Goal: Task Accomplishment & Management: Manage account settings

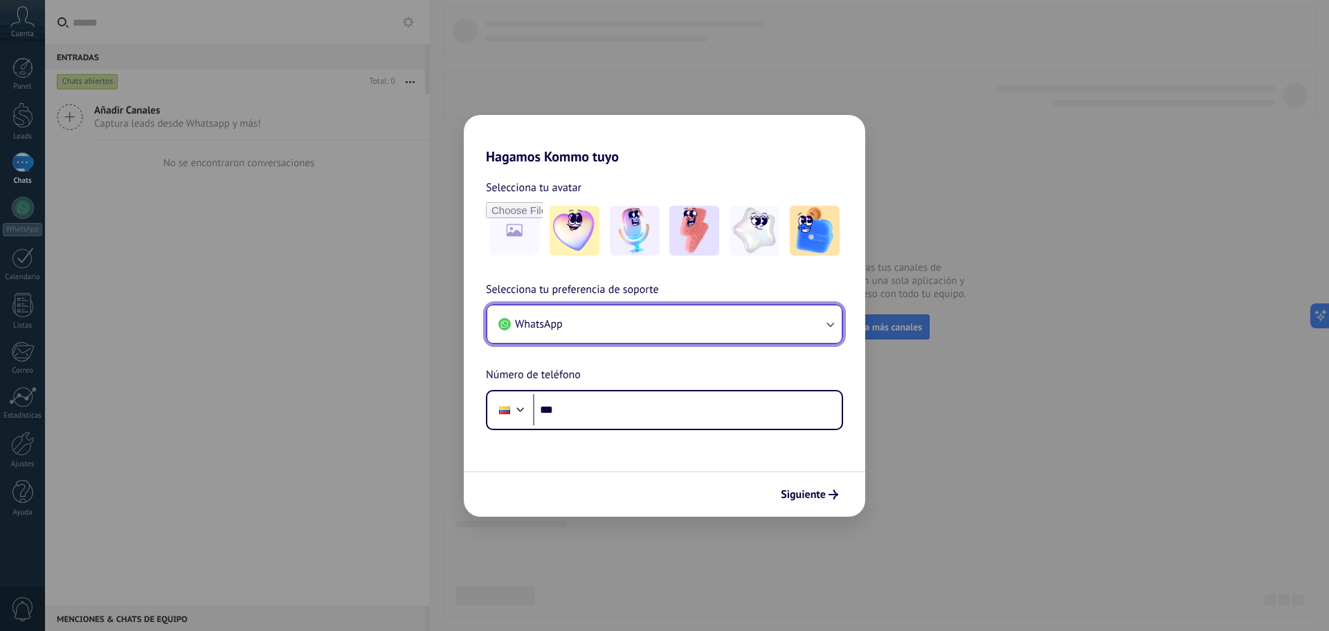
click at [648, 318] on button "WhatsApp" at bounding box center [664, 323] width 354 height 37
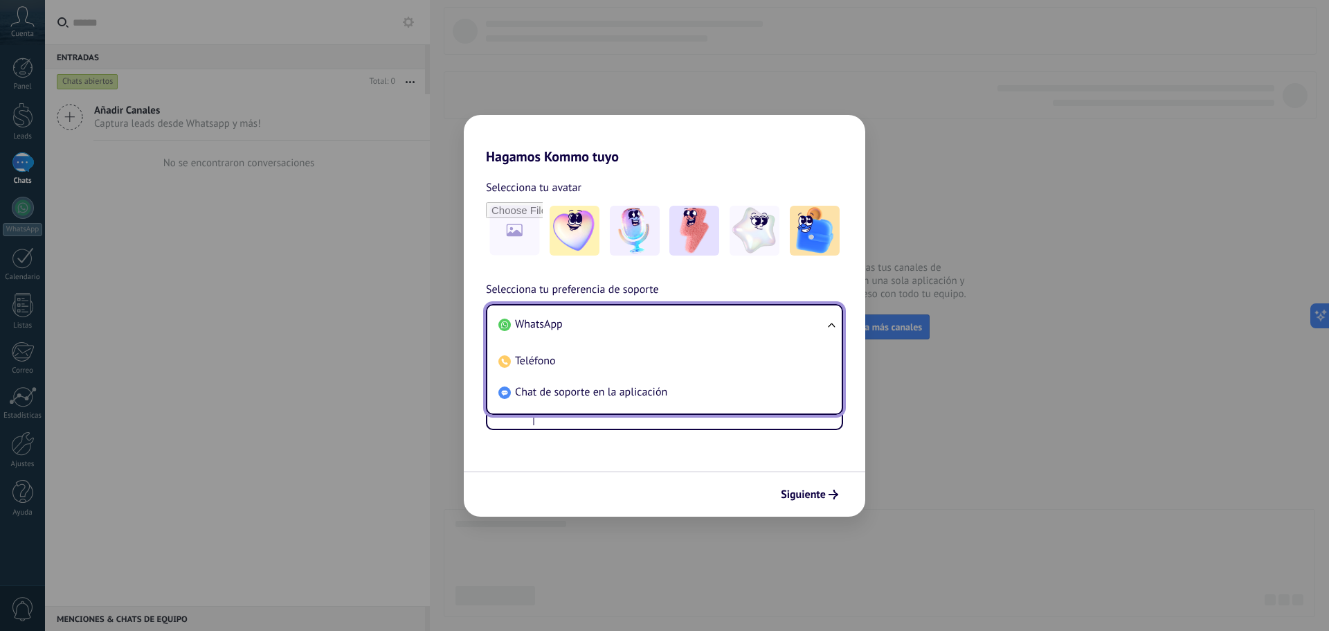
click at [642, 320] on li "WhatsApp" at bounding box center [662, 324] width 338 height 31
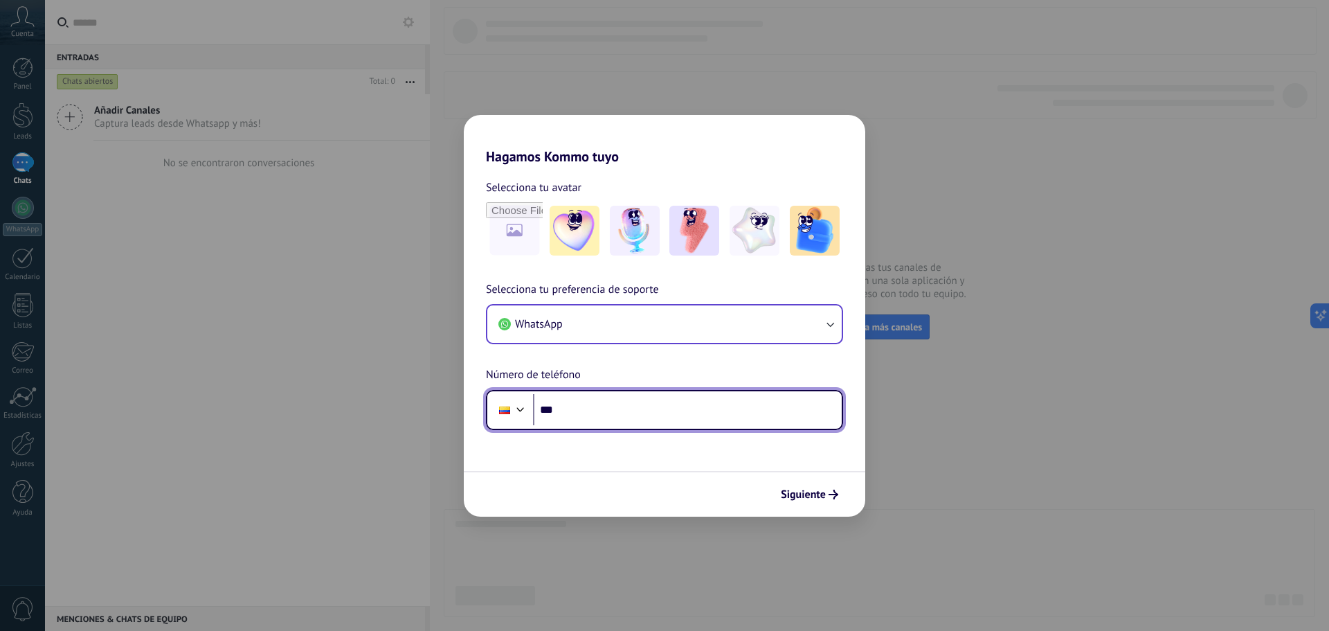
click at [595, 409] on input "***" at bounding box center [687, 410] width 309 height 32
click at [621, 397] on input "***" at bounding box center [687, 410] width 309 height 32
type input "**********"
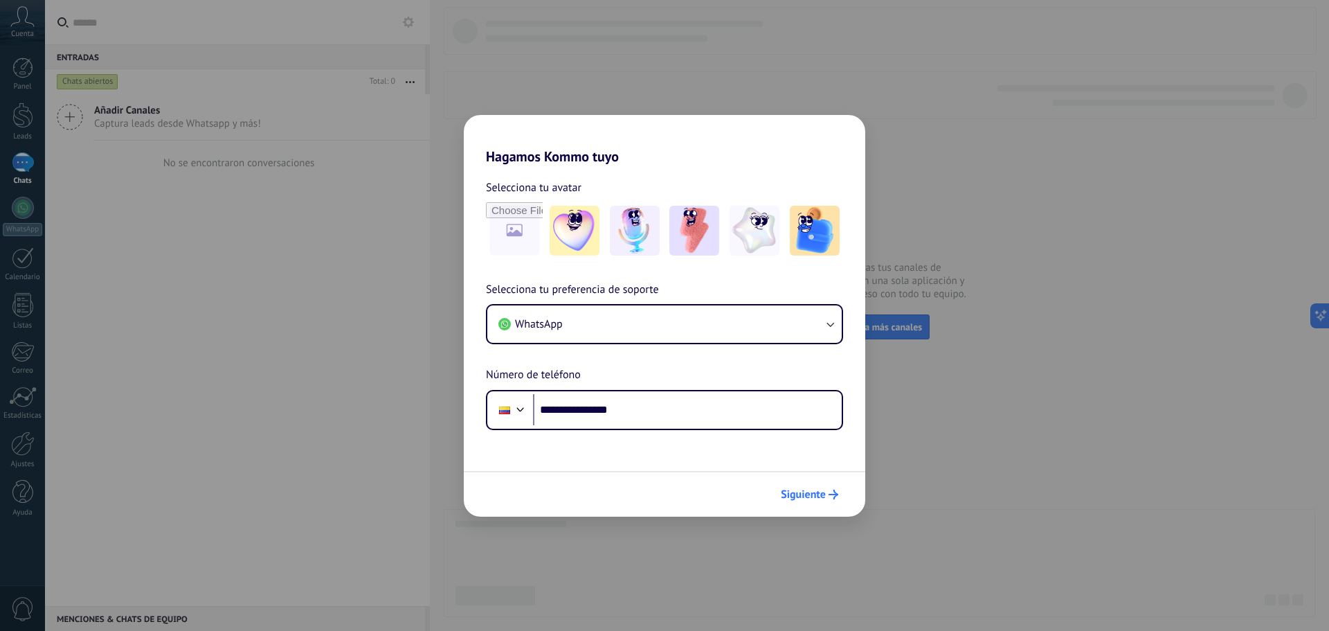
click at [824, 494] on div "Siguiente" at bounding box center [664, 494] width 401 height 46
click at [824, 494] on span "Siguiente" at bounding box center [803, 494] width 45 height 10
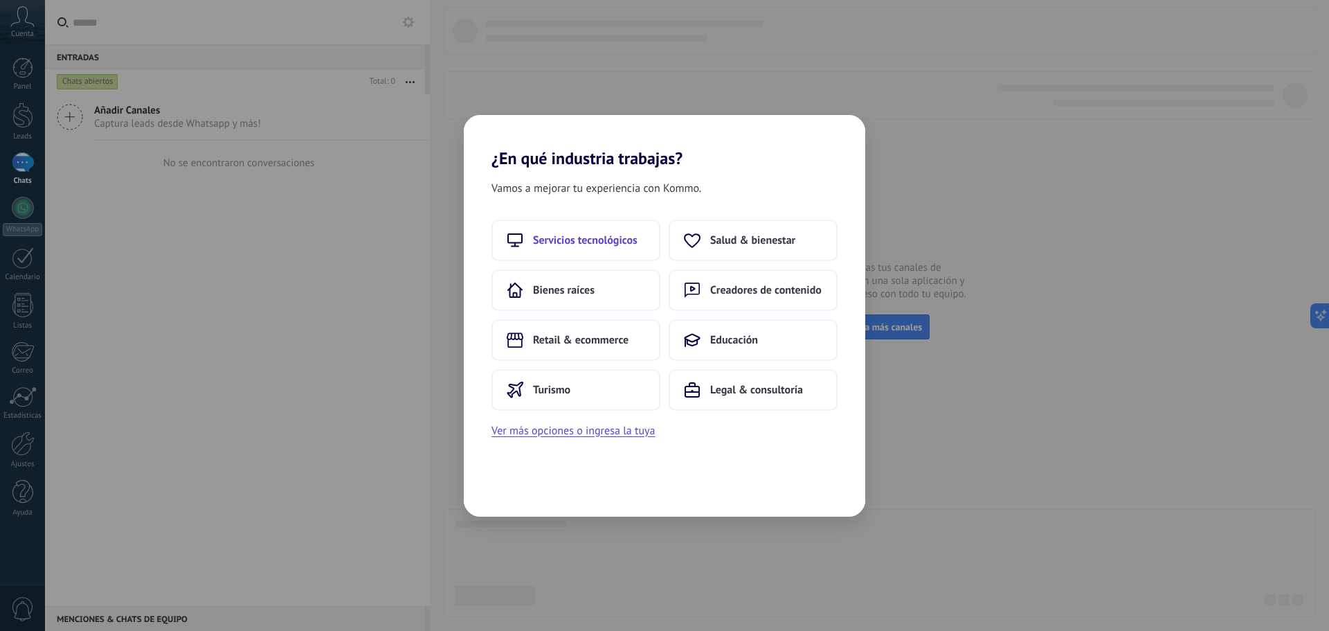
click at [571, 228] on button "Servicios tecnológicos" at bounding box center [575, 240] width 169 height 42
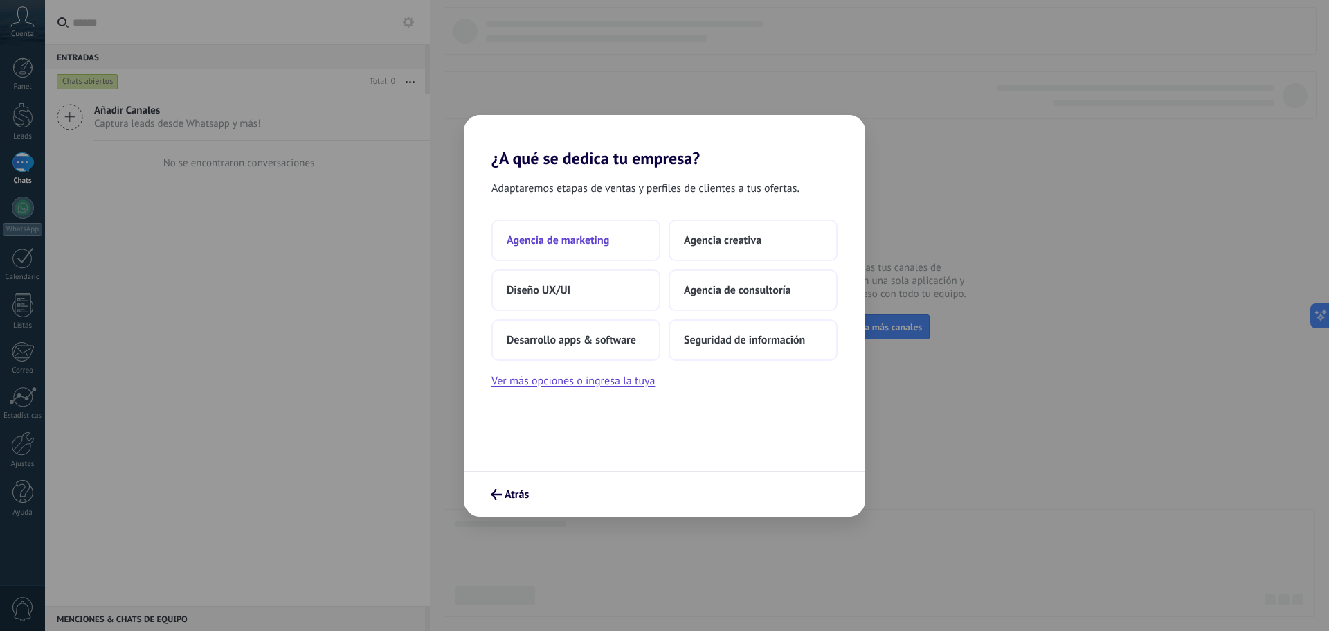
click at [623, 237] on button "Agencia de marketing" at bounding box center [575, 240] width 169 height 42
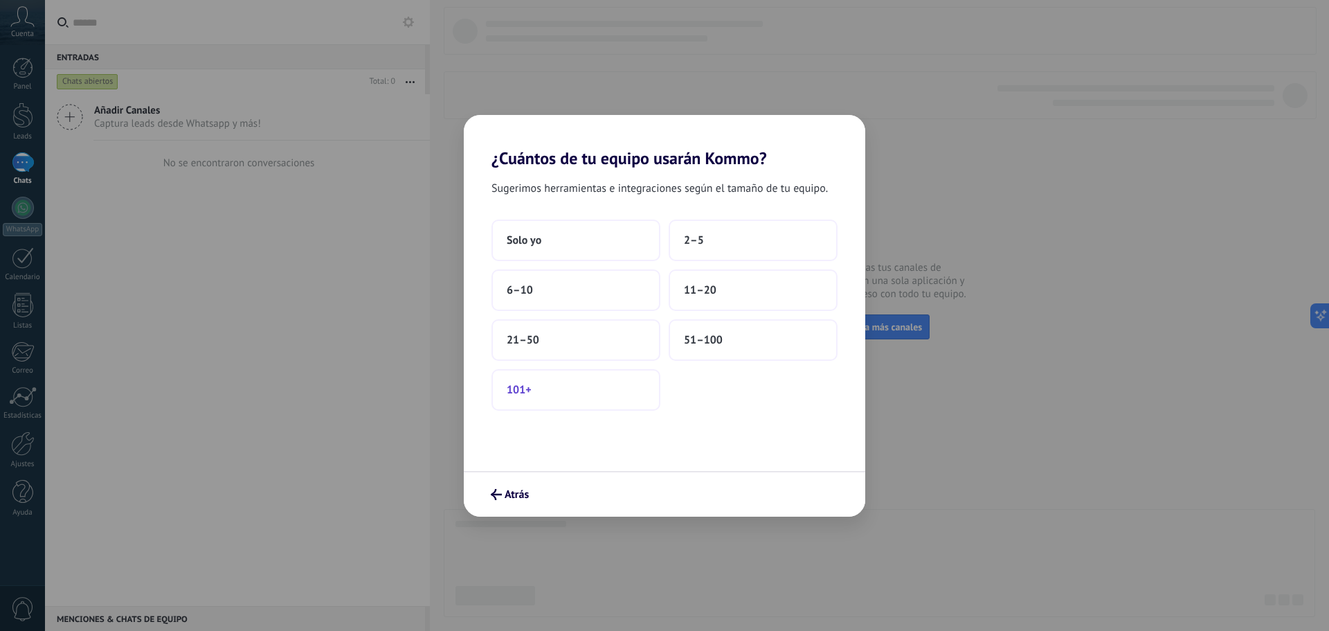
click at [596, 377] on button "101+" at bounding box center [575, 390] width 169 height 42
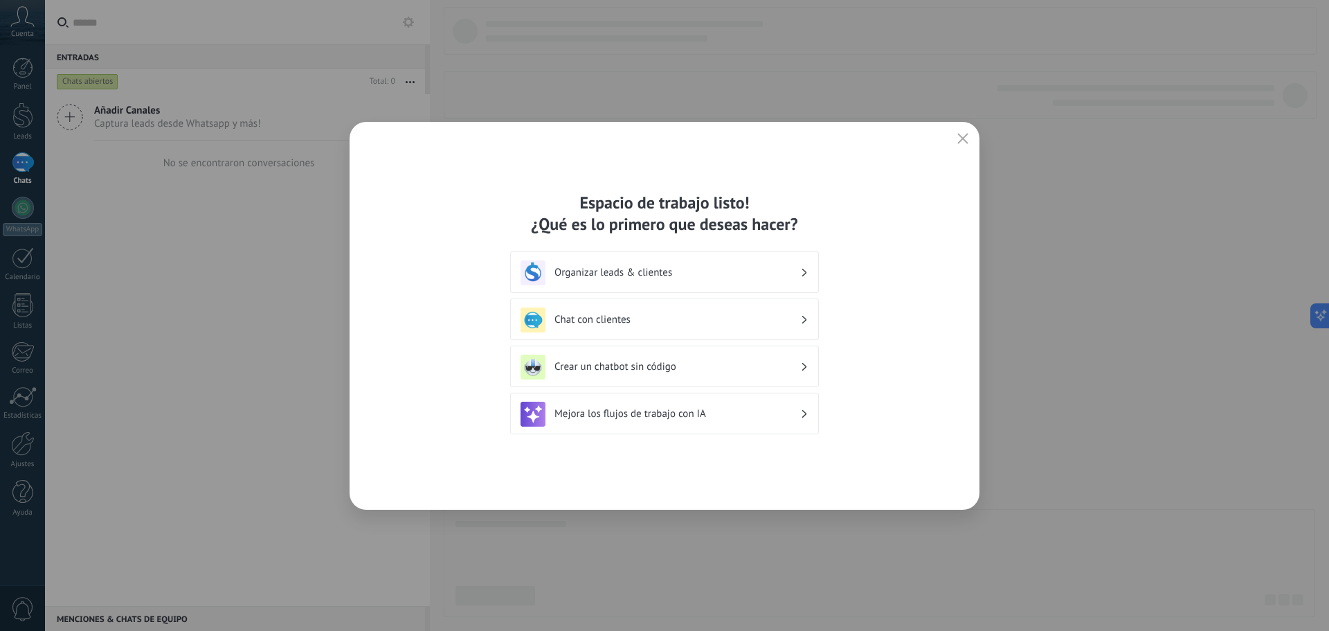
click at [690, 280] on div "Organizar leads & clientes" at bounding box center [665, 272] width 288 height 25
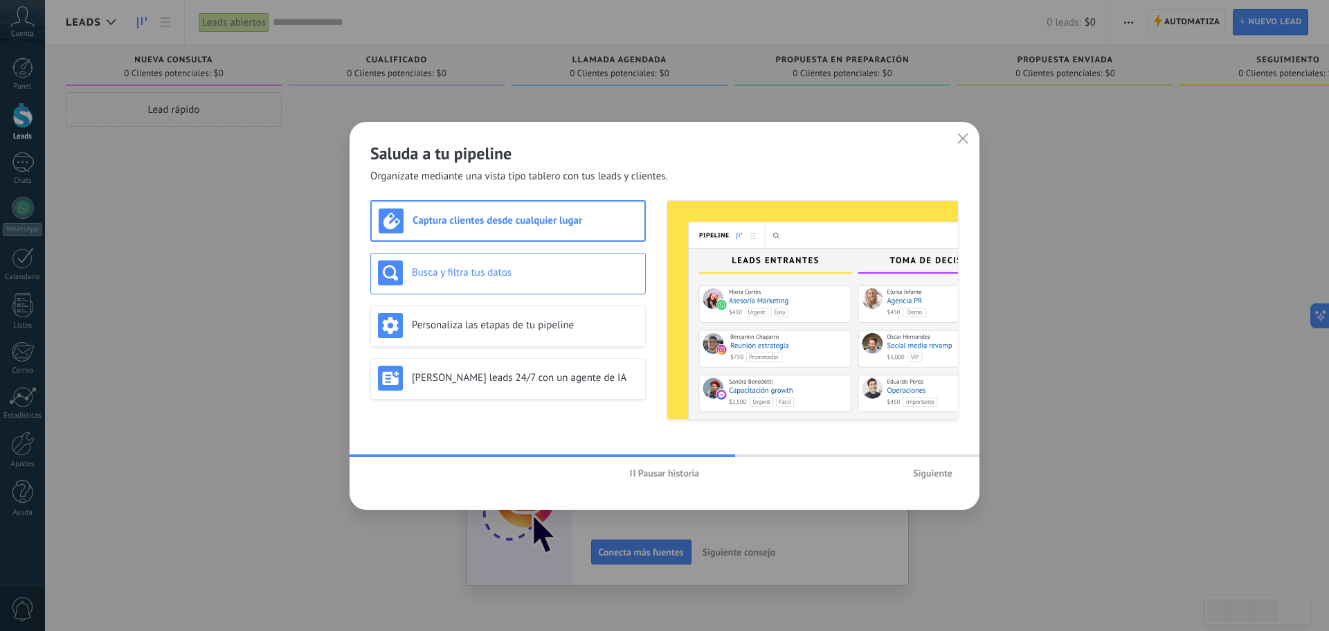
click at [540, 267] on h3 "Busca y filtra tus datos" at bounding box center [525, 272] width 226 height 13
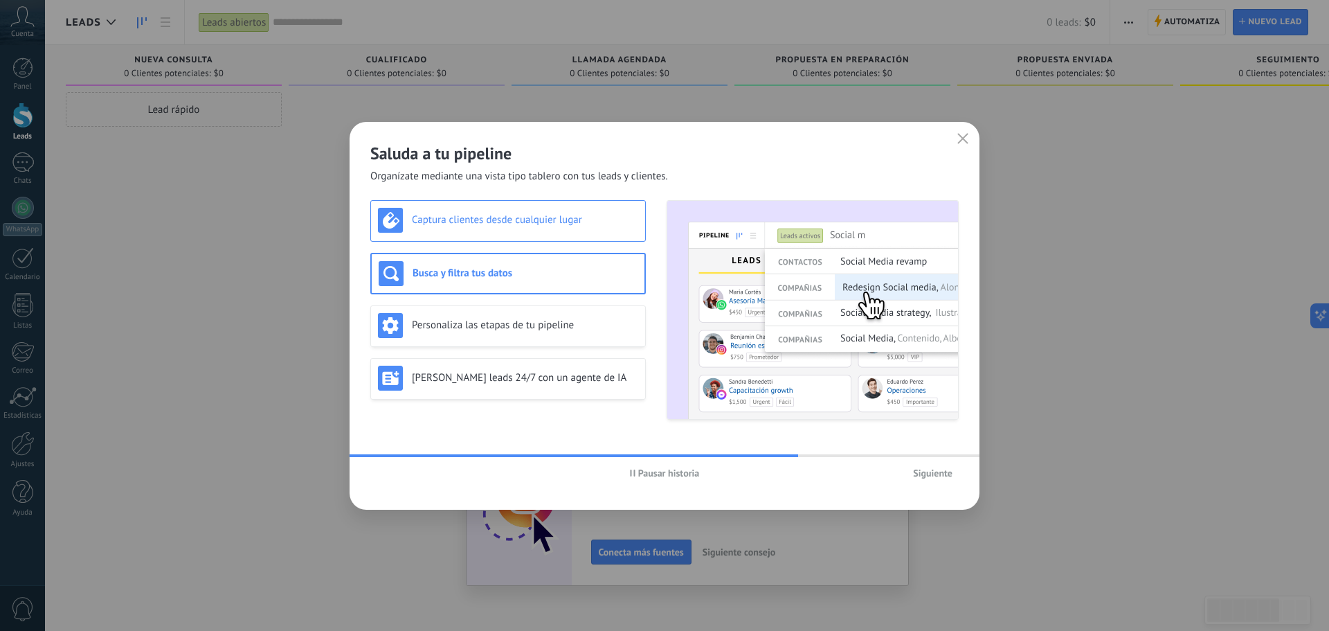
click at [550, 226] on h3 "Captura clientes desde cualquier lugar" at bounding box center [525, 219] width 226 height 13
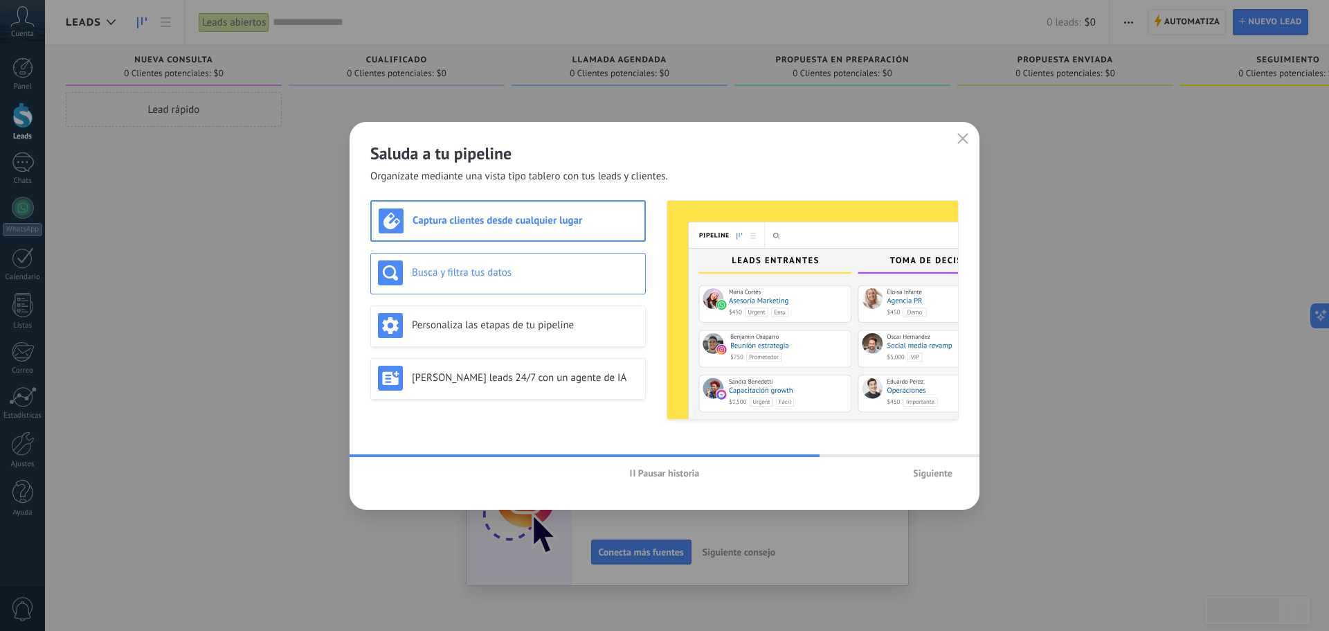
click at [535, 283] on div "Busca y filtra tus datos" at bounding box center [508, 272] width 260 height 25
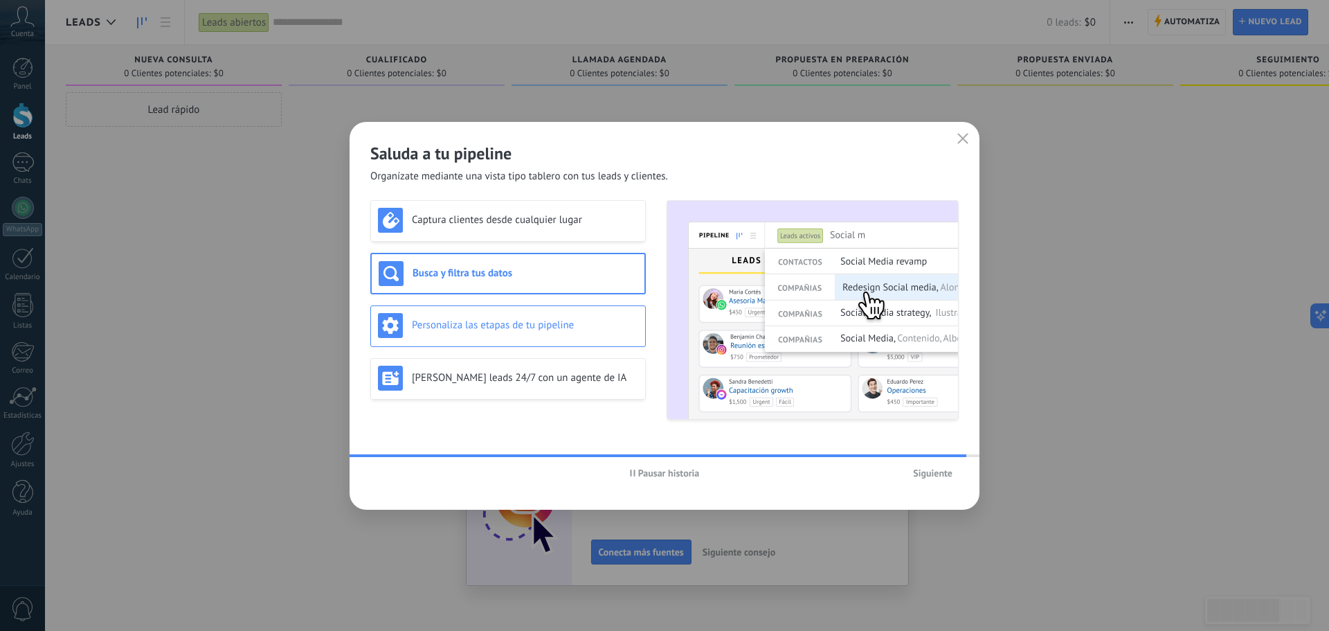
click at [530, 335] on div "Personaliza las etapas de tu pipeline" at bounding box center [508, 325] width 260 height 25
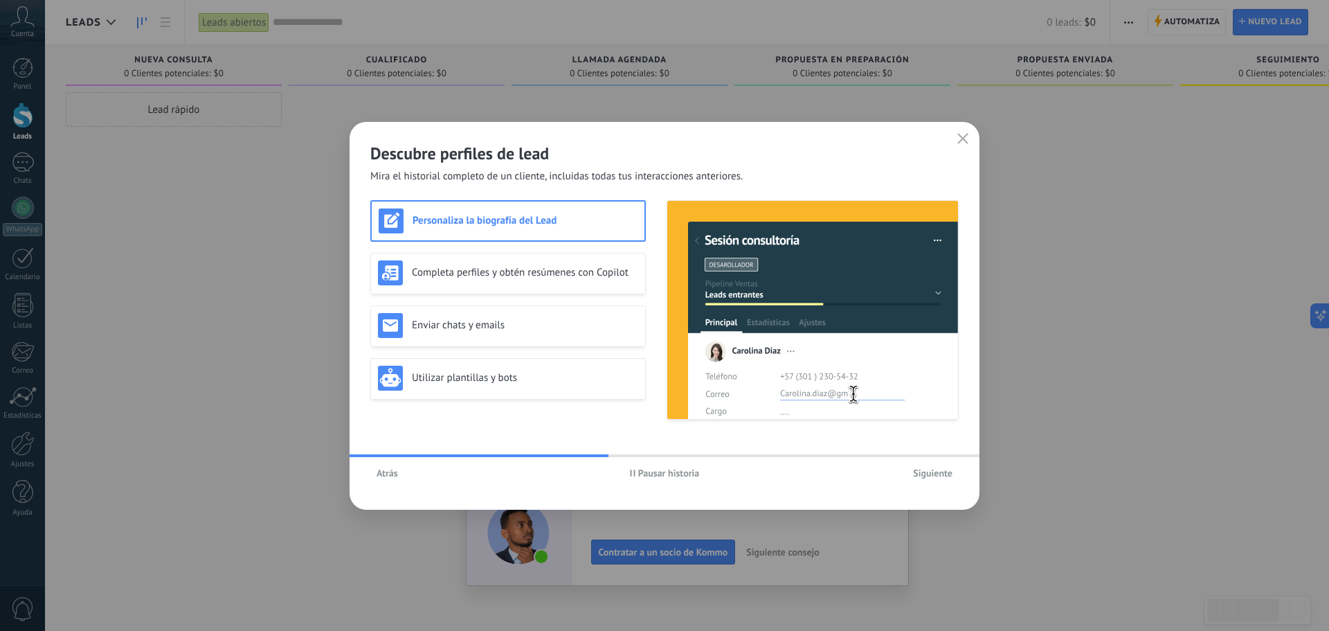
click at [385, 473] on span "Atrás" at bounding box center [387, 473] width 21 height 10
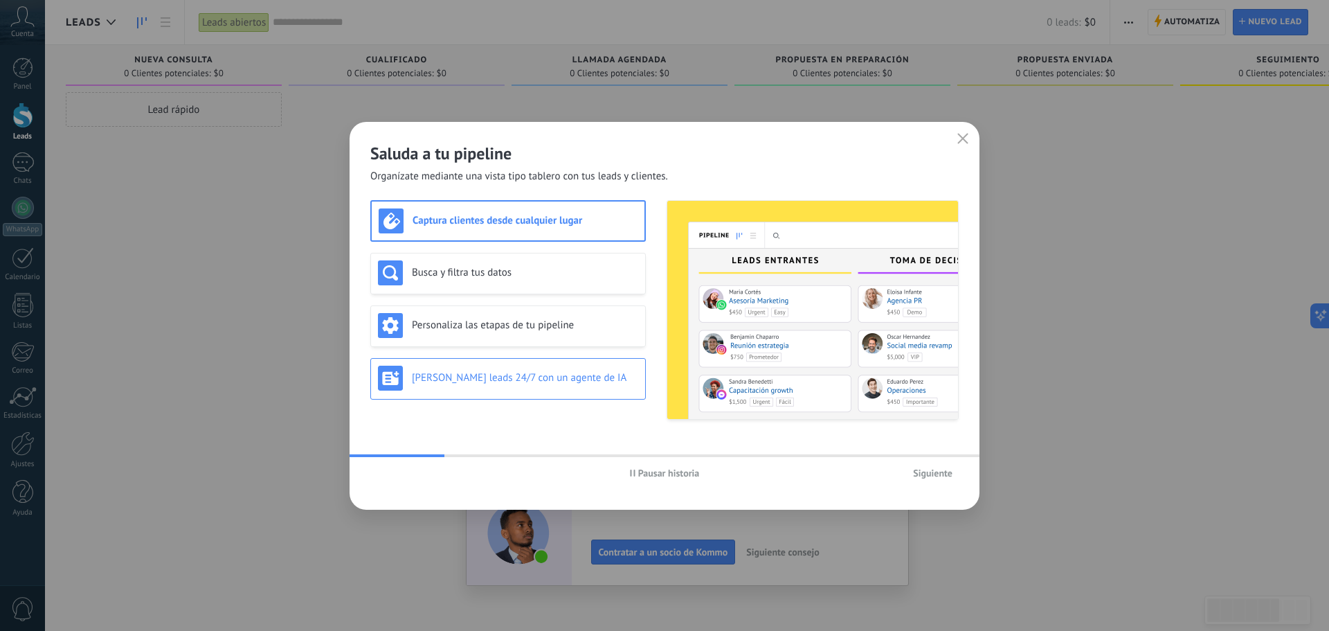
click at [492, 370] on div "Genera leads 24/7 con un agente de IA" at bounding box center [508, 377] width 260 height 25
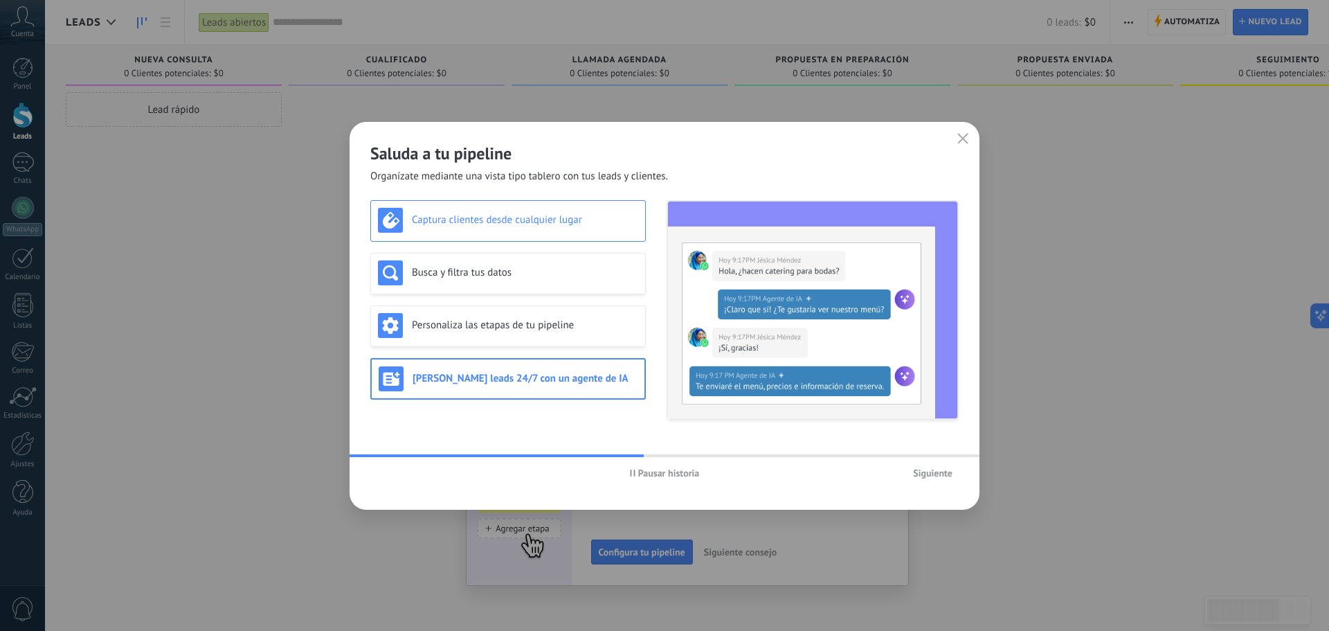
click at [548, 214] on h3 "Captura clientes desde cualquier lugar" at bounding box center [525, 219] width 226 height 13
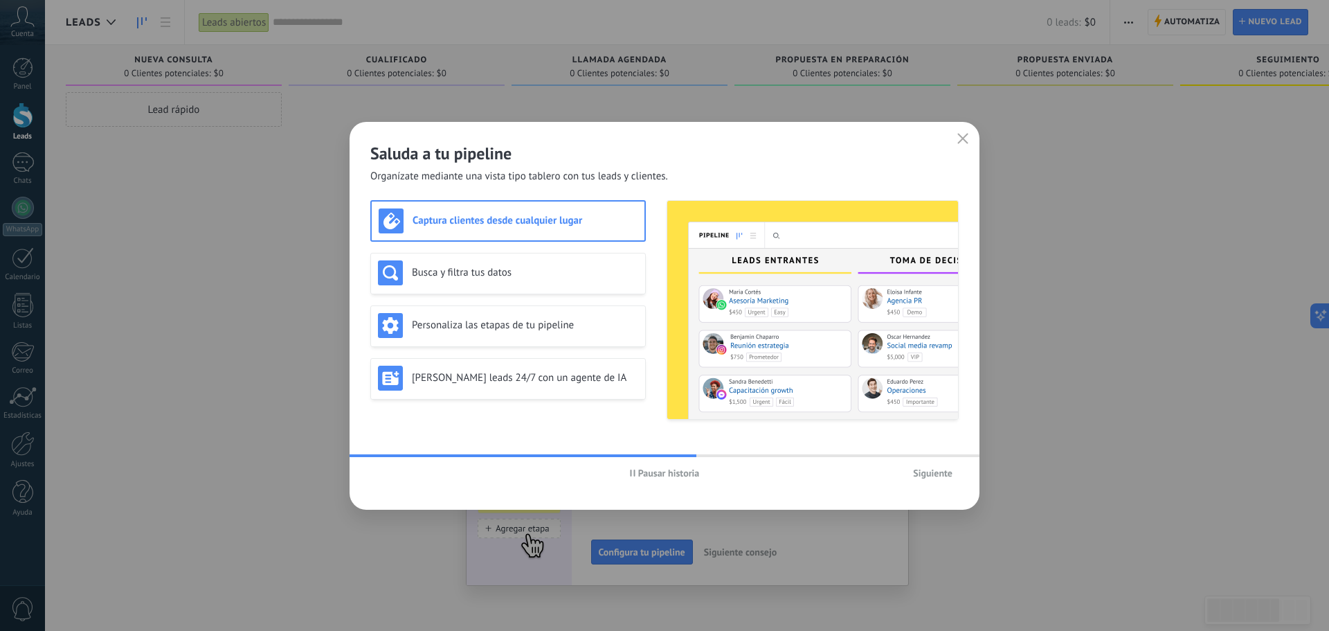
click at [938, 473] on span "Siguiente" at bounding box center [932, 473] width 39 height 10
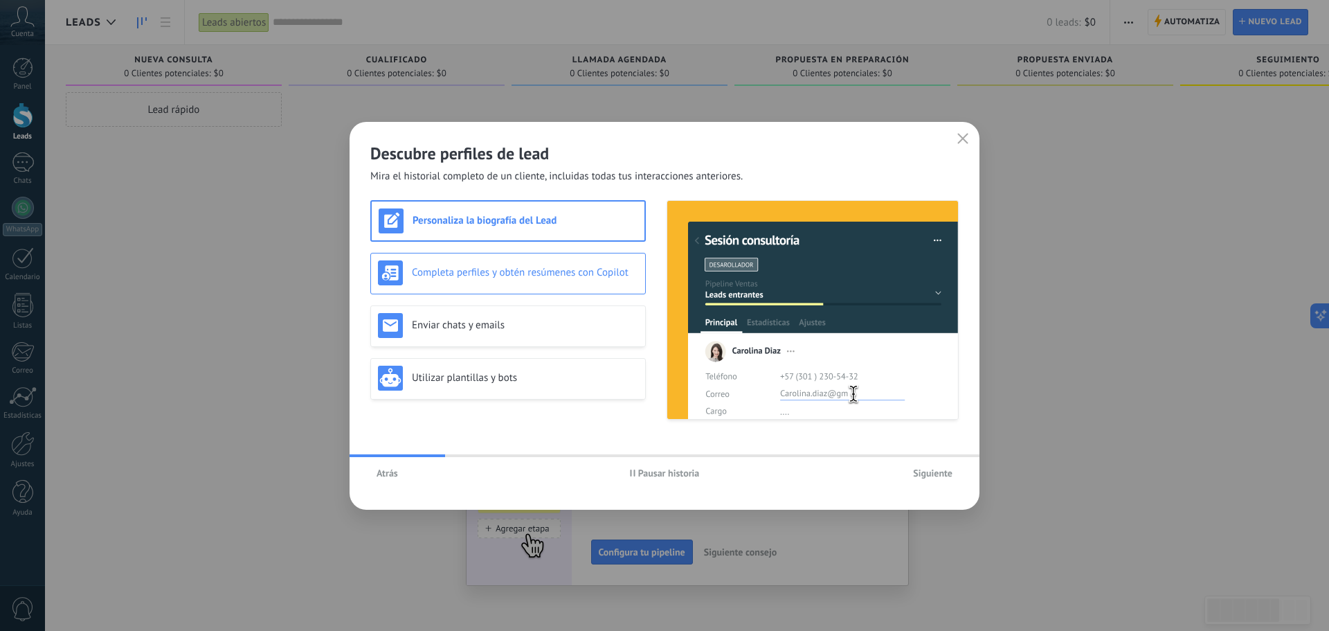
click at [530, 264] on div "Completa perfiles y obtén resúmenes con Copilot" at bounding box center [508, 272] width 260 height 25
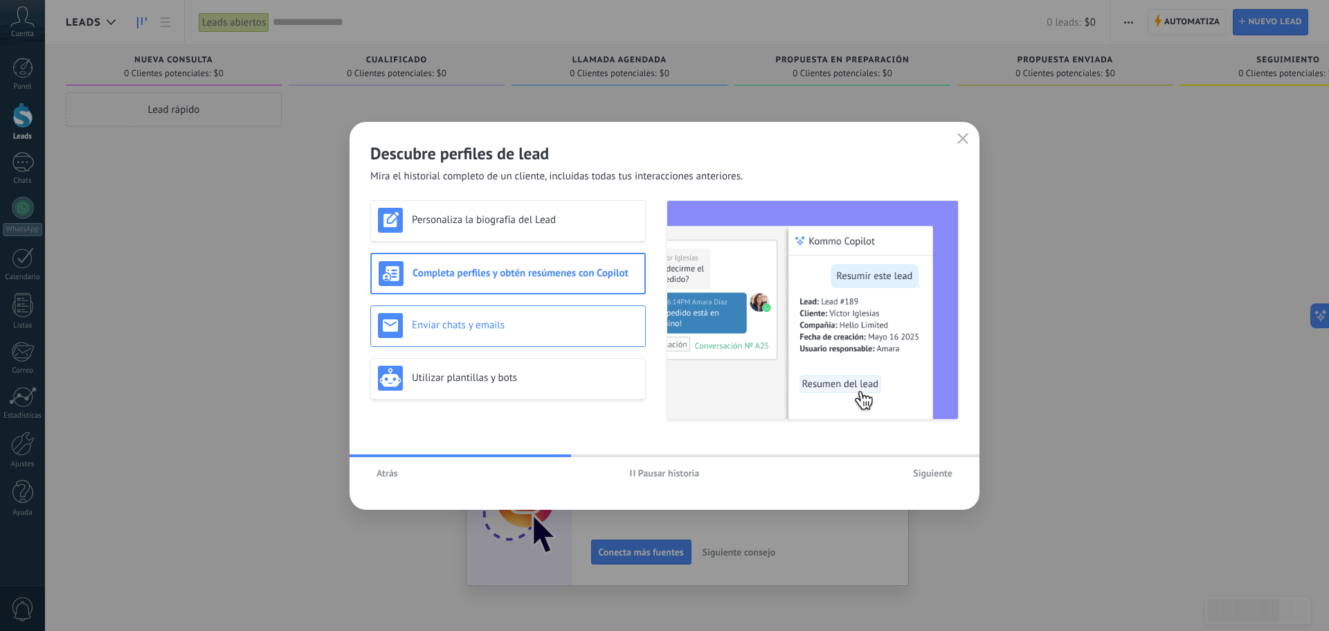
click at [541, 316] on div "Enviar chats y emails" at bounding box center [508, 325] width 260 height 25
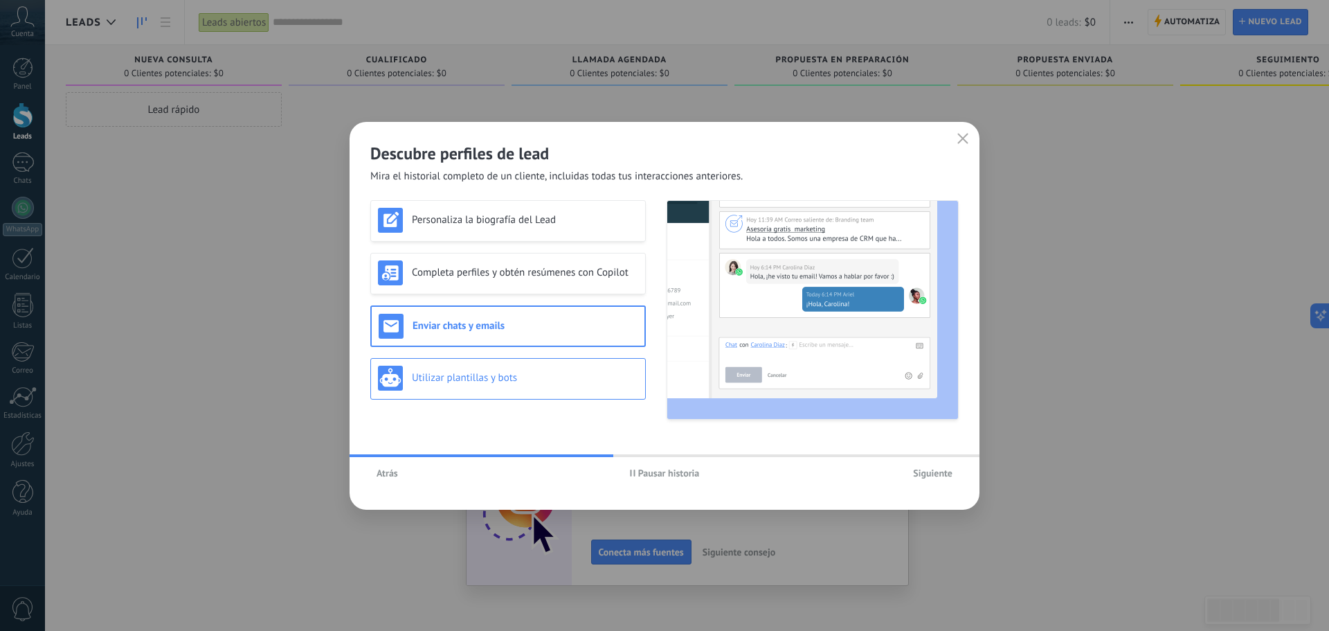
click at [514, 390] on div "Utilizar plantillas y bots" at bounding box center [508, 377] width 260 height 25
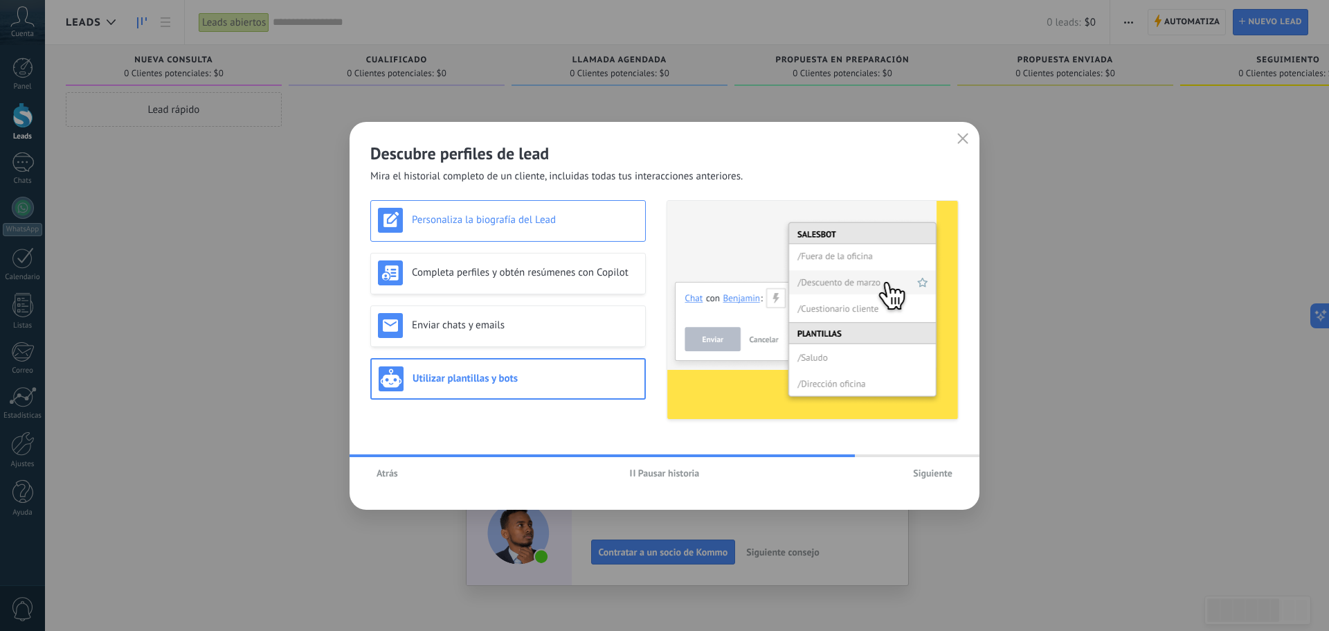
click at [498, 224] on h3 "Personaliza la biografía del Lead" at bounding box center [525, 219] width 226 height 13
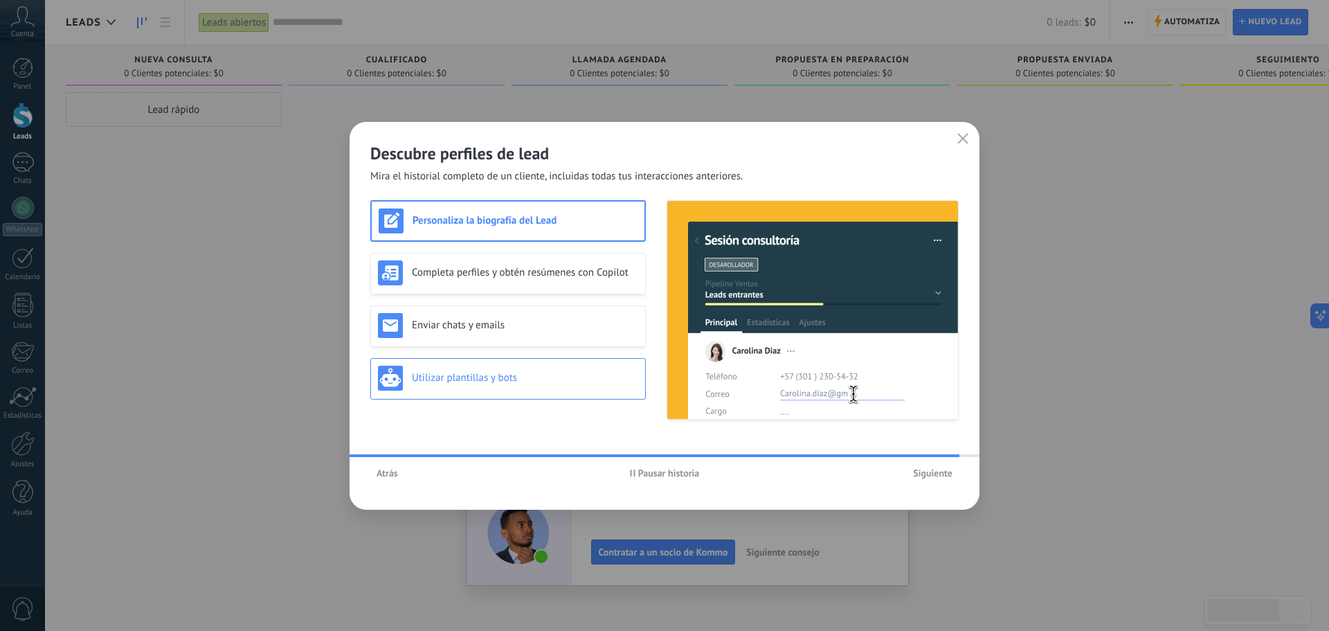
click at [546, 372] on h3 "Utilizar plantillas y bots" at bounding box center [525, 377] width 226 height 13
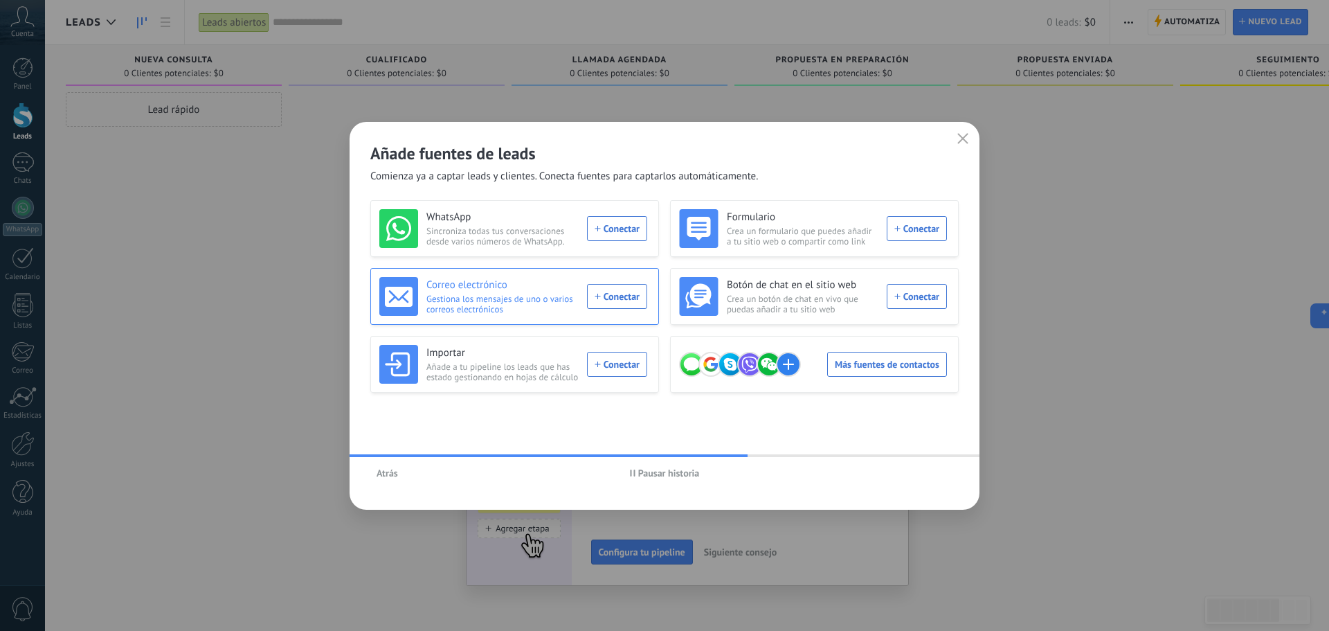
click at [624, 293] on div "Correo electrónico Gestiona los mensajes de uno o varios correos electrónicos C…" at bounding box center [513, 296] width 268 height 39
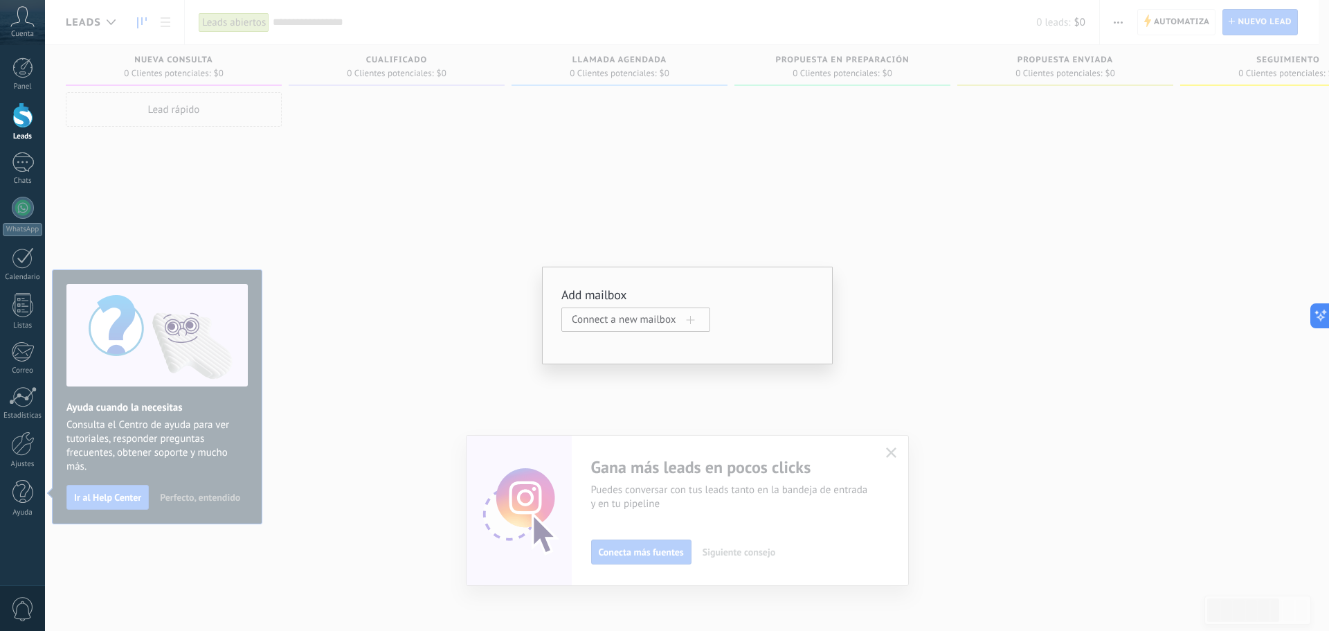
click at [638, 322] on span "Connect a new mailbox" at bounding box center [629, 319] width 115 height 13
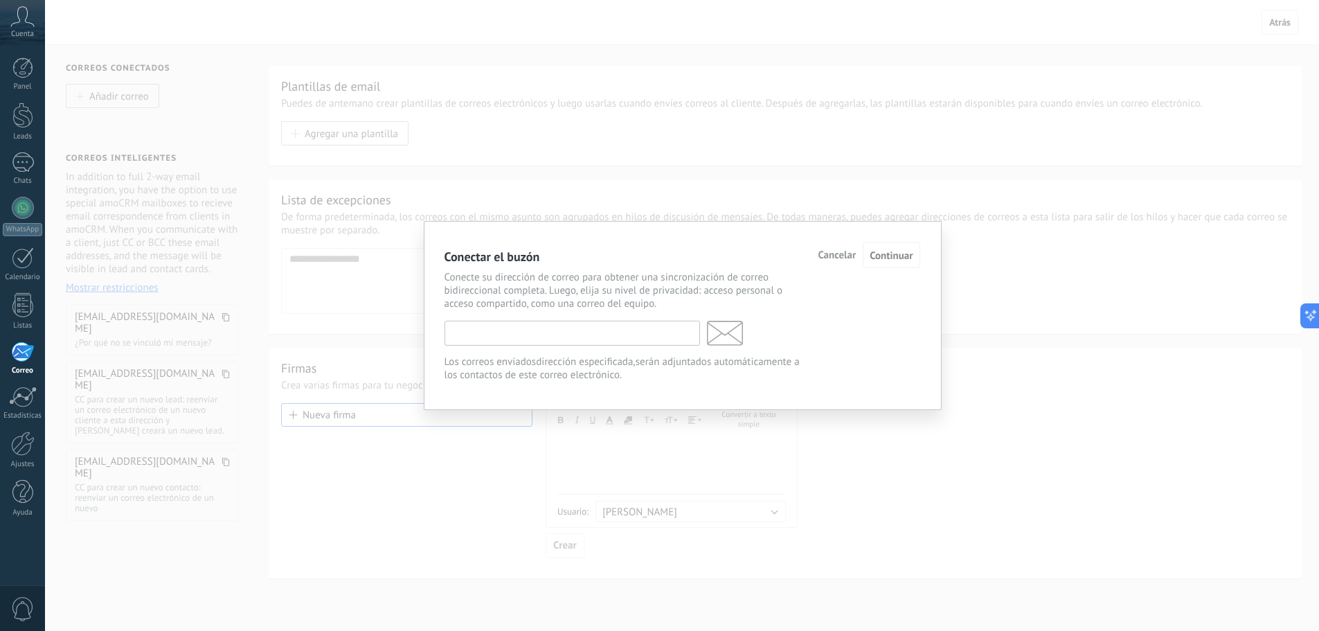
click at [559, 335] on input "text" at bounding box center [571, 333] width 255 height 25
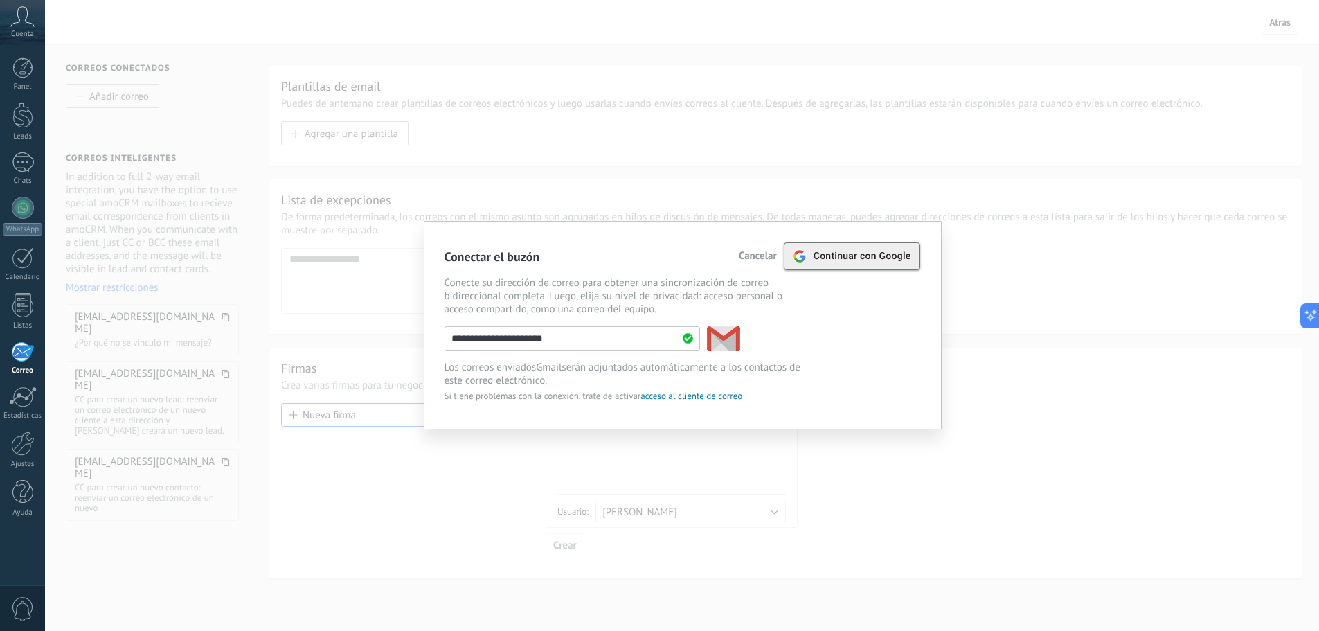
type input "**********"
click at [895, 258] on span "Continuar con Google" at bounding box center [862, 256] width 98 height 11
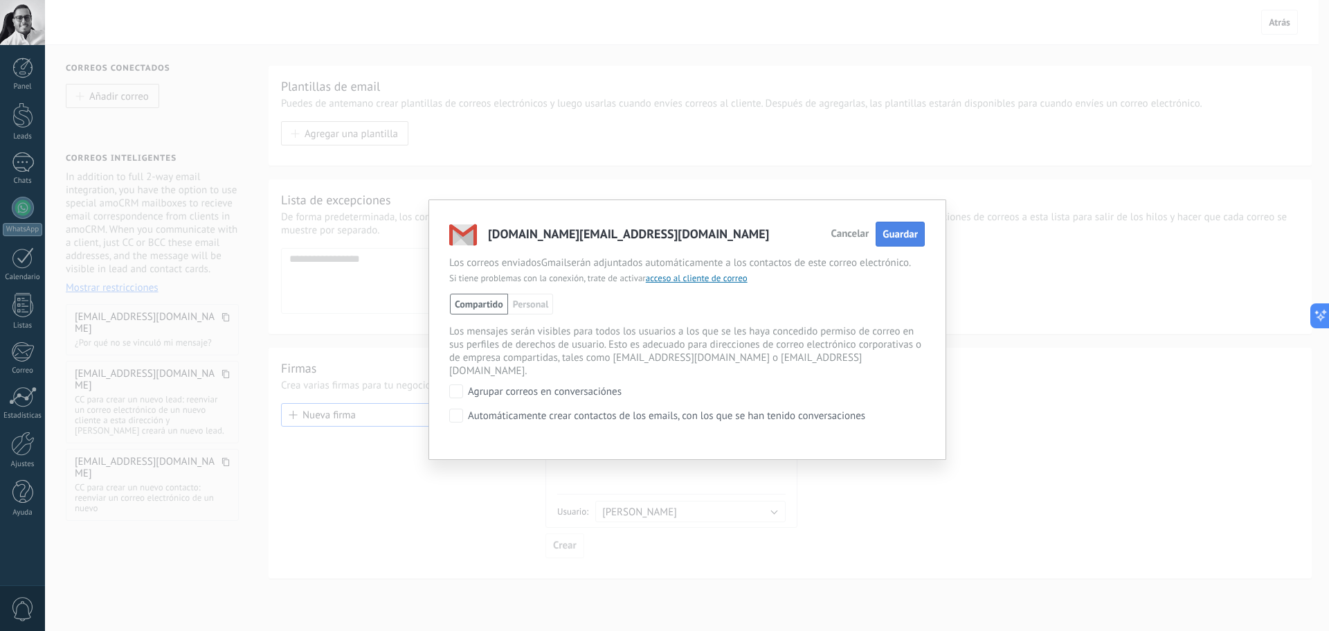
click at [908, 235] on span "Guardar" at bounding box center [900, 234] width 35 height 13
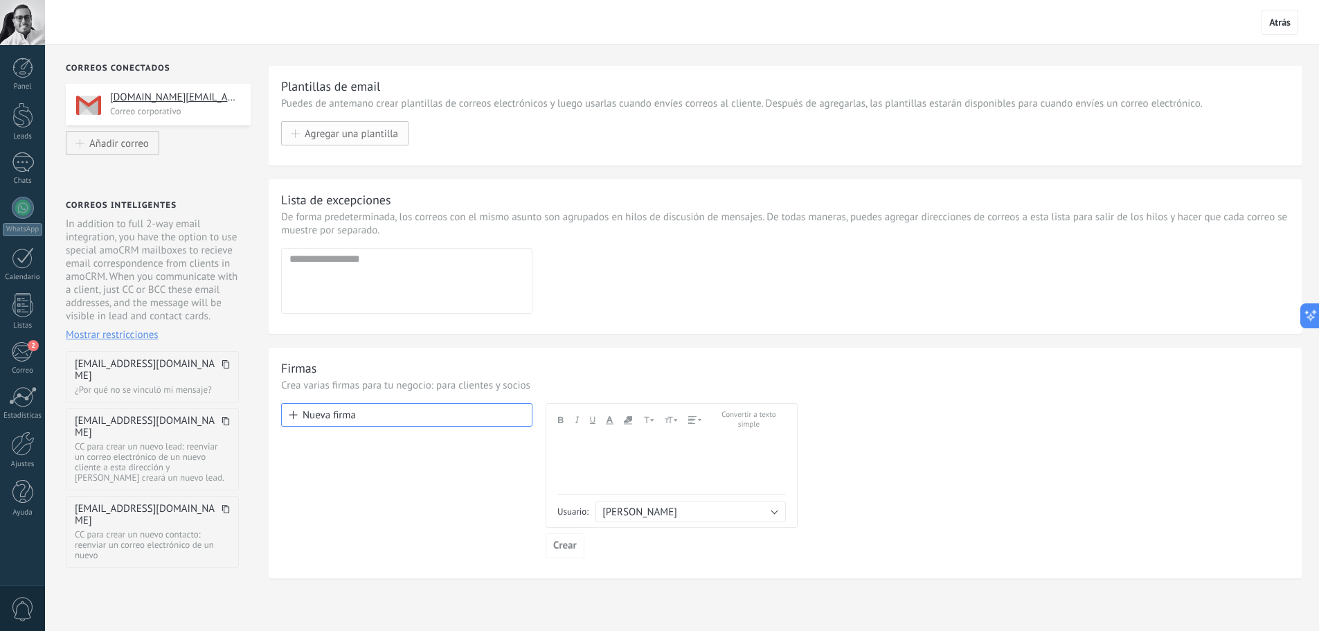
click at [355, 141] on button "Agregar una plantilla" at bounding box center [344, 133] width 127 height 24
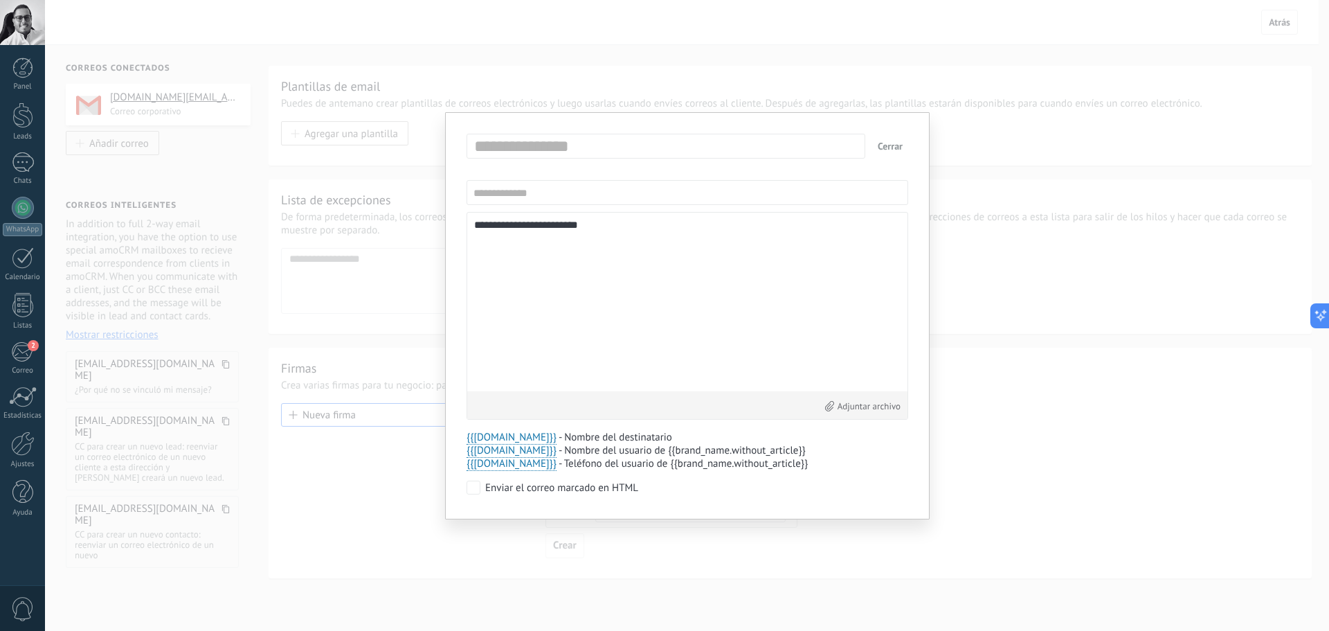
click at [897, 141] on button "Cerrar" at bounding box center [890, 146] width 36 height 25
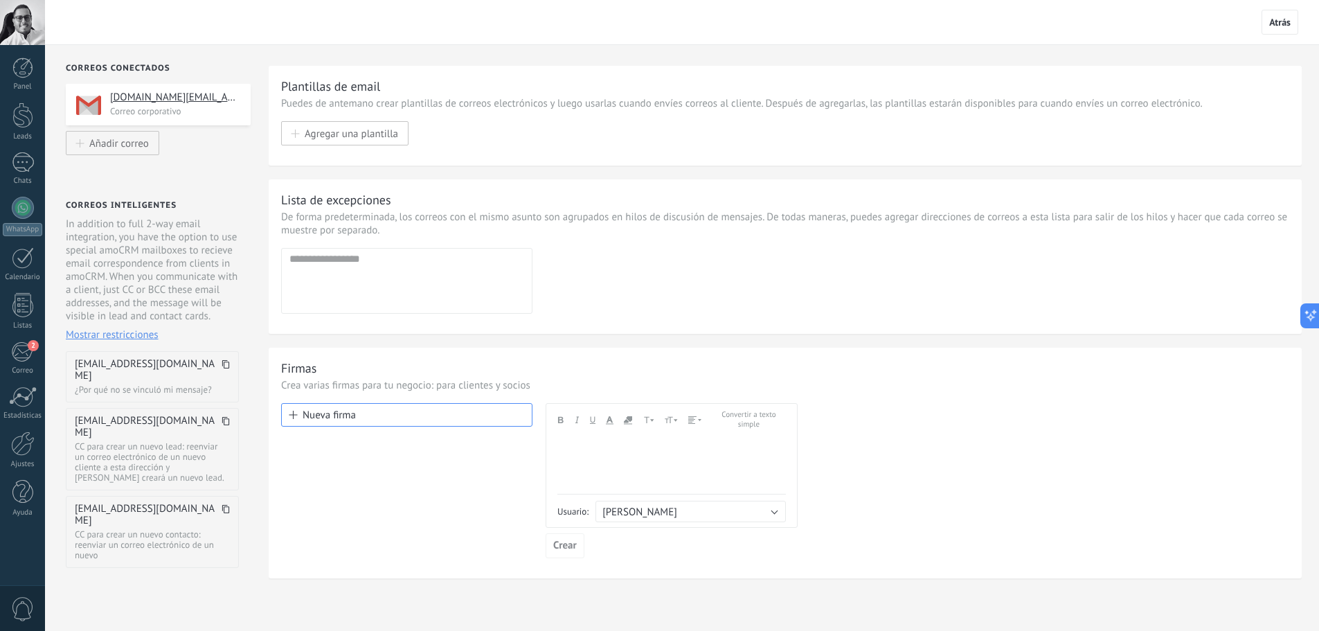
click at [599, 441] on div at bounding box center [671, 442] width 228 height 12
click at [646, 501] on button "[PERSON_NAME]" at bounding box center [690, 510] width 190 height 21
click at [673, 508] on span "[PERSON_NAME]" at bounding box center [684, 513] width 194 height 13
click at [554, 446] on div "Andale Mono Arial Arial Black Book Antiqua Comic Sans MS Courier New Helvetica …" at bounding box center [671, 465] width 252 height 125
click at [567, 446] on div at bounding box center [671, 442] width 228 height 12
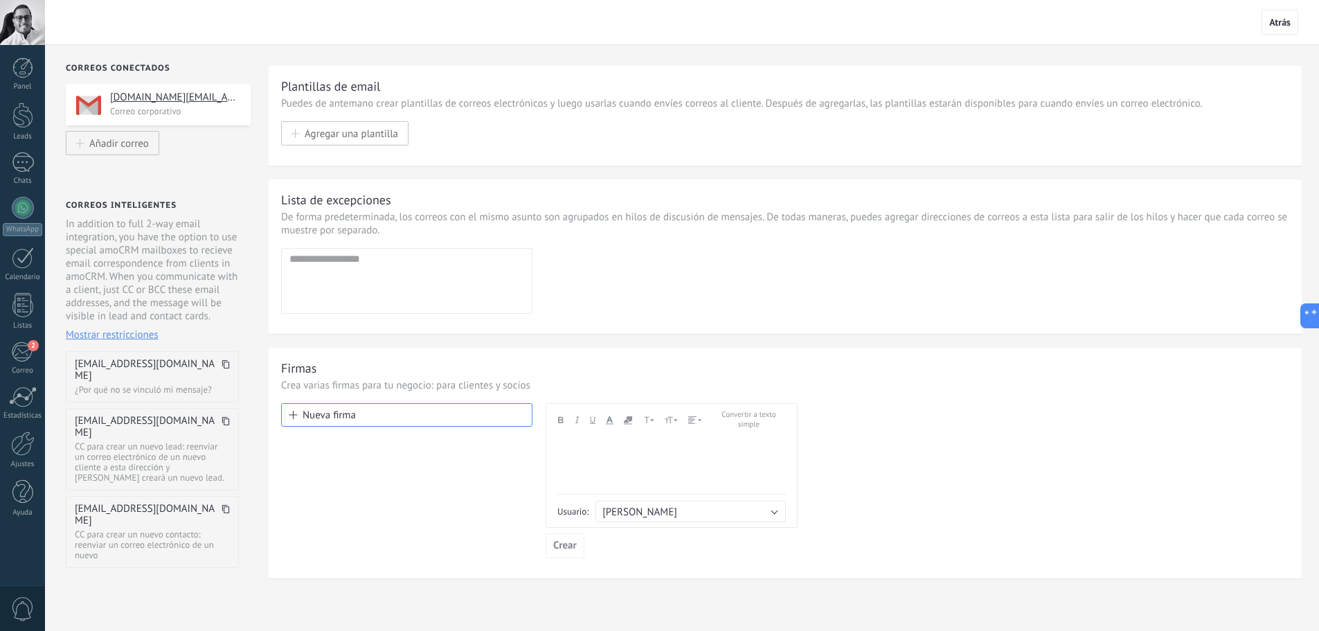
click at [595, 451] on div at bounding box center [671, 464] width 228 height 57
click at [604, 448] on div at bounding box center [671, 442] width 228 height 12
click at [469, 407] on button "Nueva firma" at bounding box center [406, 415] width 251 height 24
click at [636, 512] on span "[PERSON_NAME]" at bounding box center [639, 511] width 75 height 13
click at [624, 464] on div at bounding box center [671, 464] width 228 height 57
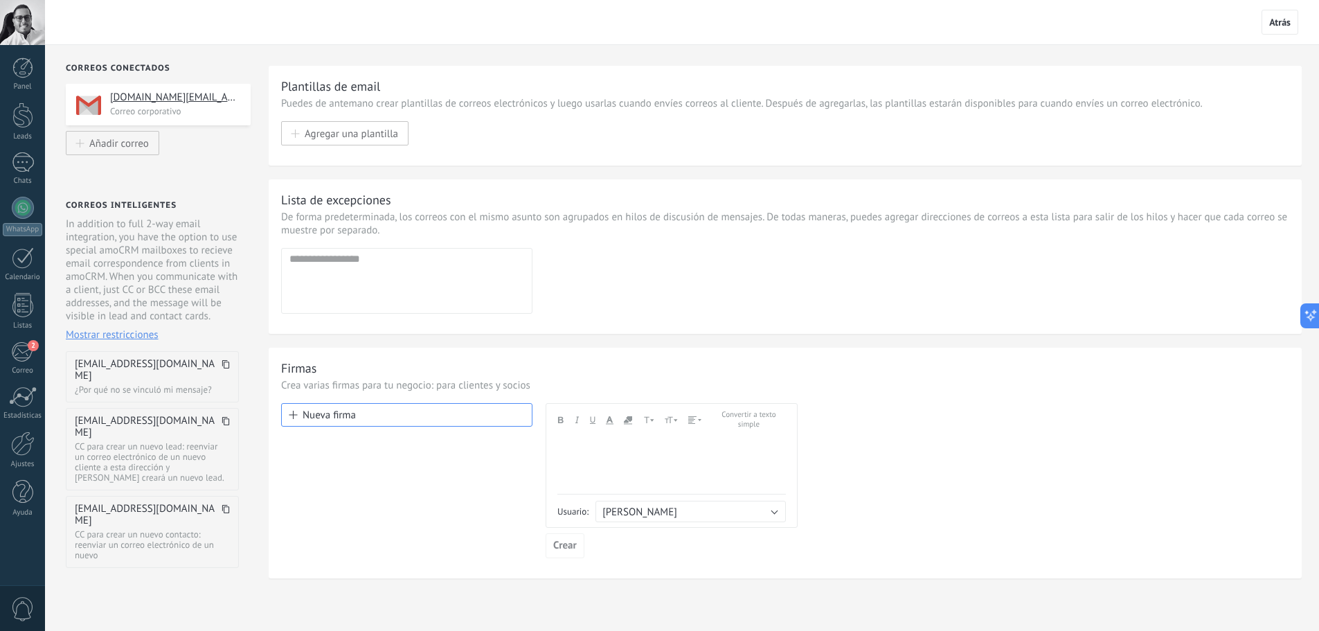
click at [411, 474] on div "Nueva firma" at bounding box center [406, 480] width 251 height 155
click at [744, 425] on button "Convertir a texto simple" at bounding box center [749, 419] width 74 height 19
click at [744, 424] on button "Convertir a texto simple" at bounding box center [749, 419] width 74 height 19
click at [845, 442] on div "Nueva firma Andale Mono Arial Arial Black Book Antiqua Comic Sans MS Courier Ne…" at bounding box center [785, 480] width 1008 height 155
click at [22, 356] on div "2" at bounding box center [22, 351] width 23 height 21
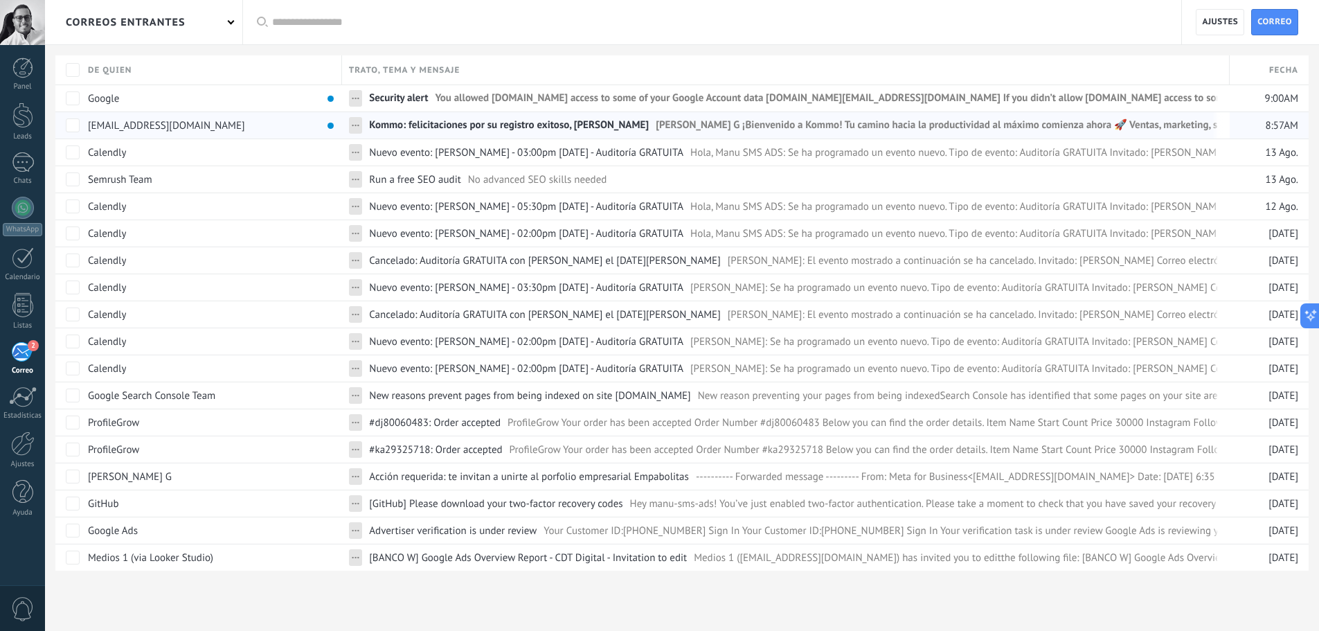
click at [221, 122] on div "support@kommo.com" at bounding box center [208, 125] width 254 height 26
click at [446, 129] on span "Kommo: felicitaciones por su registro exitoso, Manuel A Corts G" at bounding box center [509, 128] width 280 height 20
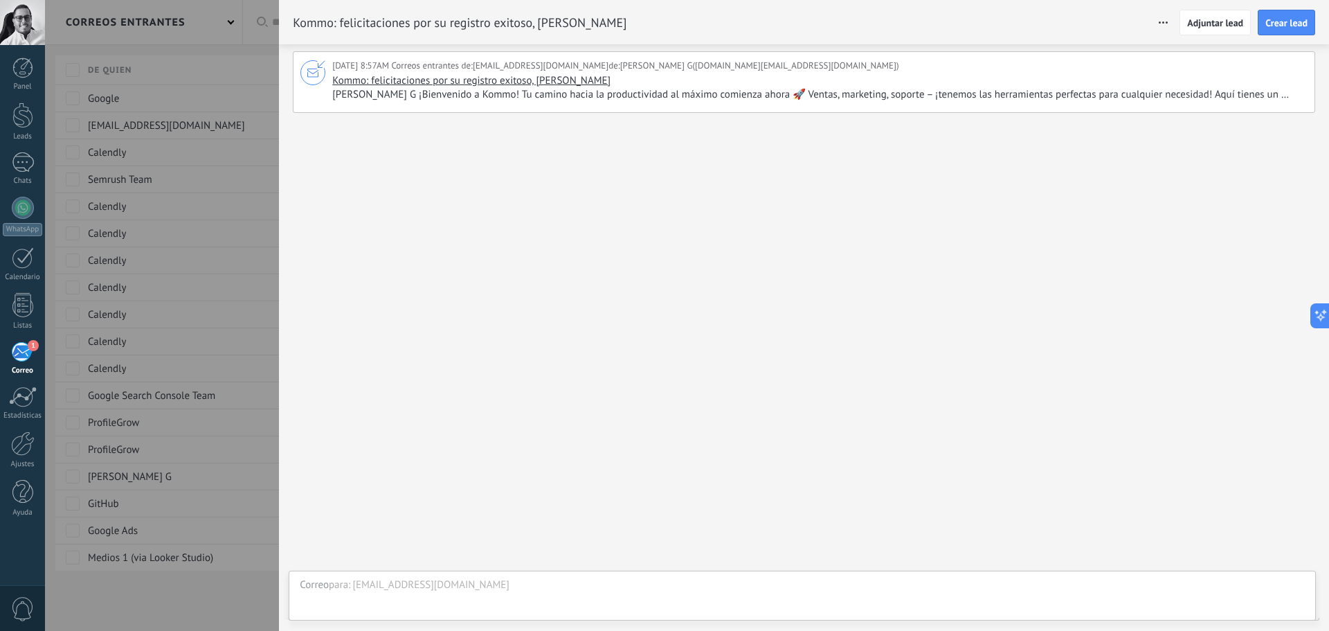
click at [229, 110] on div at bounding box center [664, 315] width 1329 height 631
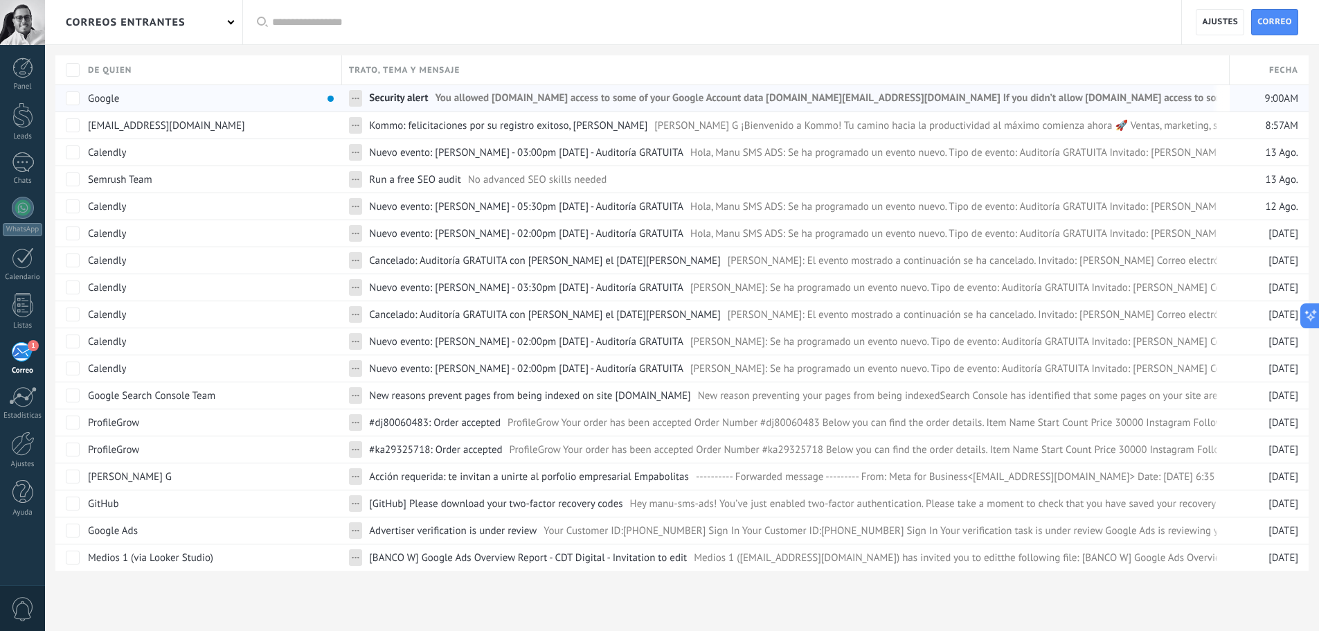
click at [480, 94] on span "You allowed Kommo.com access to some of your Google Account data manu.sms.ads@g…" at bounding box center [1097, 101] width 1324 height 20
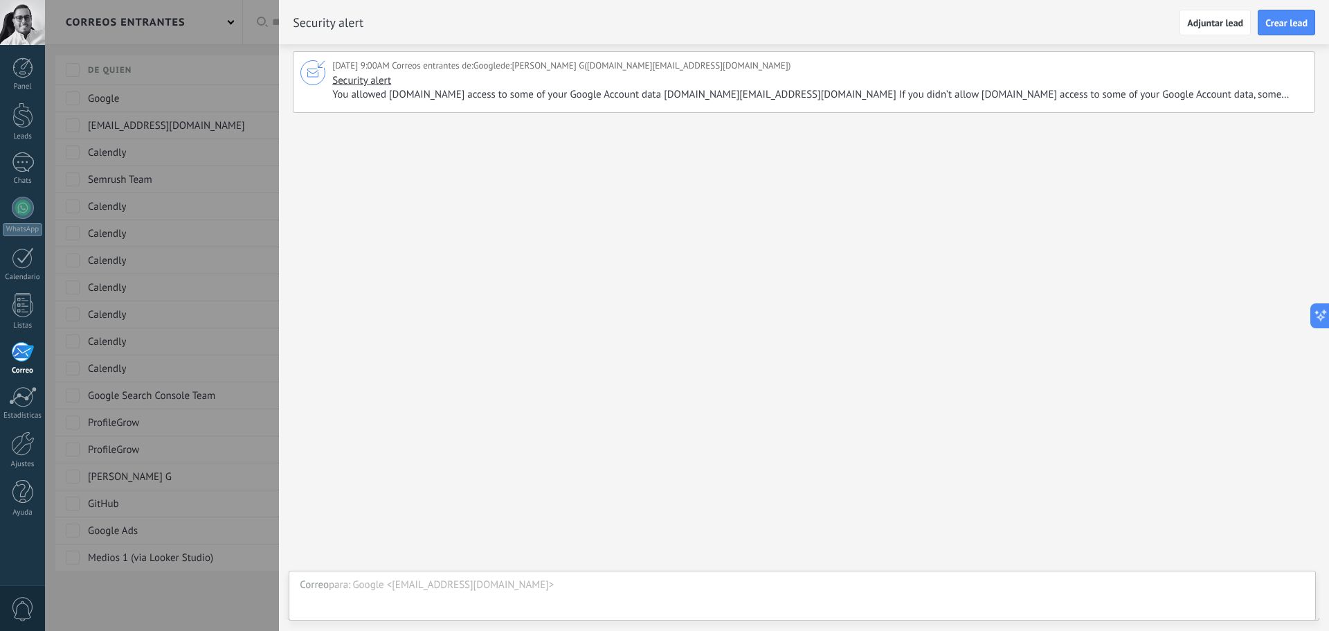
click at [194, 189] on div at bounding box center [664, 315] width 1329 height 631
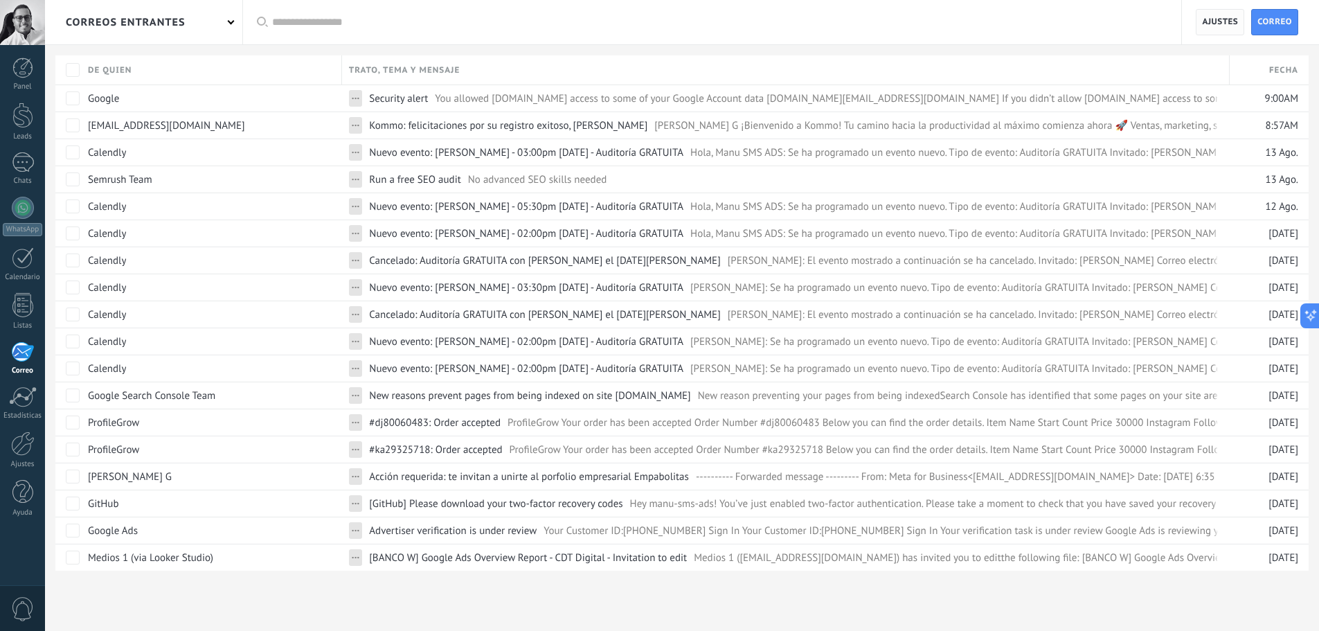
click at [1221, 21] on span "Ajustes" at bounding box center [1220, 22] width 36 height 25
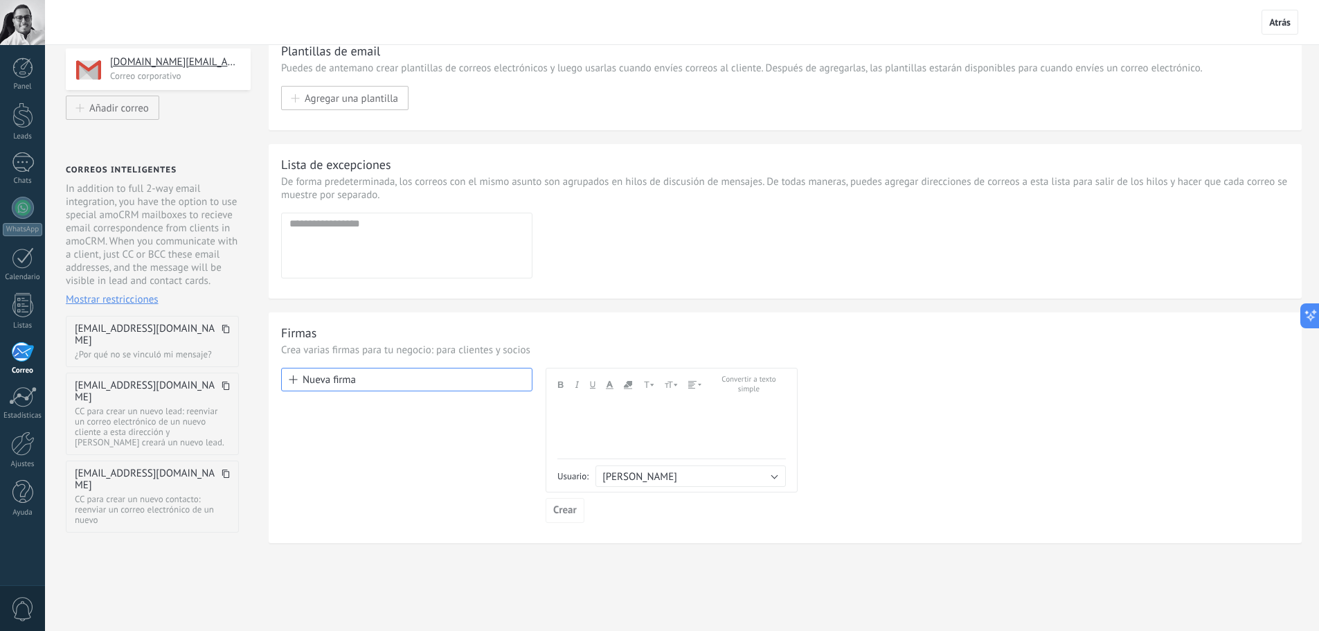
scroll to position [38, 0]
click at [614, 413] on div at bounding box center [671, 427] width 228 height 57
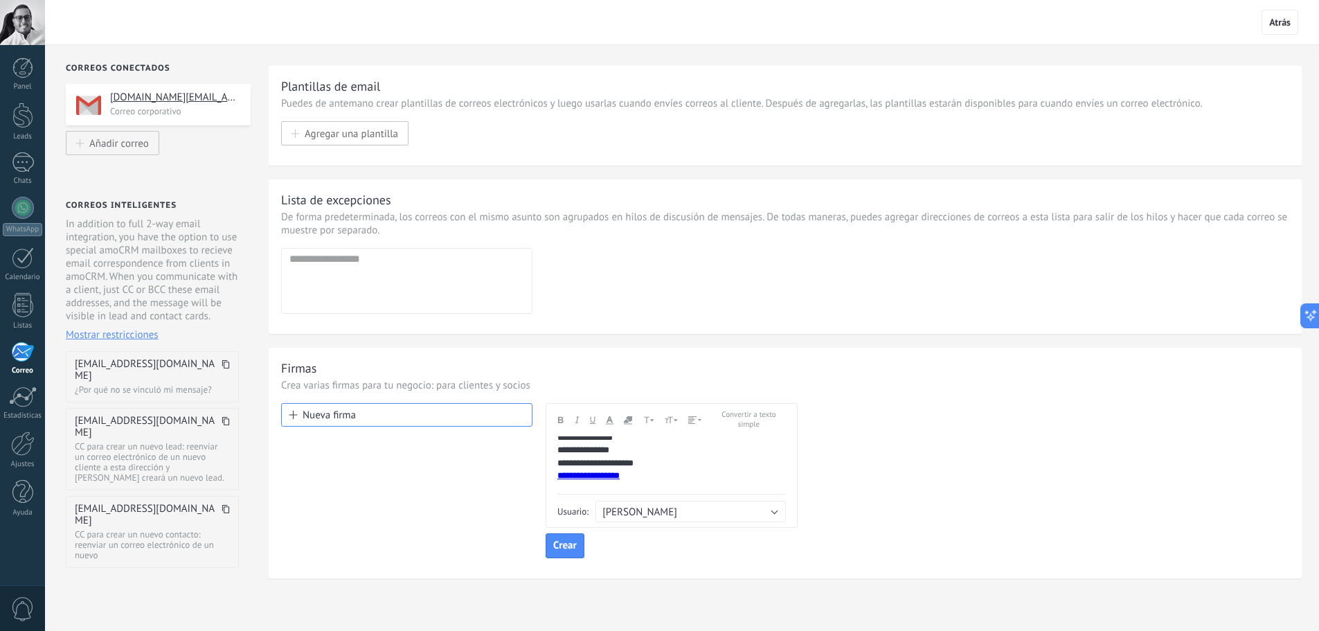
scroll to position [32, 0]
click at [569, 544] on span "Crear" at bounding box center [565, 546] width 24 height 10
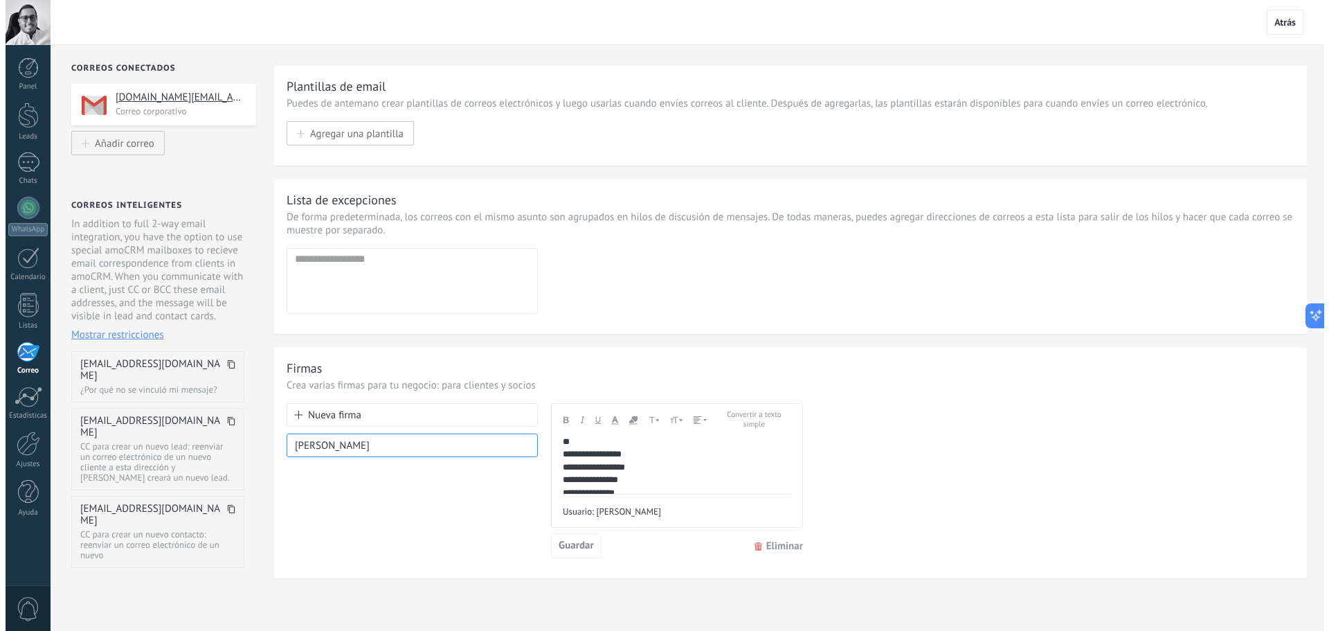
scroll to position [0, 0]
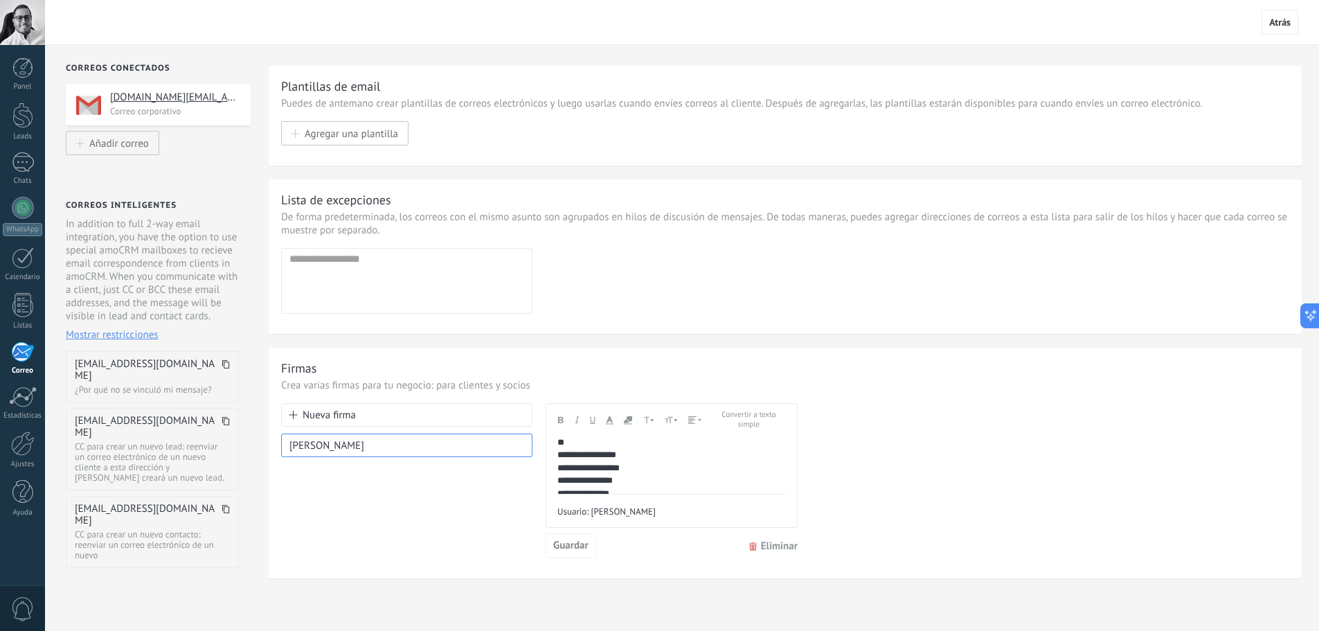
click at [567, 440] on div "**" at bounding box center [666, 442] width 218 height 12
click at [890, 433] on div "**********" at bounding box center [785, 480] width 1008 height 155
click at [580, 548] on span "Guardar" at bounding box center [570, 546] width 35 height 10
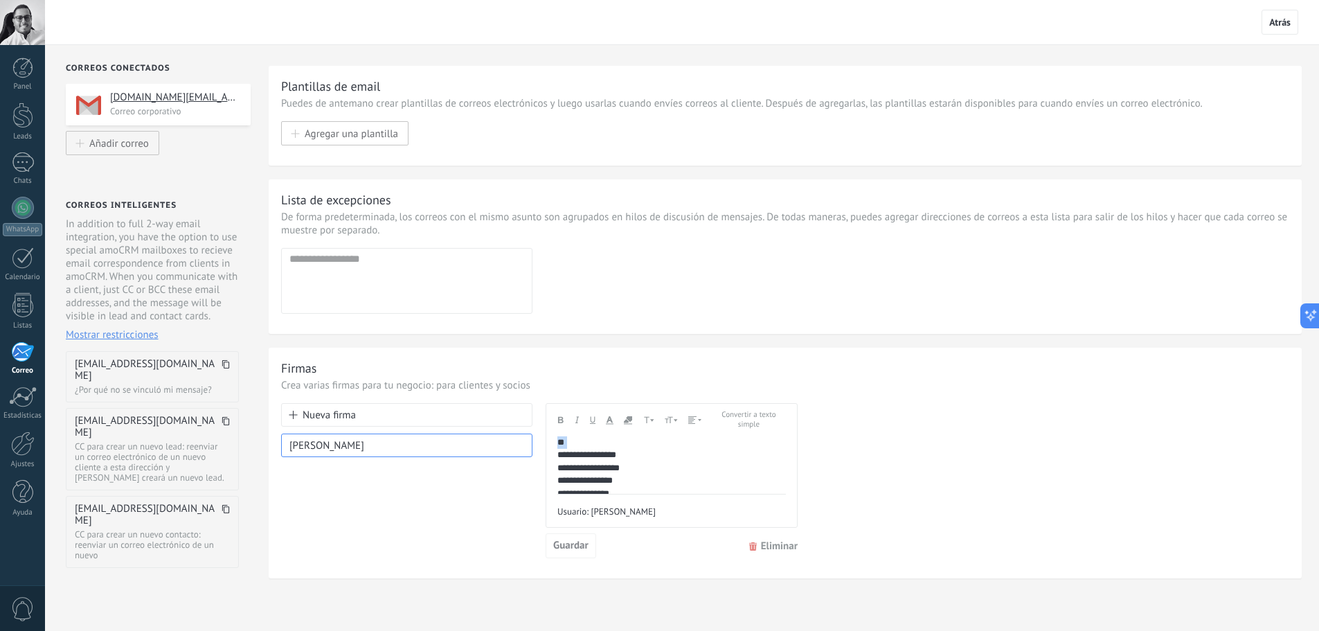
click at [431, 522] on div "Nueva firma Manuel A. Cortés G." at bounding box center [406, 480] width 251 height 155
click at [24, 68] on div at bounding box center [22, 67] width 21 height 21
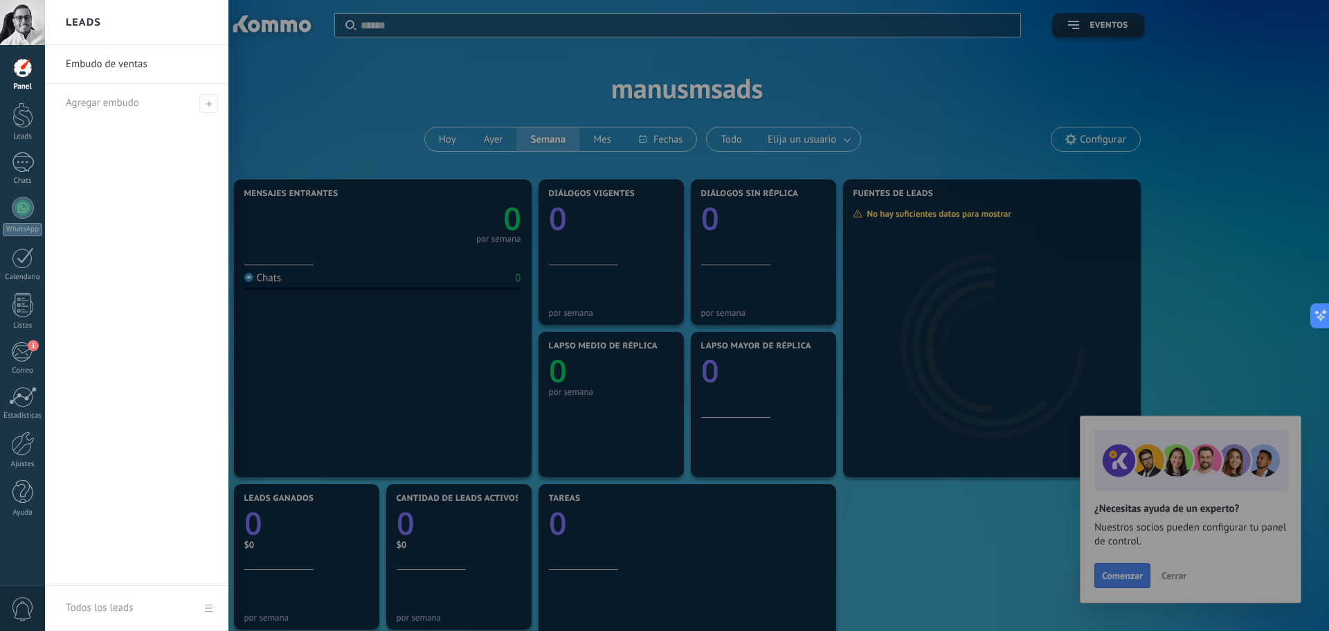
click at [654, 395] on div at bounding box center [709, 315] width 1329 height 631
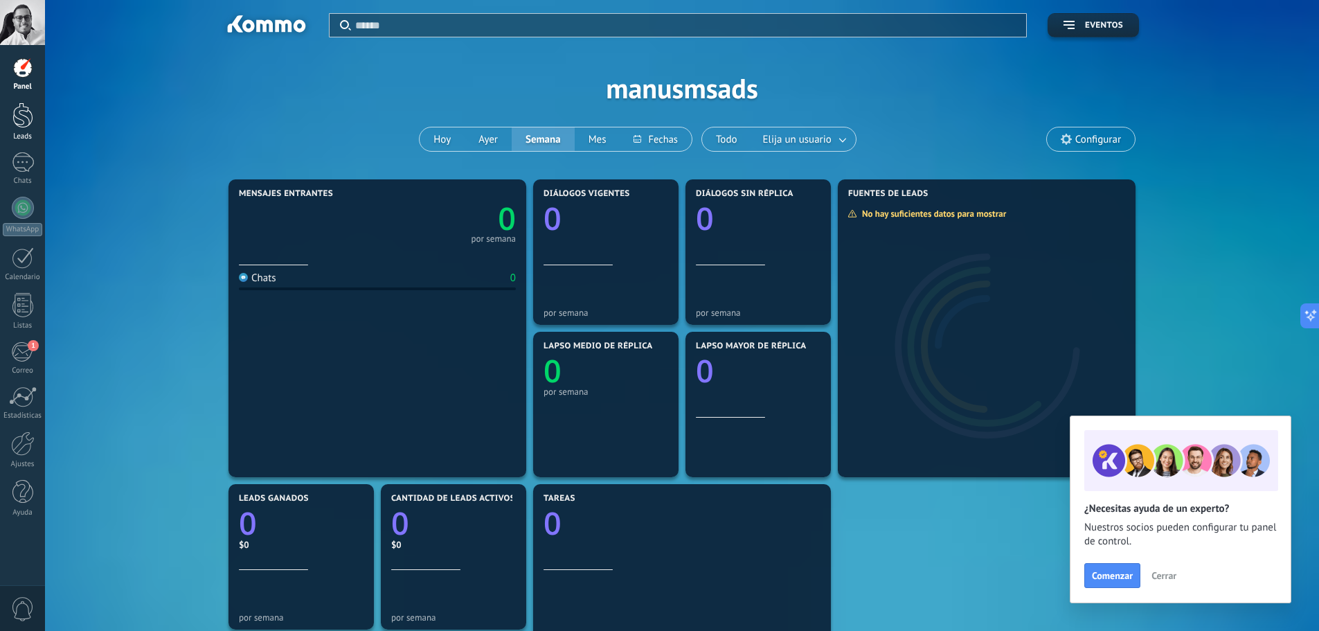
click at [12, 109] on div at bounding box center [22, 115] width 21 height 26
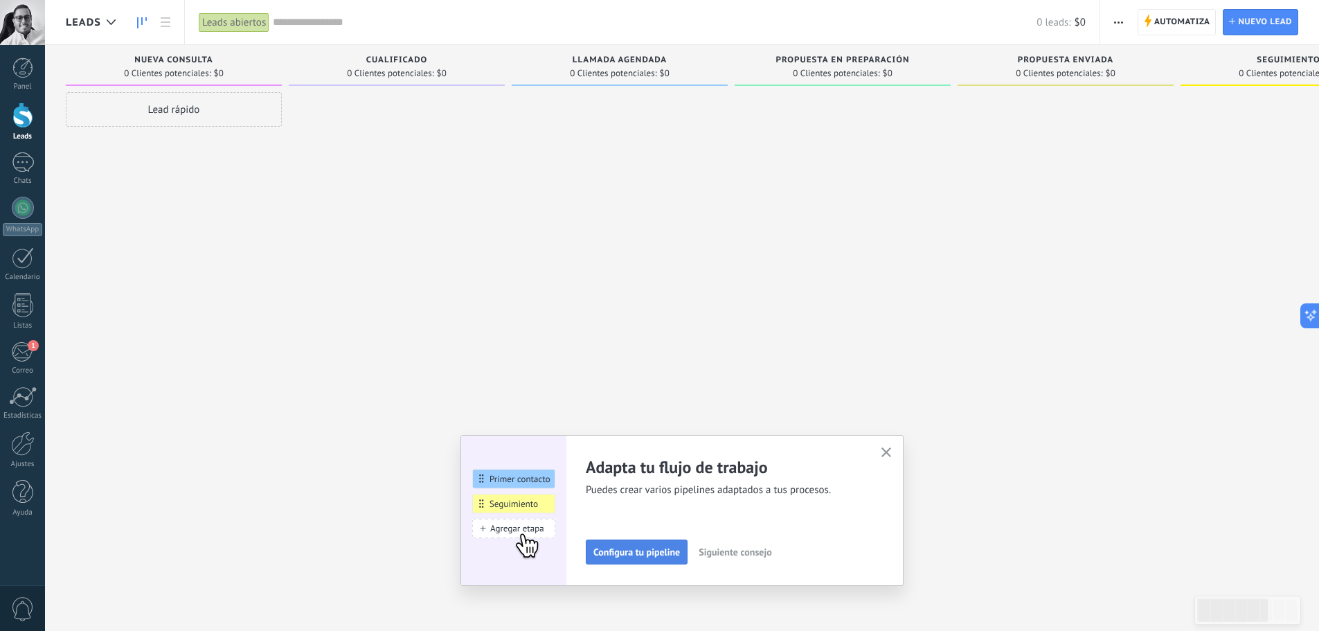
click at [656, 550] on span "Configura tu pipeline" at bounding box center [636, 552] width 87 height 10
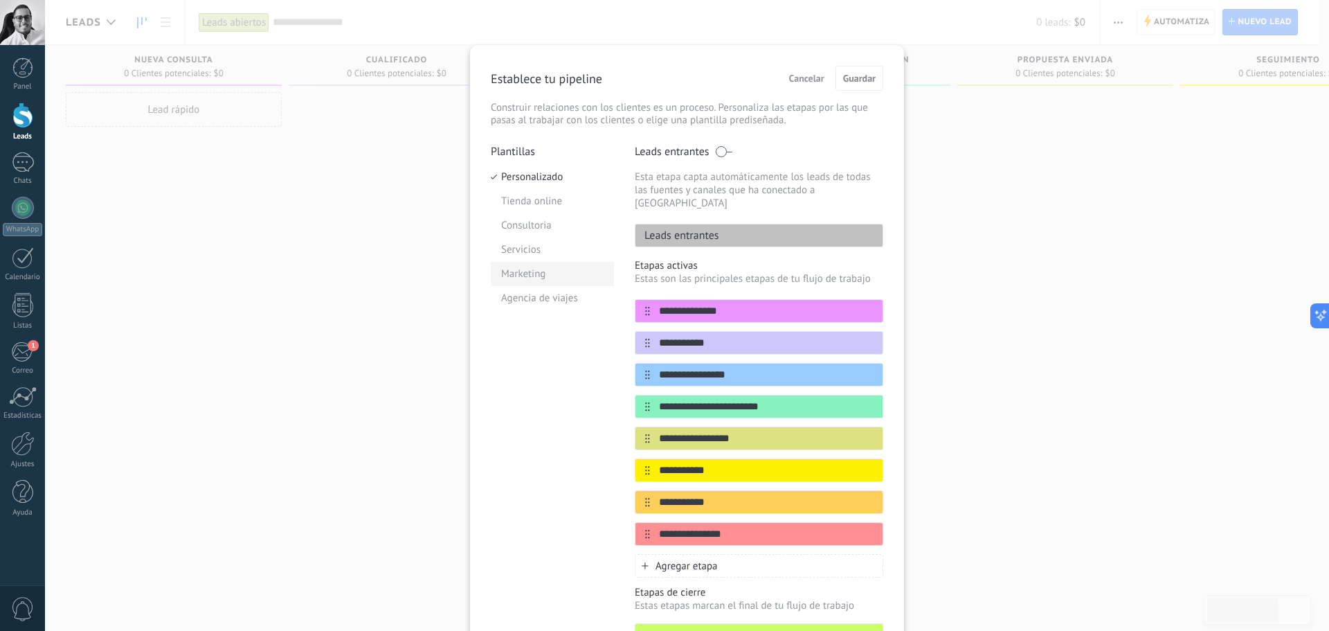
click at [544, 271] on li "Marketing" at bounding box center [552, 274] width 123 height 24
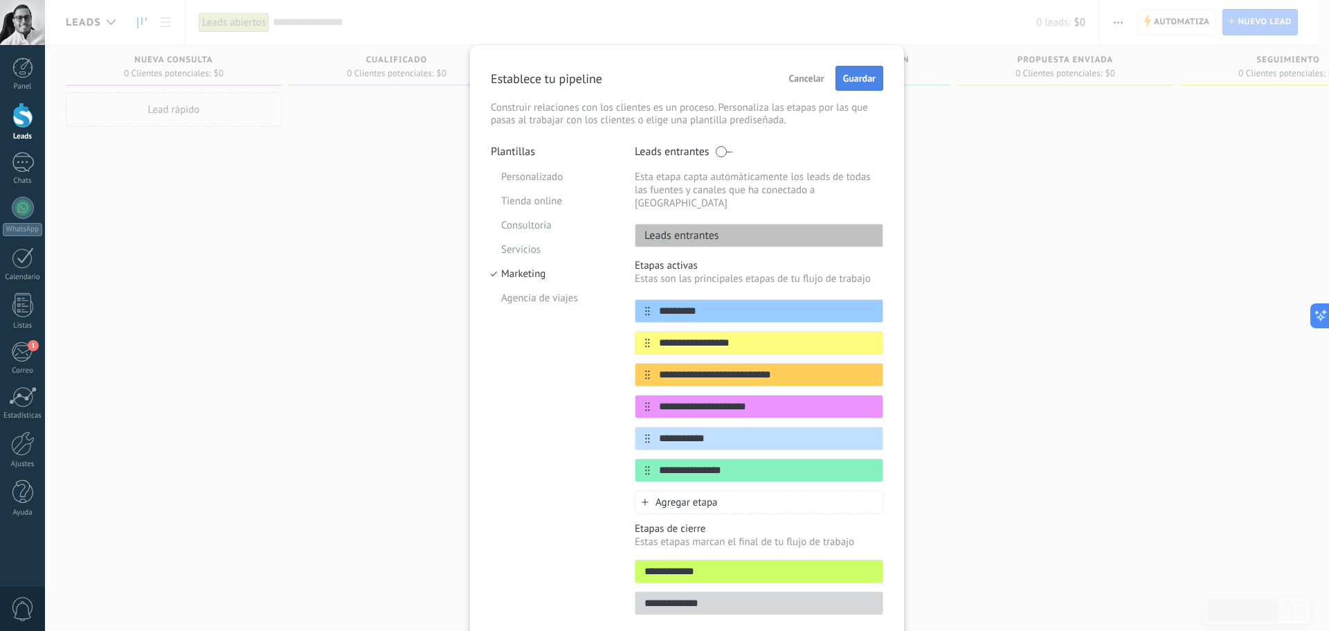
click at [861, 78] on span "Guardar" at bounding box center [859, 78] width 33 height 10
click at [861, 78] on button "Guardar" at bounding box center [860, 78] width 48 height 25
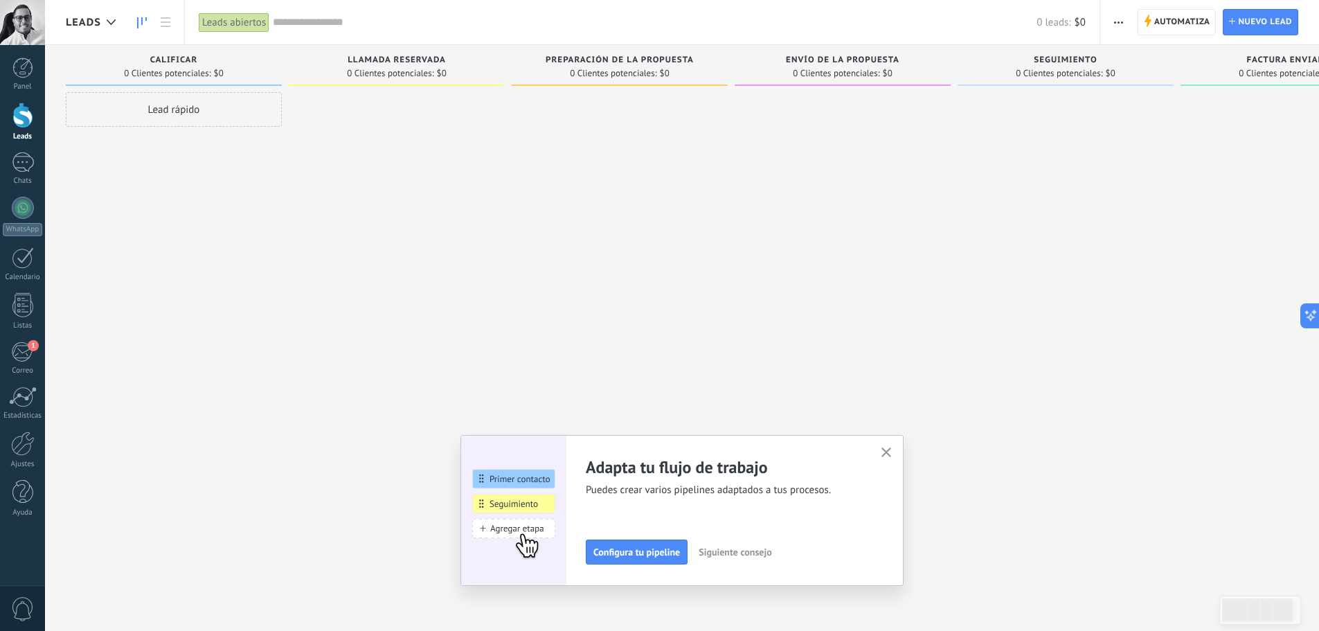
click at [730, 552] on span "Siguiente consejo" at bounding box center [734, 552] width 73 height 10
click at [759, 552] on span "Siguiente consejo" at bounding box center [733, 552] width 73 height 10
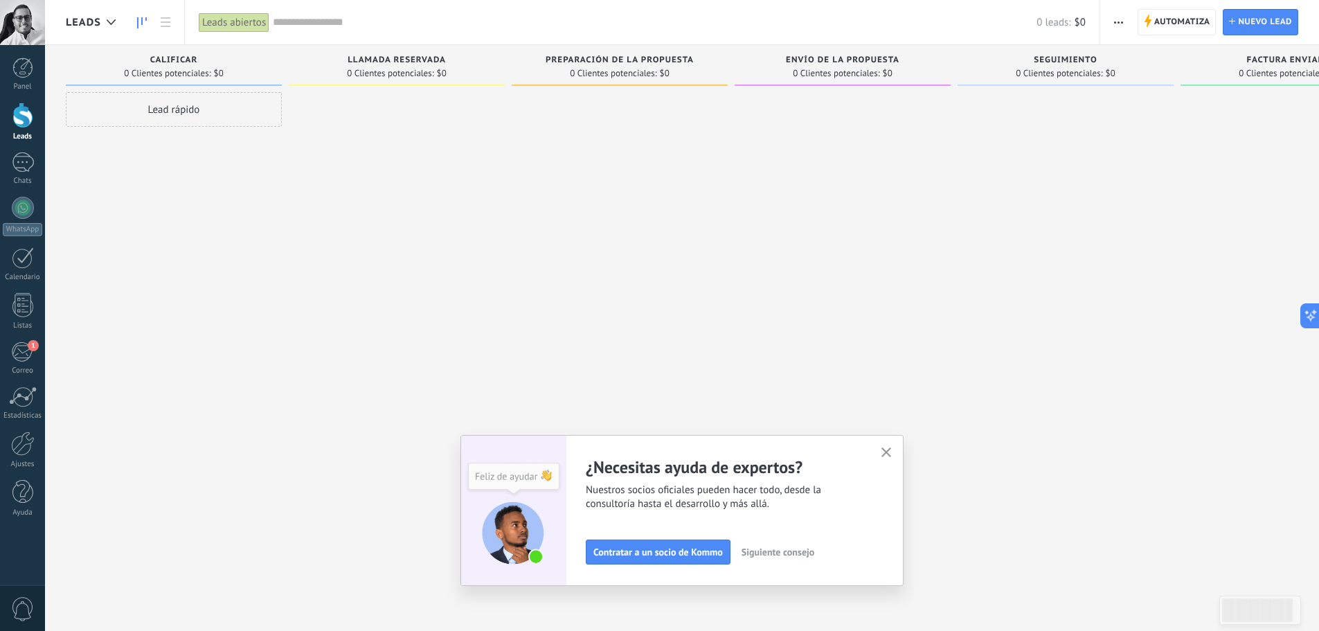
click at [797, 551] on span "Siguiente consejo" at bounding box center [777, 552] width 73 height 10
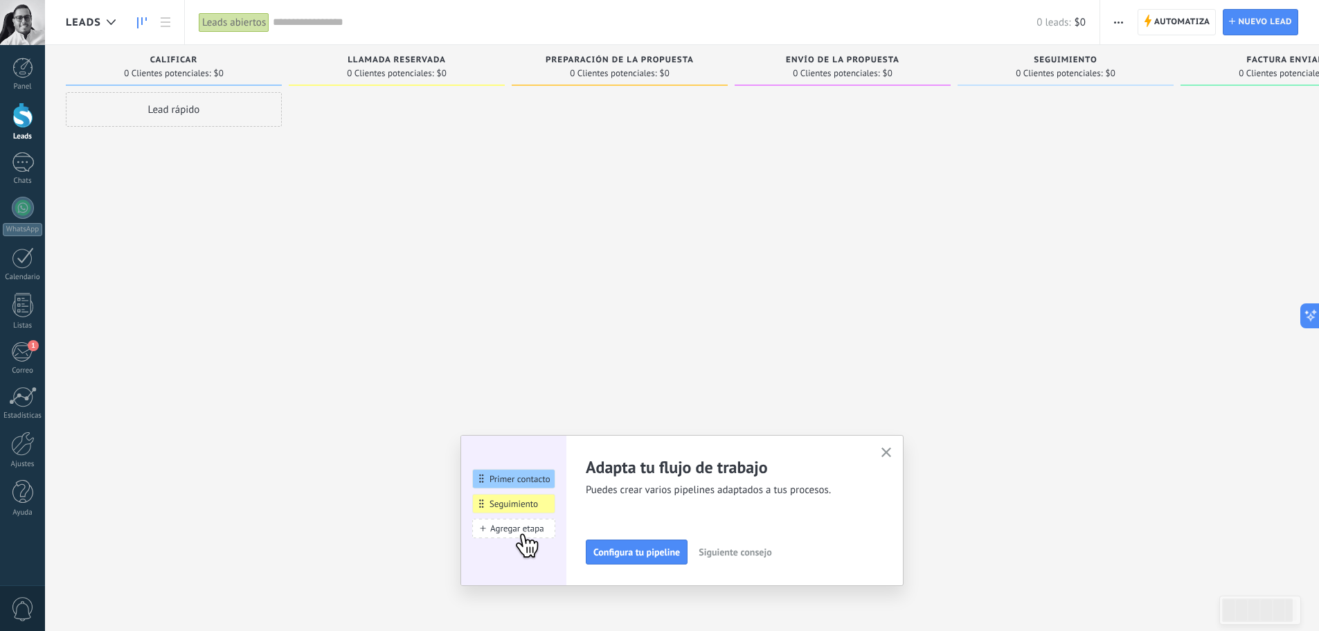
click at [765, 556] on span "Siguiente consejo" at bounding box center [734, 552] width 73 height 10
click at [892, 454] on icon "button" at bounding box center [886, 452] width 10 height 10
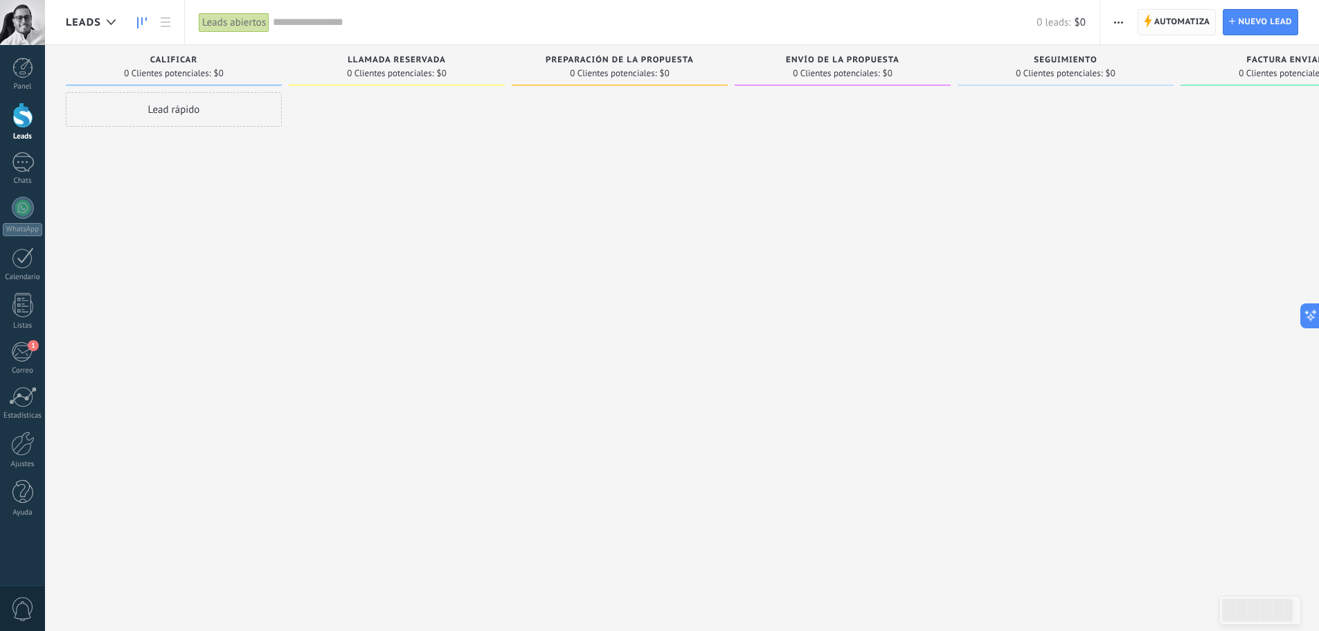
click at [1179, 19] on span "Automatiza" at bounding box center [1182, 22] width 56 height 25
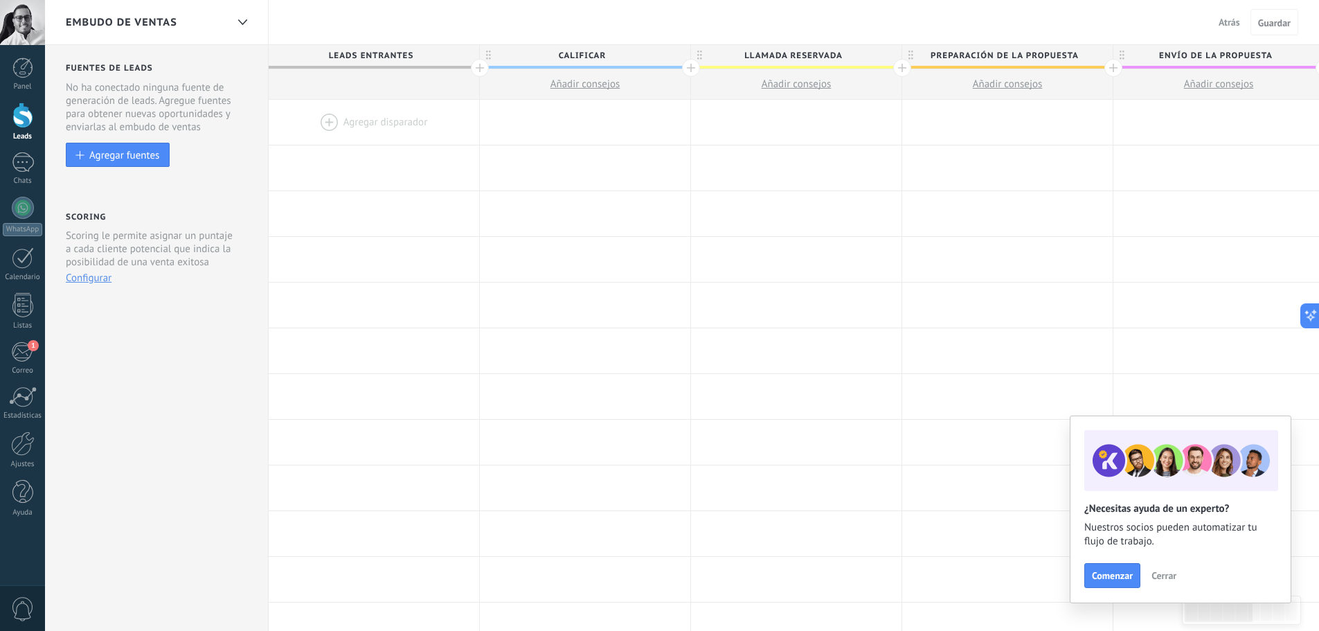
click at [334, 122] on div at bounding box center [374, 122] width 210 height 45
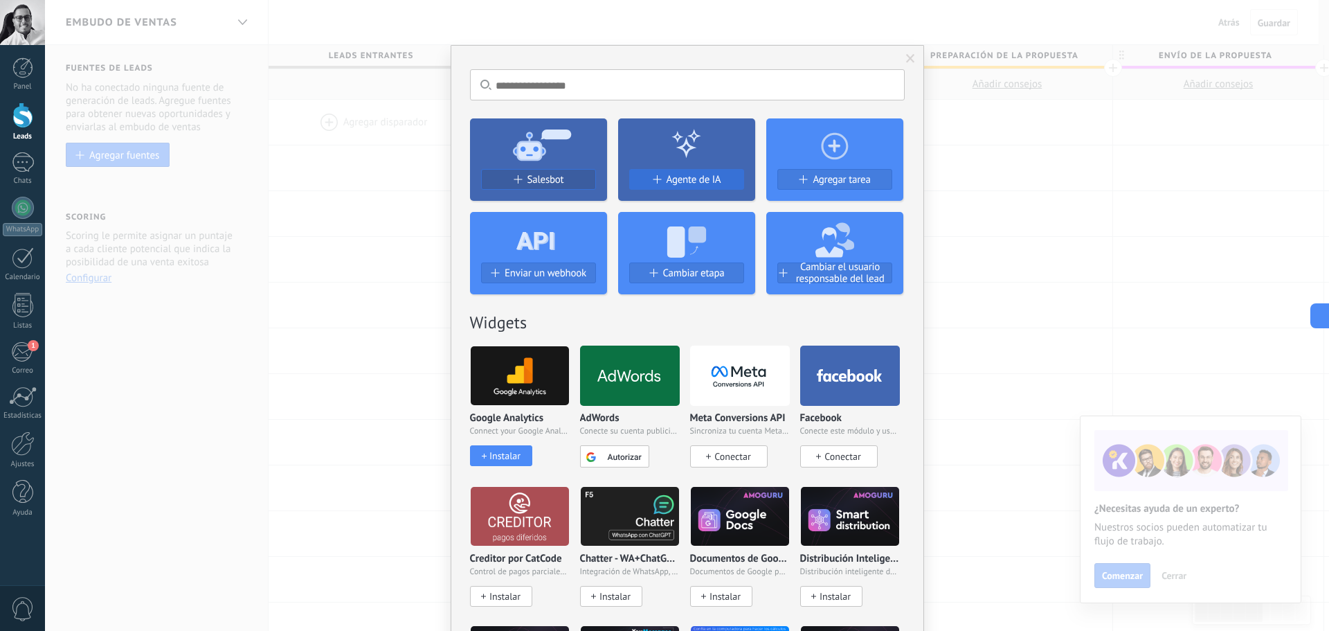
click at [671, 177] on span "Agente de IA" at bounding box center [694, 180] width 55 height 12
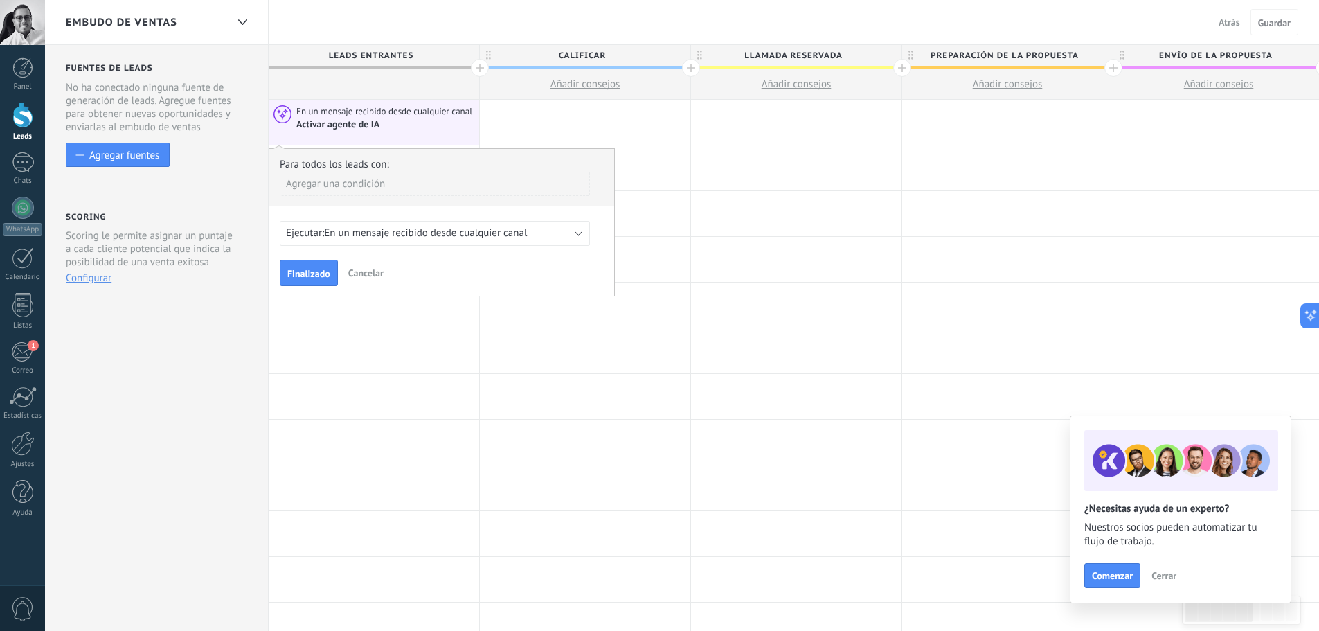
click at [411, 237] on span "En un mensaje recibido desde cualquier canal" at bounding box center [425, 232] width 203 height 13
click at [369, 267] on span "Cancelar" at bounding box center [365, 273] width 35 height 12
click at [386, 268] on button "Cancelar" at bounding box center [366, 272] width 46 height 21
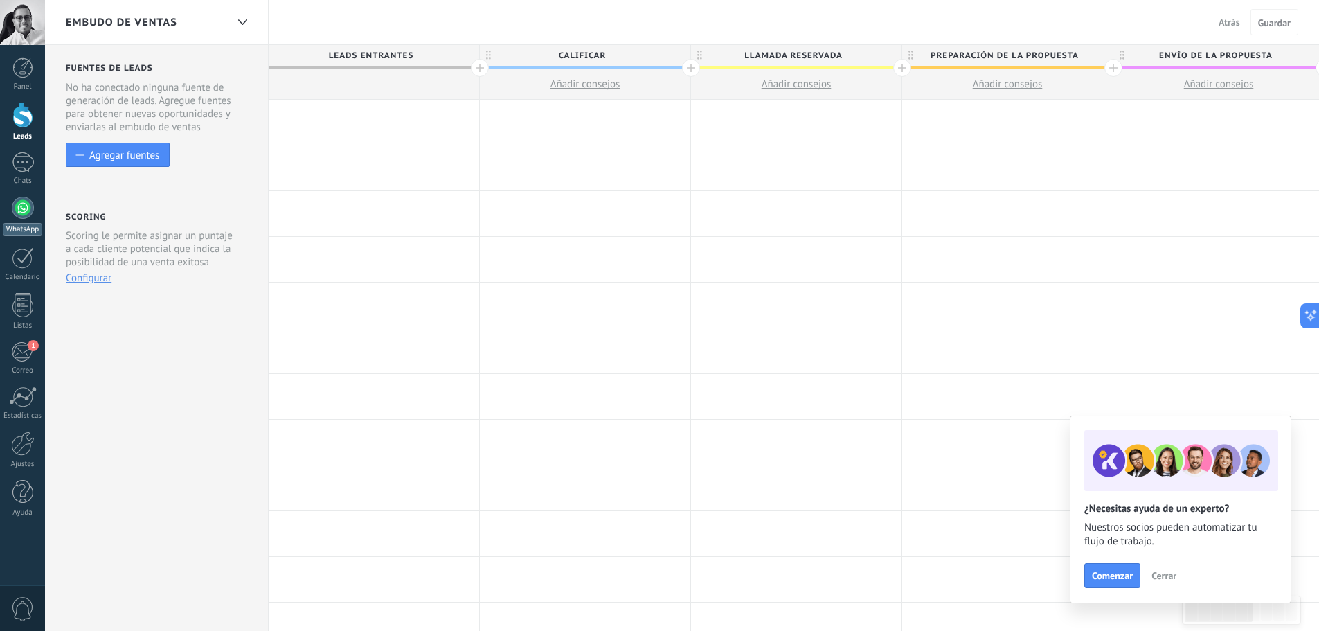
click at [23, 219] on link "WhatsApp" at bounding box center [22, 216] width 45 height 39
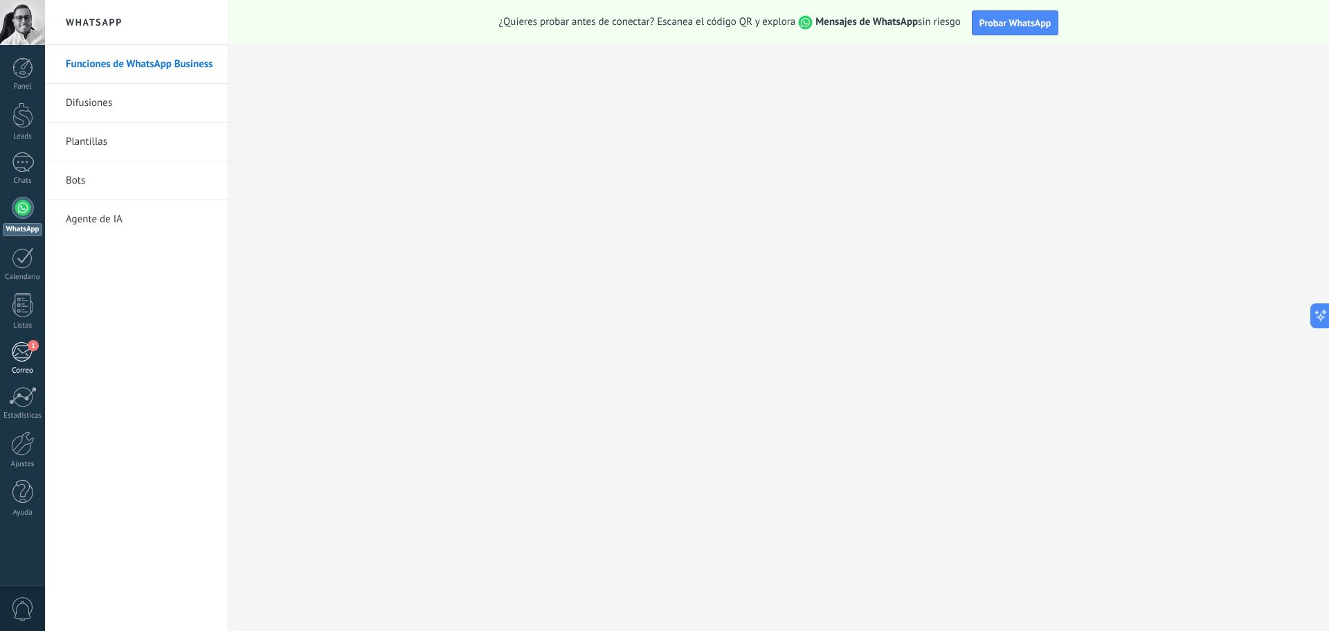
click at [26, 355] on div "1" at bounding box center [22, 351] width 23 height 21
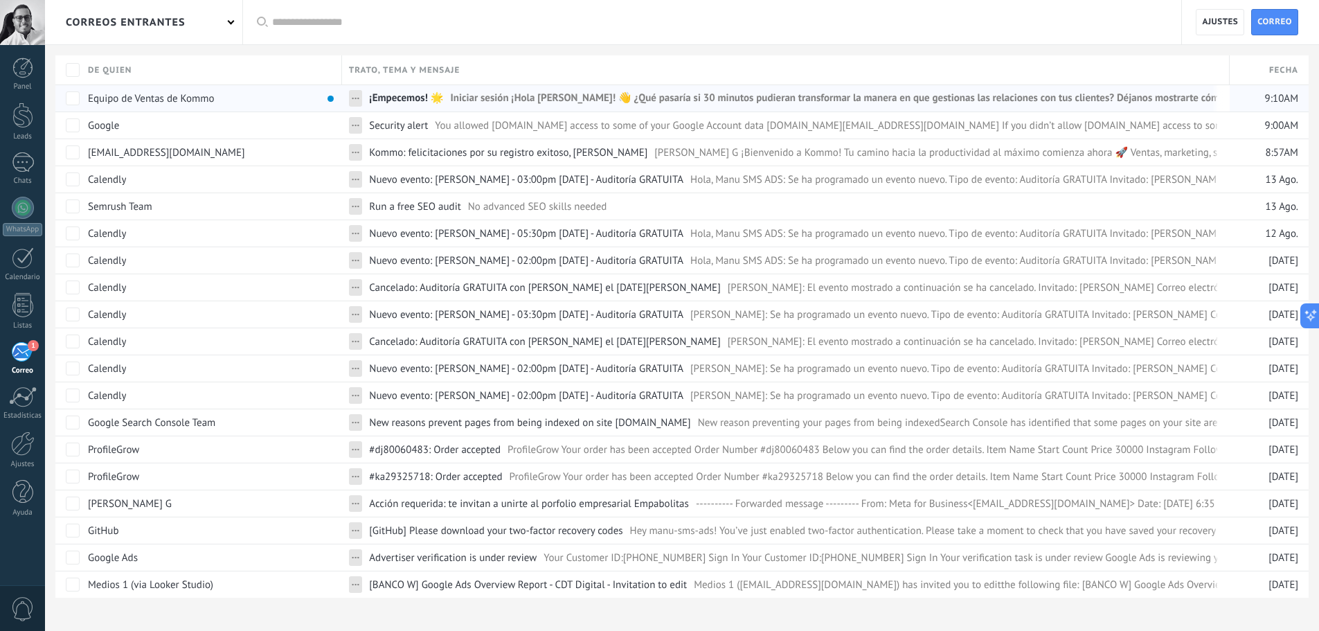
click at [449, 100] on link "¡Empecemos! 🌟 Iniciar sesión ¡Hola Manuel A. Cortés G.! 👋 ¿Qué pasaría si 30 mi…" at bounding box center [792, 98] width 847 height 26
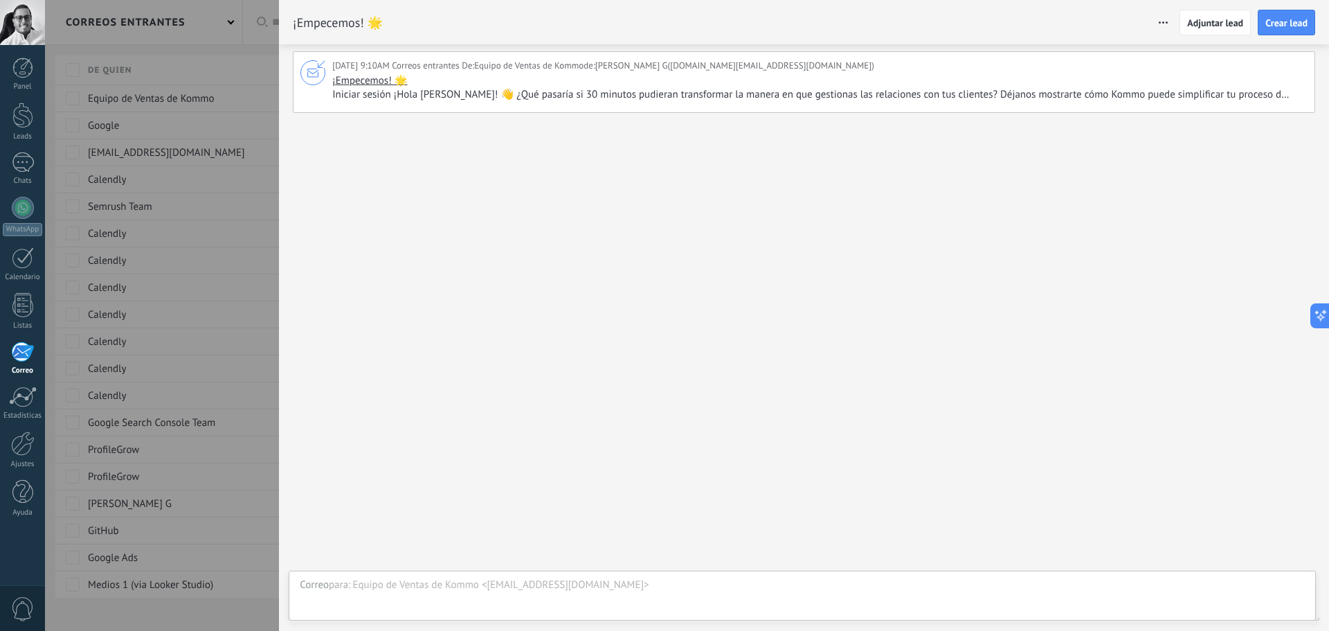
click at [226, 84] on div at bounding box center [664, 315] width 1329 height 631
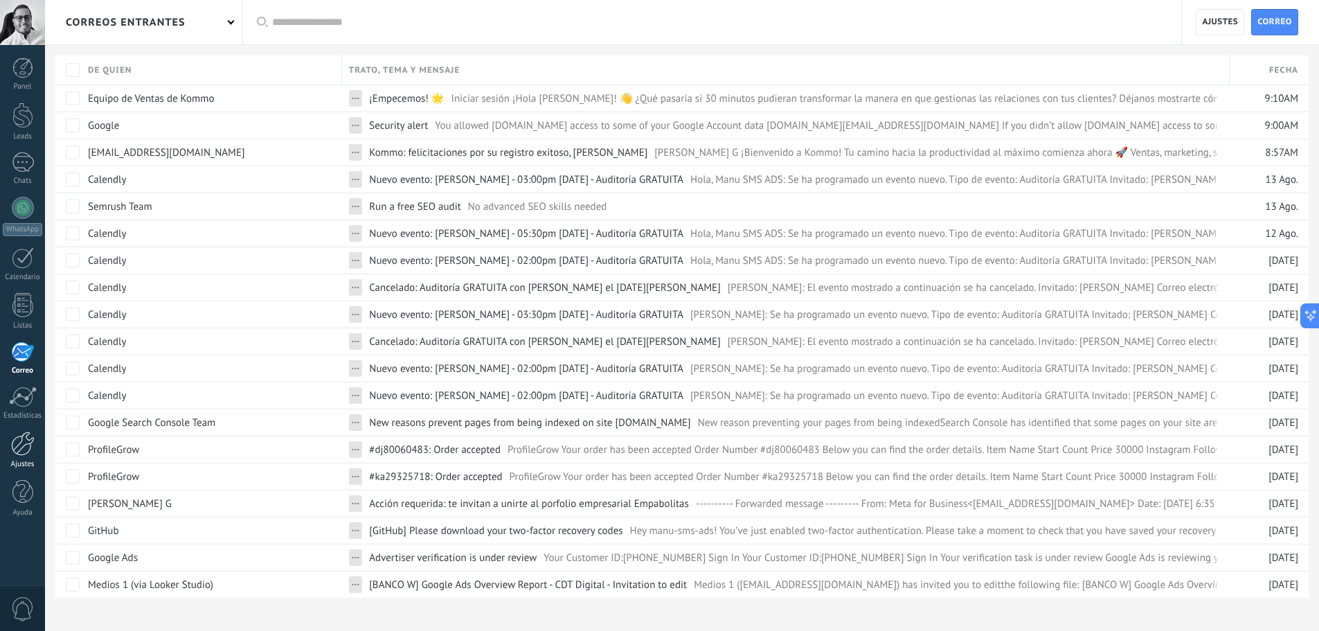
click at [26, 459] on link "Ajustes" at bounding box center [22, 449] width 45 height 37
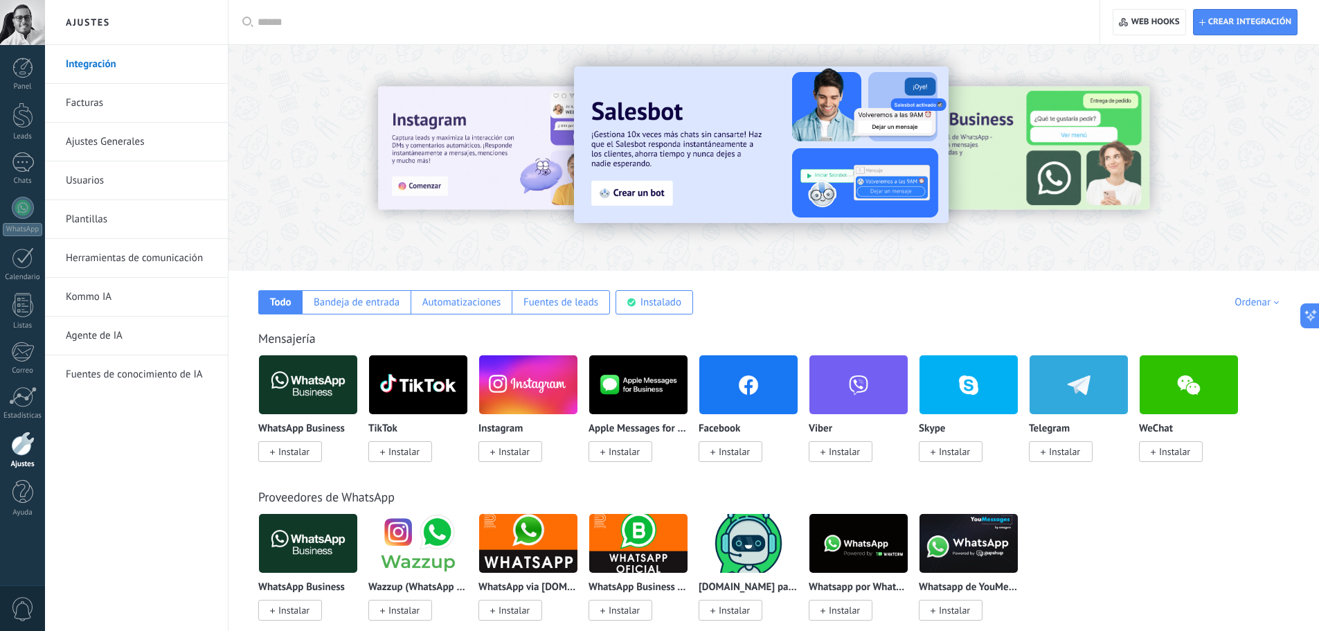
click at [779, 464] on div "Proveedores de WhatsApp WhatsApp Business Instalar Wazzup (WhatsApp & Instagram…" at bounding box center [773, 540] width 1063 height 159
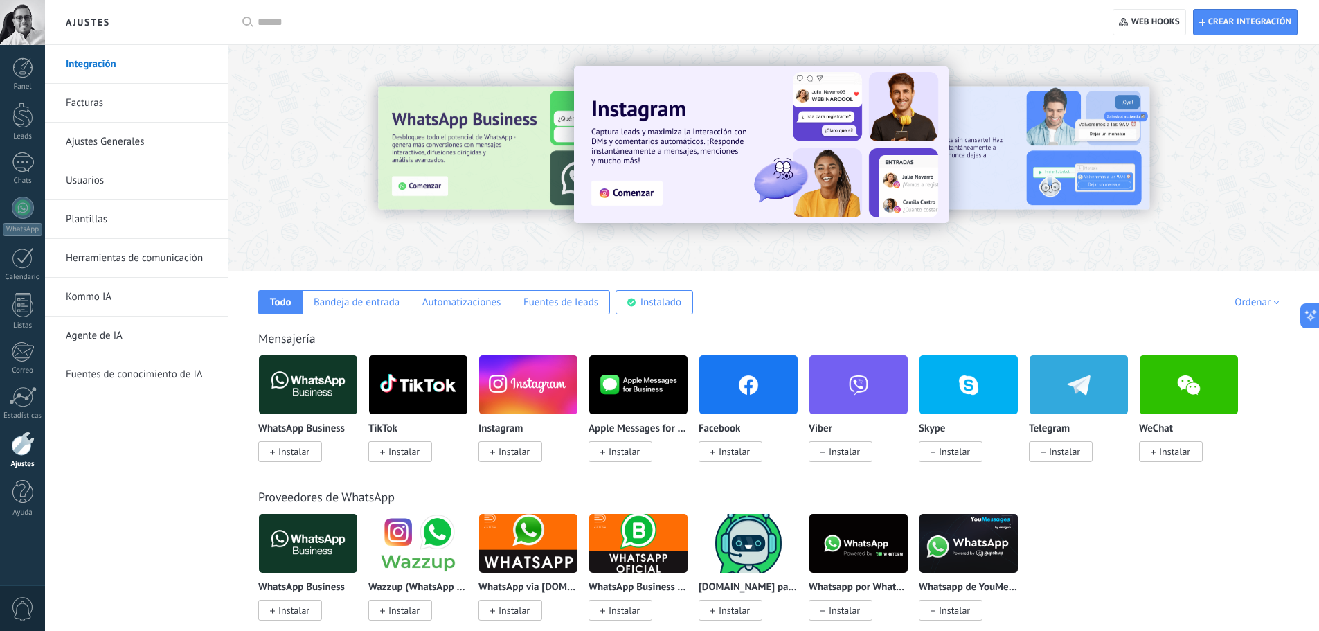
click at [305, 453] on span "Instalar" at bounding box center [293, 451] width 31 height 12
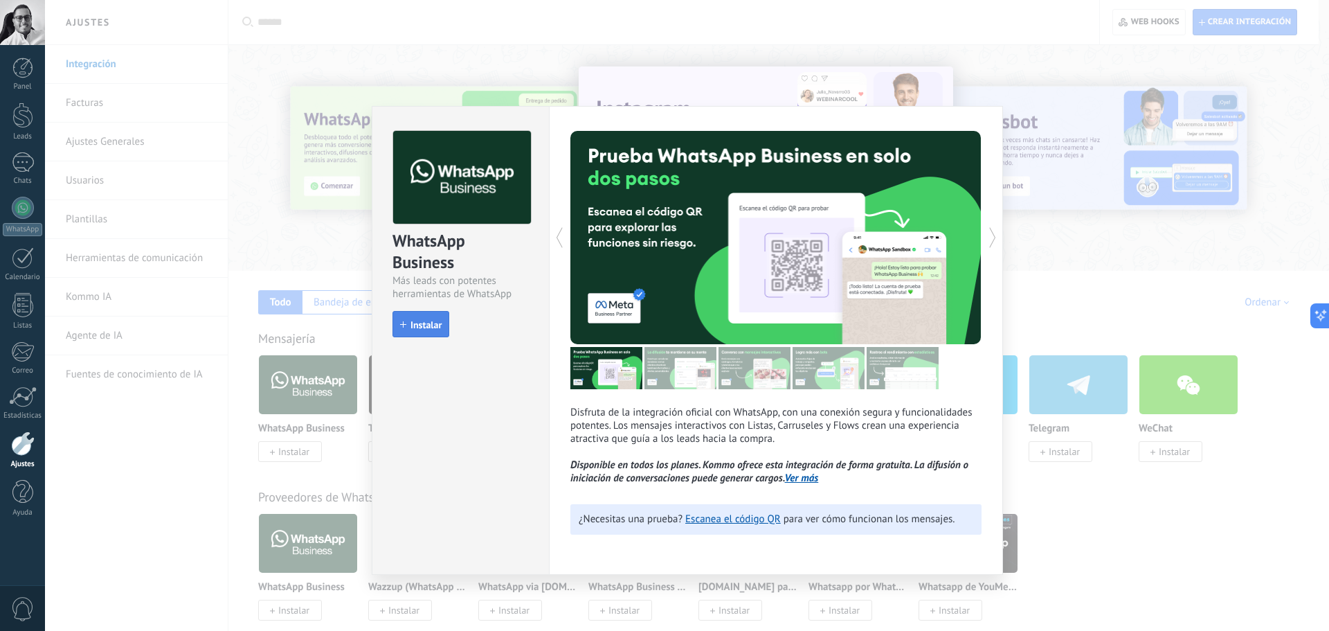
click at [418, 313] on button "Instalar" at bounding box center [420, 324] width 57 height 26
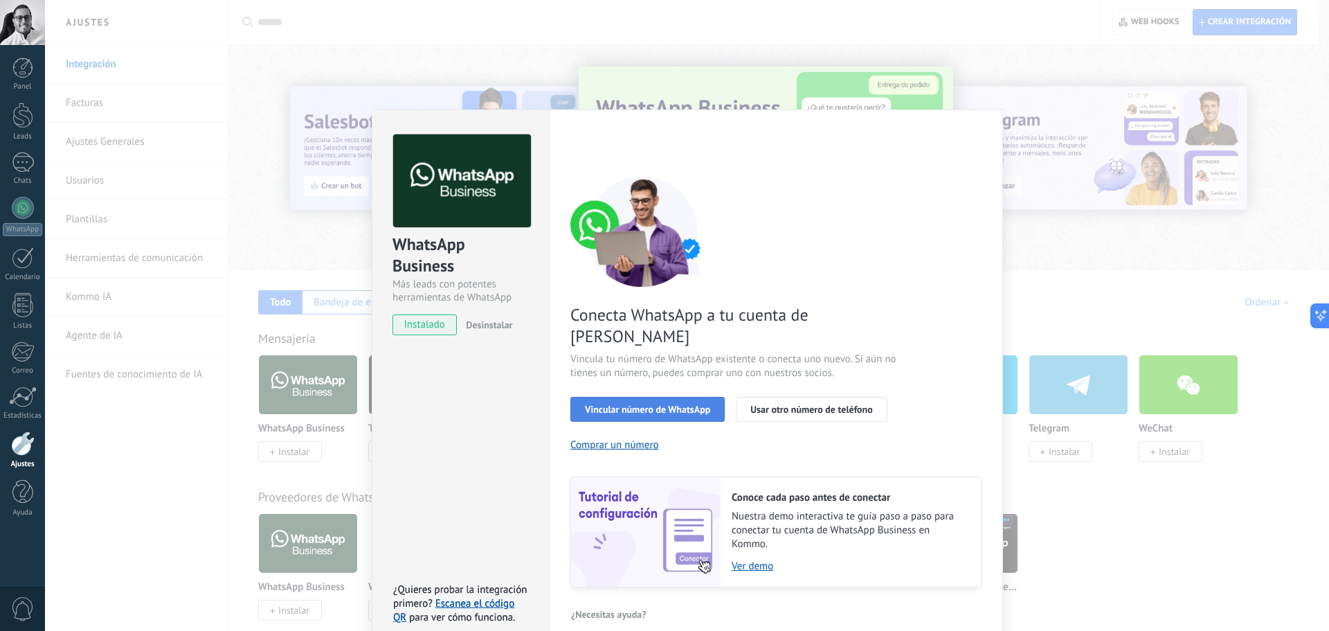
click at [678, 404] on span "Vincular número de WhatsApp" at bounding box center [647, 409] width 125 height 10
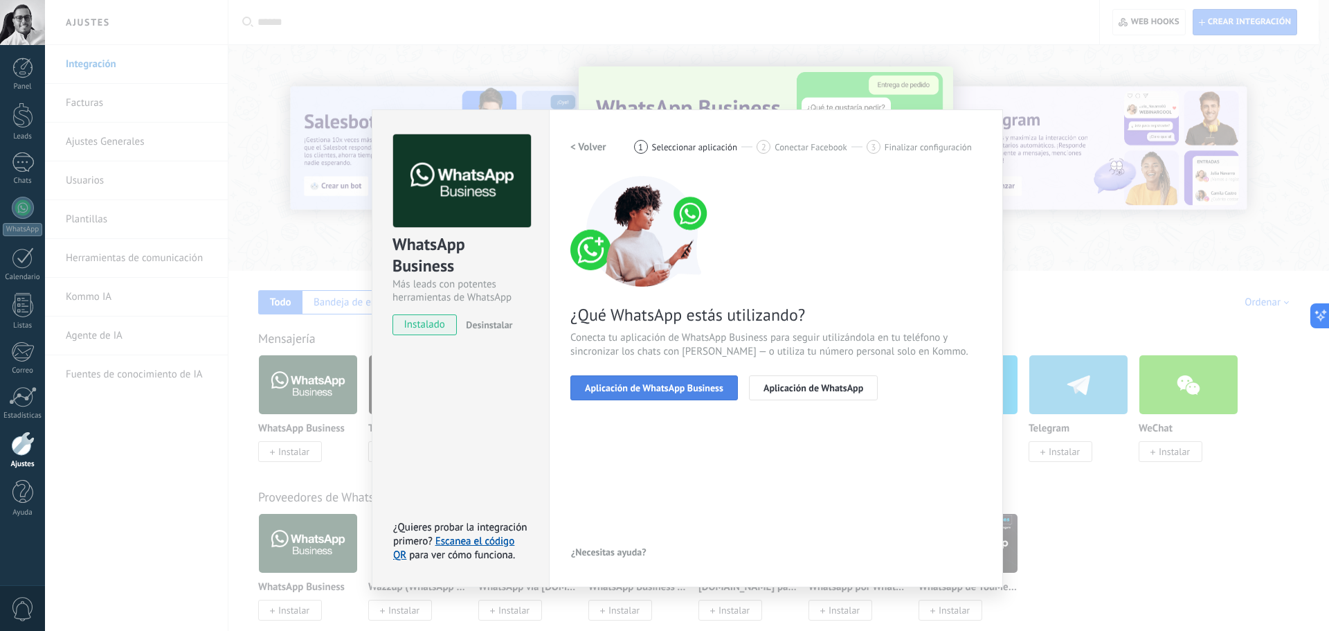
click at [678, 390] on span "Aplicación de WhatsApp Business" at bounding box center [654, 388] width 138 height 10
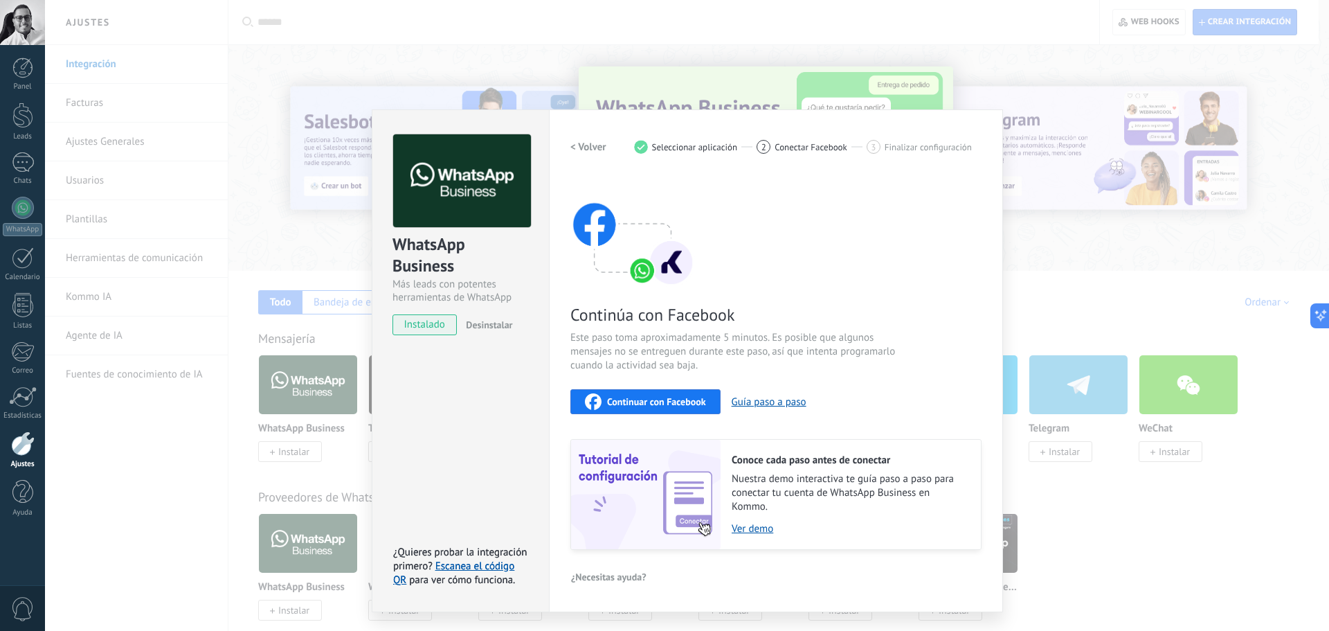
click at [683, 401] on span "Continuar con Facebook" at bounding box center [656, 402] width 99 height 10
click at [667, 404] on span "Continuar con Facebook" at bounding box center [656, 402] width 99 height 10
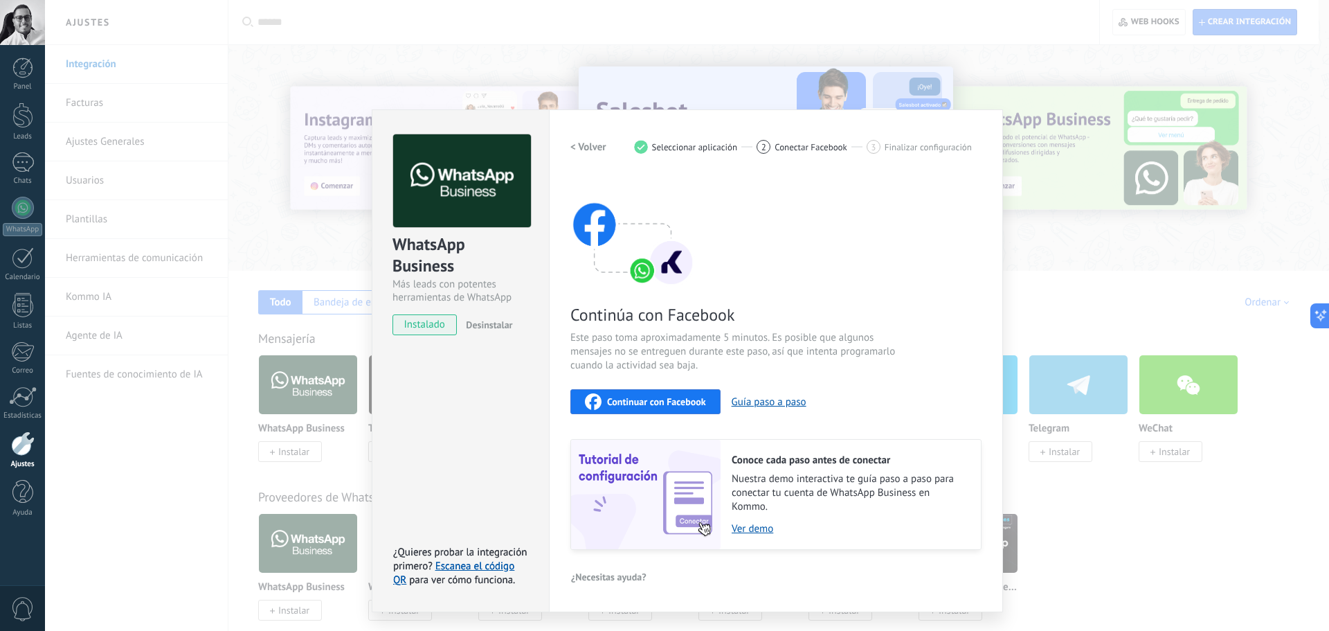
click at [1101, 134] on div "WhatsApp Business Más leads con potentes herramientas de WhatsApp instalado Des…" at bounding box center [687, 315] width 1284 height 631
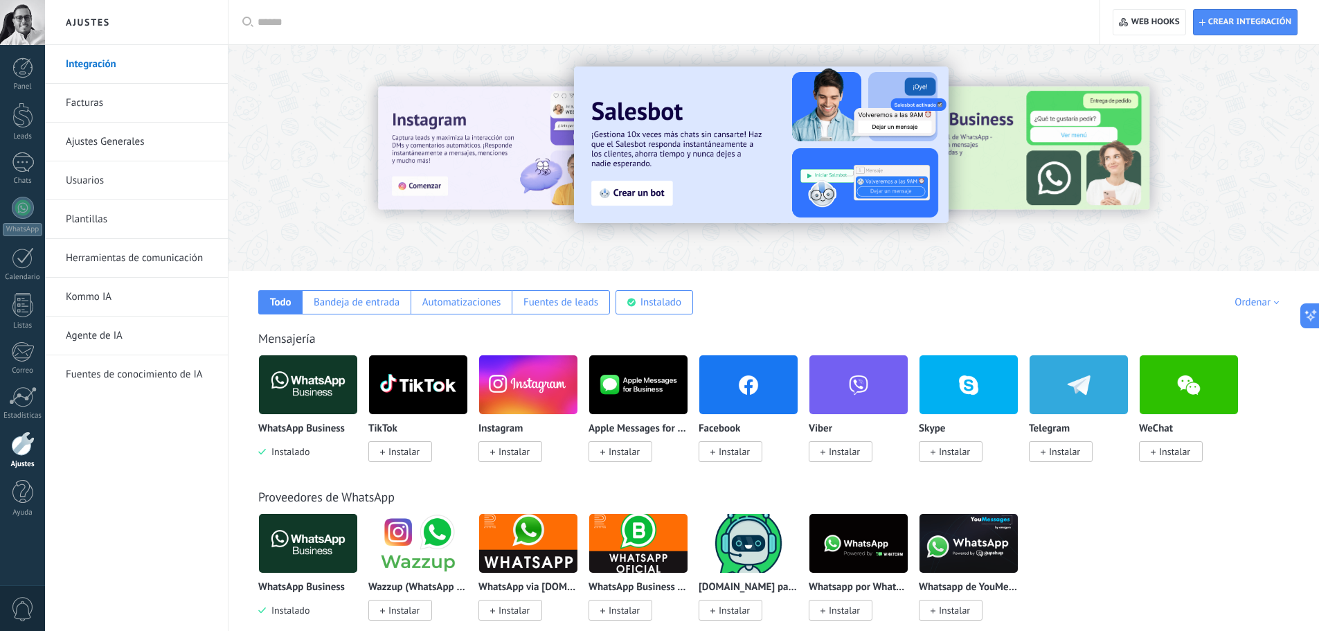
click at [334, 381] on img at bounding box center [308, 384] width 98 height 67
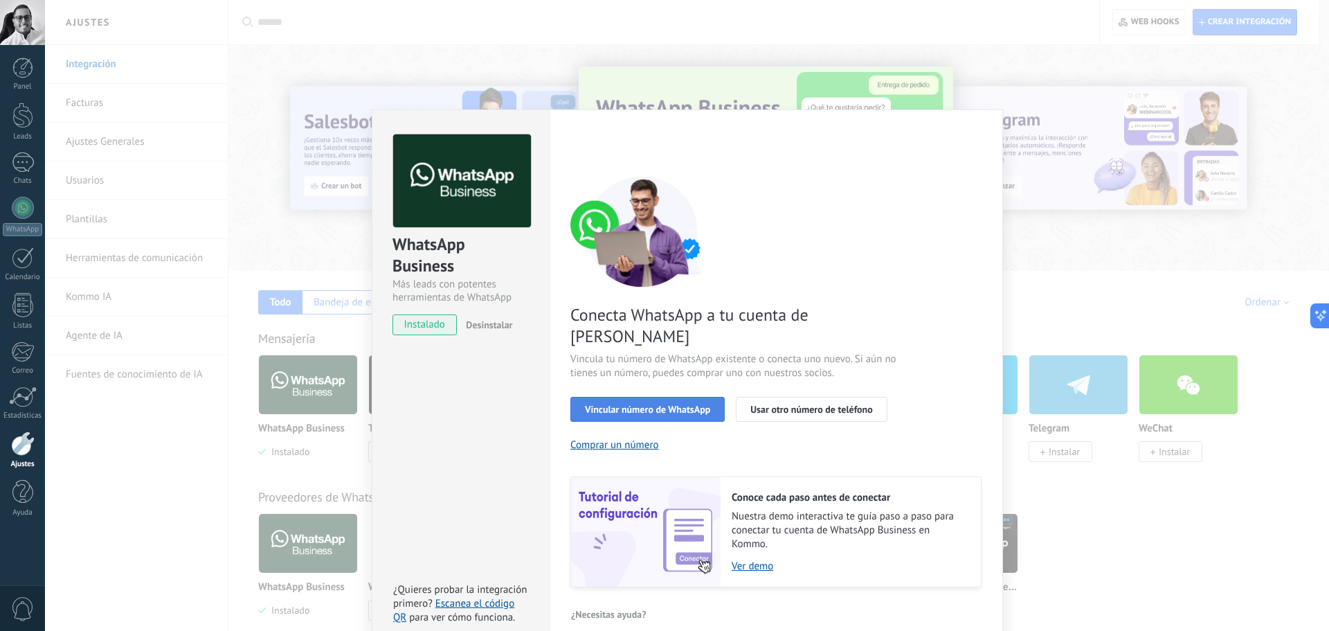
click at [685, 397] on button "Vincular número de WhatsApp" at bounding box center [647, 409] width 154 height 25
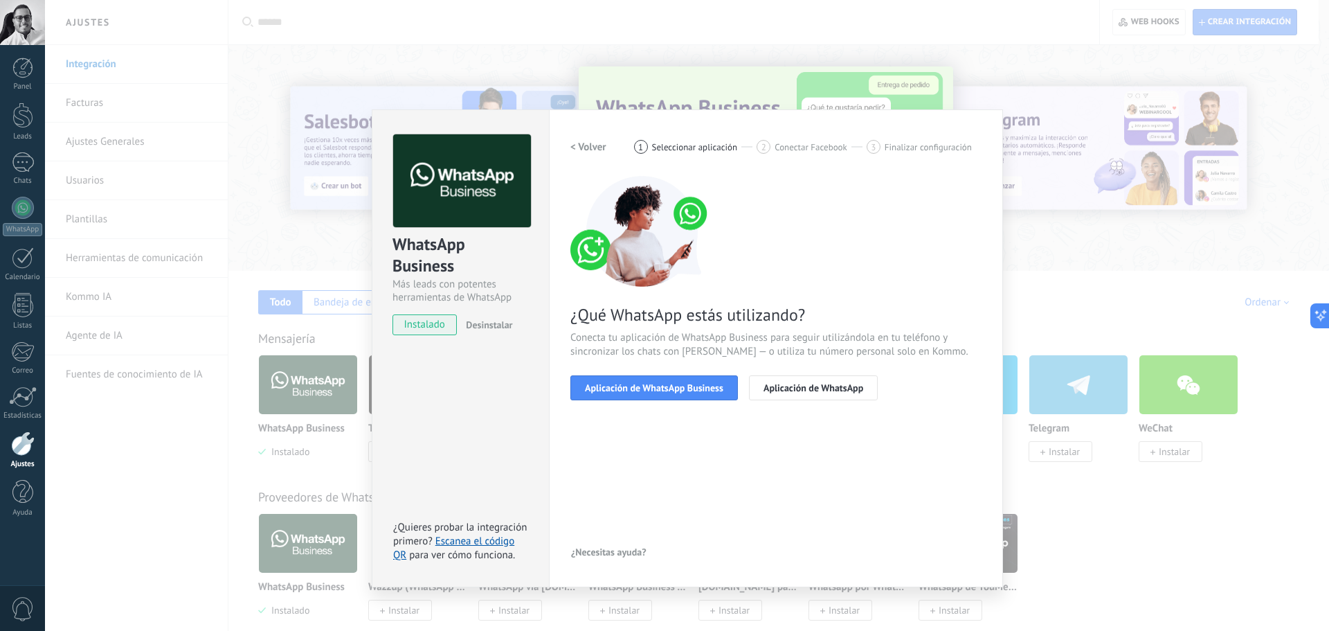
click at [685, 395] on button "Aplicación de WhatsApp Business" at bounding box center [654, 387] width 168 height 25
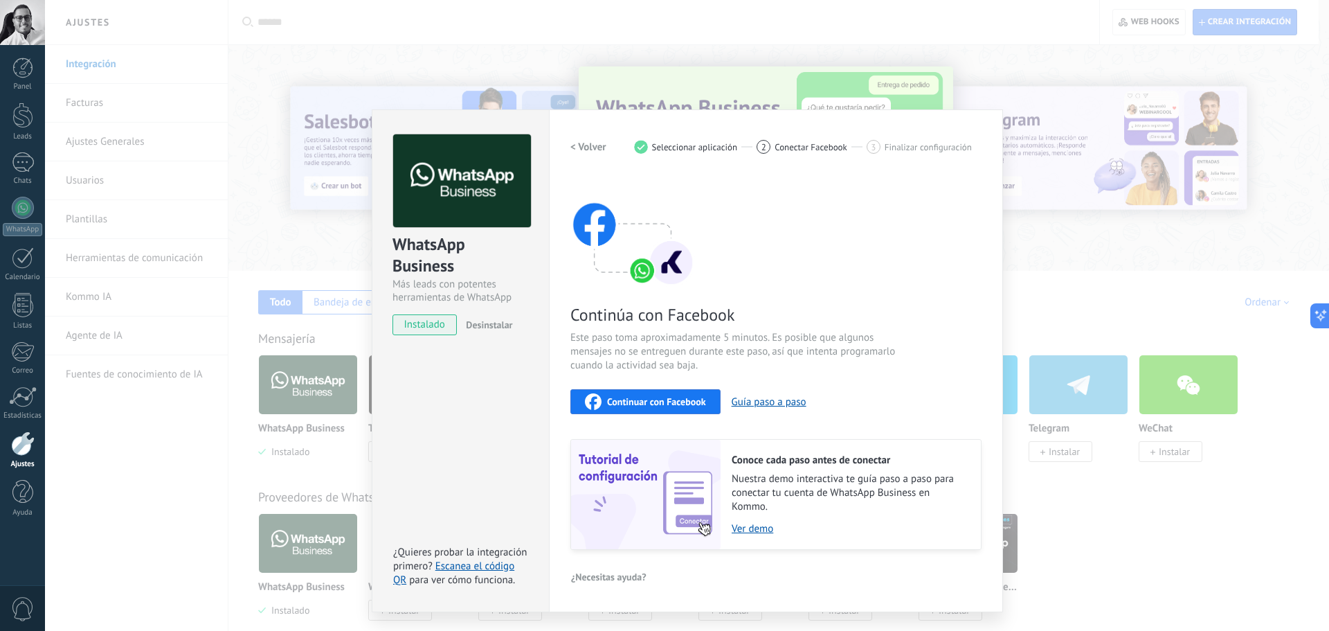
click at [650, 408] on div "Continuar con Facebook" at bounding box center [645, 401] width 121 height 17
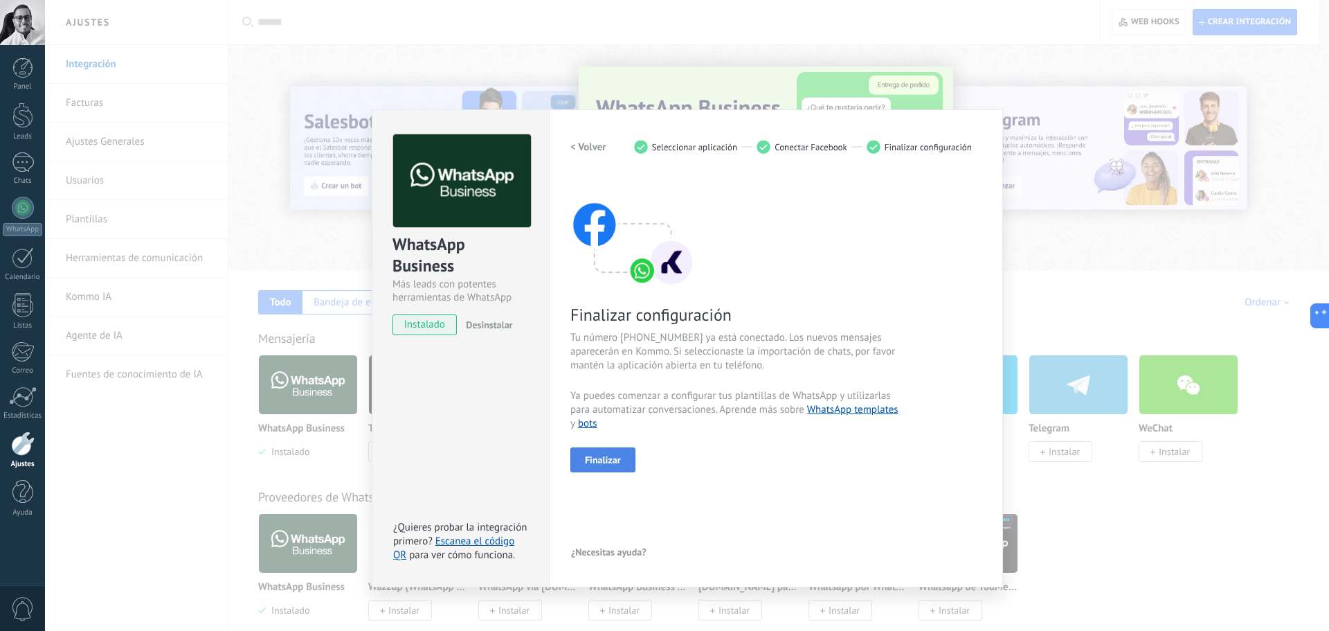
click at [607, 462] on span "Finalizar" at bounding box center [603, 460] width 36 height 10
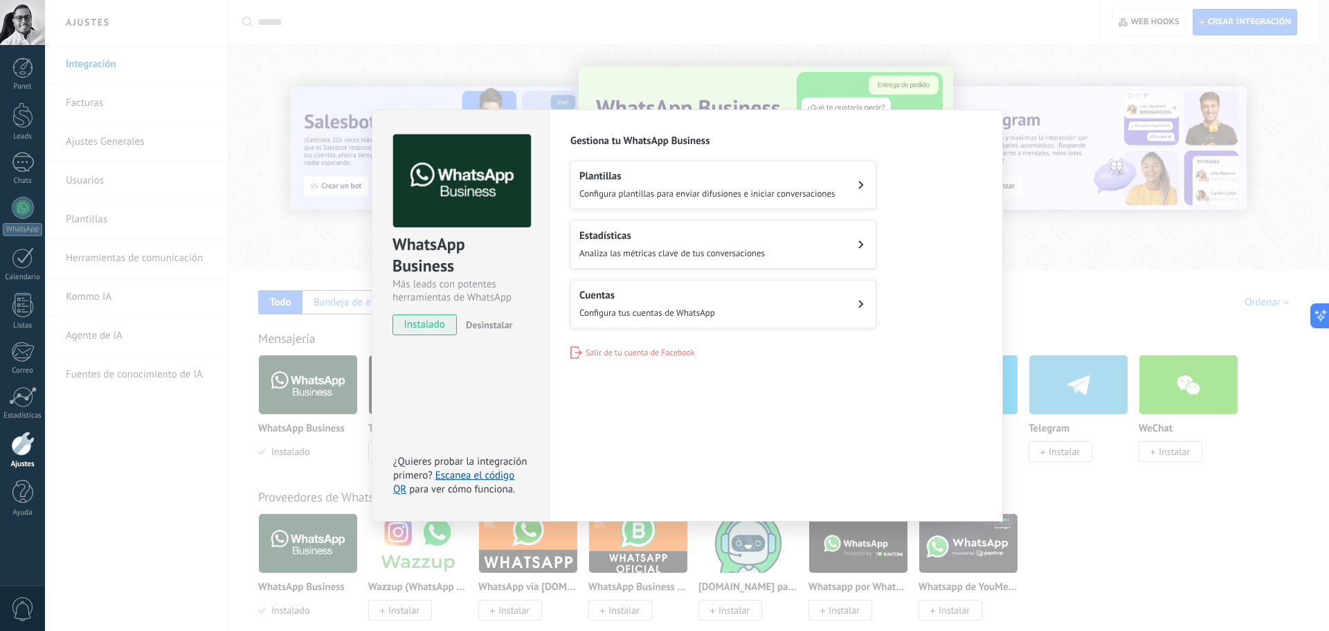
click at [795, 194] on span "Configura plantillas para enviar difusiones e iniciar conversaciones" at bounding box center [707, 194] width 256 height 12
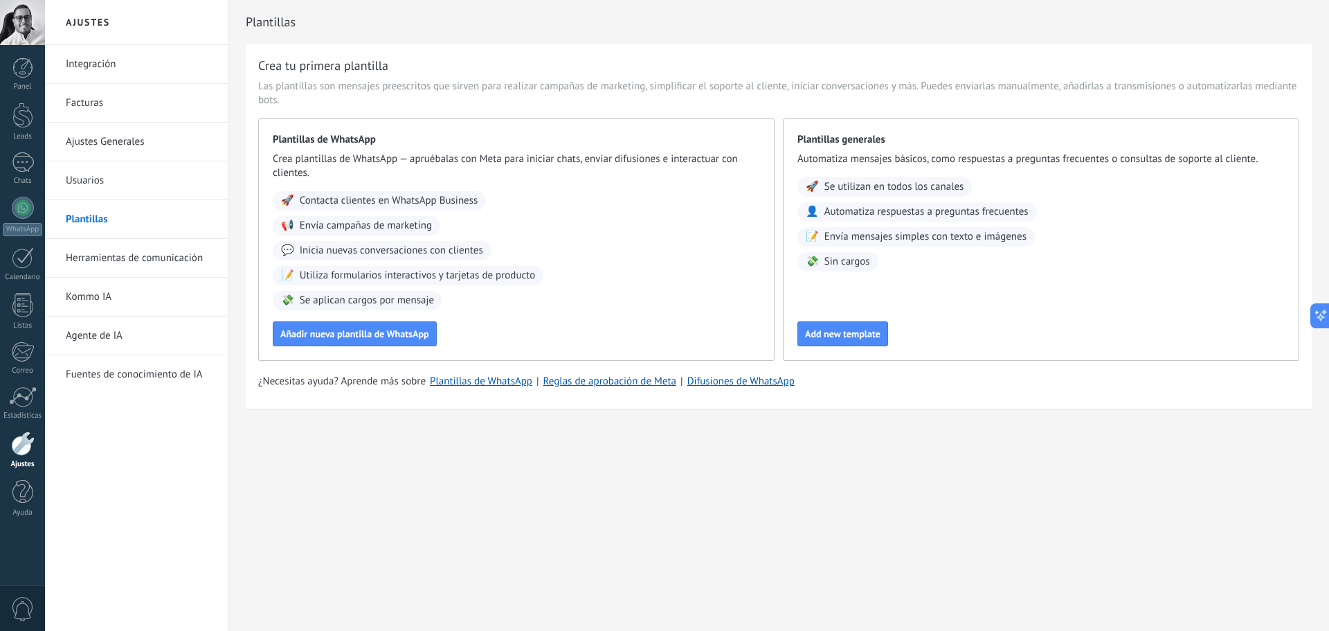
click at [18, 455] on div at bounding box center [23, 443] width 24 height 24
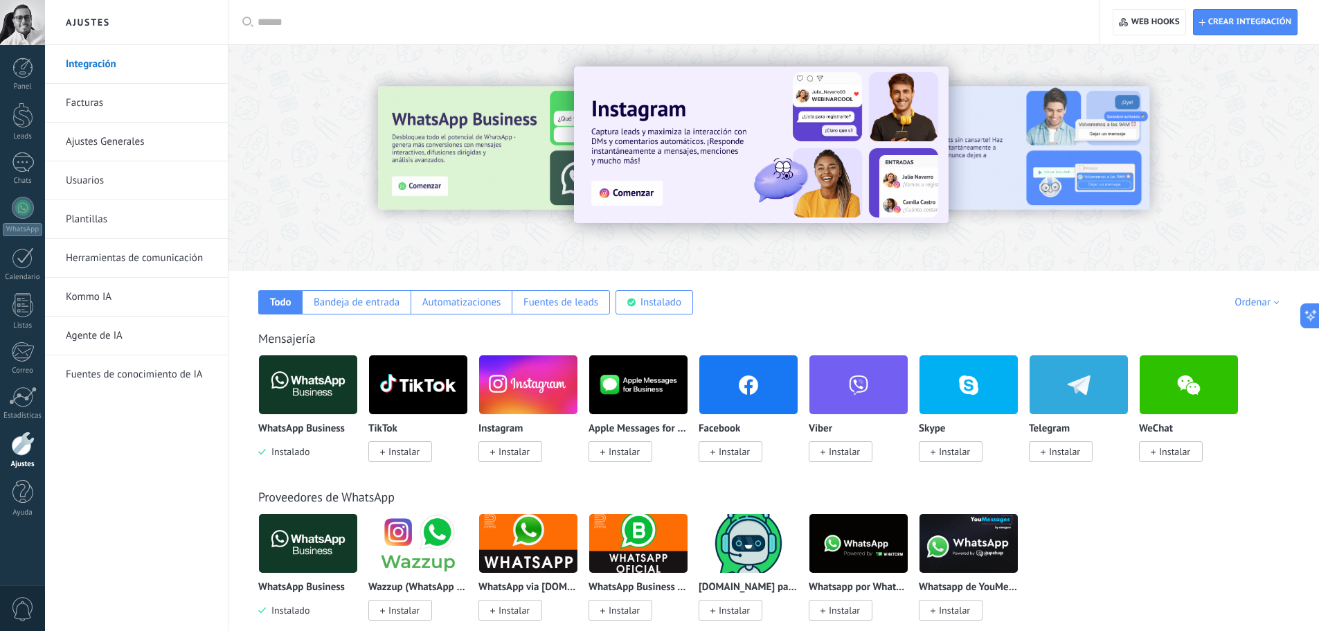
click at [401, 458] on span "Instalar" at bounding box center [403, 451] width 31 height 12
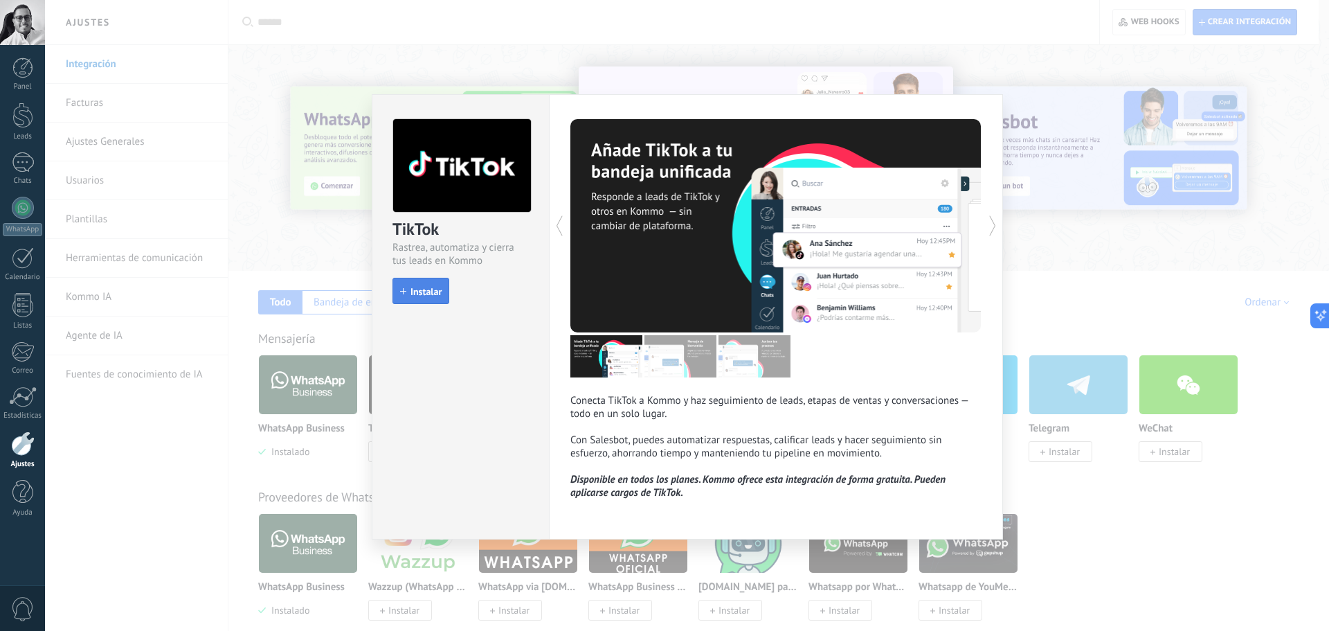
click at [437, 298] on button "Instalar" at bounding box center [420, 291] width 57 height 26
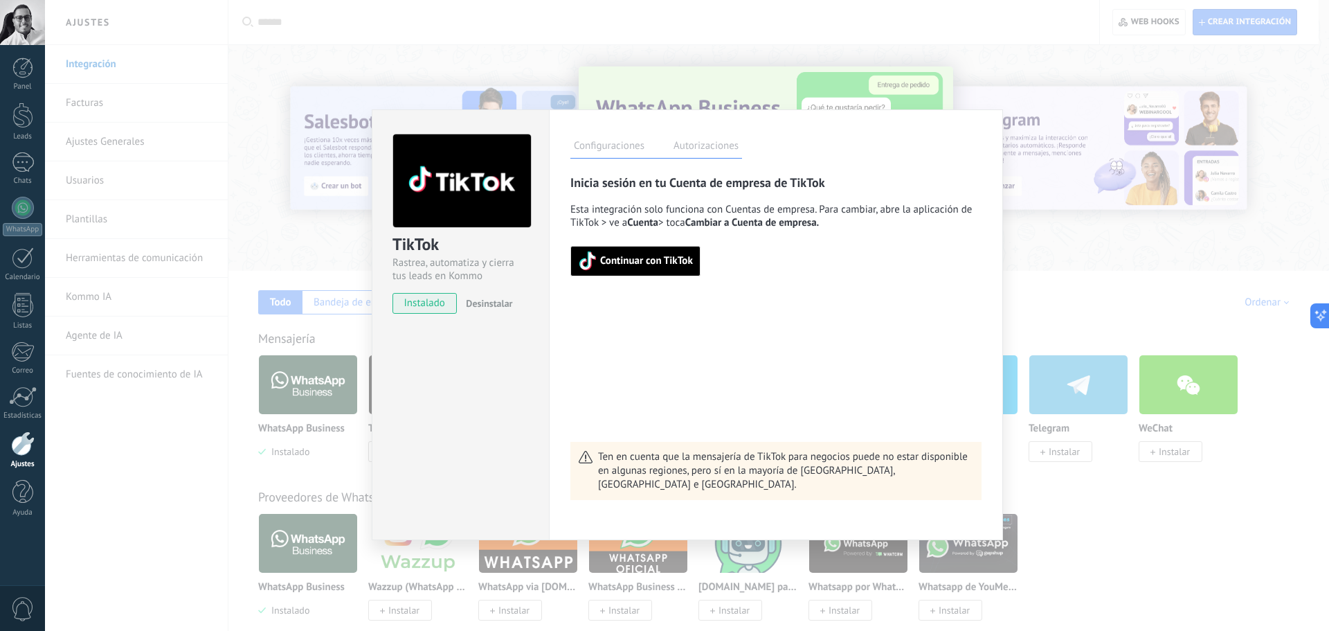
click at [663, 252] on span "Continuar con TikTok" at bounding box center [635, 260] width 115 height 19
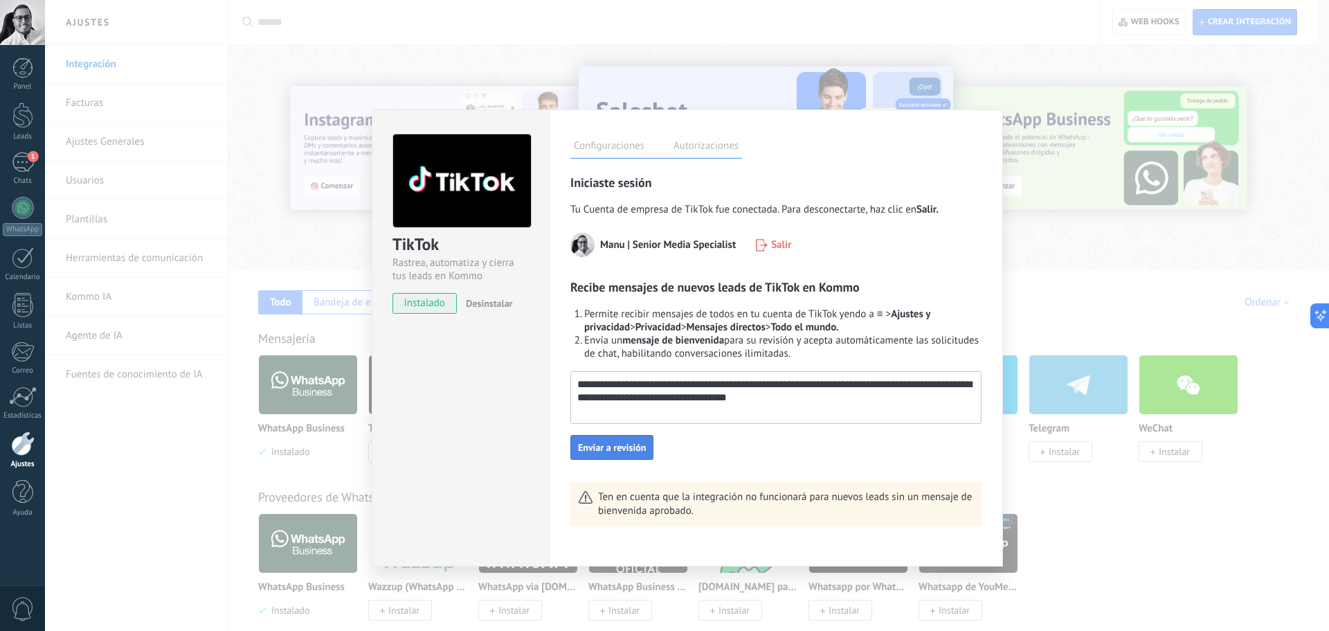
click at [647, 442] on button "Enviar a revisión" at bounding box center [611, 447] width 83 height 25
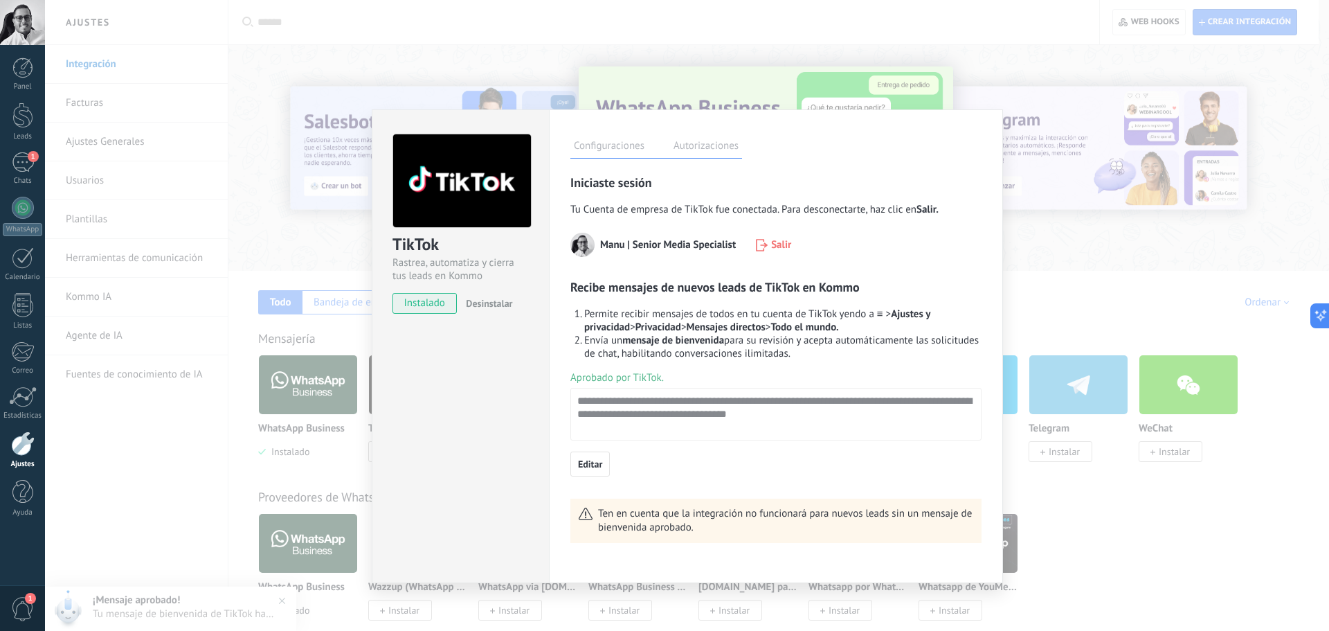
click at [1055, 528] on div "TikTok Rastrea, automatiza y cierra tus leads en Kommo instalado Desinstalar Co…" at bounding box center [687, 315] width 1284 height 631
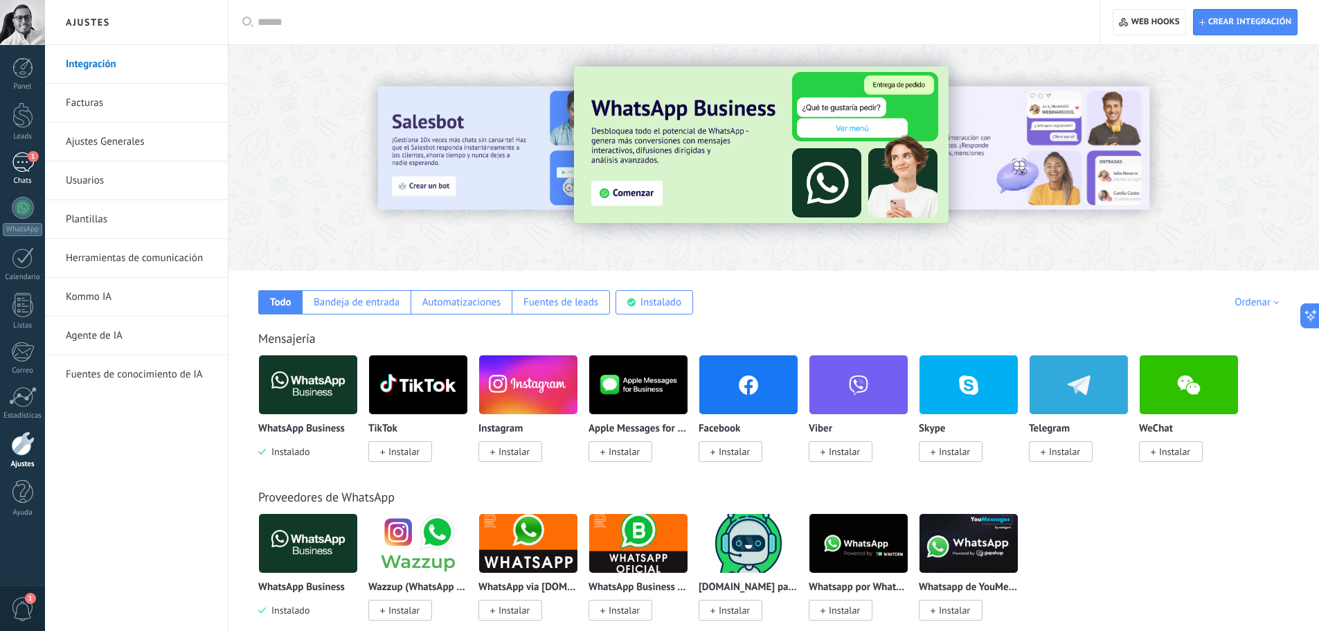
click at [24, 174] on link "1 Chats" at bounding box center [22, 168] width 45 height 33
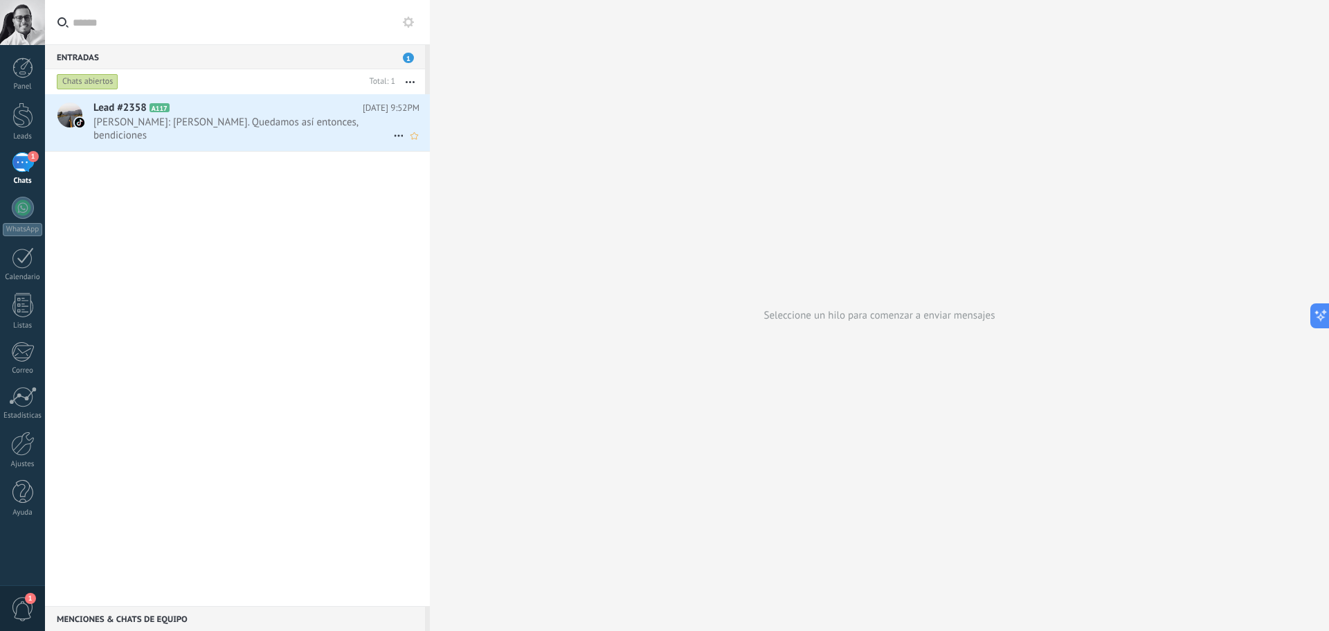
click at [246, 129] on span "Maicol Patiño: Parcero, perfecto. Quedamos así entonces, bendiciones" at bounding box center [243, 129] width 300 height 26
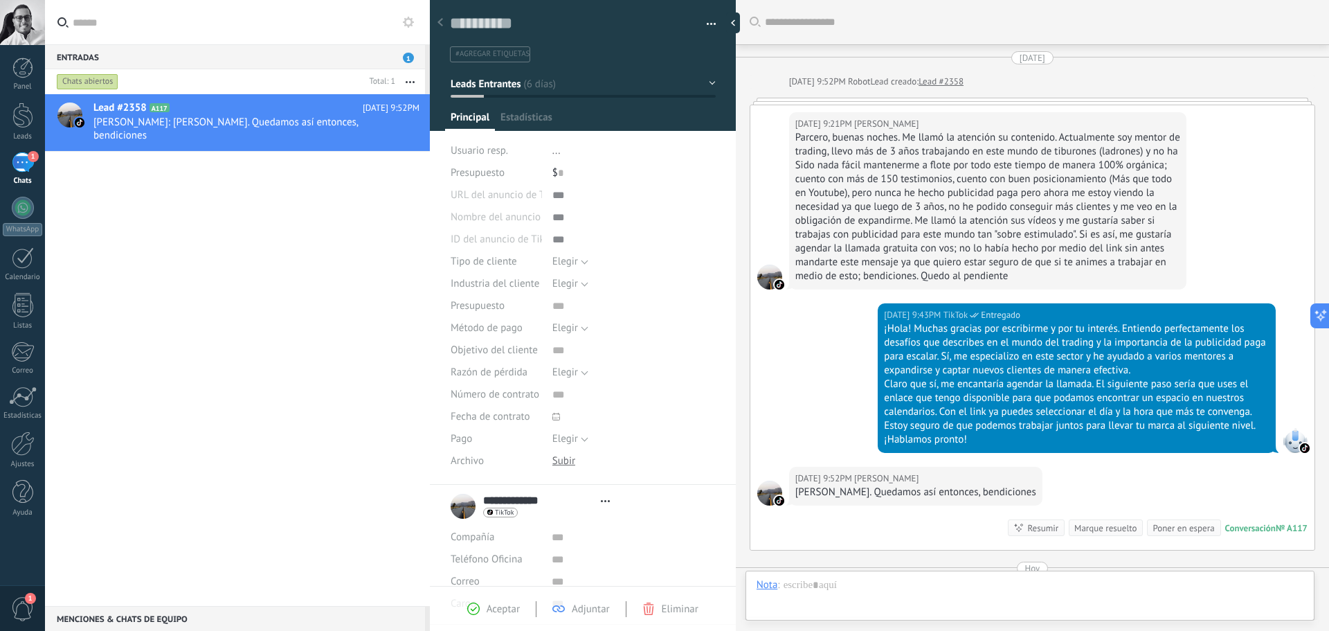
scroll to position [179, 0]
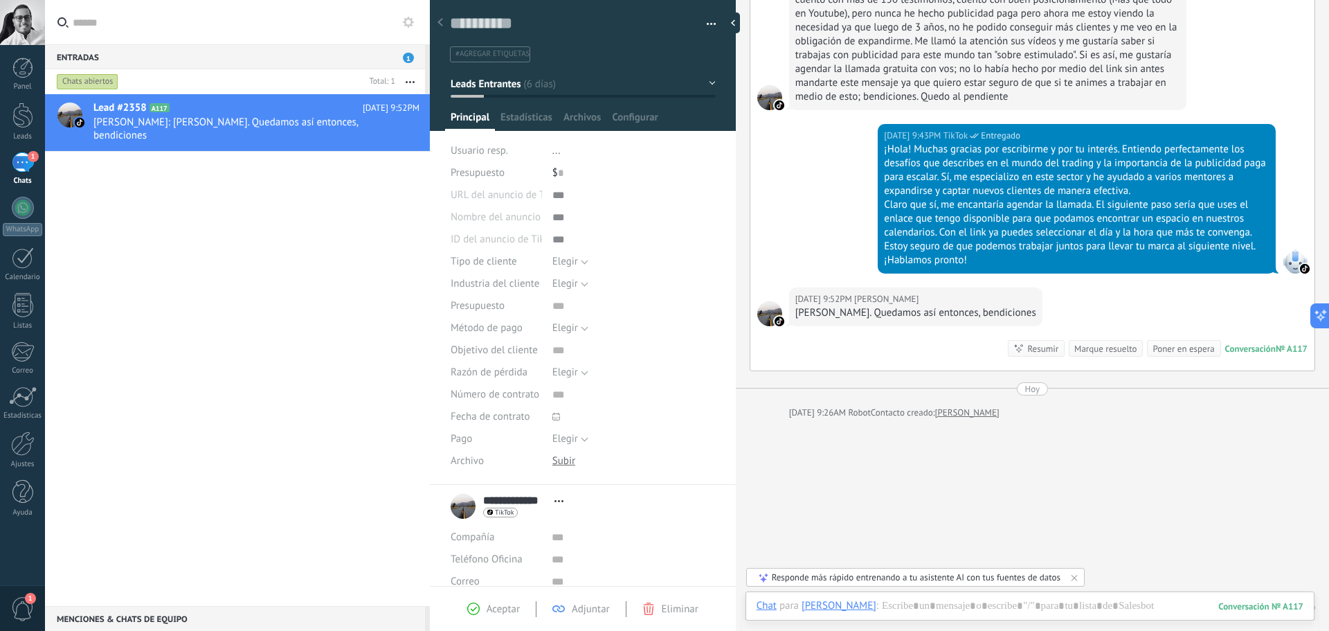
click at [512, 613] on span "Aceptar" at bounding box center [503, 608] width 33 height 13
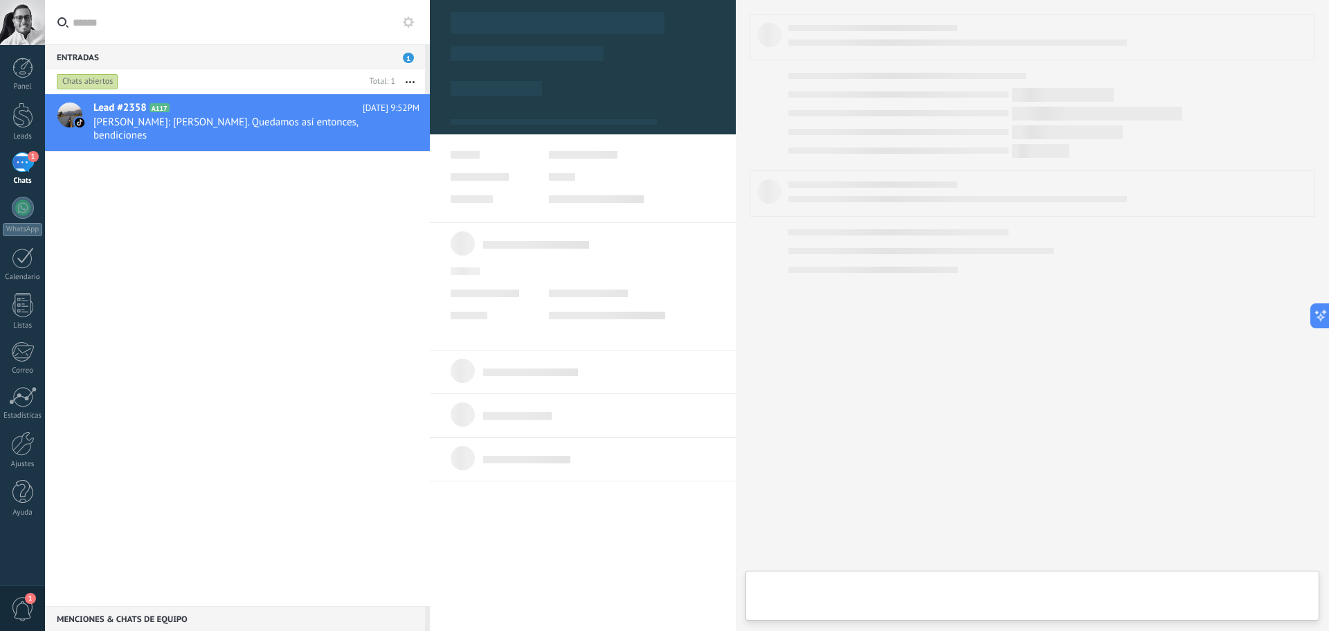
type textarea "**********"
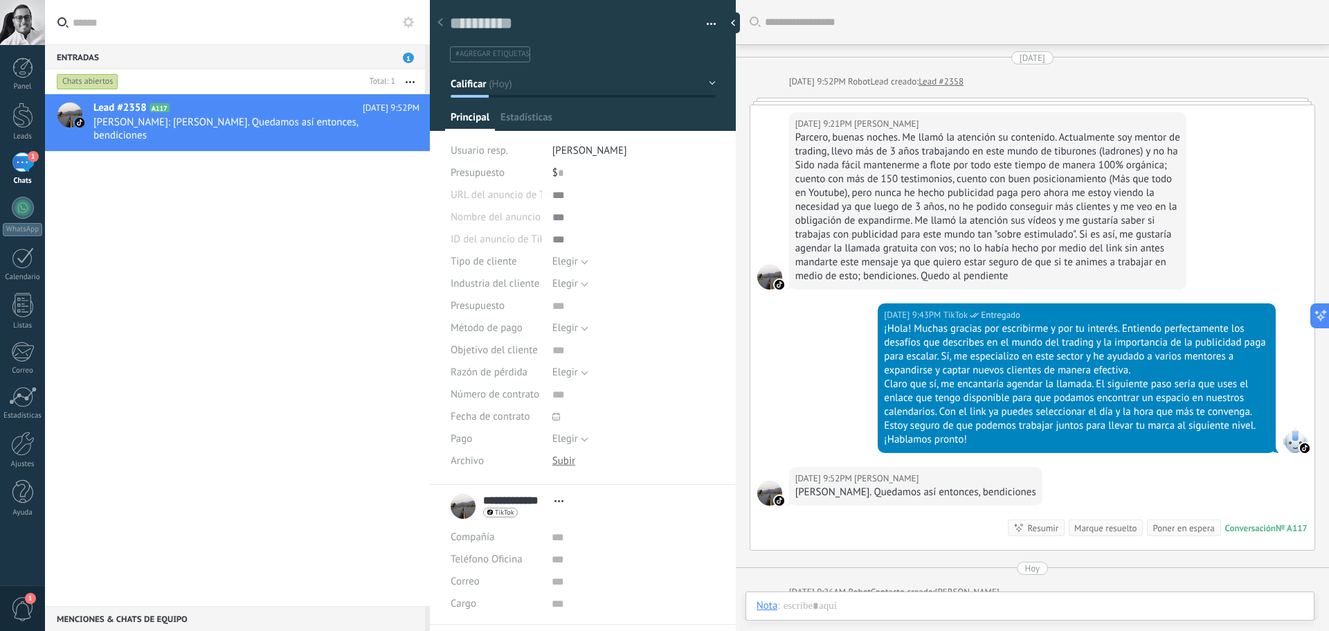
scroll to position [193, 0]
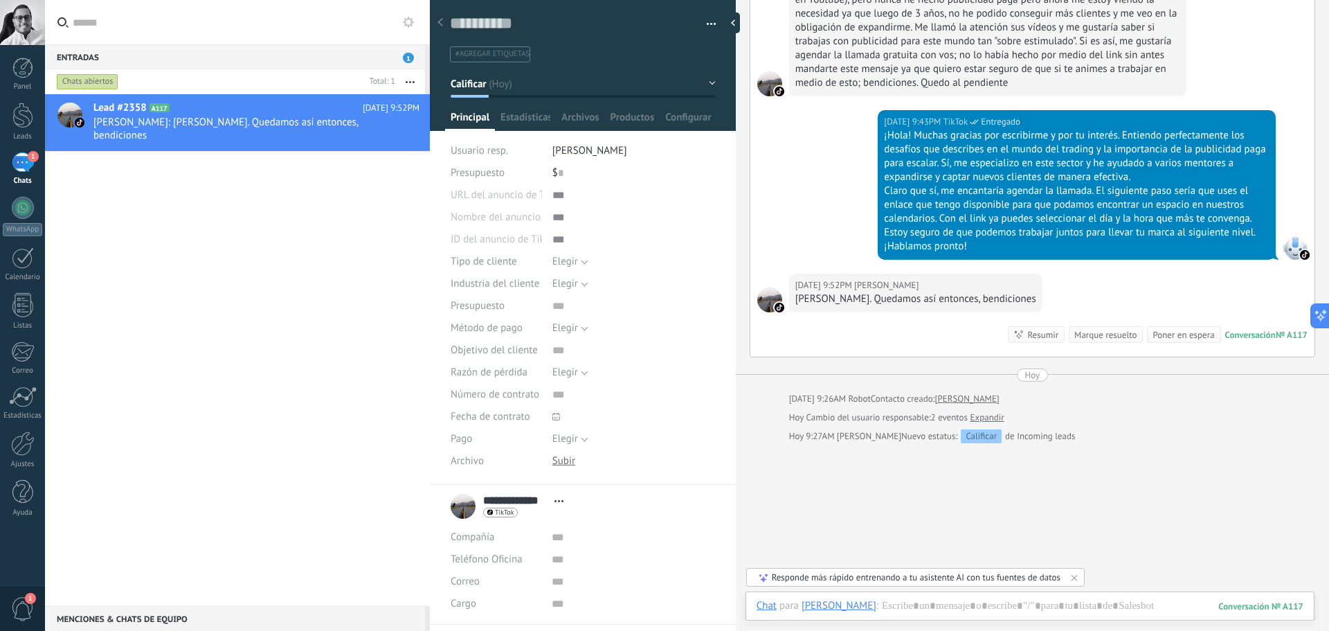
click at [441, 17] on div at bounding box center [440, 23] width 19 height 27
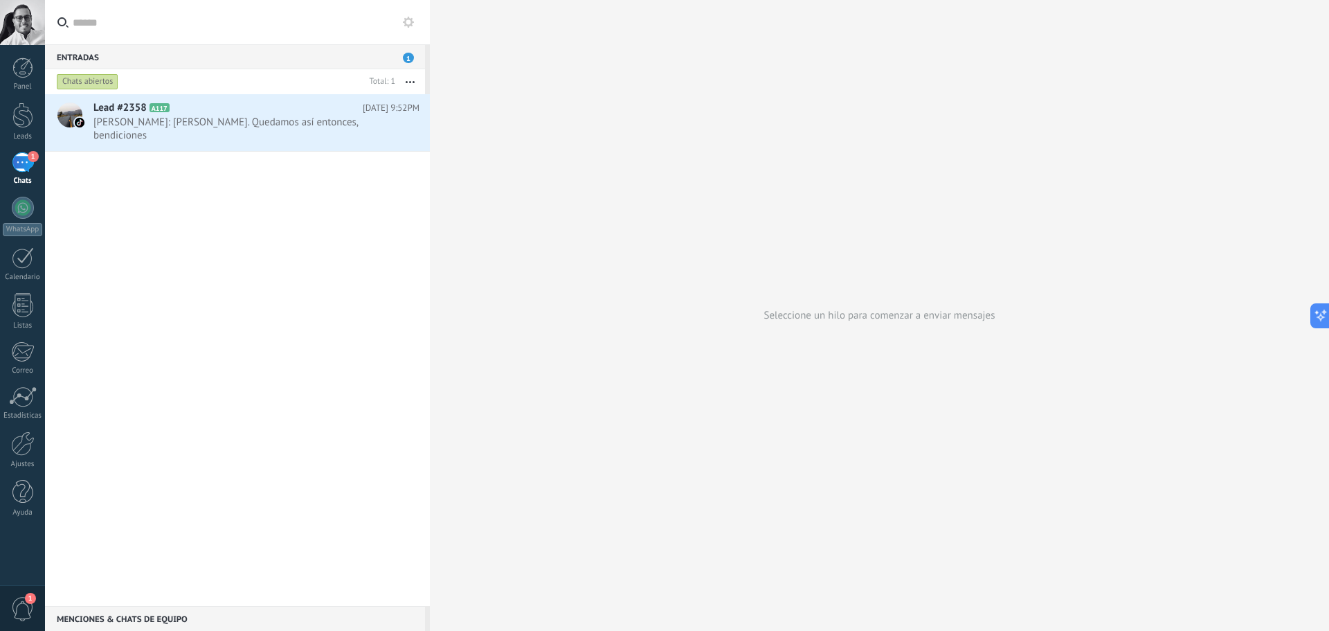
click at [37, 167] on link "1 Chats" at bounding box center [22, 168] width 45 height 33
click at [22, 461] on div "Ajustes" at bounding box center [23, 464] width 40 height 9
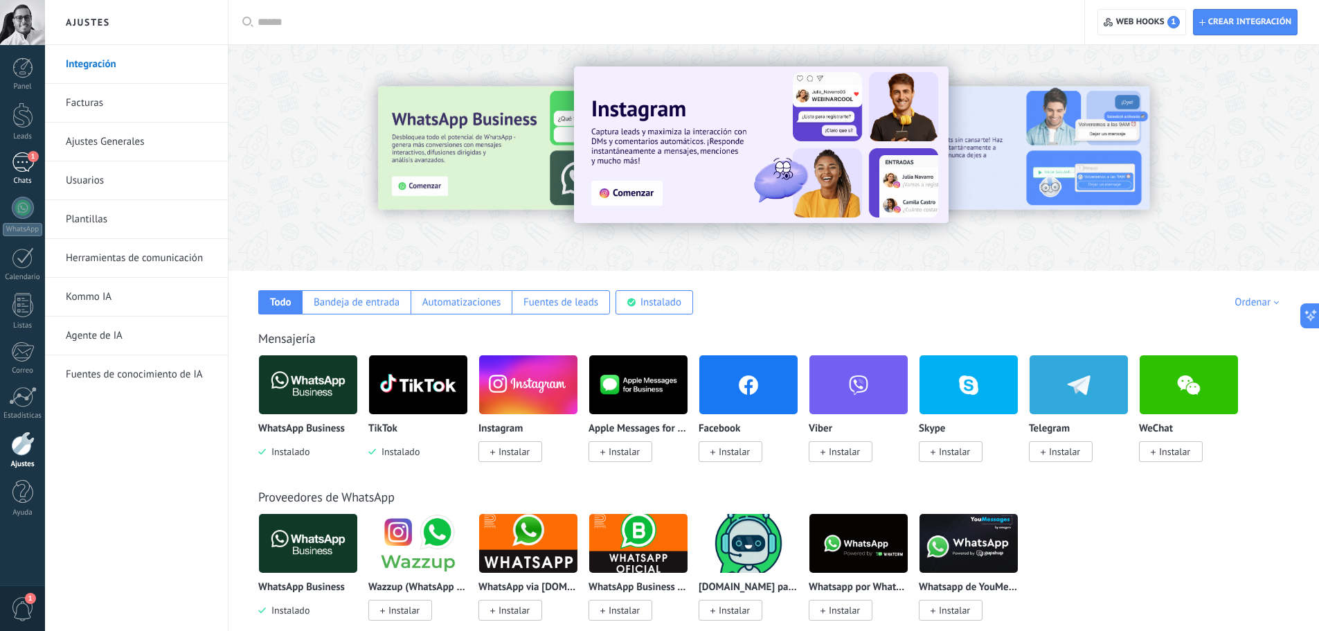
click at [23, 177] on div "Chats" at bounding box center [23, 181] width 40 height 9
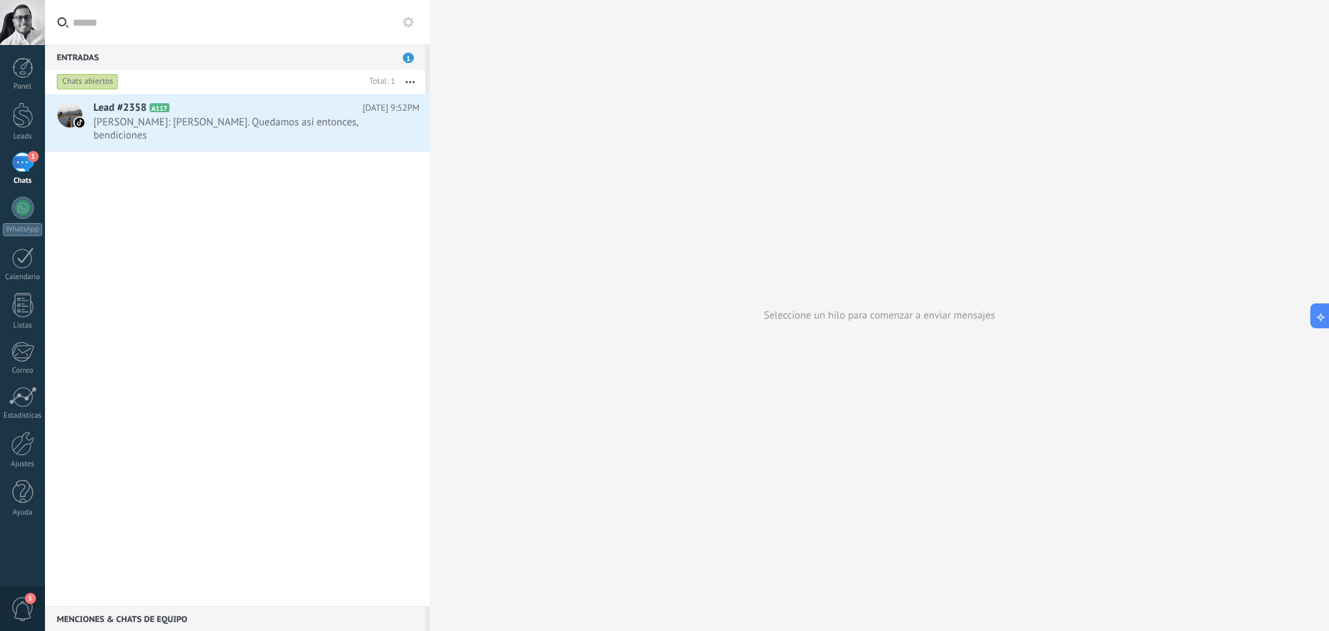
click at [68, 84] on div "Chats abiertos" at bounding box center [88, 81] width 62 height 17
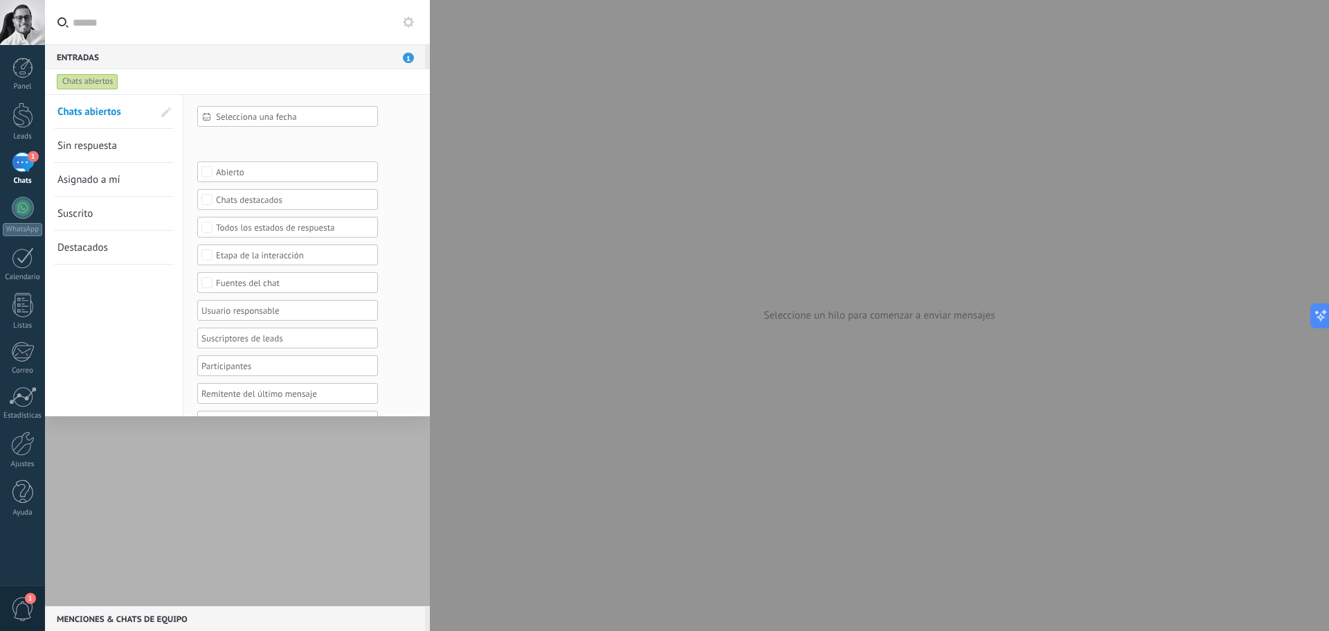
click at [204, 466] on div at bounding box center [237, 350] width 385 height 512
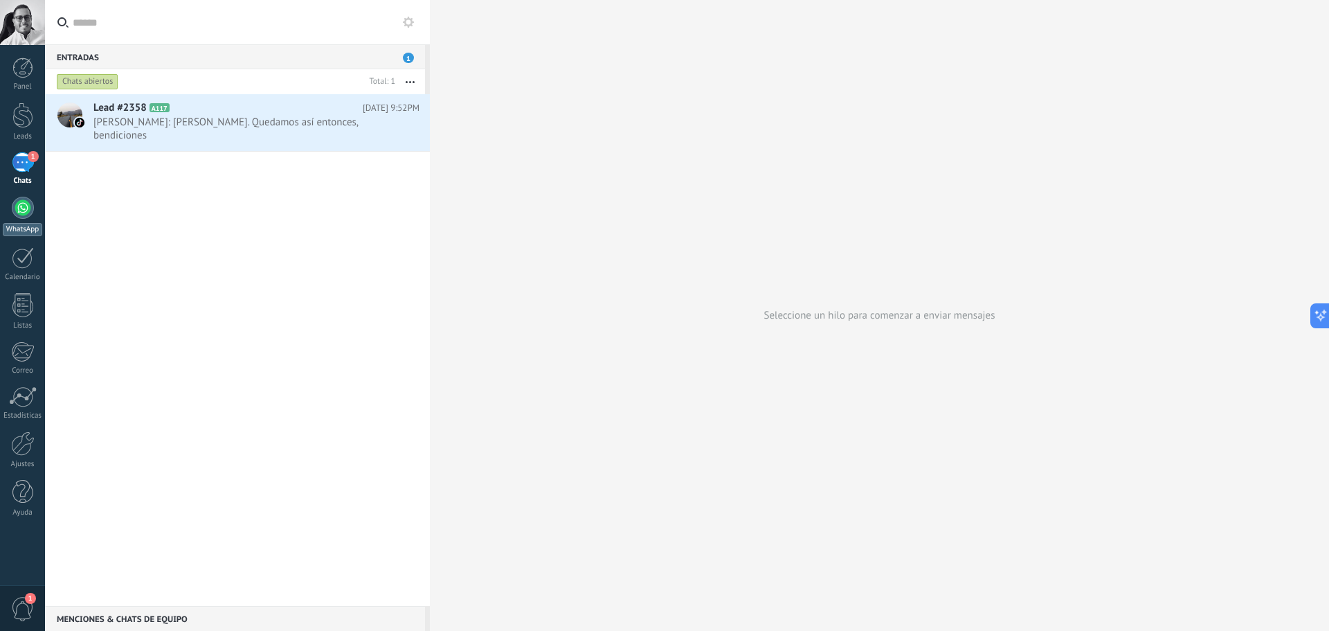
click at [15, 213] on div at bounding box center [23, 208] width 22 height 22
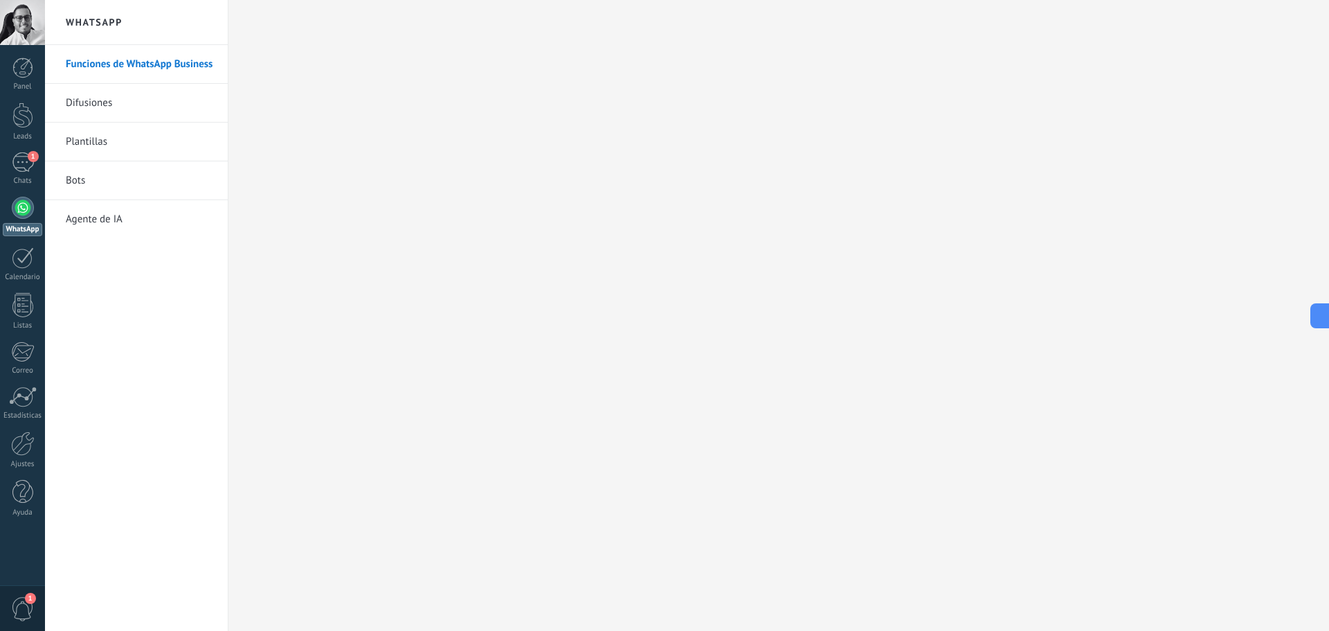
click at [119, 104] on link "Difusiones" at bounding box center [140, 103] width 148 height 39
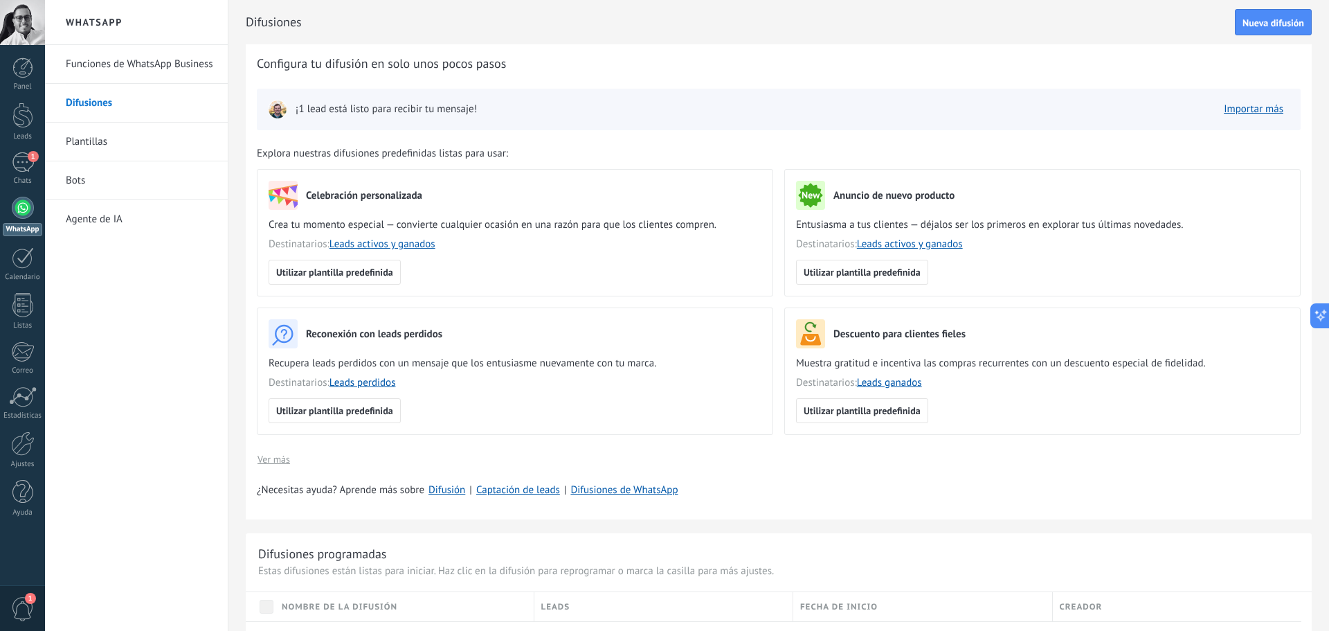
click at [141, 68] on link "Funciones de WhatsApp Business" at bounding box center [140, 64] width 148 height 39
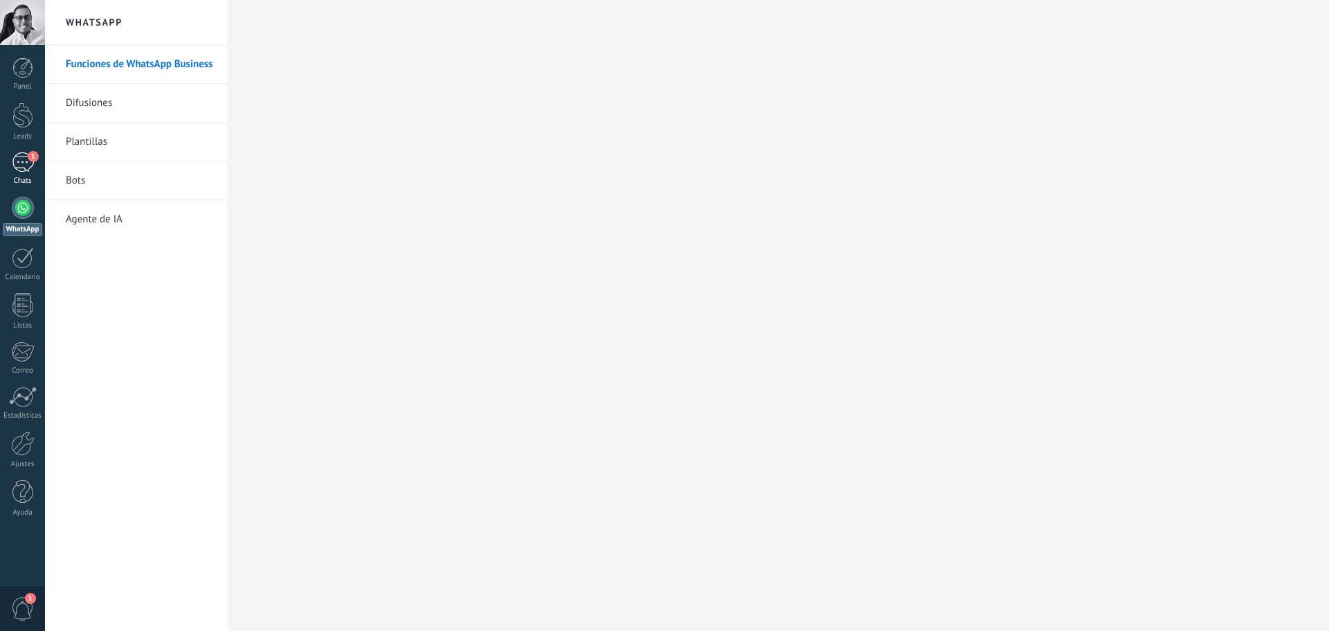
click at [29, 163] on div "1" at bounding box center [23, 162] width 22 height 20
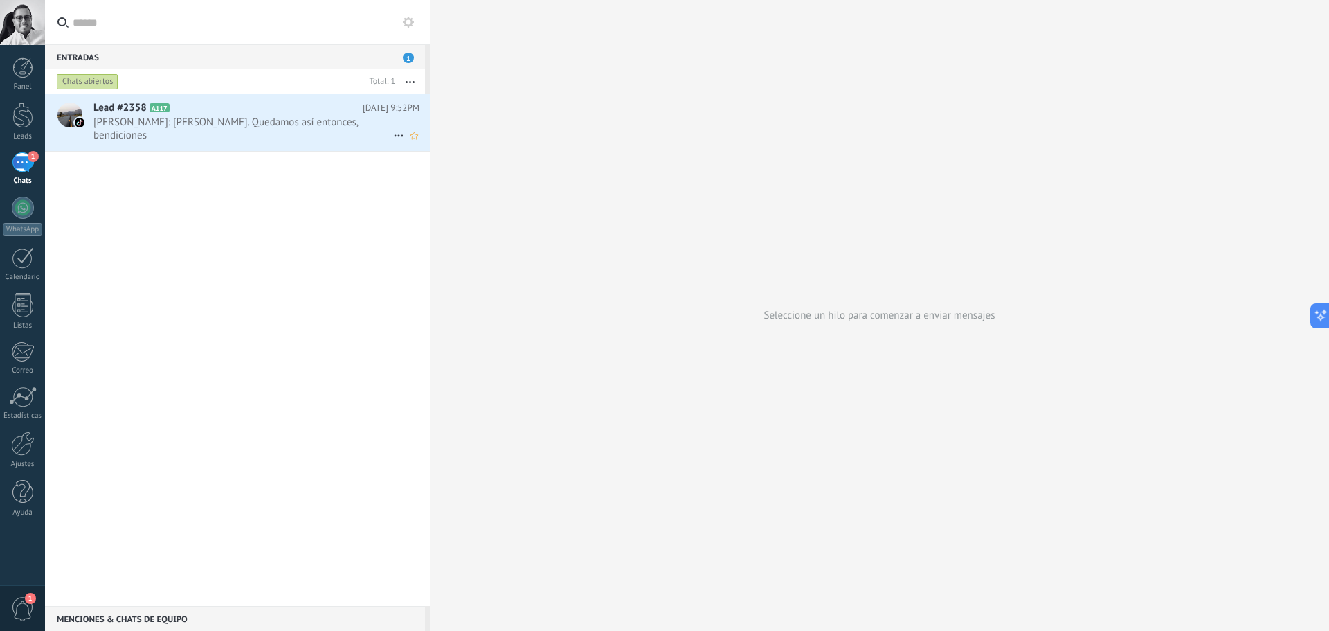
click at [184, 125] on span "Maicol Patiño: Parcero, perfecto. Quedamos así entonces, bendiciones" at bounding box center [243, 129] width 300 height 26
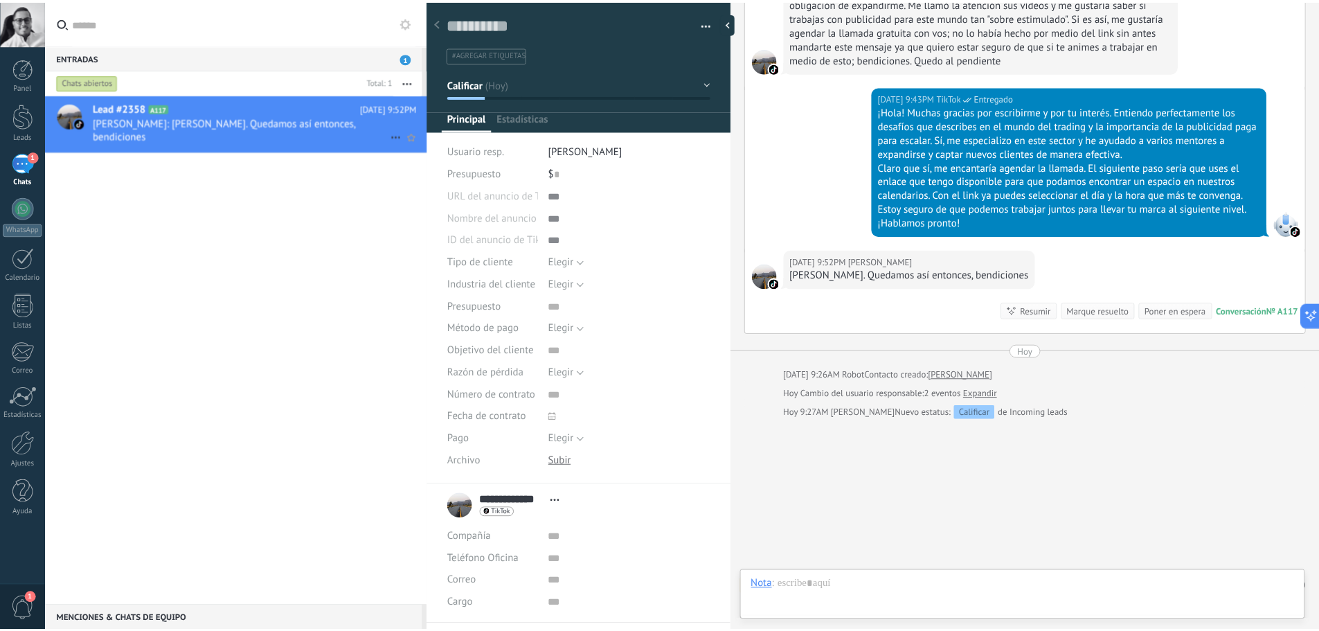
scroll to position [21, 0]
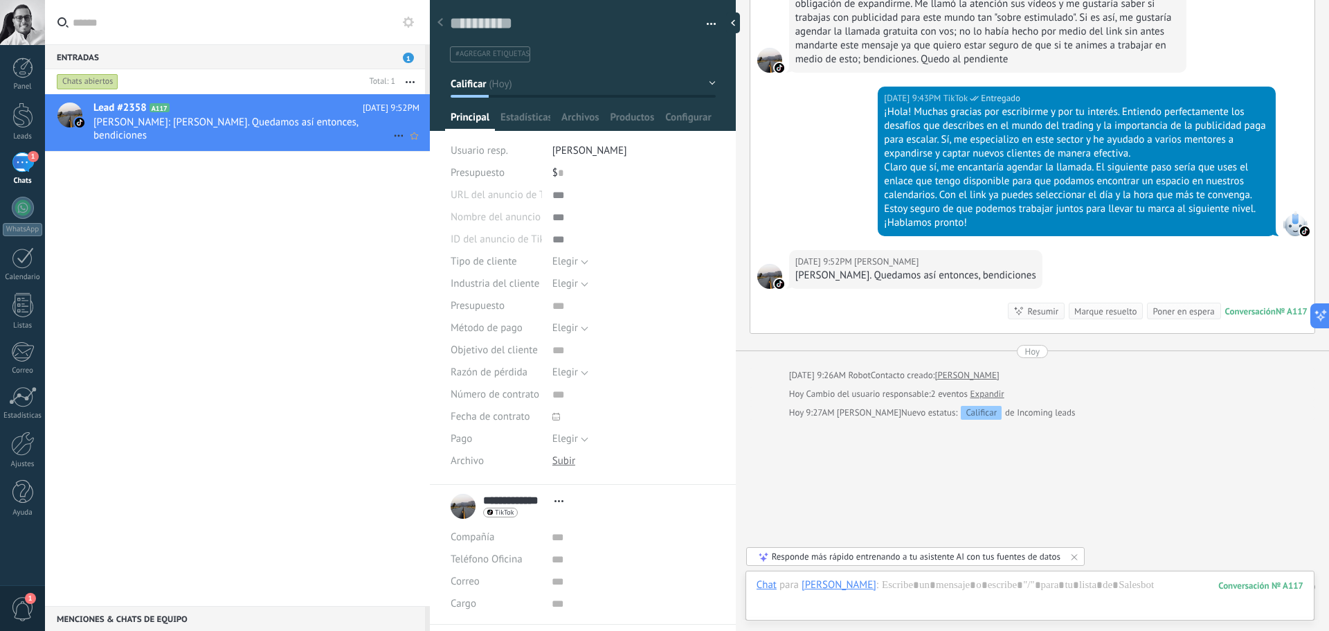
click at [242, 137] on span "Maicol Patiño: Parcero, perfecto. Quedamos así entonces, bendiciones" at bounding box center [243, 129] width 300 height 26
click at [247, 194] on div "Lead #2358 A117 07/08/2025 9:52PM Maicol Patiño: Parcero, perfecto. Quedamos as…" at bounding box center [237, 350] width 385 height 512
click at [440, 28] on div at bounding box center [440, 23] width 19 height 27
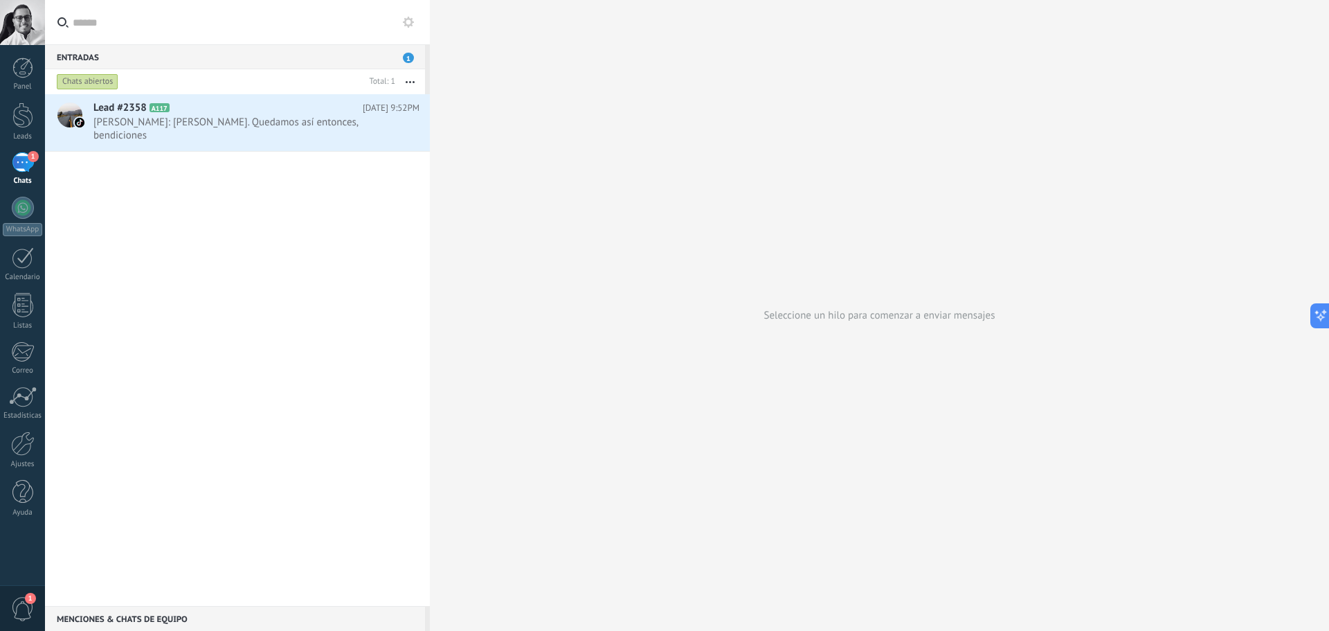
click at [404, 23] on use at bounding box center [408, 22] width 11 height 11
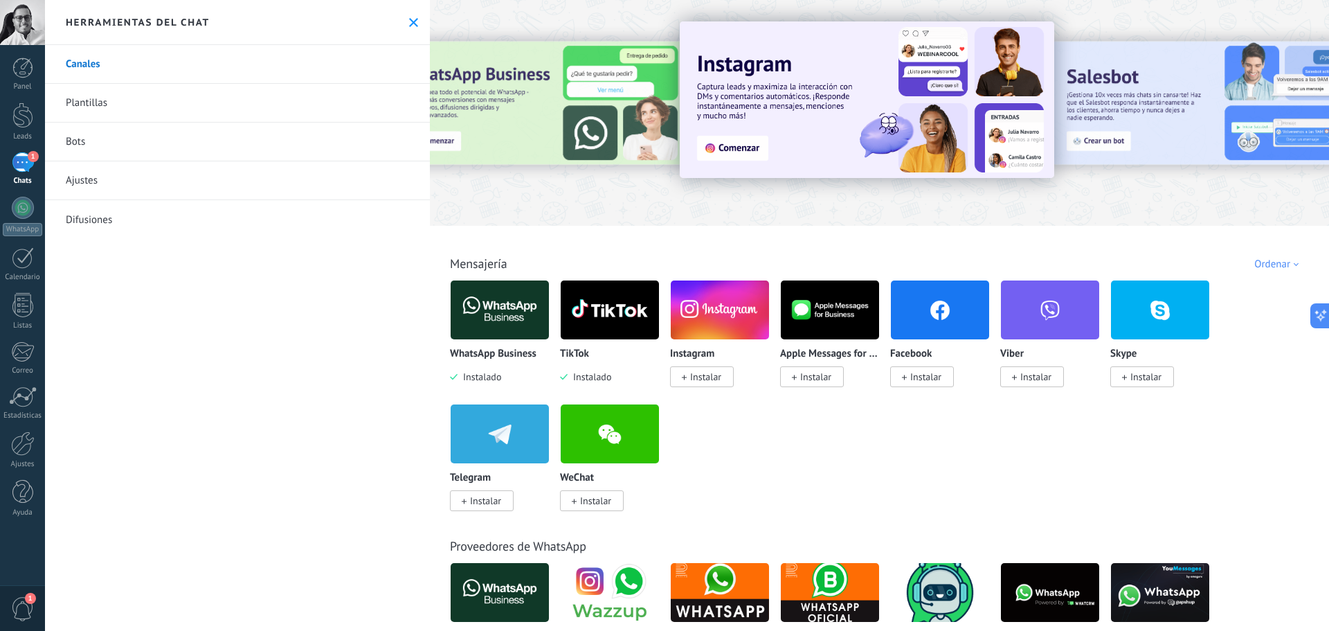
click at [409, 21] on use at bounding box center [413, 22] width 9 height 9
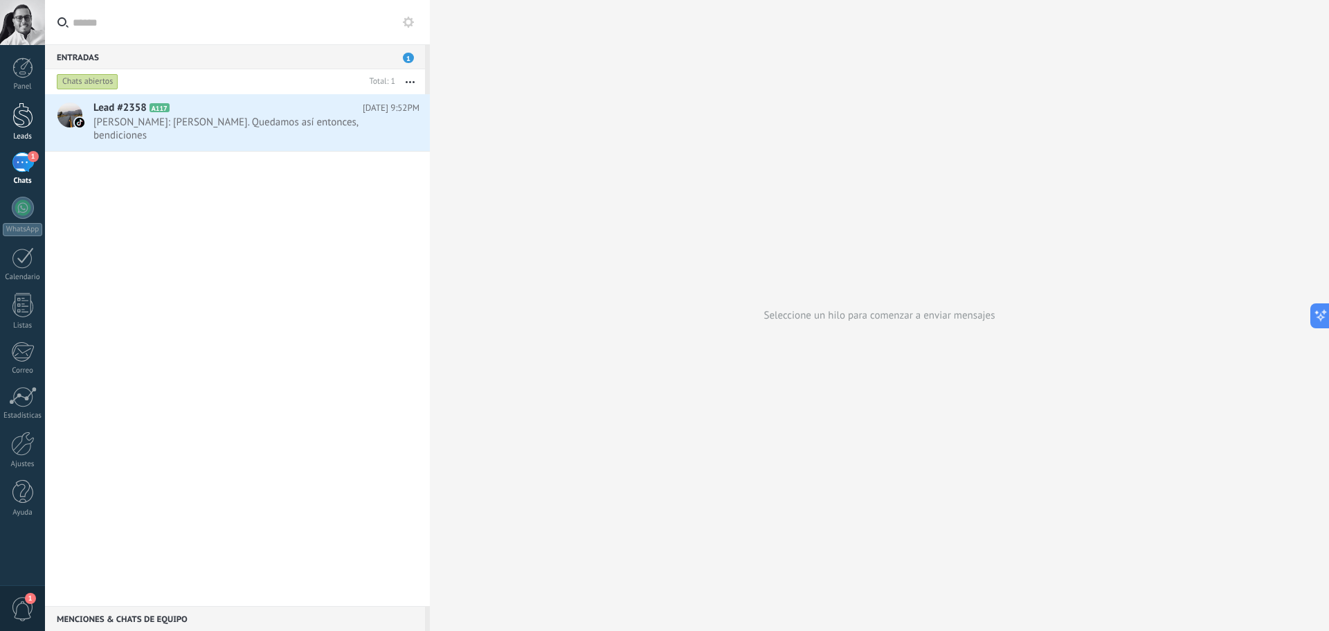
click at [19, 123] on div at bounding box center [22, 115] width 21 height 26
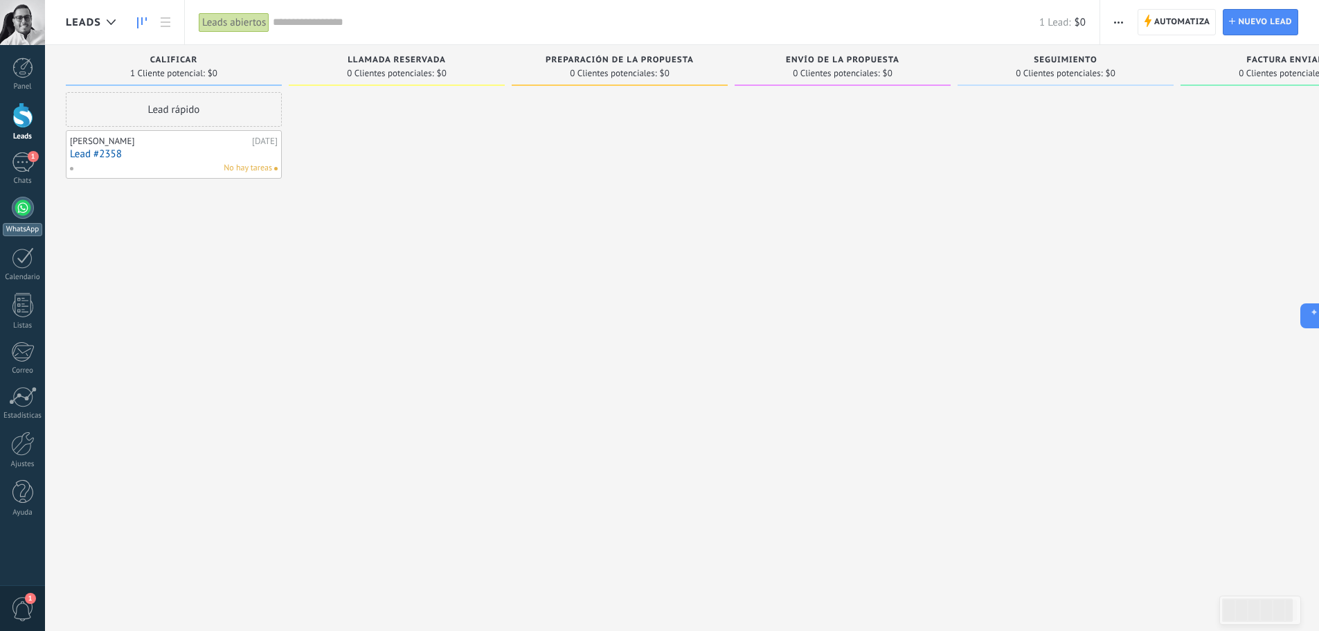
click at [23, 214] on div at bounding box center [23, 208] width 22 height 22
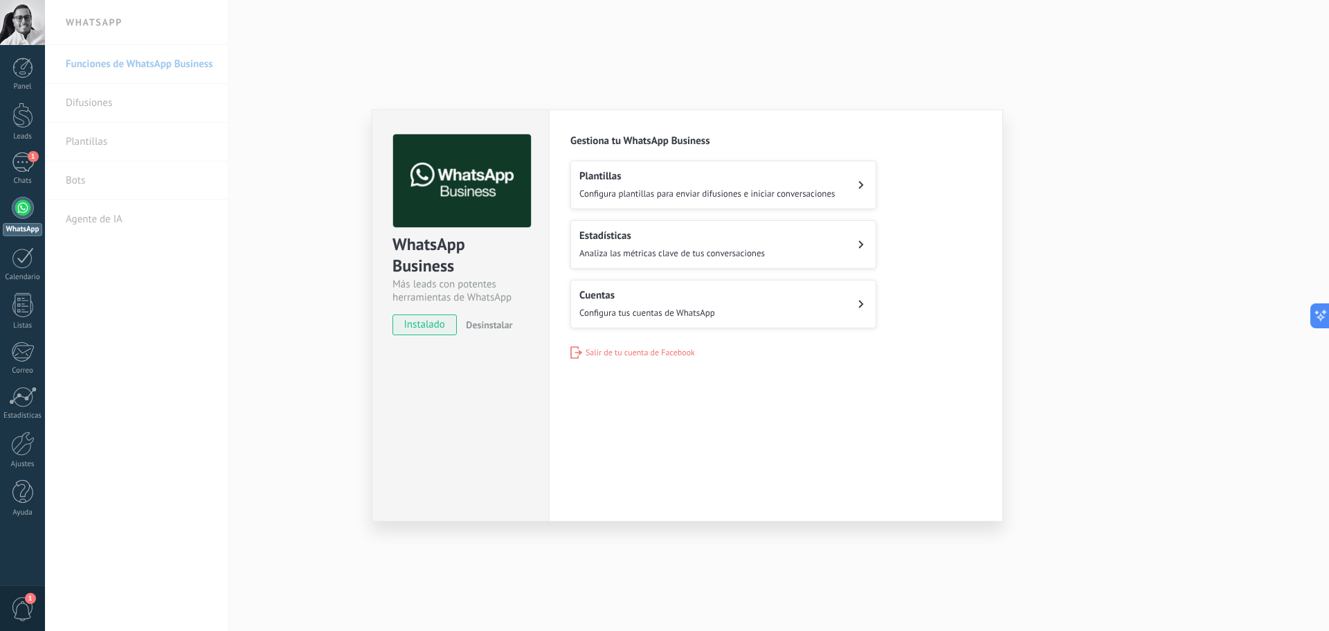
click at [679, 318] on button "Cuentas Configura tus cuentas de WhatsApp" at bounding box center [723, 304] width 306 height 48
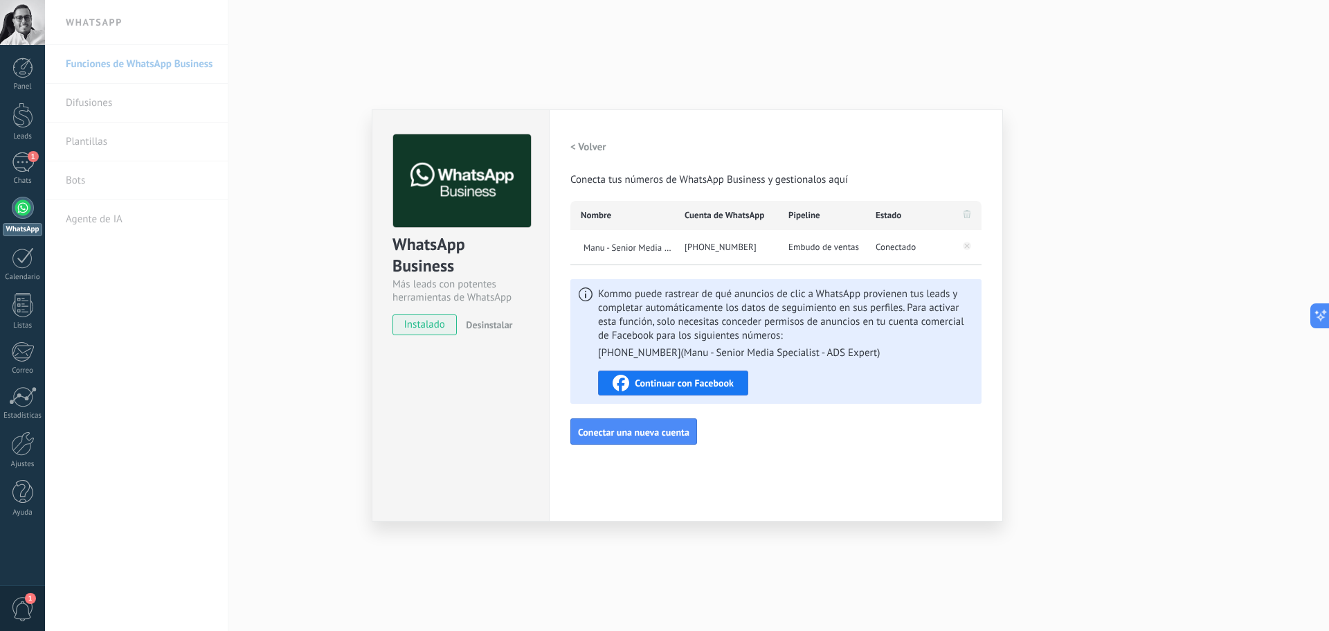
click at [676, 378] on span "Continuar con Facebook" at bounding box center [684, 383] width 99 height 10
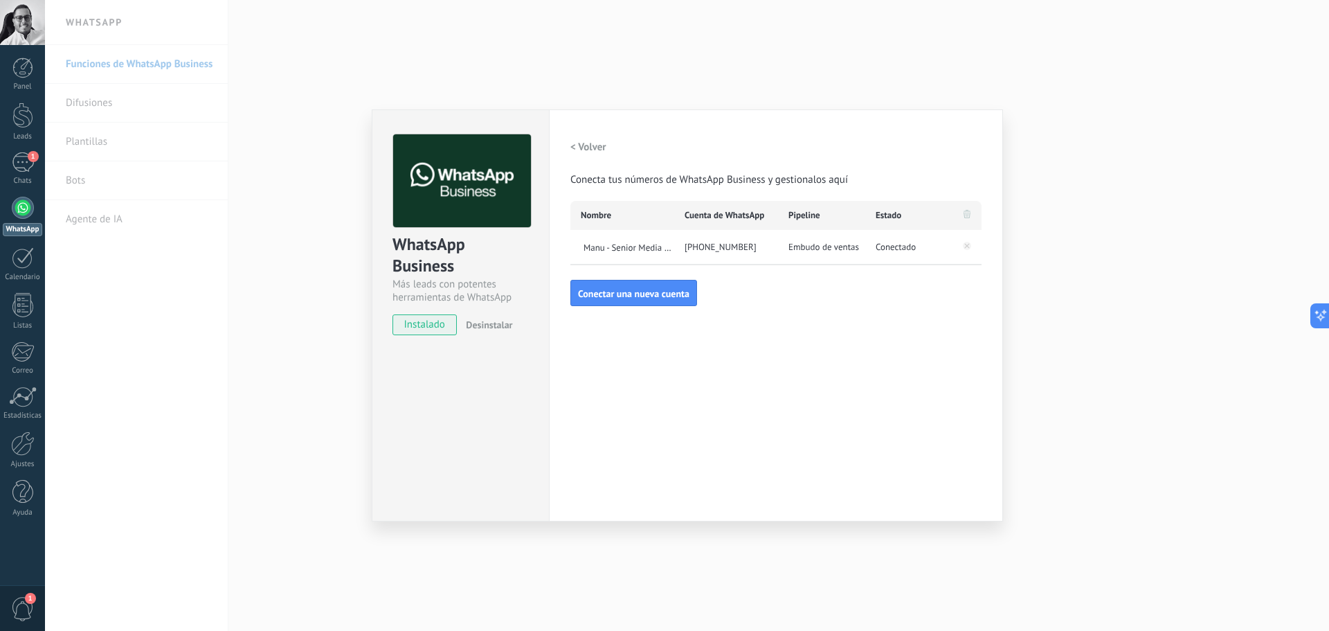
click at [589, 138] on button "< Volver" at bounding box center [588, 146] width 36 height 25
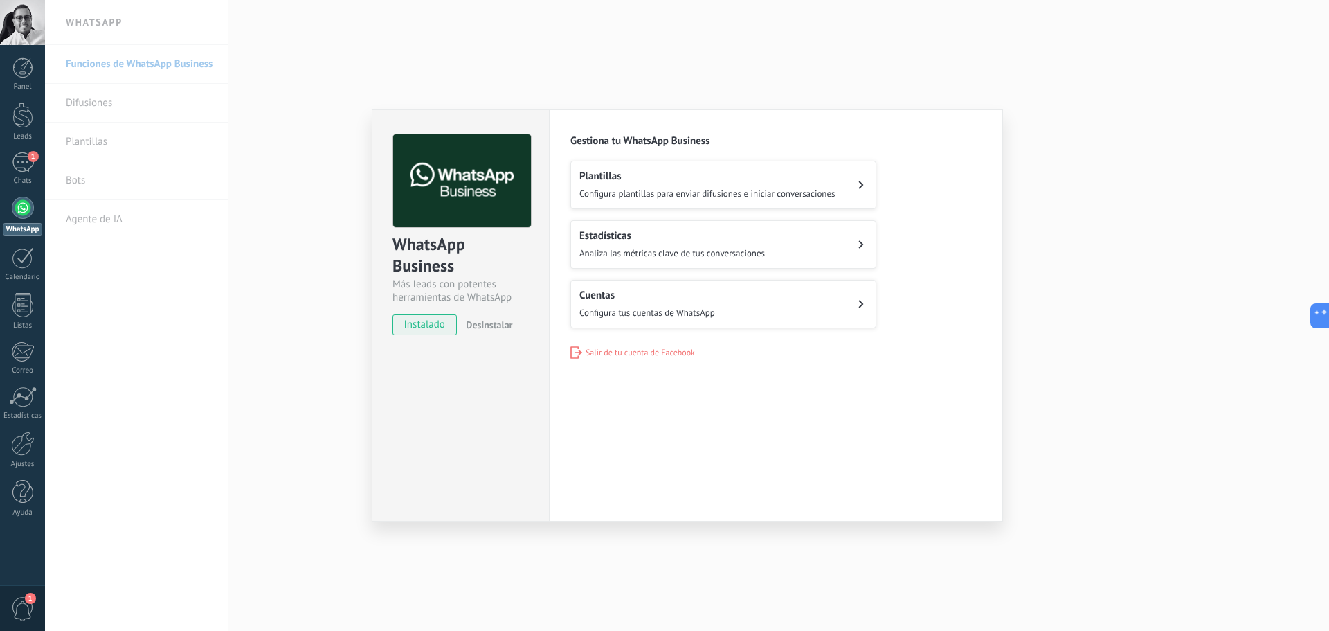
click at [665, 244] on div "Estadísticas Analiza las métricas clave de tus conversaciones" at bounding box center [672, 244] width 186 height 30
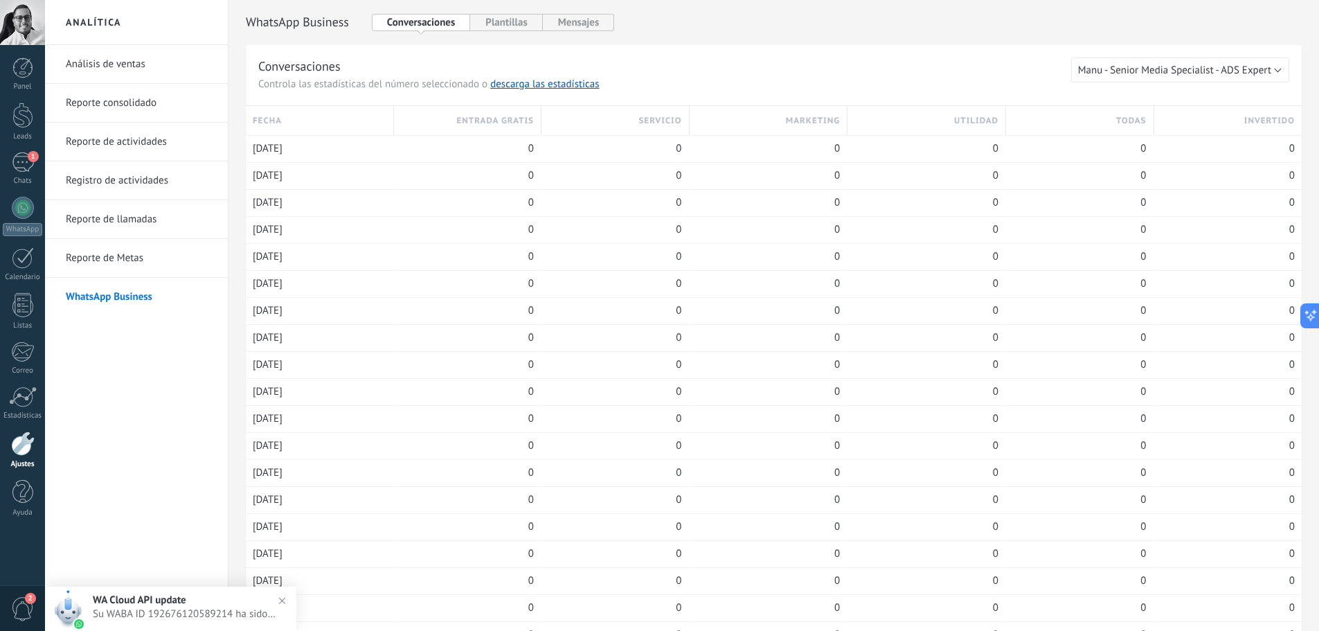
click at [103, 75] on link "Análisis de ventas" at bounding box center [140, 64] width 148 height 39
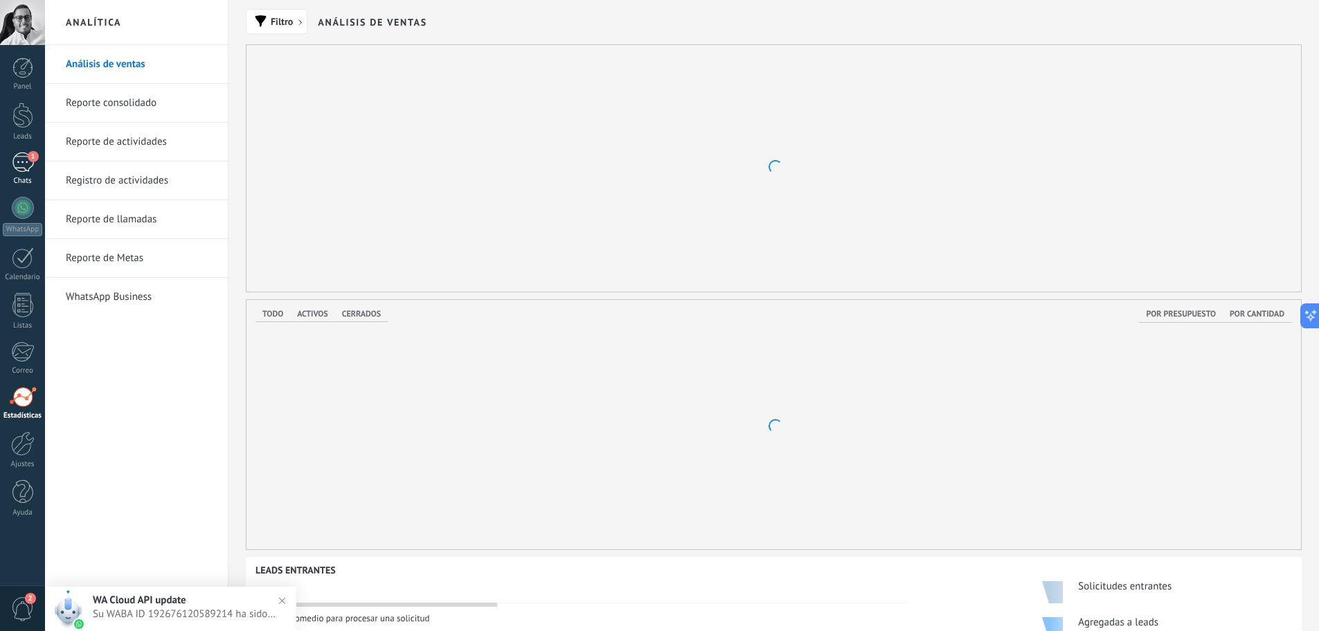
click at [19, 166] on div "1" at bounding box center [23, 162] width 22 height 20
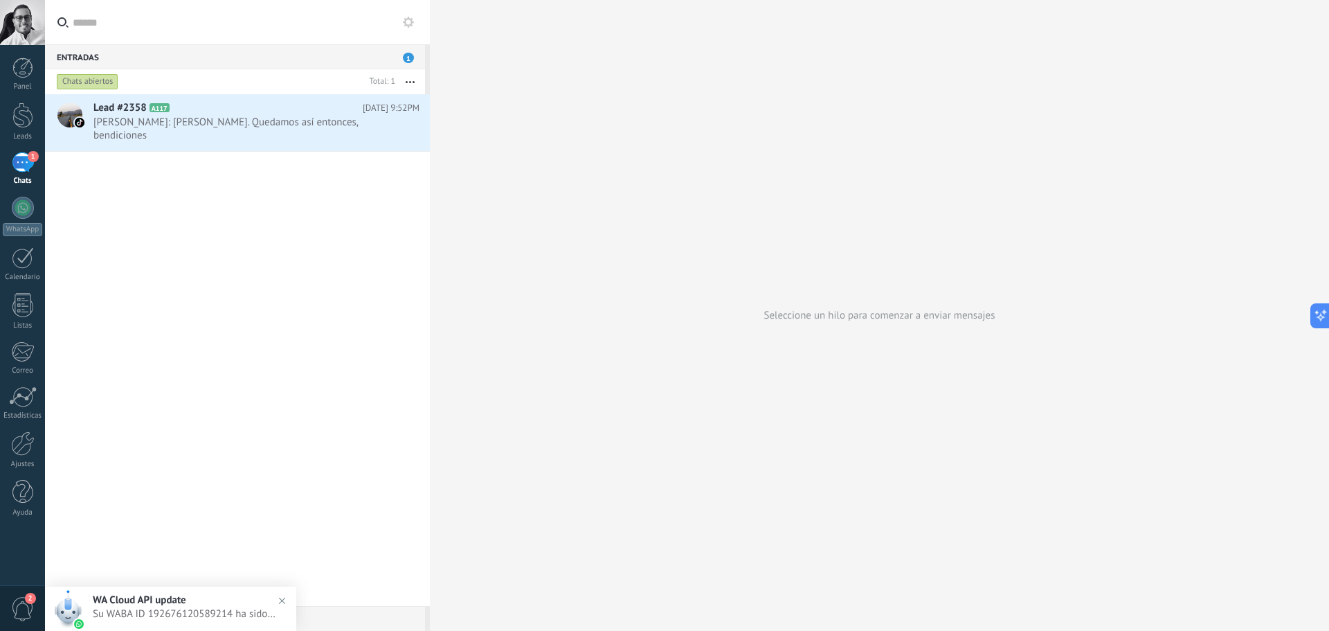
click at [413, 54] on span "1" at bounding box center [408, 58] width 11 height 10
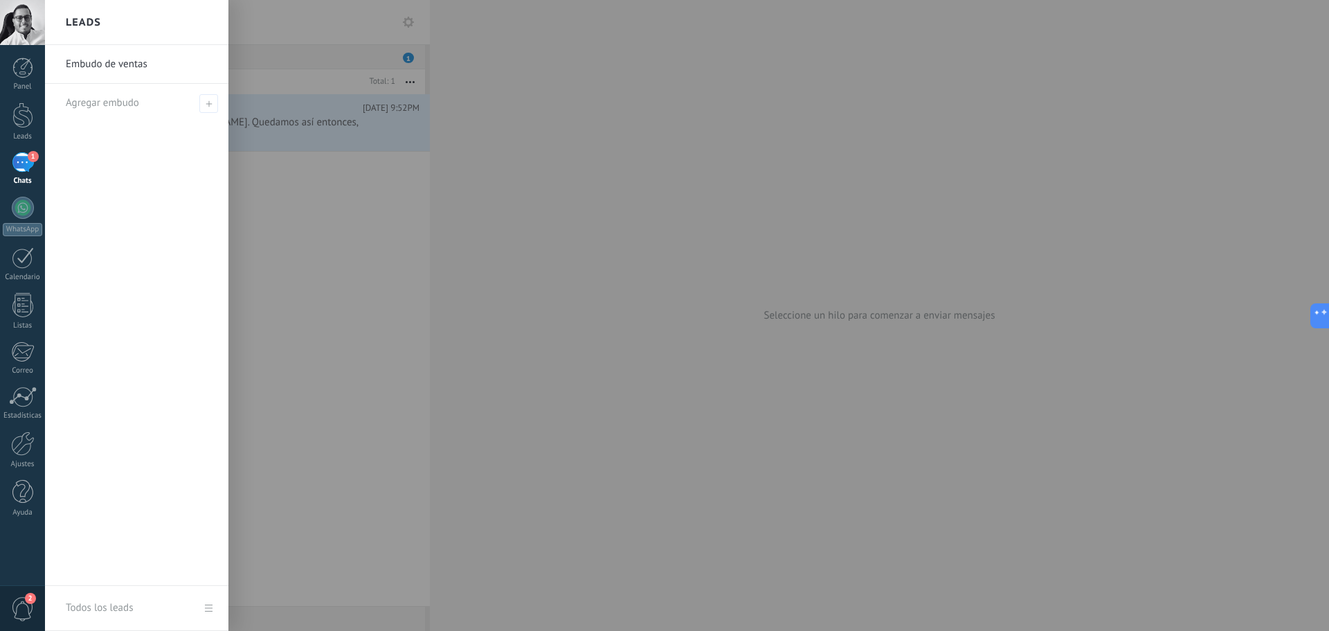
click at [143, 77] on link "Embudo de ventas" at bounding box center [140, 64] width 149 height 39
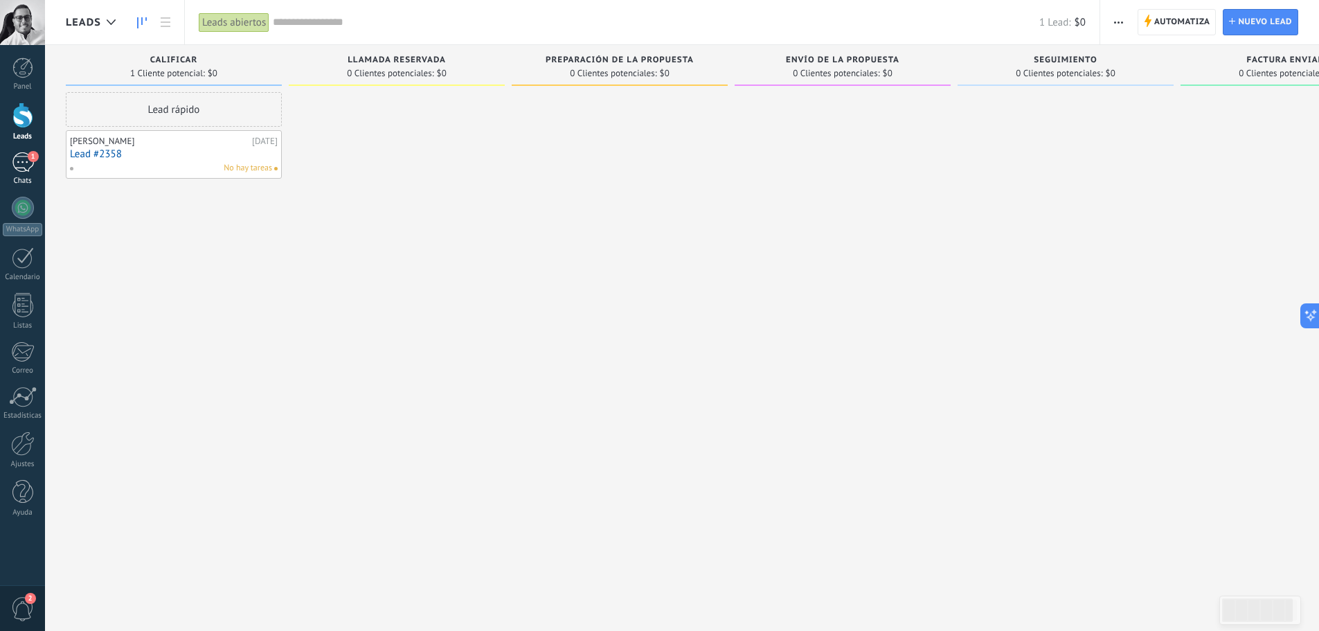
click at [30, 164] on div "1" at bounding box center [23, 162] width 22 height 20
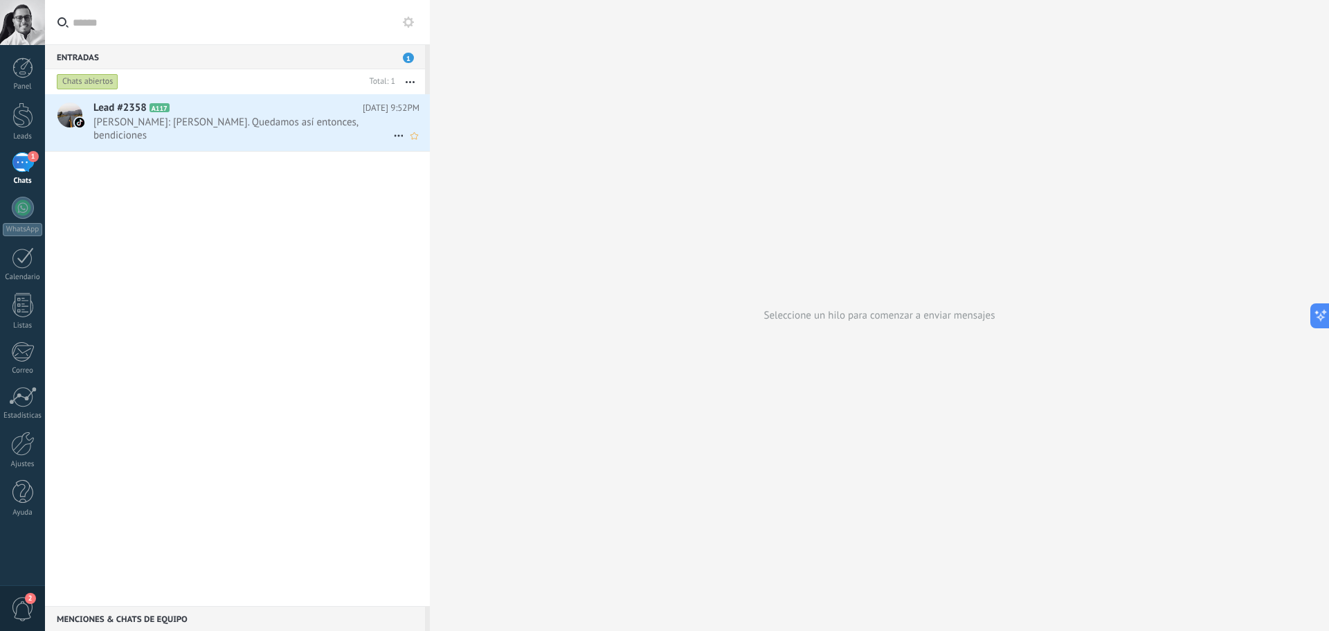
click at [390, 132] on icon at bounding box center [398, 135] width 17 height 17
click at [459, 145] on span "Mark respondió" at bounding box center [473, 143] width 121 height 28
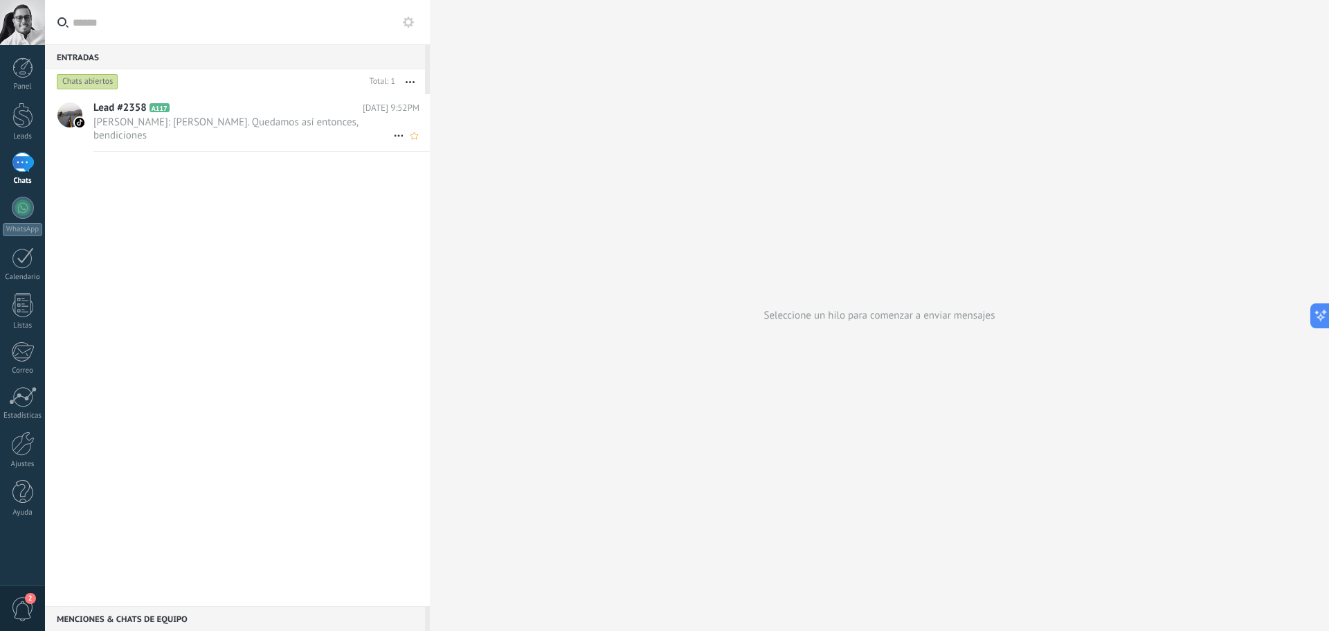
click at [393, 134] on icon at bounding box center [398, 135] width 17 height 17
click at [437, 146] on span "Conversación cerrada" at bounding box center [460, 143] width 94 height 28
click at [13, 456] on link "Ajustes" at bounding box center [22, 449] width 45 height 37
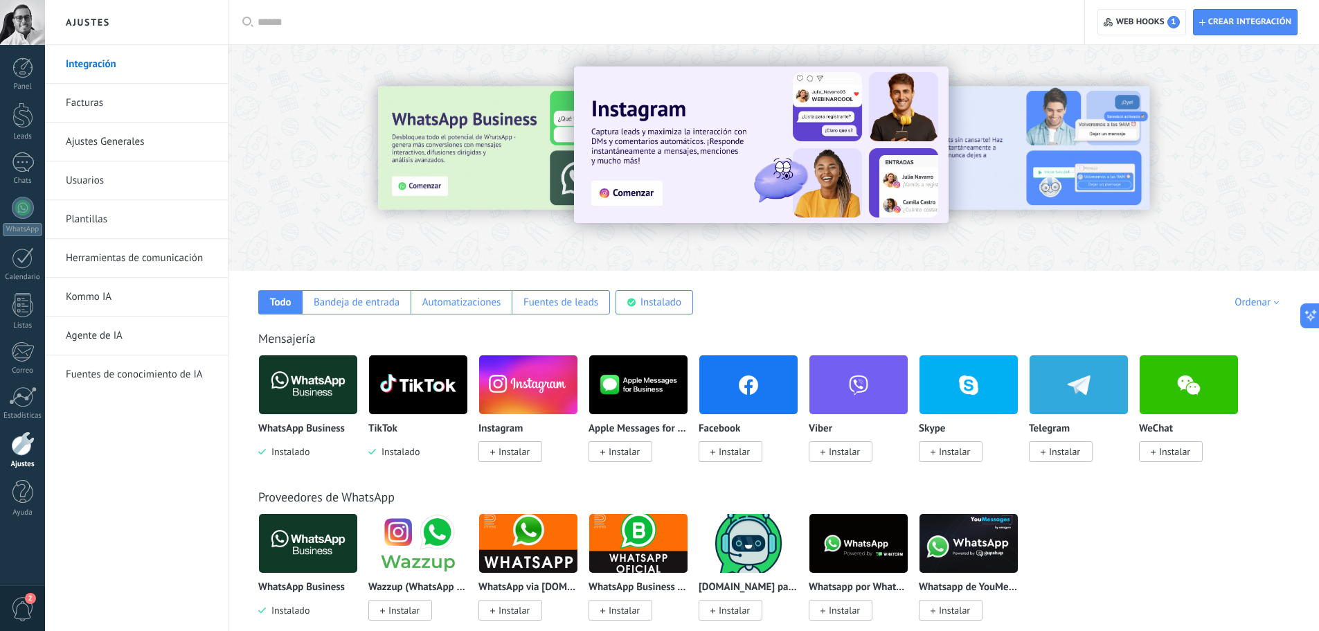
click at [526, 446] on span "Instalar" at bounding box center [513, 451] width 31 height 12
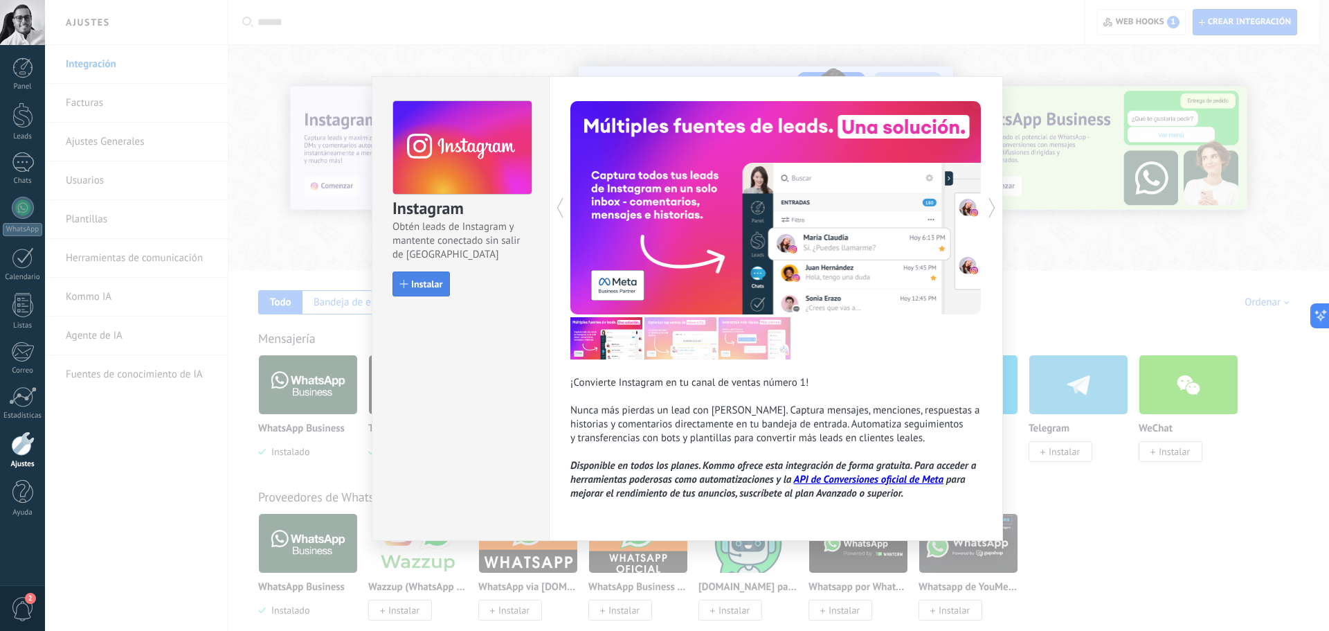
click at [435, 282] on span "Instalar" at bounding box center [426, 284] width 31 height 10
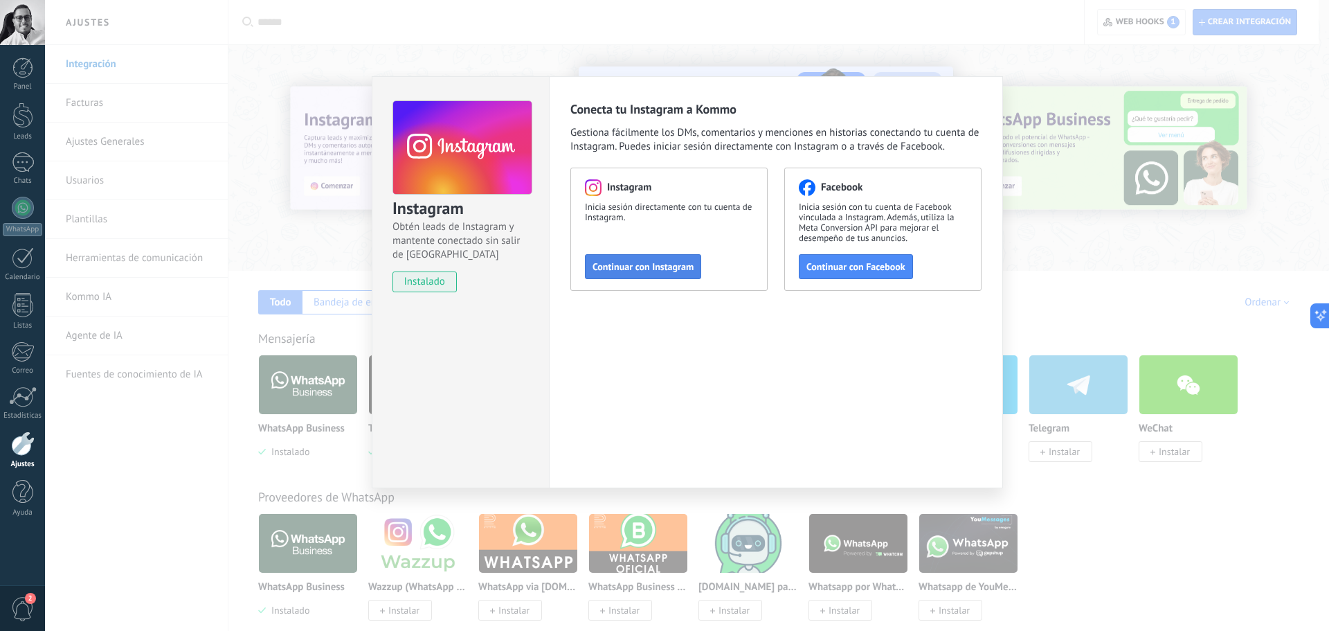
click at [656, 260] on button "Continuar con Instagram" at bounding box center [643, 266] width 116 height 25
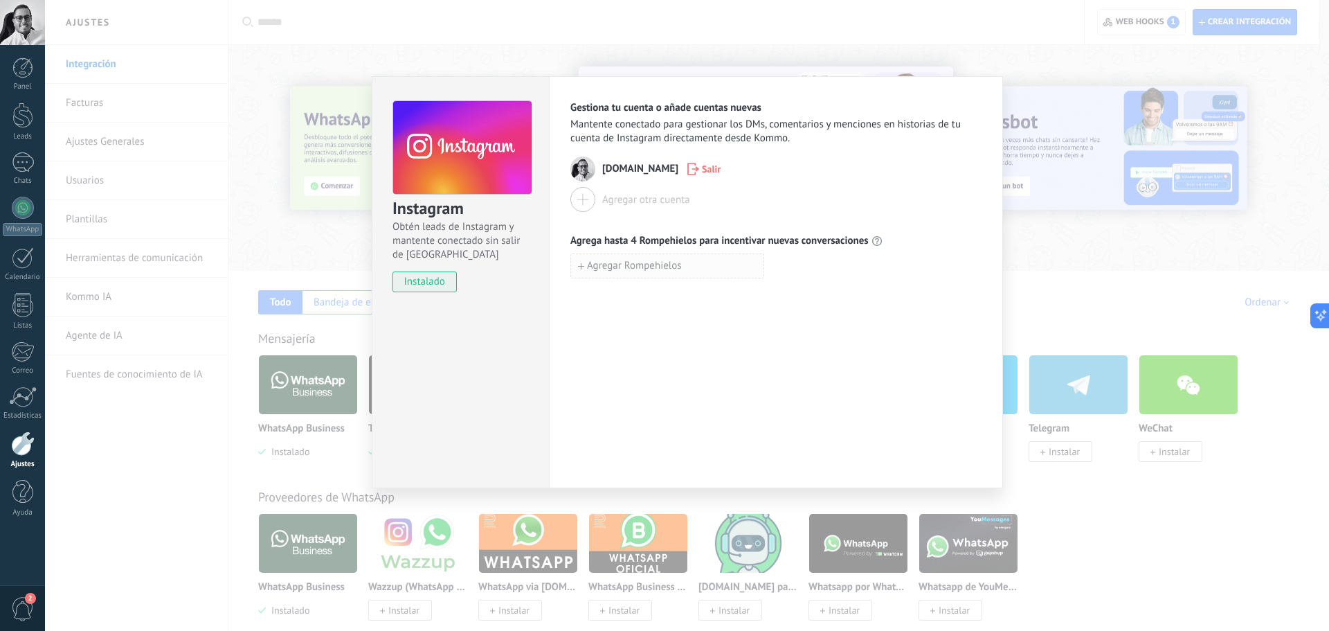
click at [643, 266] on span "Agregar Rompehielos" at bounding box center [634, 266] width 95 height 10
click at [673, 314] on div "Gestiona tu cuenta o añade cuentas nuevas Mantente conectado para gestionar los…" at bounding box center [776, 282] width 454 height 412
click at [772, 265] on icon "button" at bounding box center [772, 265] width 9 height 10
click at [317, 336] on div "Instagram Obtén leads de Instagram y mantente conectado sin salir de Kommo inst…" at bounding box center [687, 315] width 1284 height 631
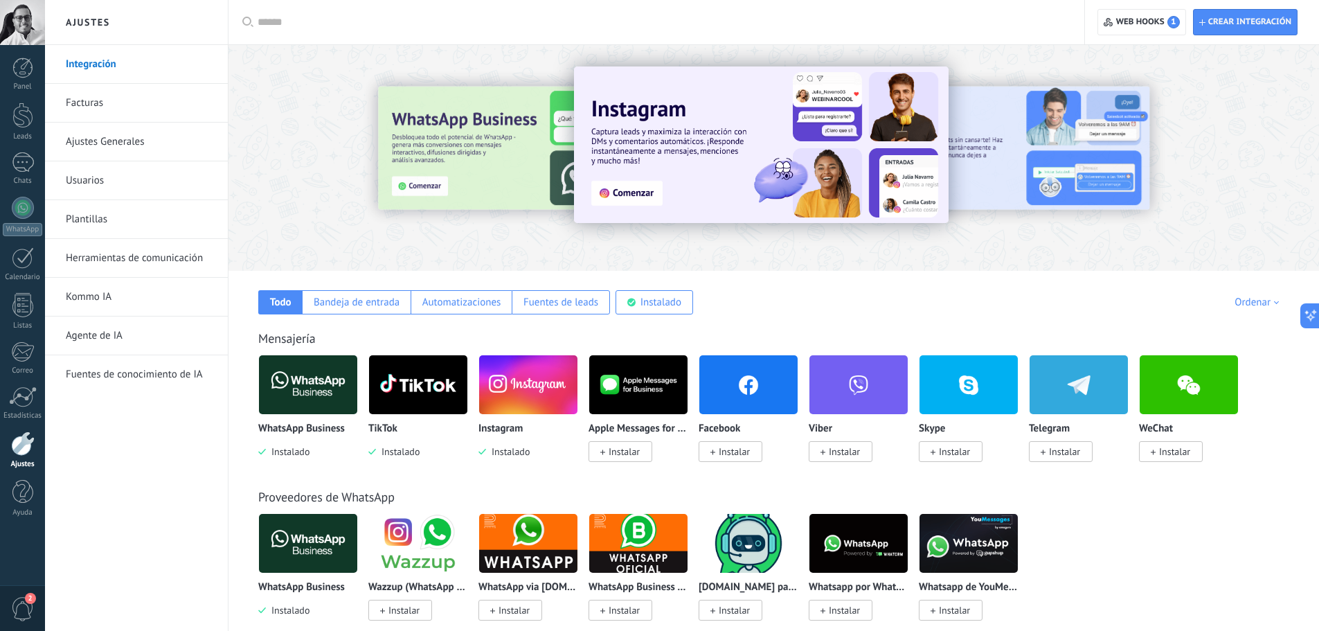
click at [735, 455] on span "Instalar" at bounding box center [734, 451] width 31 height 12
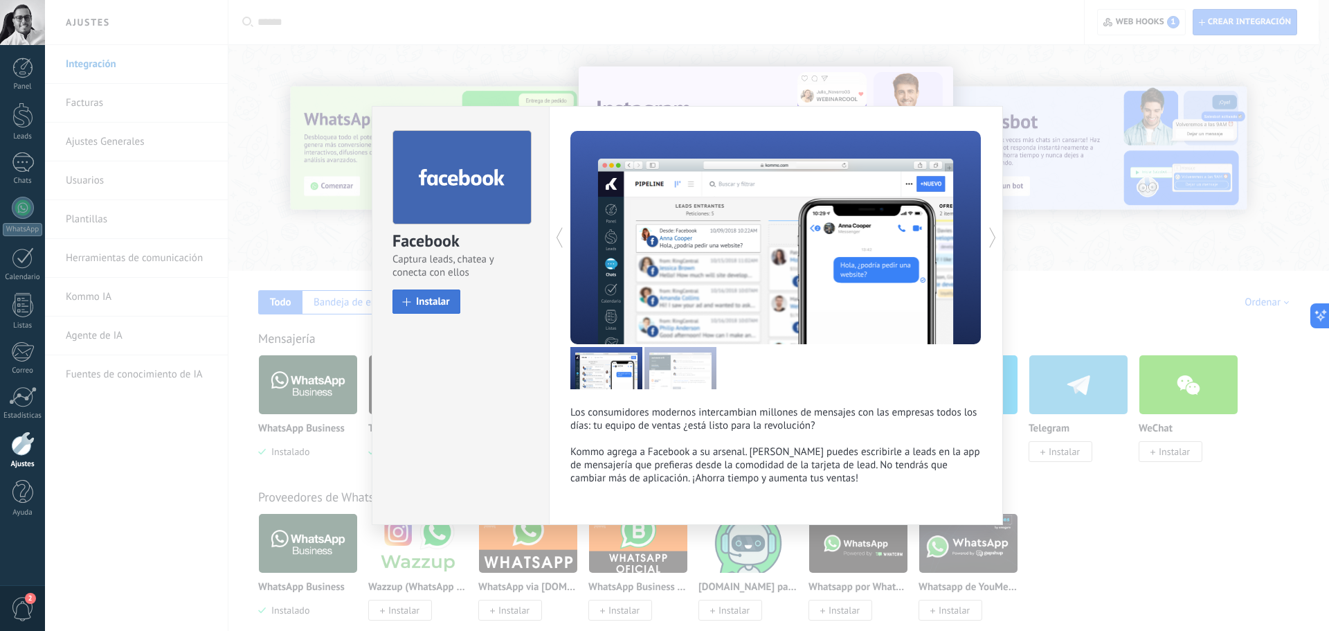
click at [433, 297] on span "Instalar" at bounding box center [433, 301] width 34 height 10
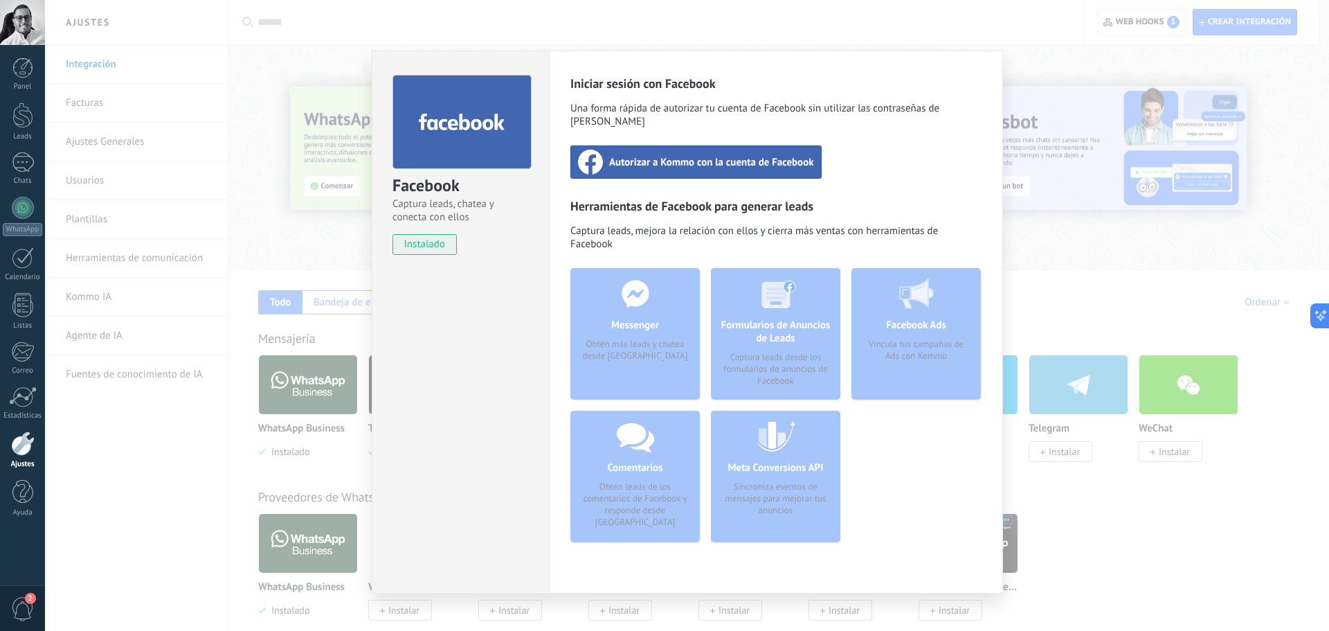
click at [718, 145] on div "Autorizar a Kommo con la cuenta de Facebook" at bounding box center [695, 161] width 251 height 33
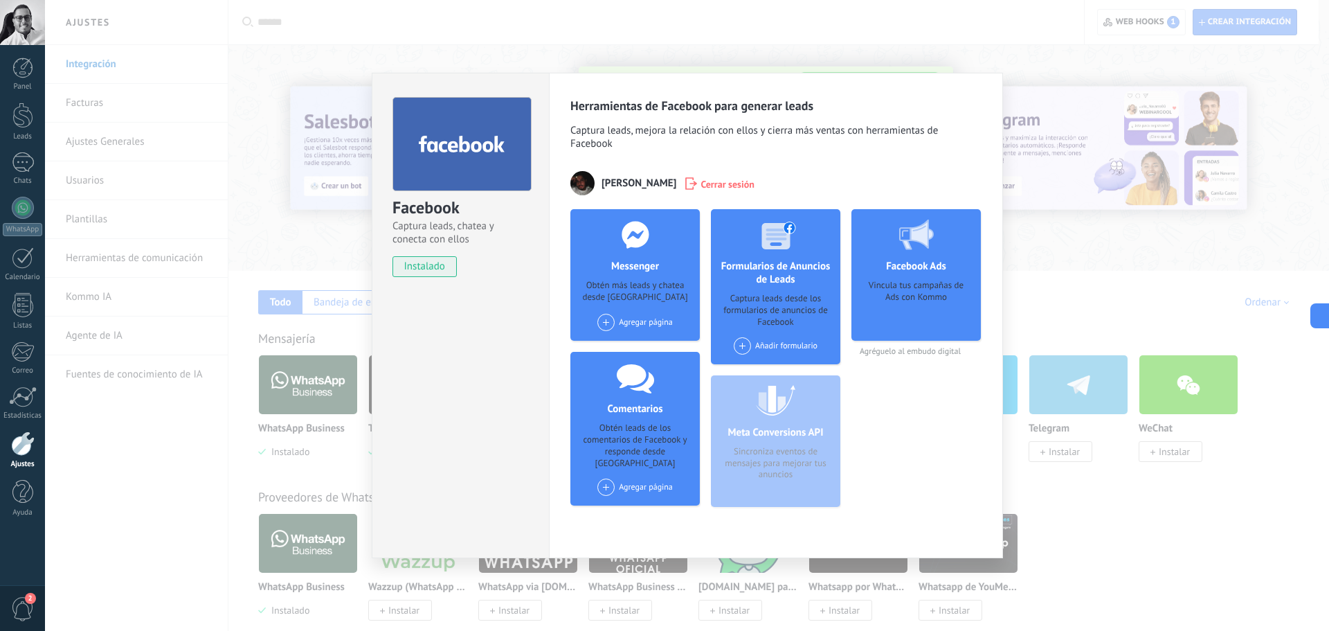
click at [921, 246] on icon at bounding box center [916, 234] width 35 height 30
click at [923, 327] on div "Vincula tus campañas de Ads con Kommo" at bounding box center [916, 306] width 107 height 52
click at [917, 358] on div "Facebook Ads Vincula tus campañas de Ads con Kommo Agréguelo al embudo digital" at bounding box center [915, 363] width 129 height 309
click at [917, 352] on span "Agréguelo al embudo digital" at bounding box center [915, 351] width 129 height 10
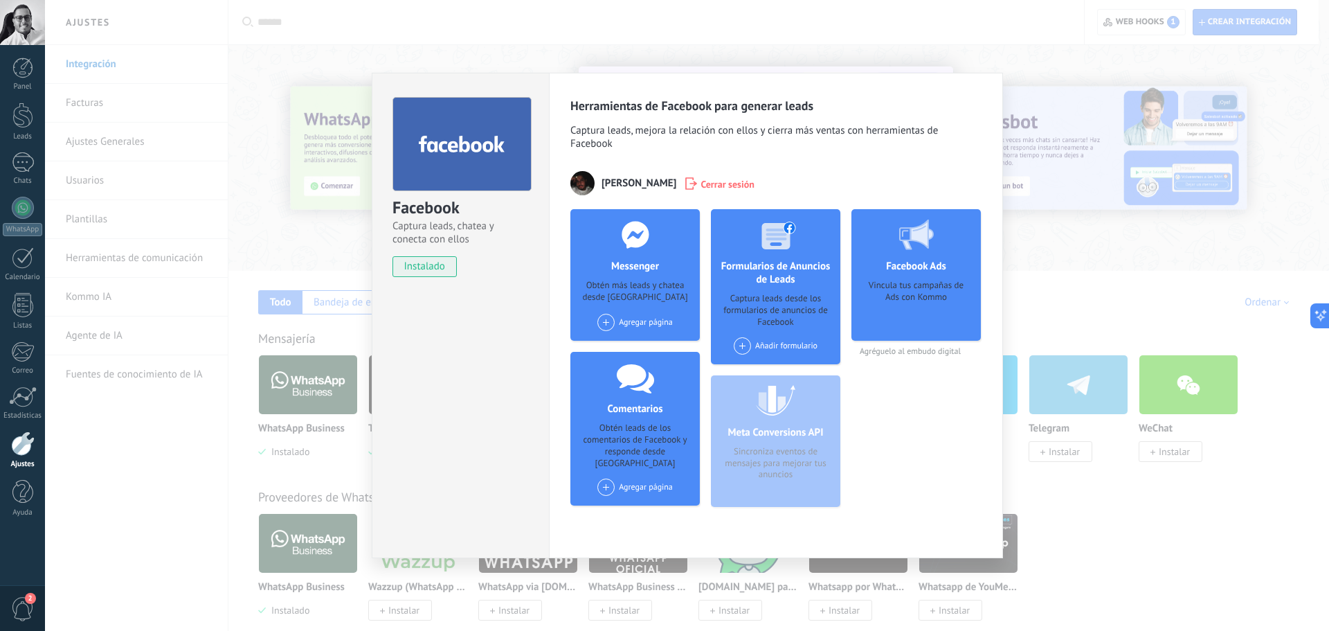
click at [646, 320] on div "Agregar página" at bounding box center [634, 322] width 75 height 17
click at [656, 350] on div "Manu Senior Media Specialist ADS Expert" at bounding box center [684, 348] width 177 height 30
click at [635, 478] on div "Agregar página" at bounding box center [634, 486] width 75 height 17
click at [647, 498] on div "Manu Senior Media Specialist ADS Expert" at bounding box center [684, 513] width 177 height 30
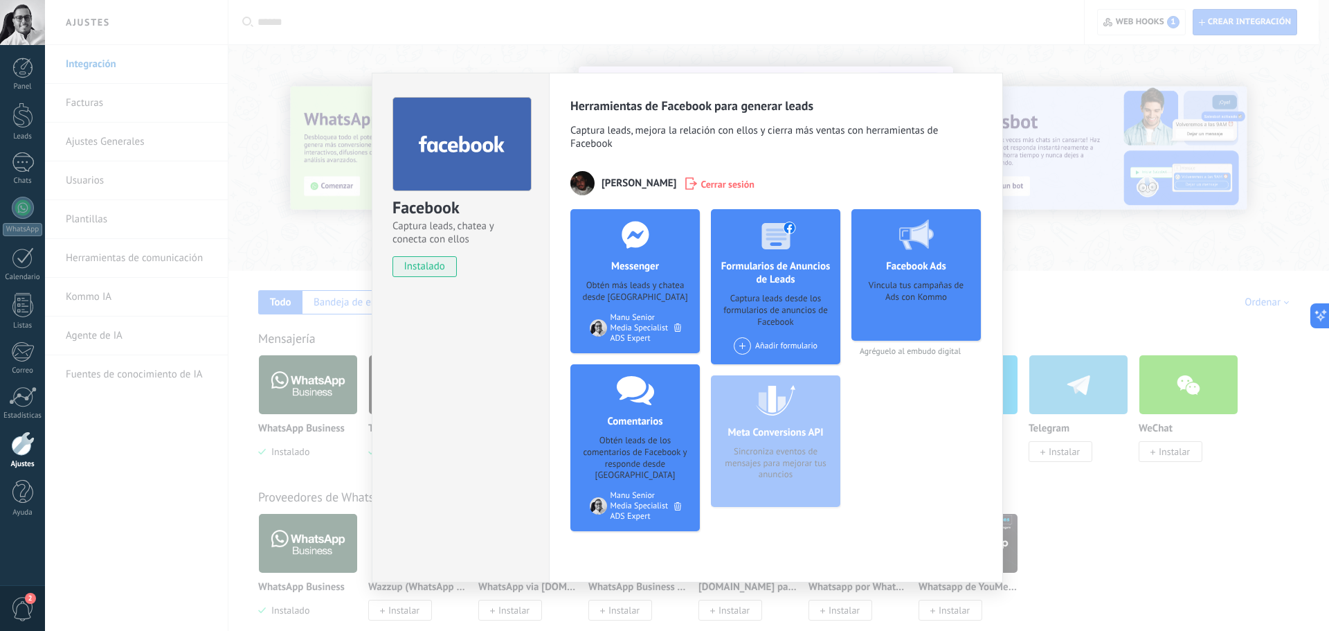
click at [919, 276] on div "Facebook Ads Vincula tus campañas de Ads con Kommo" at bounding box center [915, 275] width 129 height 132
click at [1030, 174] on div "Facebook Captura leads, chatea y conecta con ellos instalado Desinstalar Herram…" at bounding box center [687, 315] width 1284 height 631
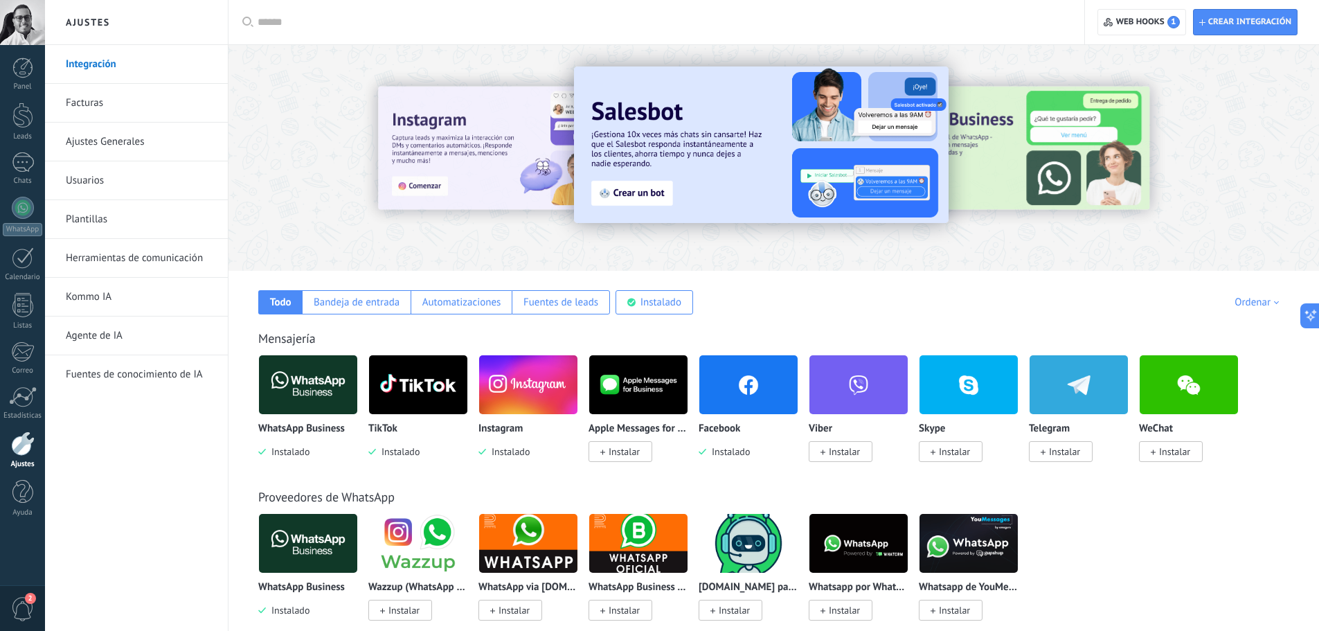
click at [535, 385] on img at bounding box center [528, 384] width 98 height 67
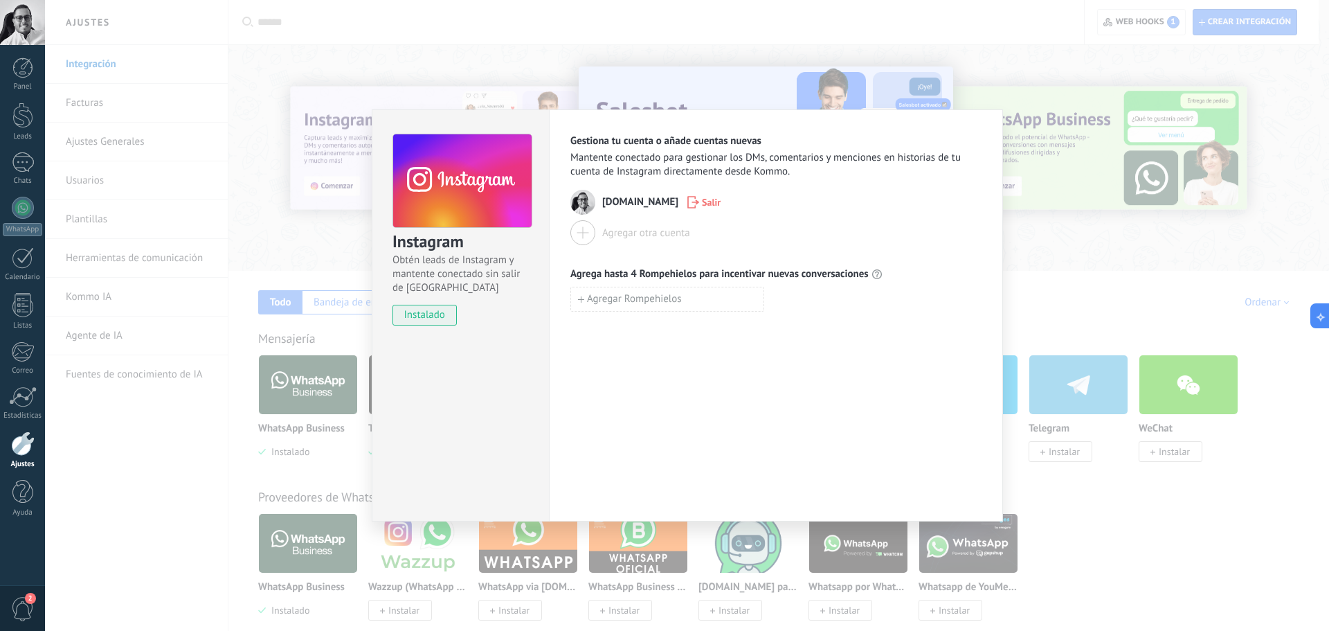
click at [1074, 360] on div "Instagram Obtén leads de Instagram y mantente conectado sin salir de Kommo inst…" at bounding box center [687, 315] width 1284 height 631
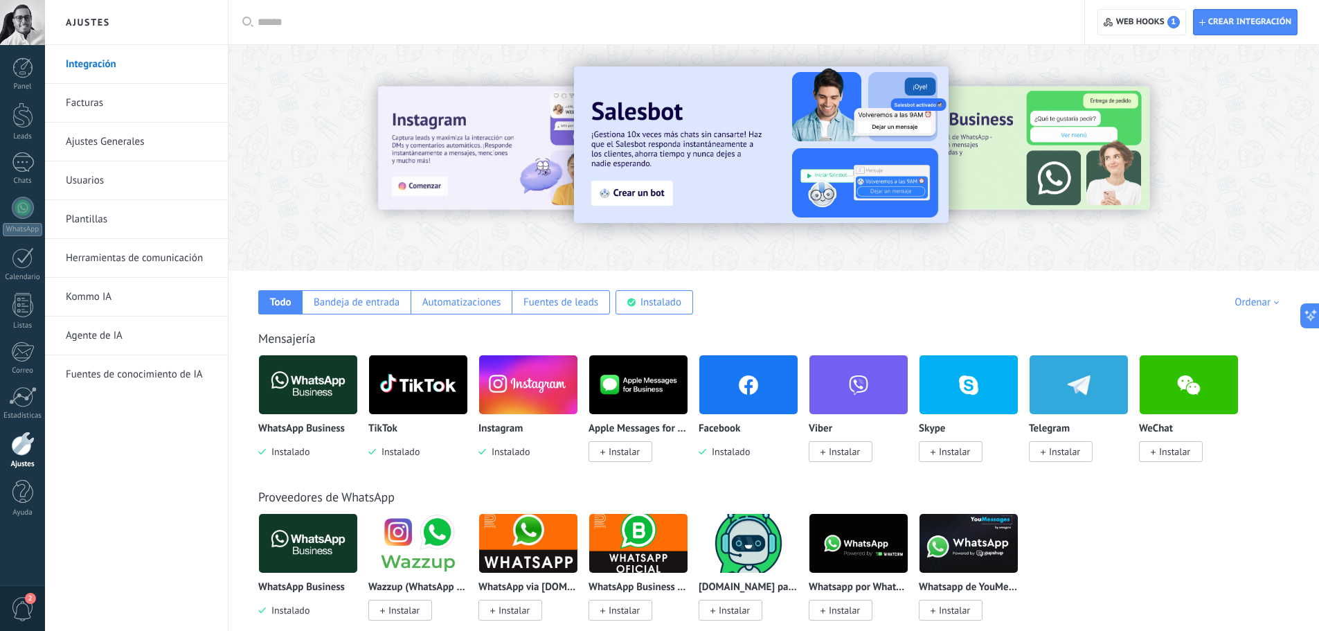
click at [396, 379] on img at bounding box center [418, 384] width 98 height 67
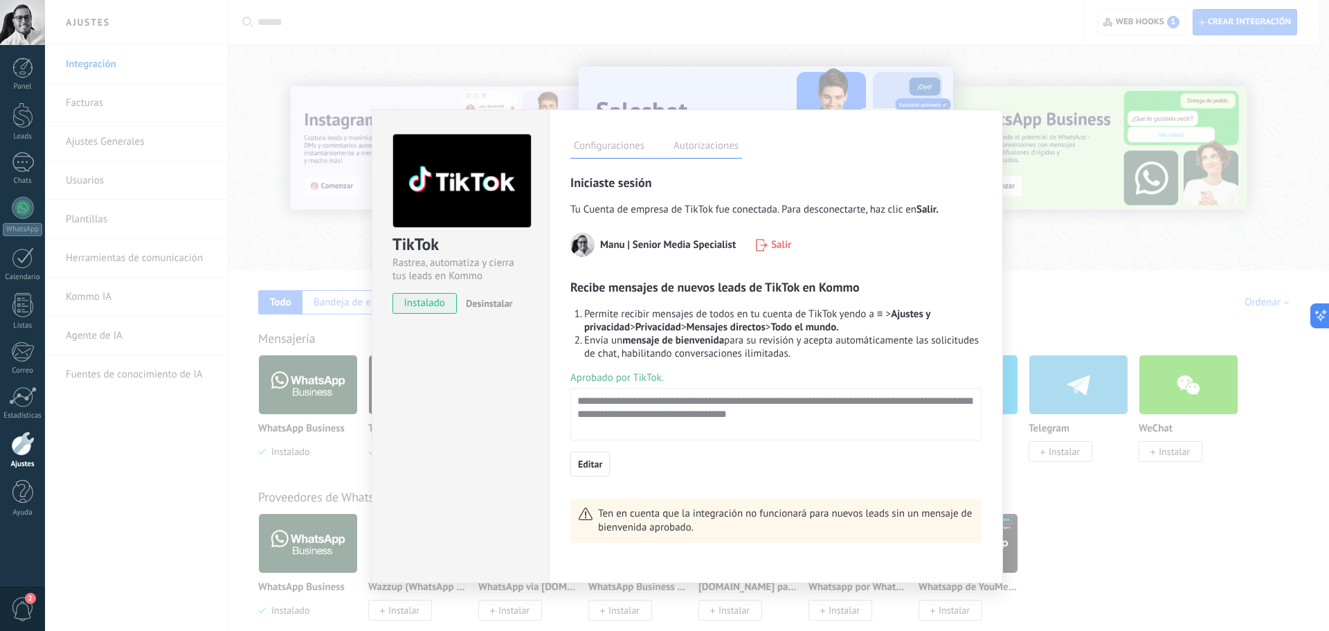
click at [701, 142] on label "Autorizaciones" at bounding box center [706, 148] width 72 height 20
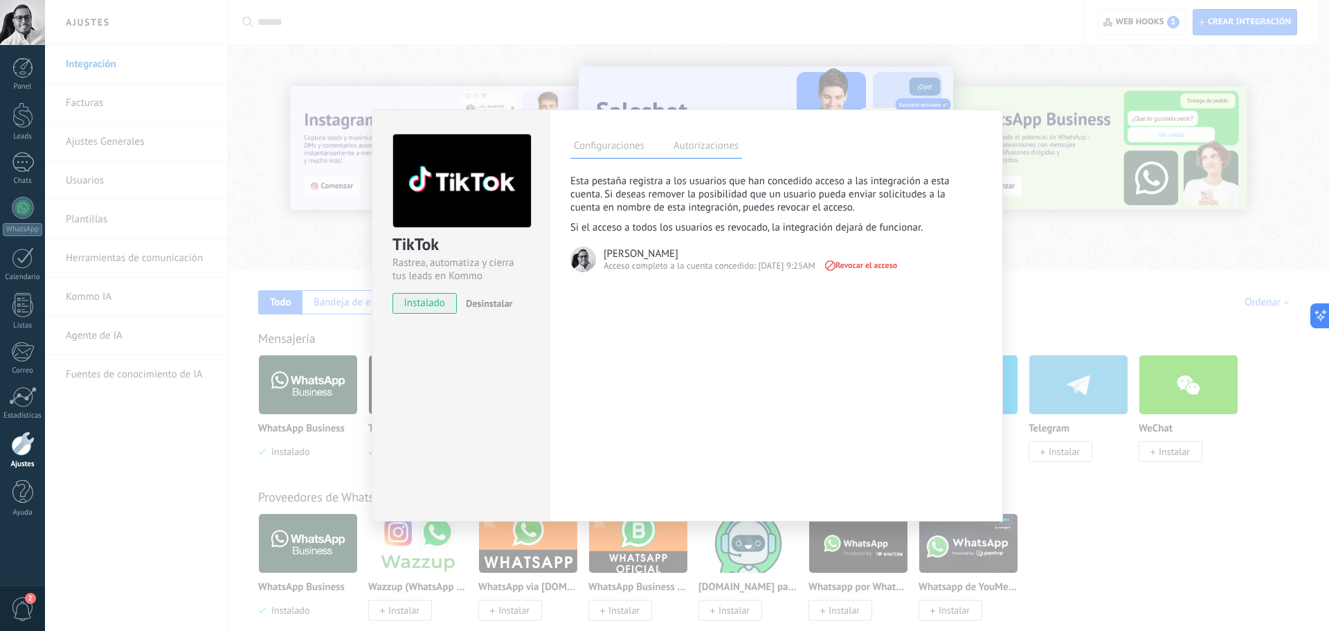
click at [607, 154] on label "Configuraciones" at bounding box center [609, 148] width 78 height 20
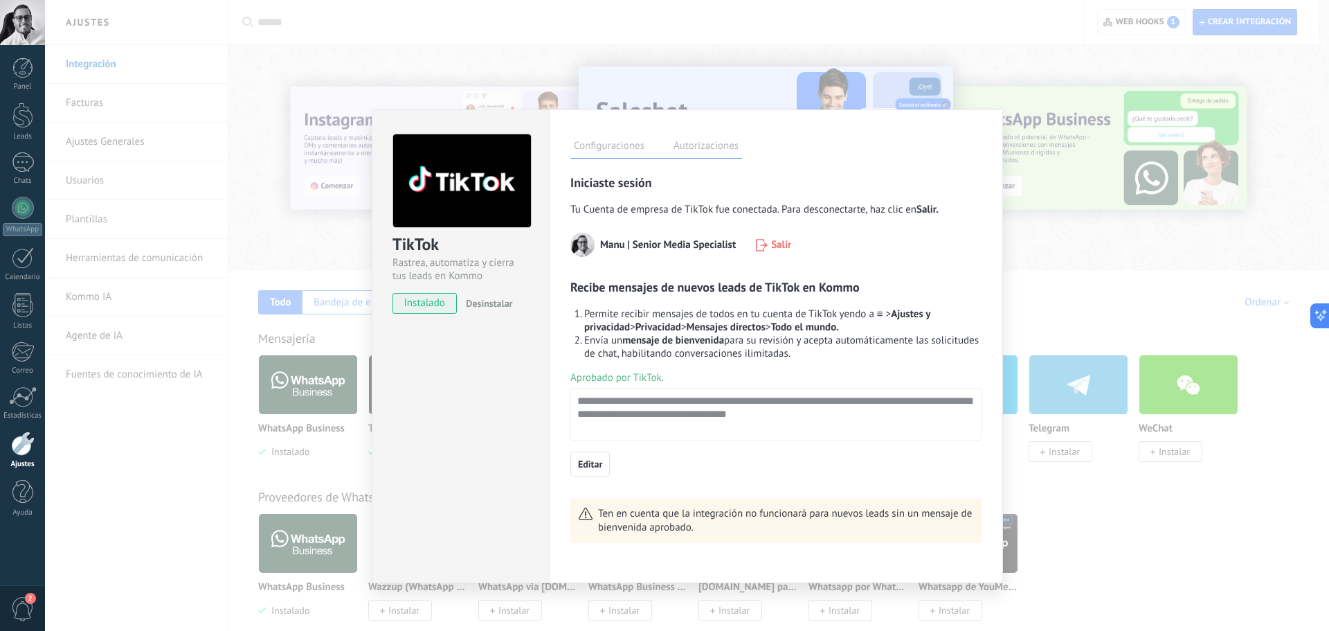
click at [1063, 292] on div "TikTok Rastrea, automatiza y cierra tus leads en Kommo instalado Desinstalar Co…" at bounding box center [687, 315] width 1284 height 631
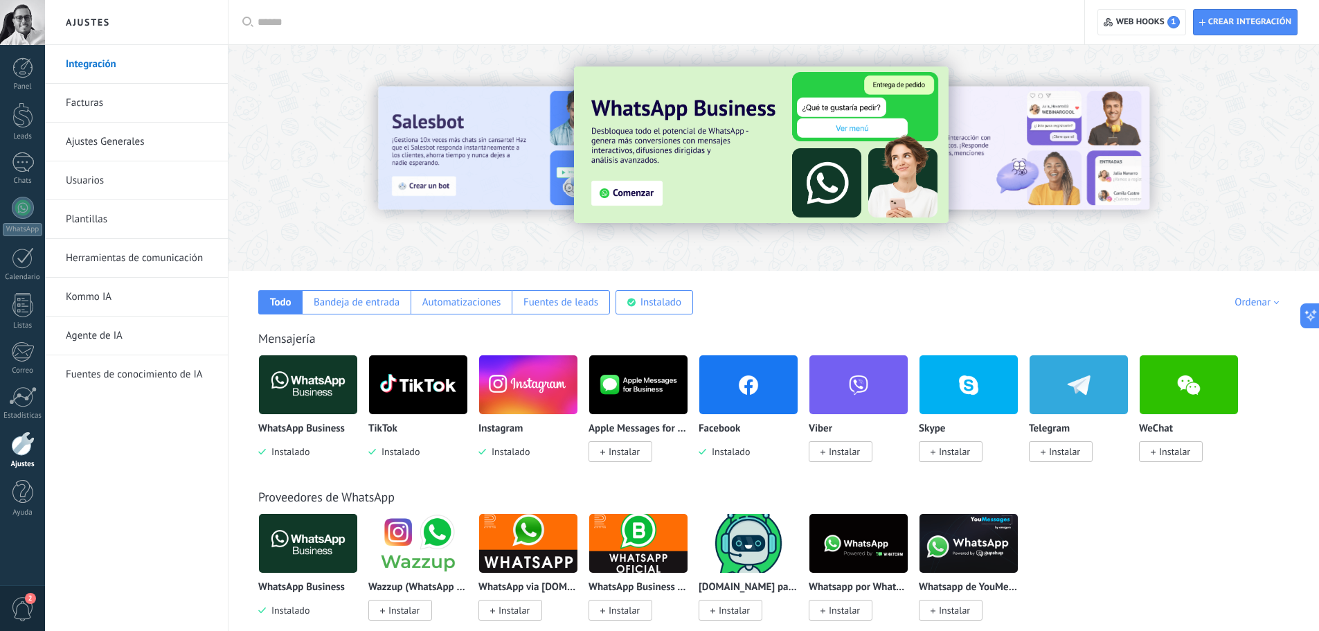
click at [307, 391] on img at bounding box center [308, 384] width 98 height 67
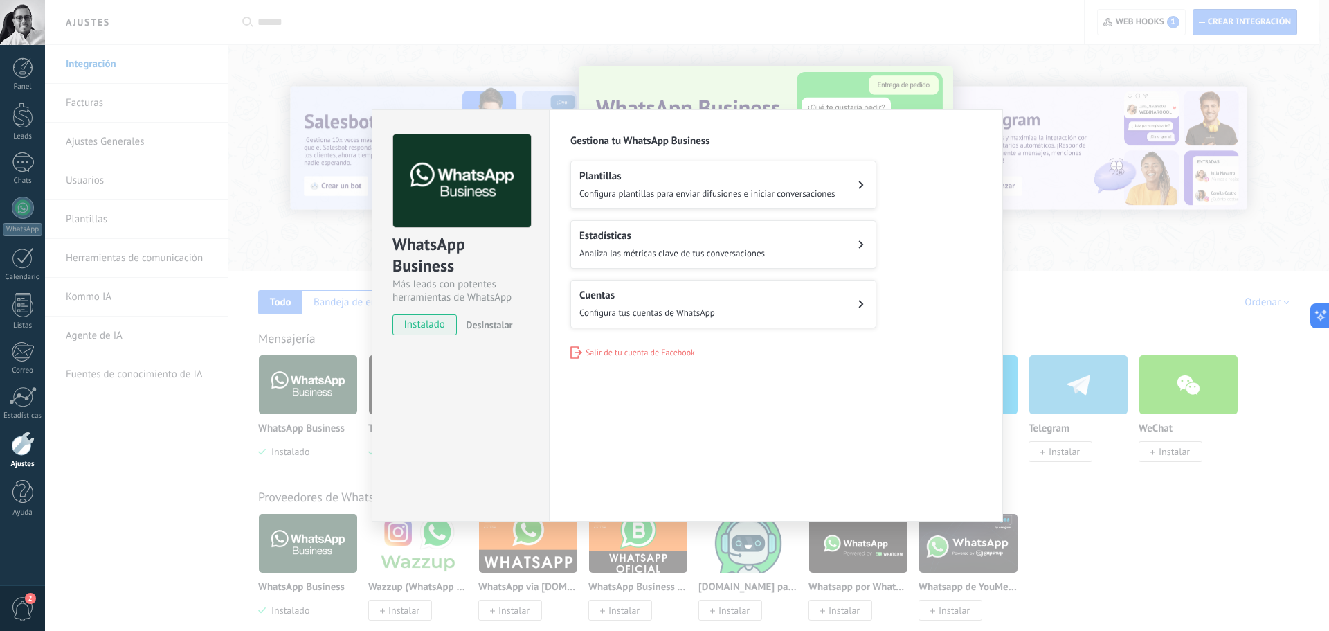
click at [1047, 250] on div "WhatsApp Business Más leads con potentes herramientas de WhatsApp instalado Des…" at bounding box center [687, 315] width 1284 height 631
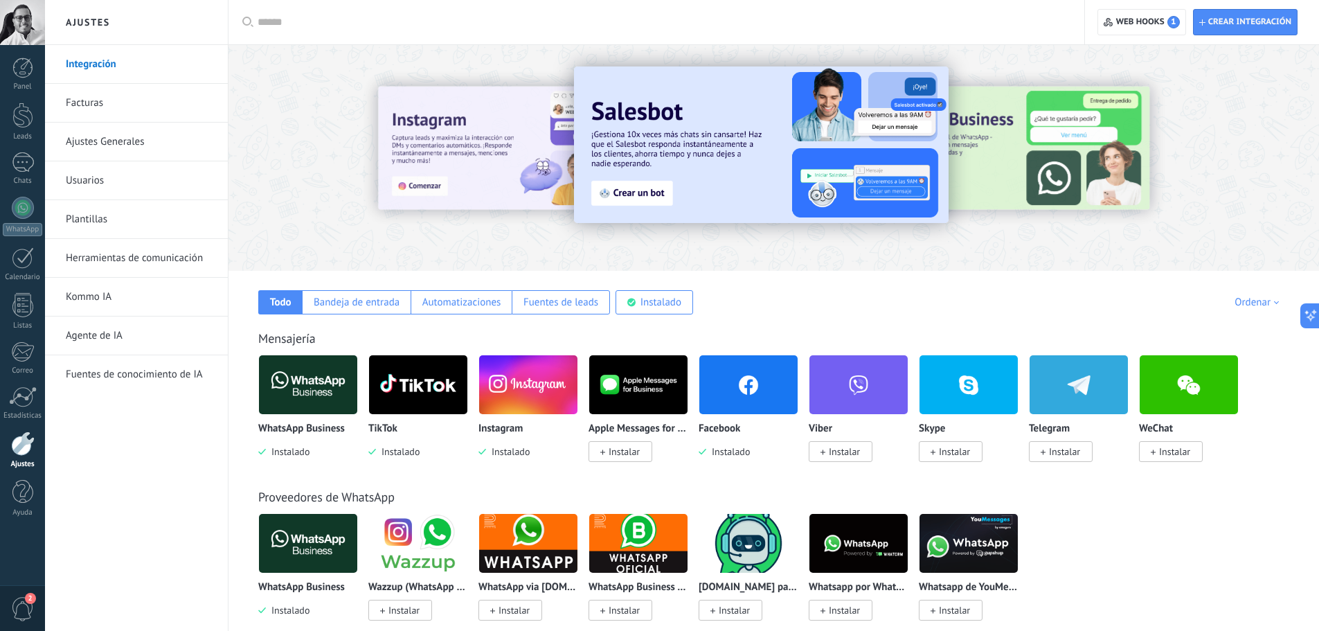
click at [118, 344] on link "Agente de IA" at bounding box center [140, 335] width 148 height 39
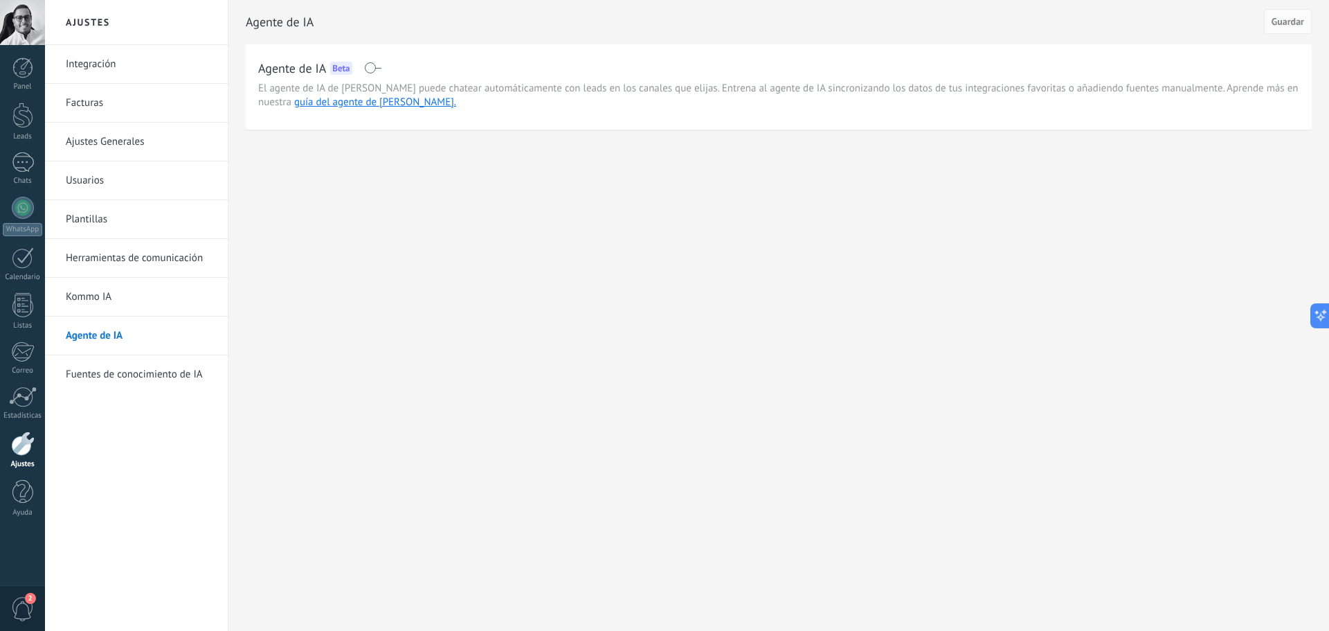
click at [116, 300] on link "Kommo IA" at bounding box center [140, 297] width 148 height 39
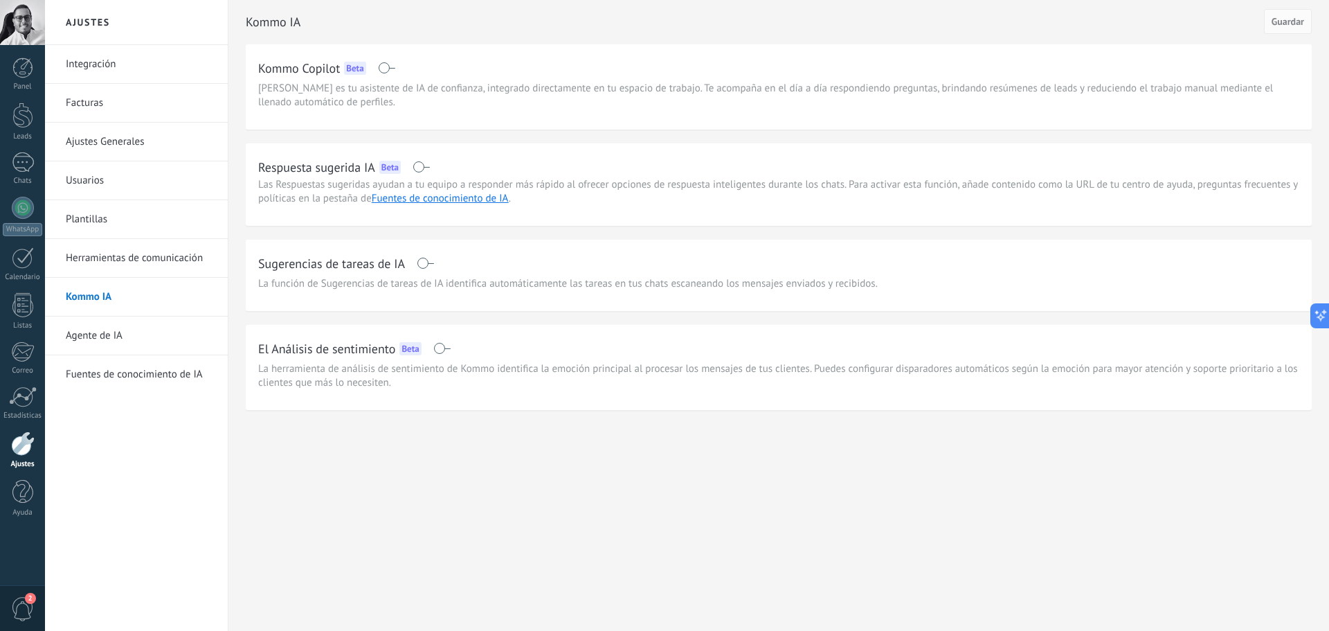
click at [133, 264] on link "Herramientas de comunicación" at bounding box center [140, 258] width 148 height 39
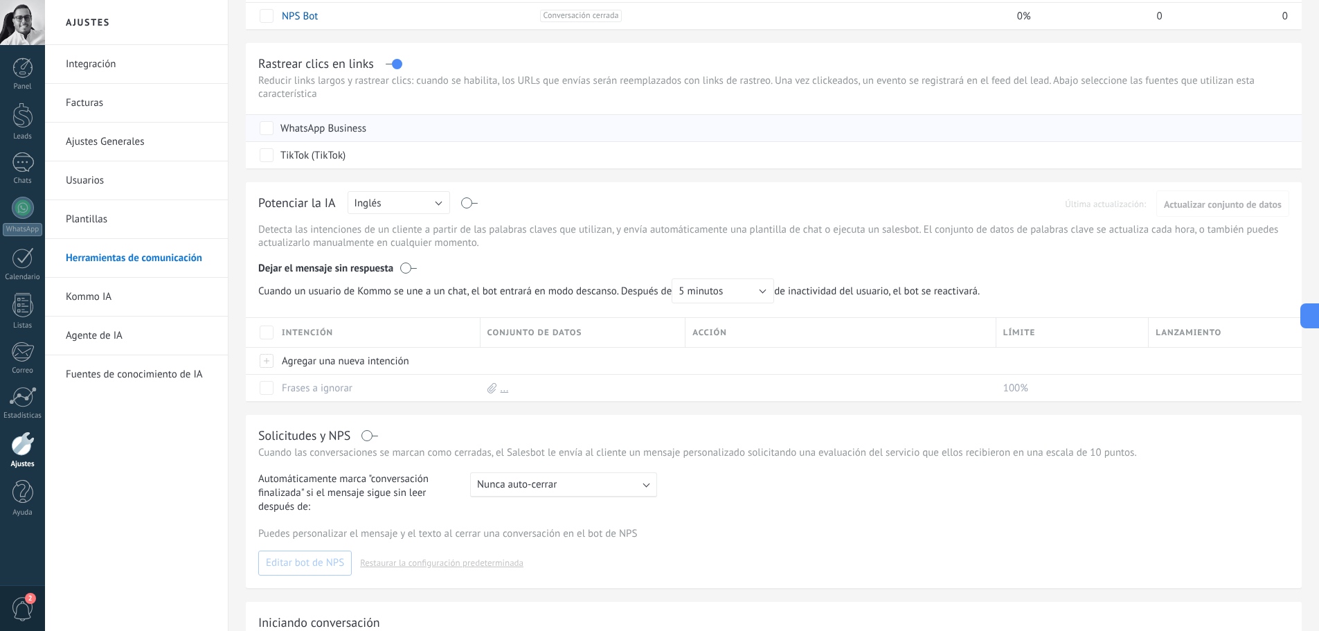
scroll to position [208, 0]
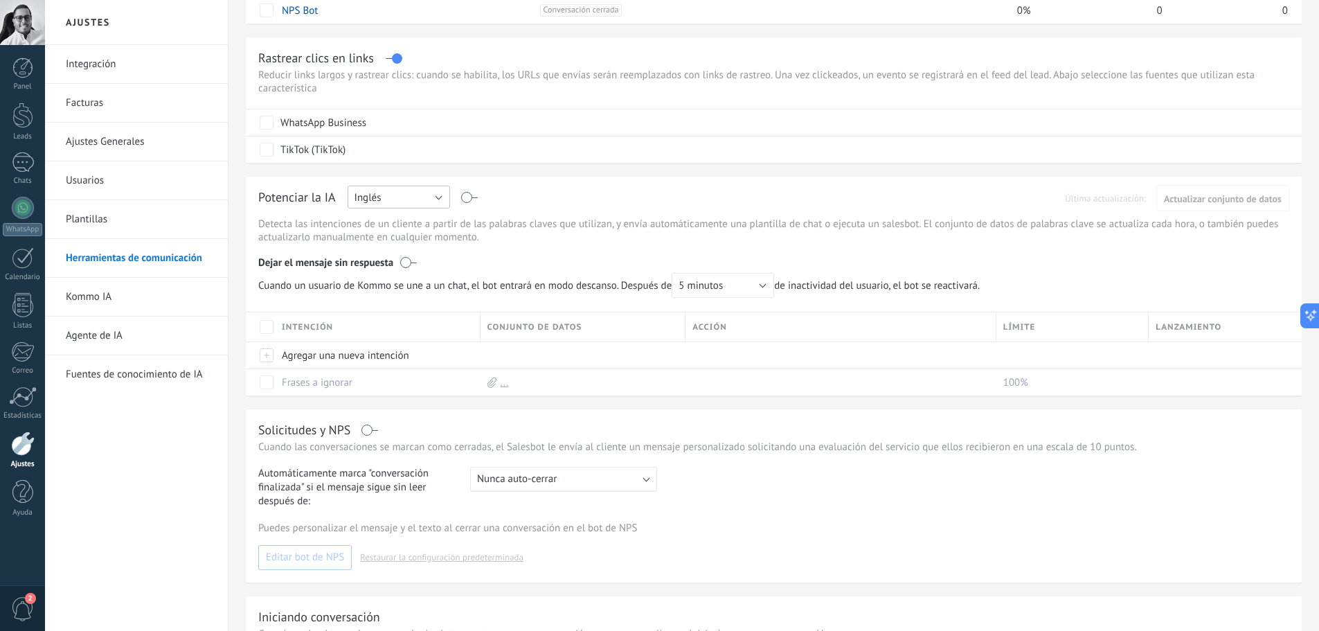
click at [401, 201] on button "Inglés" at bounding box center [398, 197] width 102 height 23
click at [387, 253] on li "Español" at bounding box center [394, 245] width 110 height 24
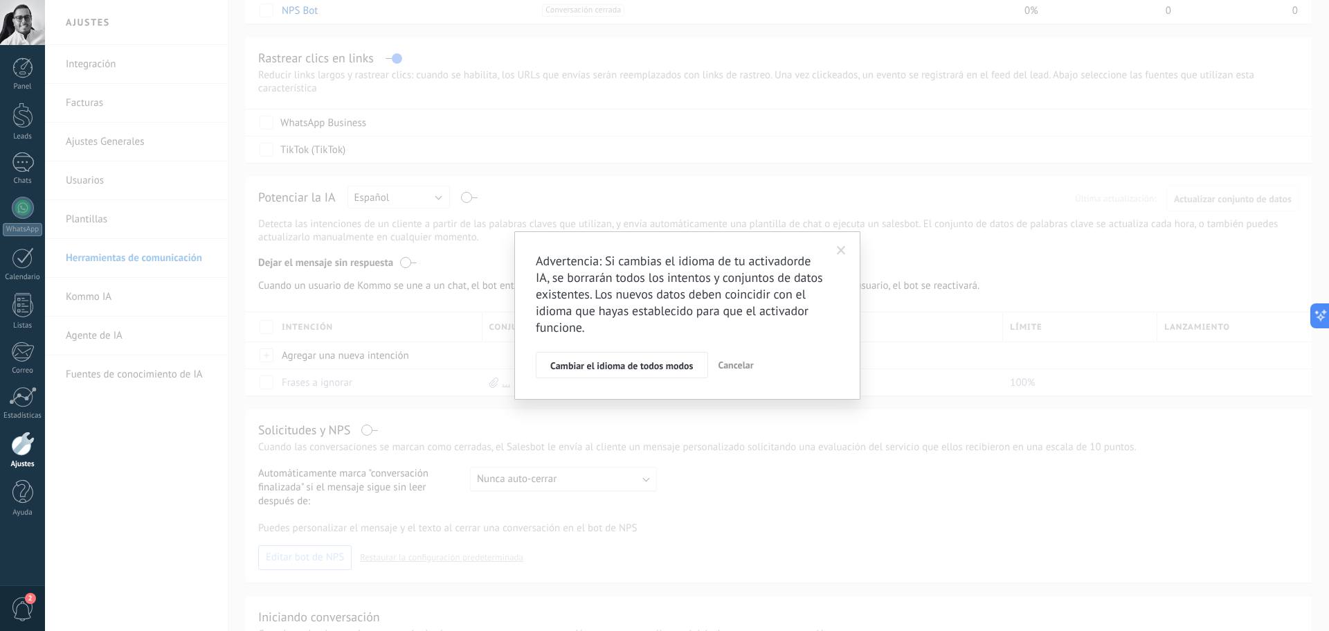
click at [741, 367] on span "Cancelar" at bounding box center [736, 365] width 35 height 12
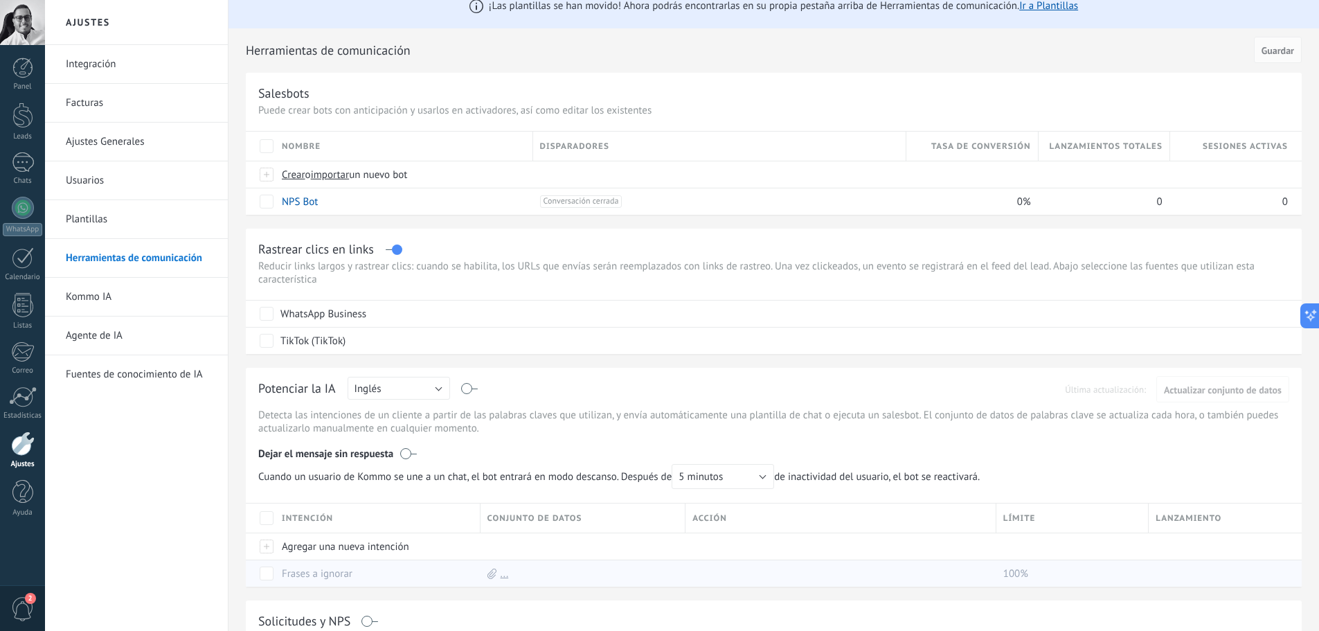
scroll to position [0, 0]
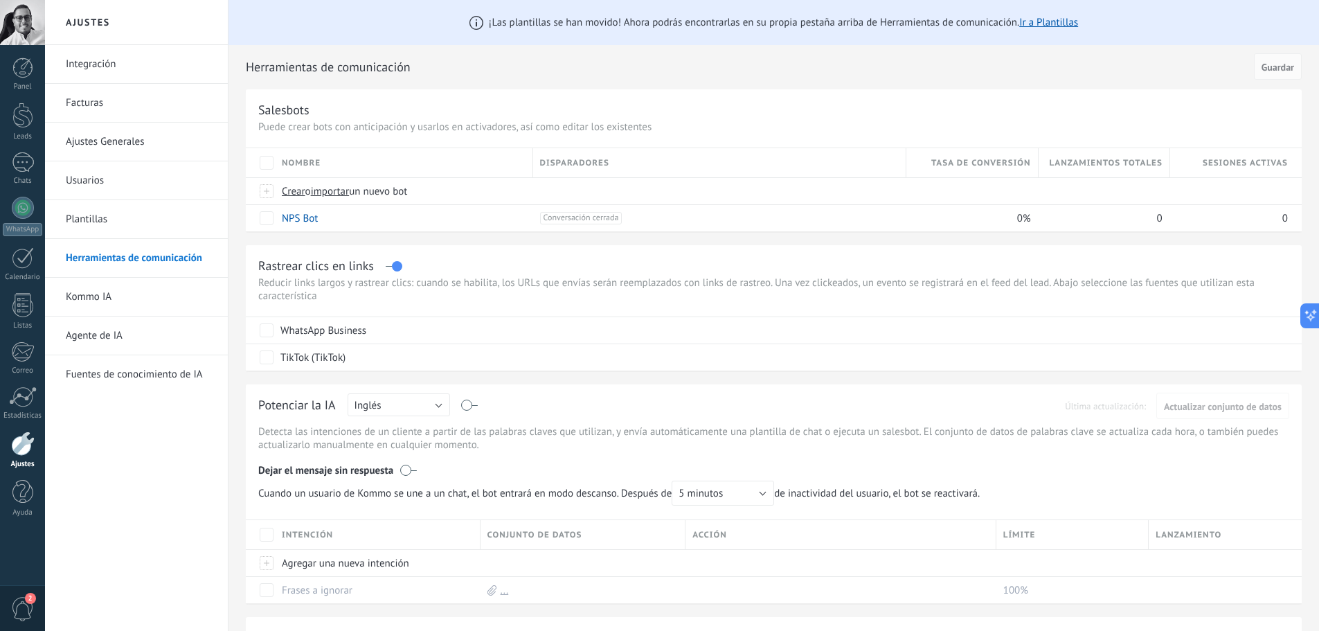
click at [100, 217] on link "Plantillas" at bounding box center [140, 219] width 148 height 39
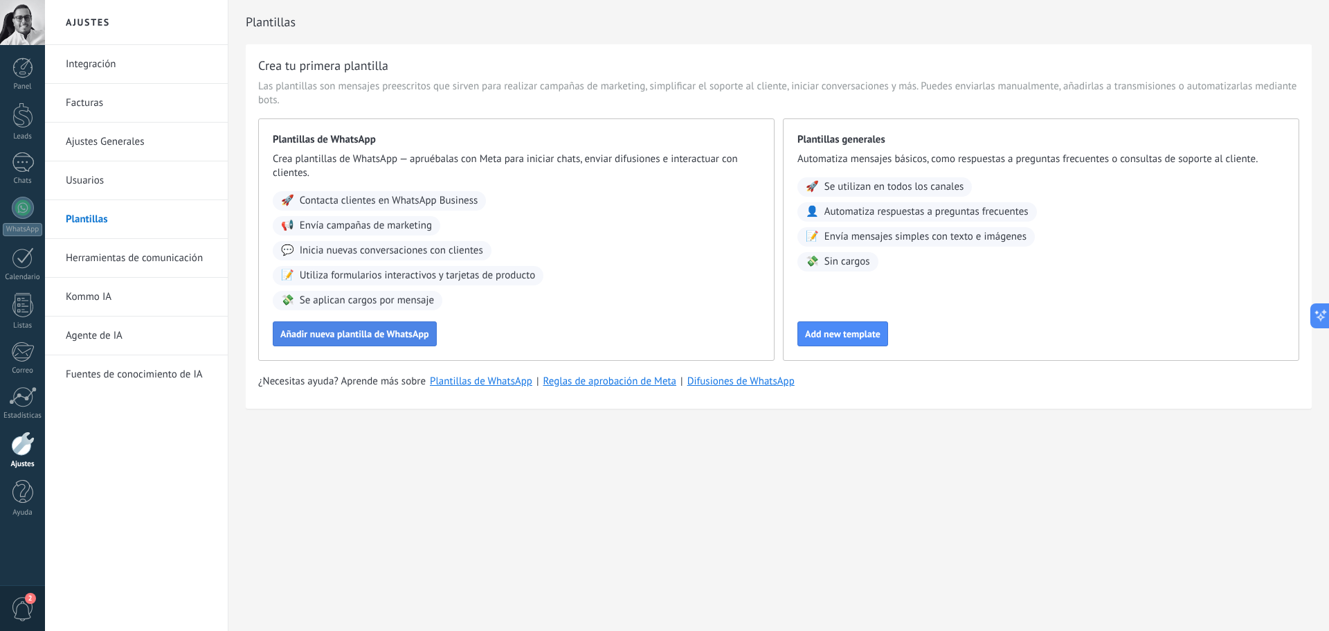
click at [355, 336] on span "Añadir nueva plantilla de WhatsApp" at bounding box center [354, 334] width 149 height 10
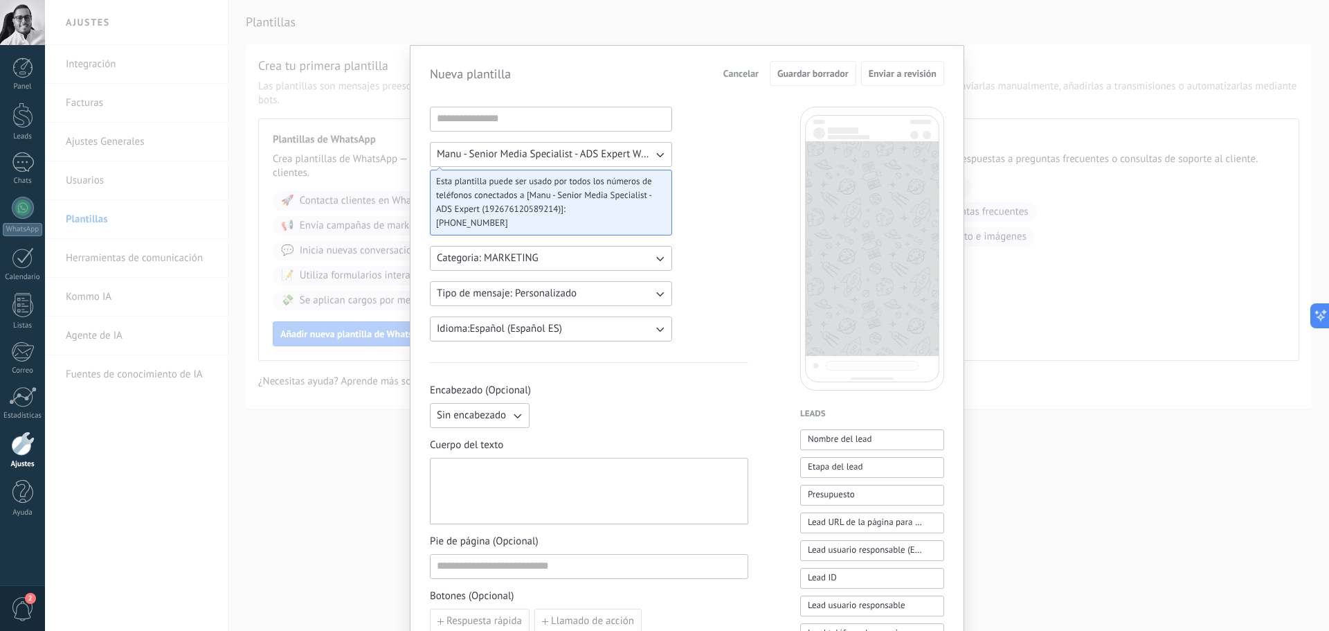
click at [745, 71] on span "Cancelar" at bounding box center [740, 74] width 35 height 10
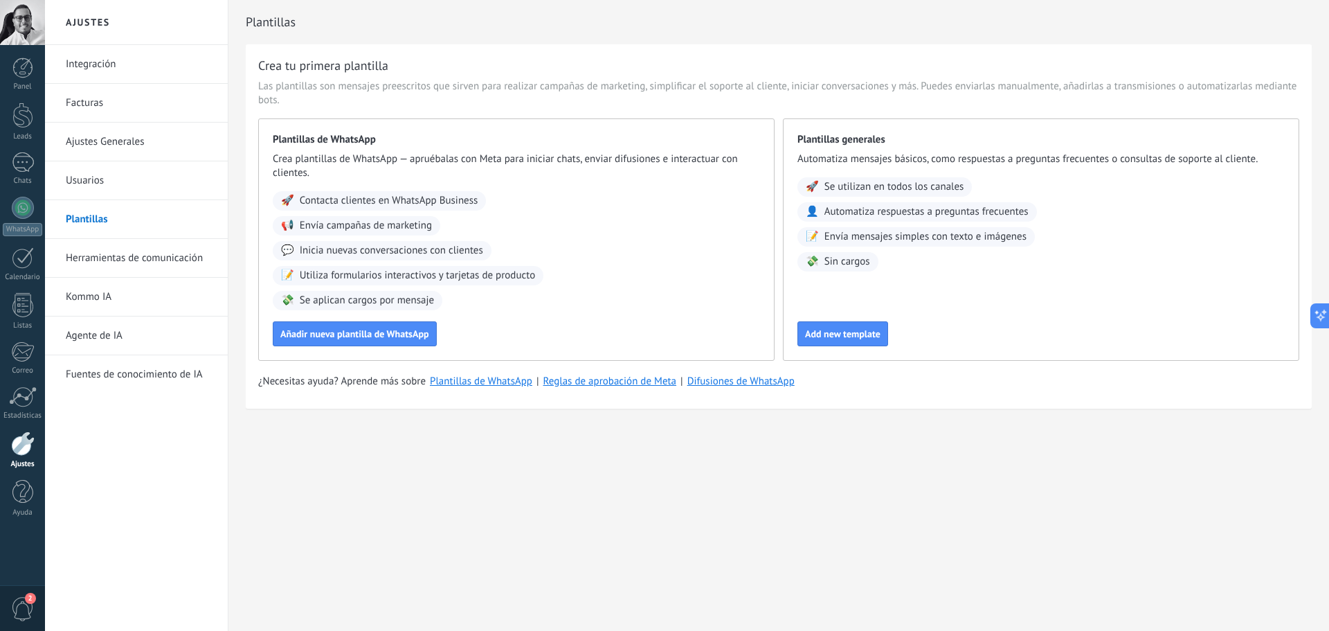
click at [165, 390] on link "Fuentes de conocimiento de IA" at bounding box center [140, 374] width 148 height 39
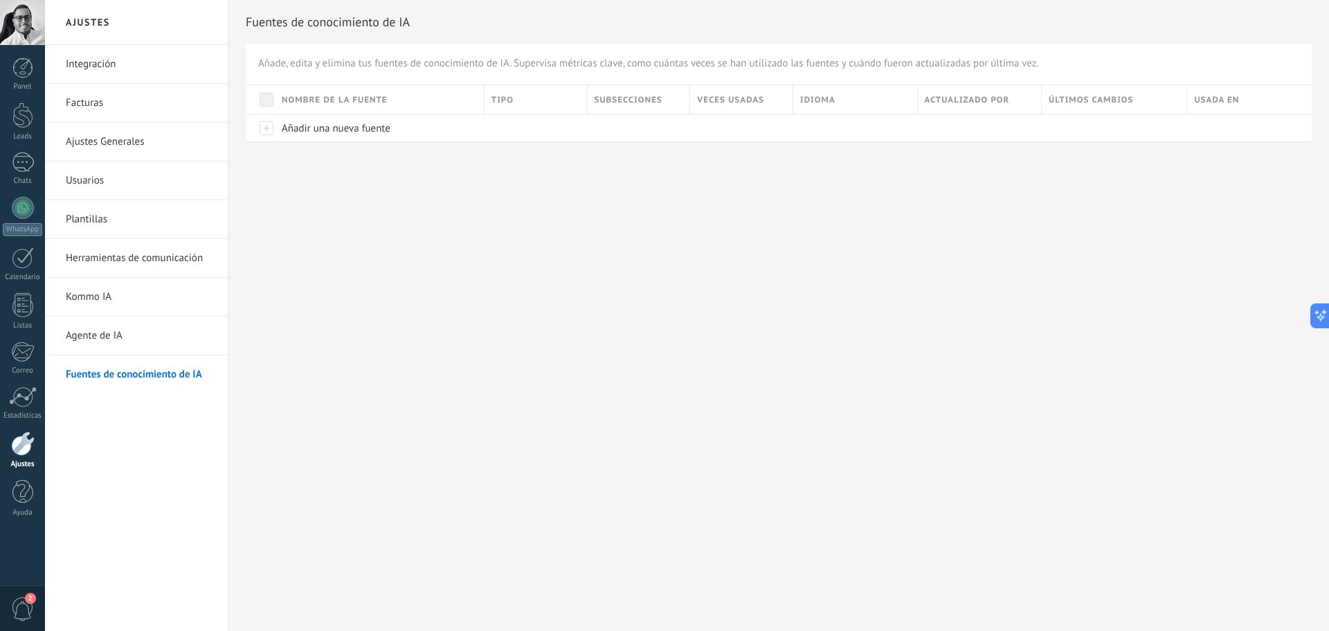
click at [138, 333] on link "Agente de IA" at bounding box center [140, 335] width 148 height 39
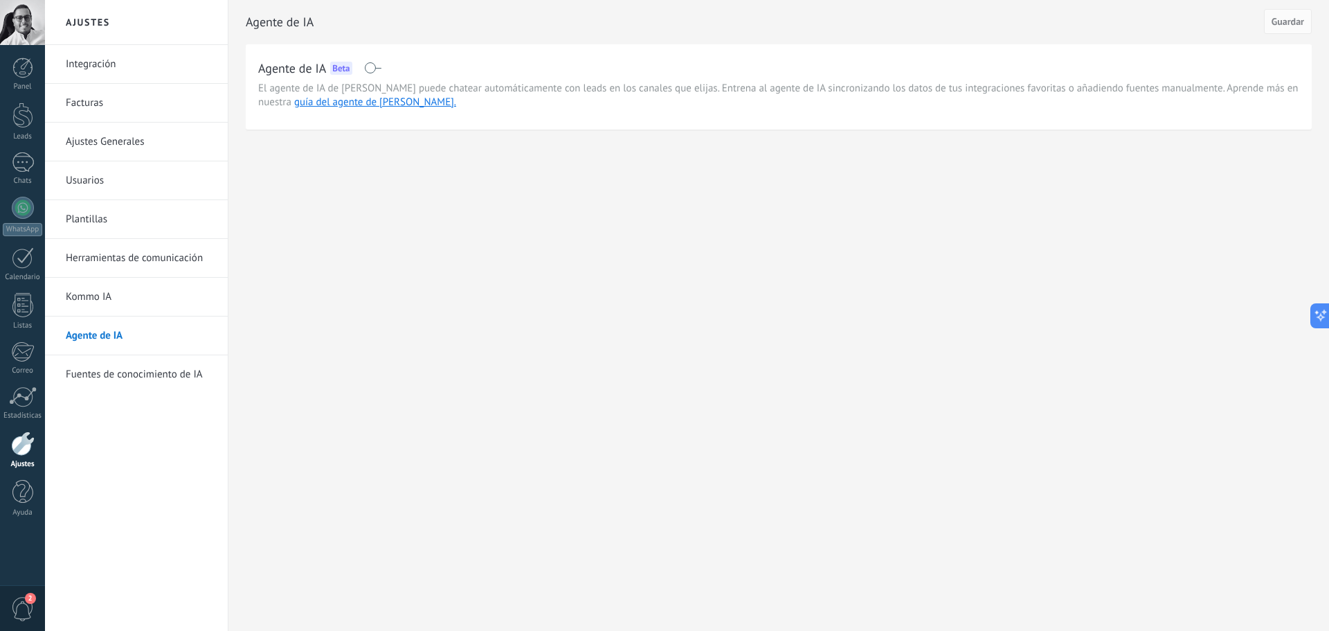
click at [115, 61] on link "Integración" at bounding box center [140, 64] width 148 height 39
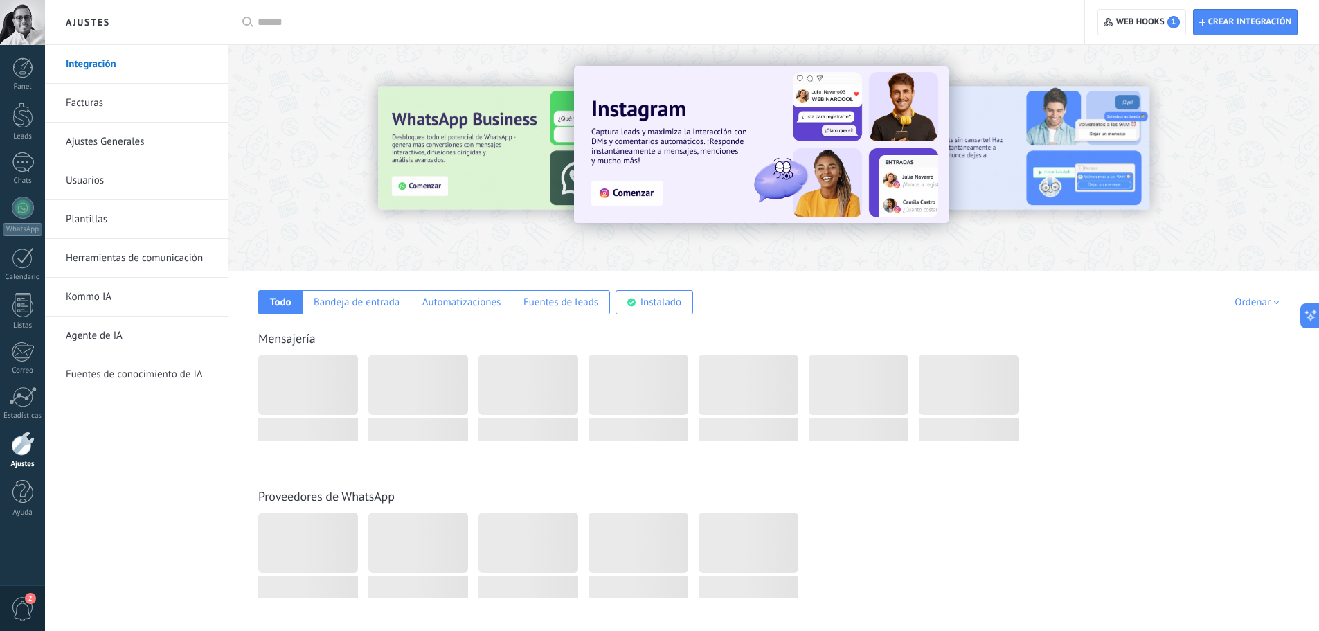
click at [100, 99] on link "Facturas" at bounding box center [140, 103] width 148 height 39
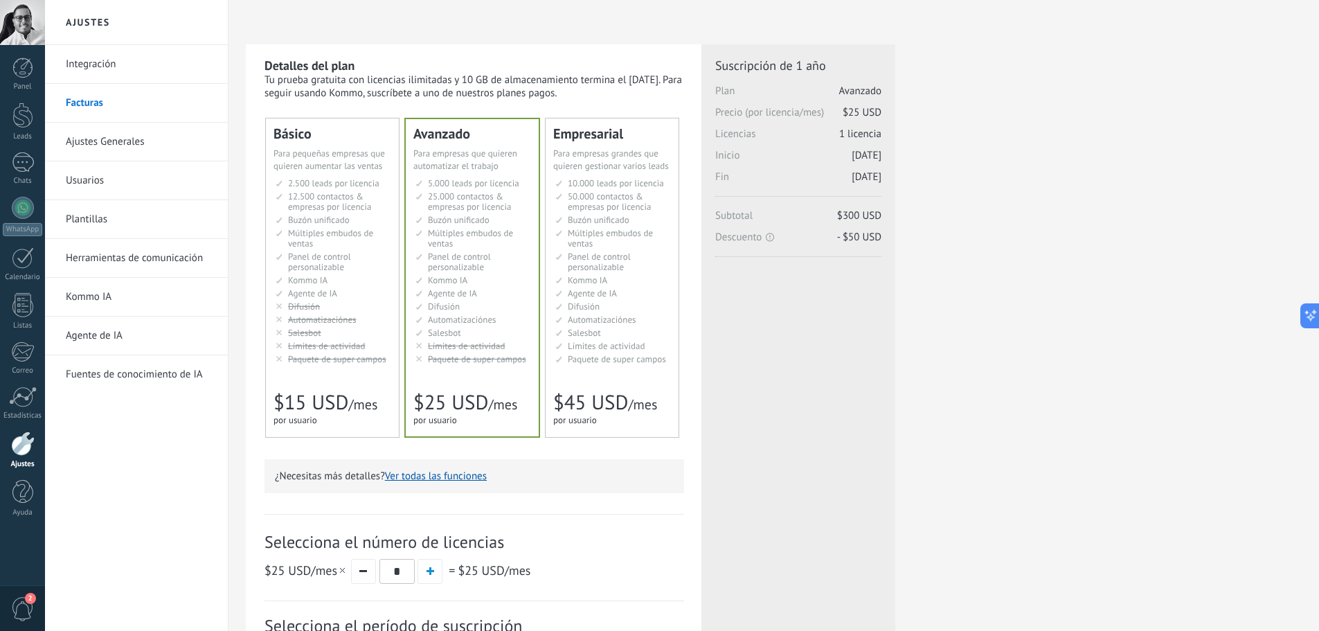
click at [314, 189] on ul "2.500 сделок на место 2.500 leads per seat 2.500 leads por licencia 添加线索和联系人 2.…" at bounding box center [334, 271] width 116 height 186
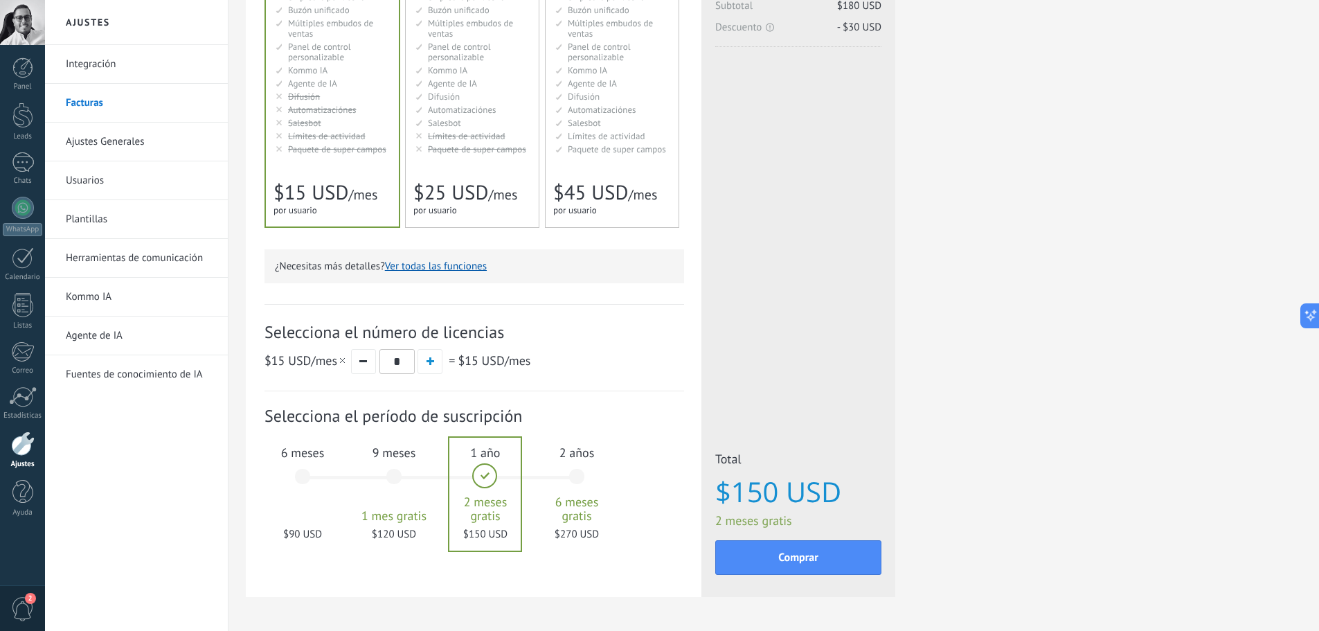
scroll to position [256, 0]
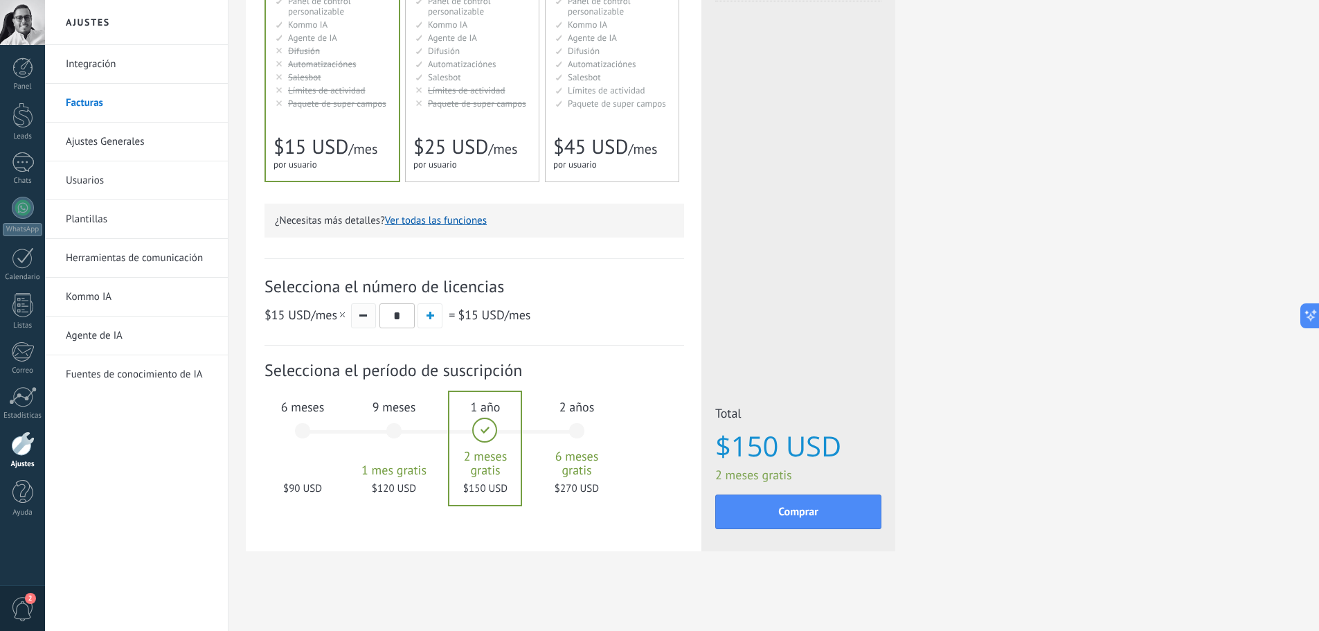
click at [366, 312] on button "button" at bounding box center [363, 315] width 25 height 25
click at [309, 420] on div "6 meses $90 USD" at bounding box center [302, 437] width 75 height 98
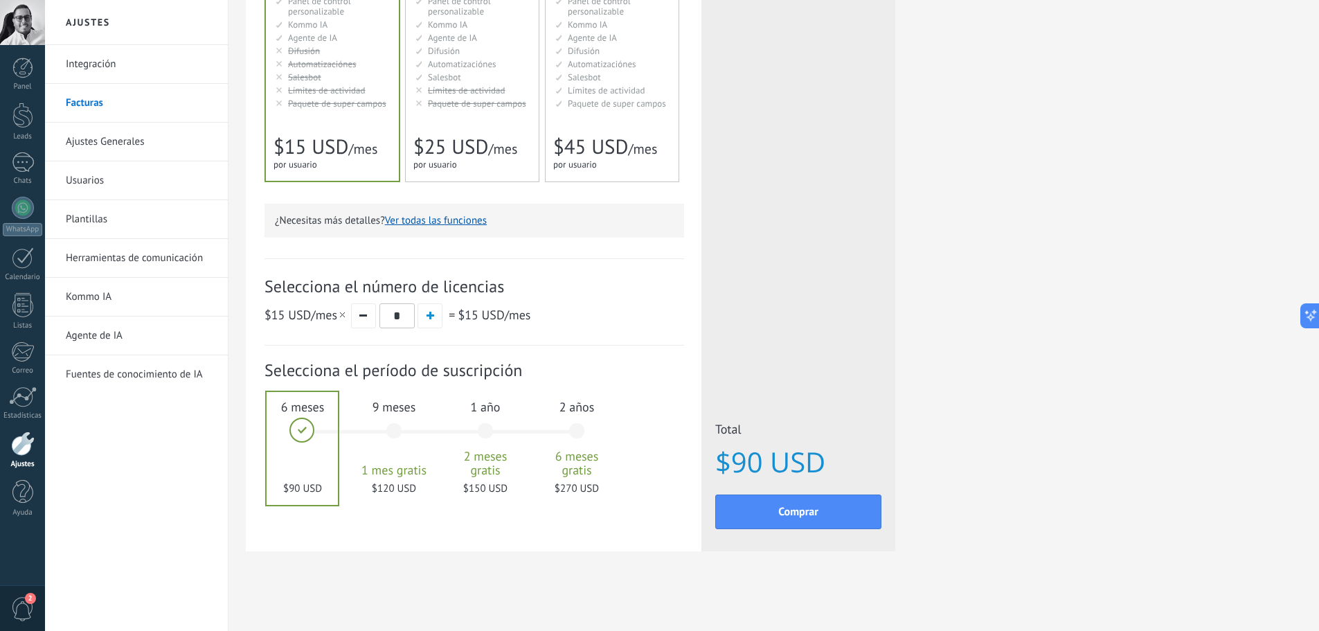
scroll to position [0, 0]
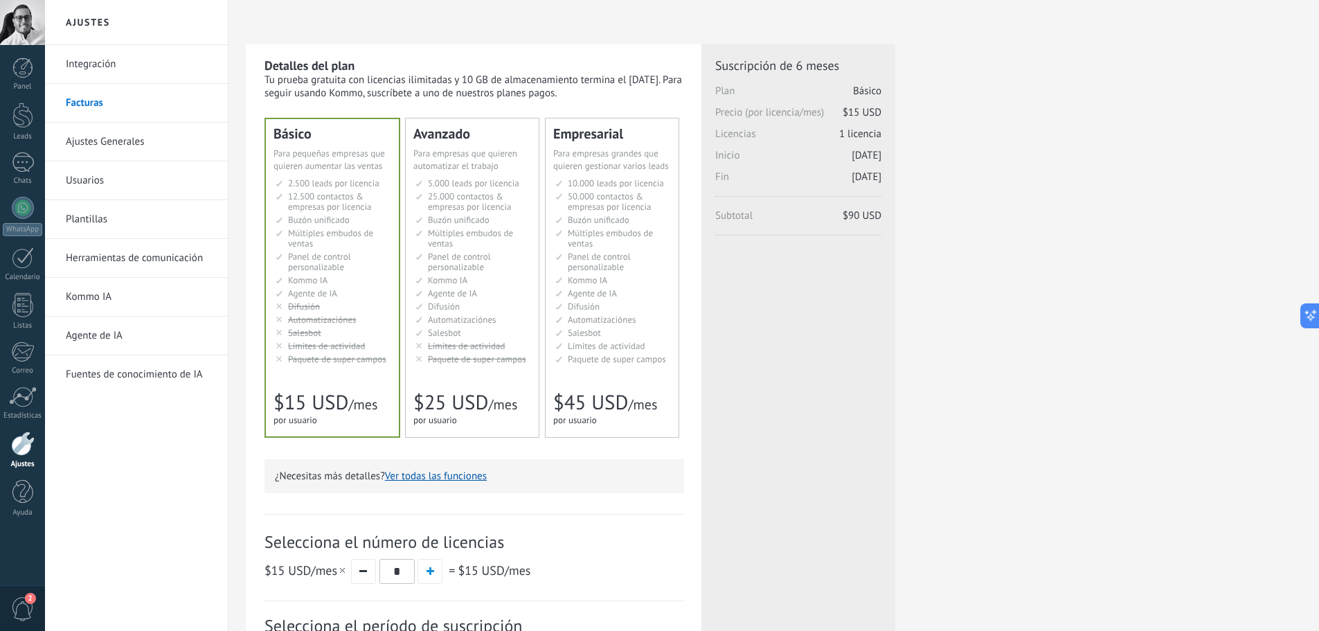
click at [148, 135] on link "Ajustes Generales" at bounding box center [140, 142] width 148 height 39
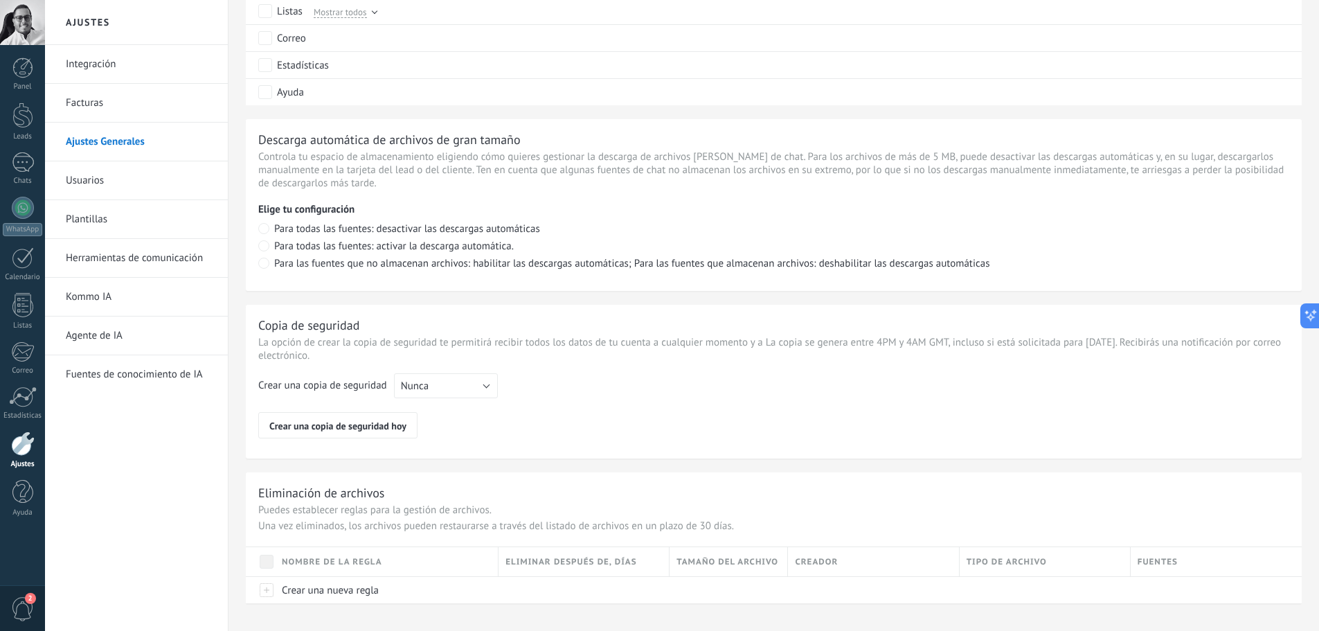
scroll to position [881, 0]
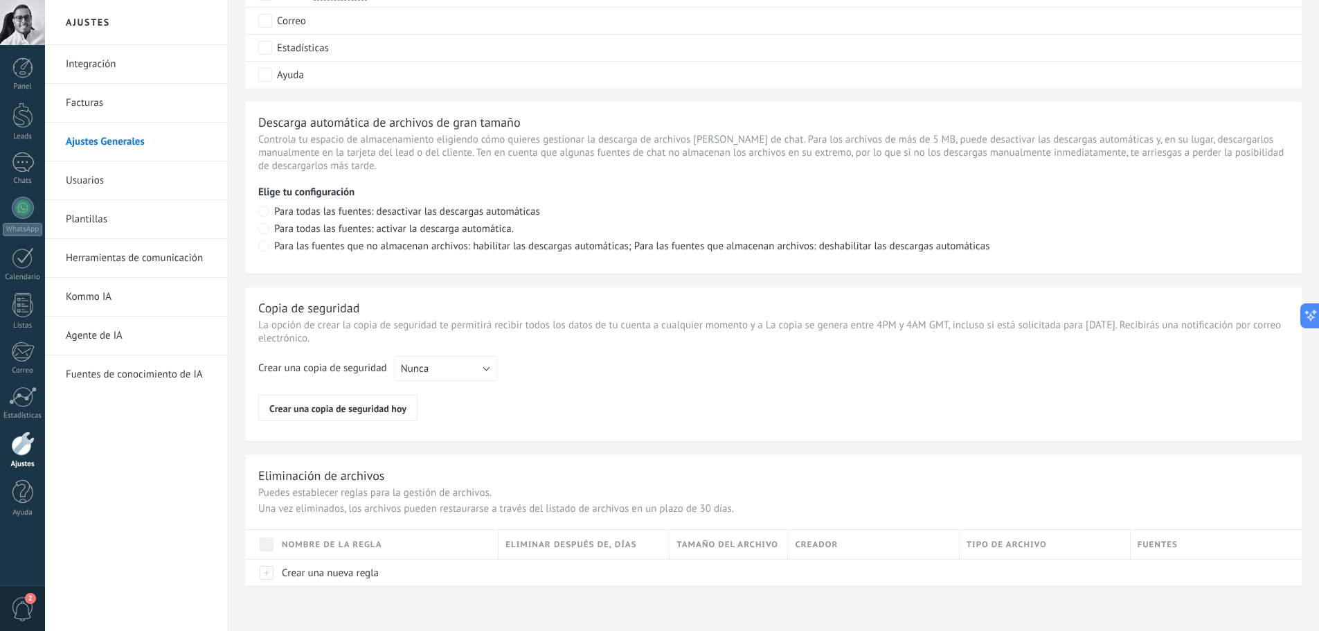
click at [129, 169] on link "Usuarios" at bounding box center [140, 180] width 148 height 39
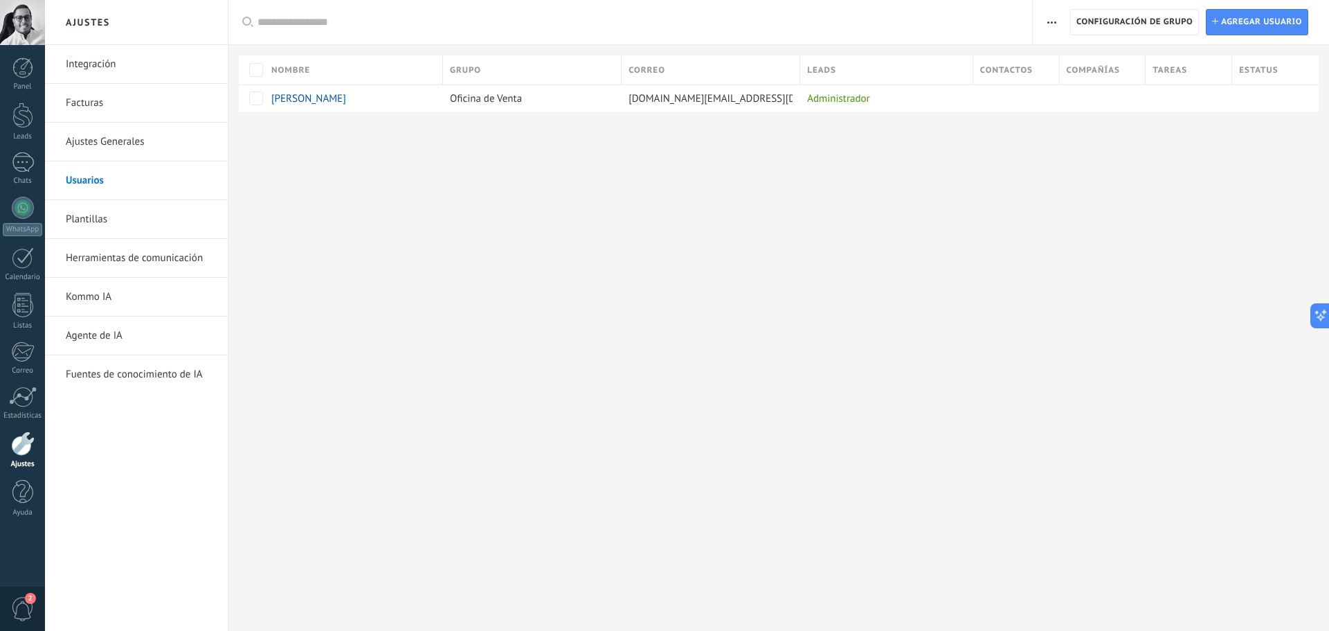
click at [133, 251] on link "Herramientas de comunicación" at bounding box center [140, 258] width 148 height 39
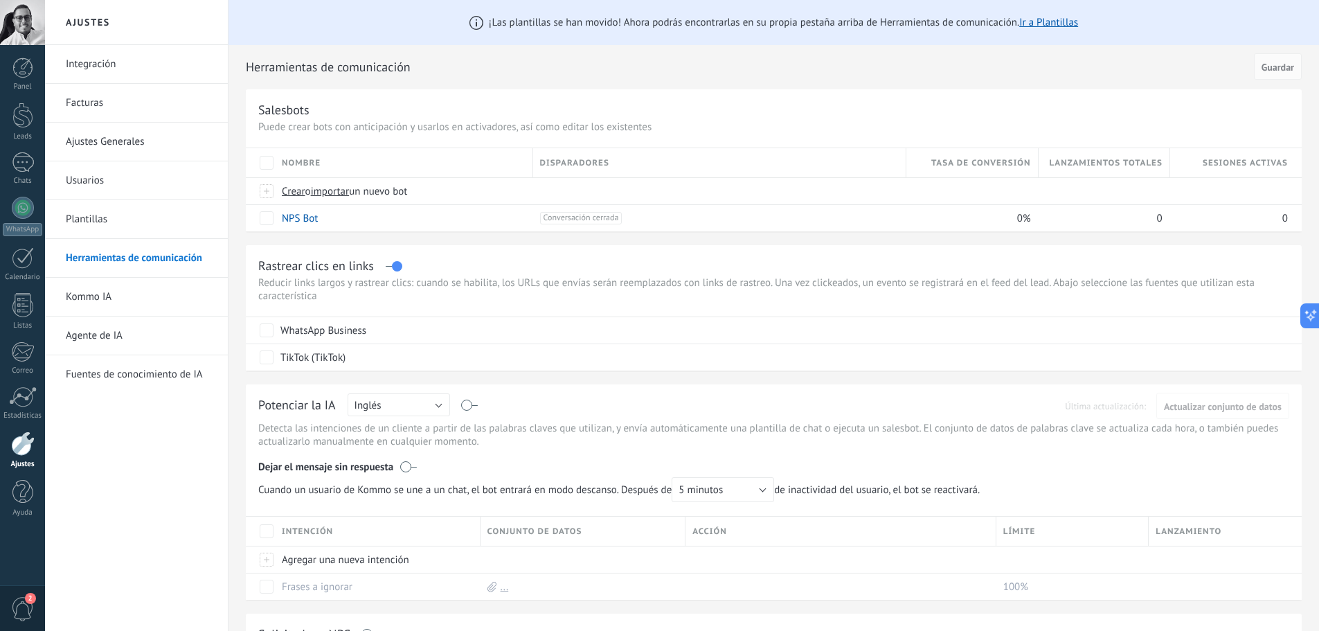
click at [106, 231] on link "Plantillas" at bounding box center [140, 219] width 148 height 39
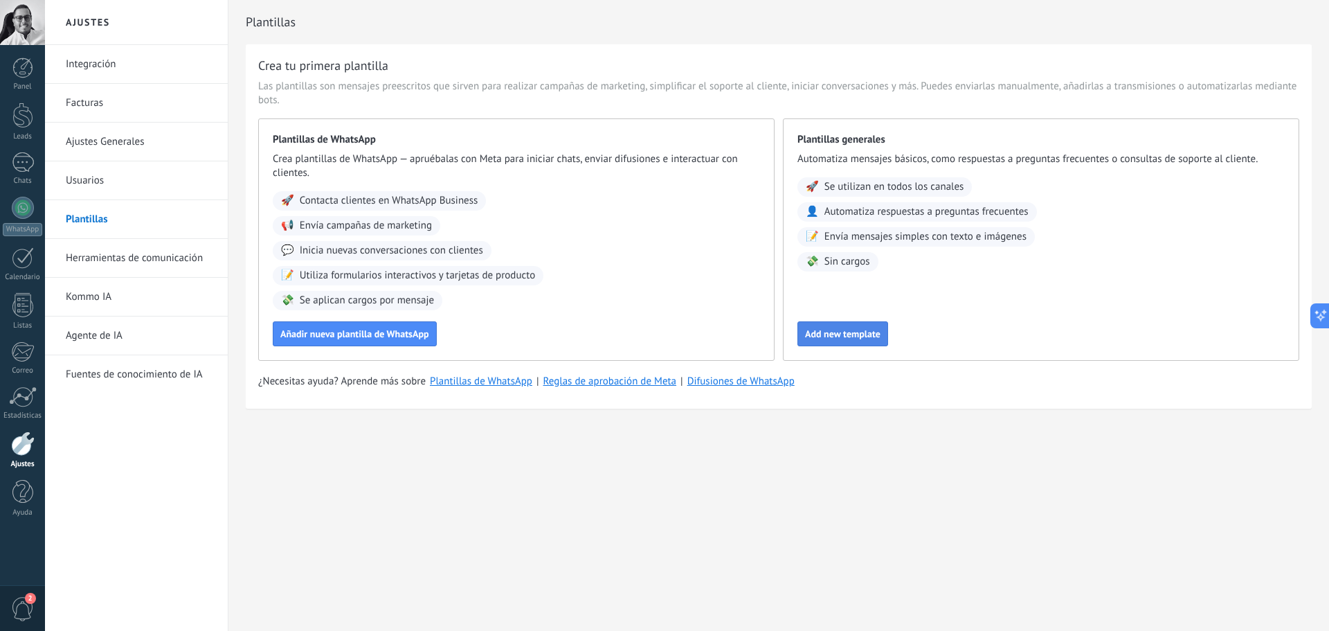
click at [845, 325] on button "Add new template" at bounding box center [842, 333] width 91 height 25
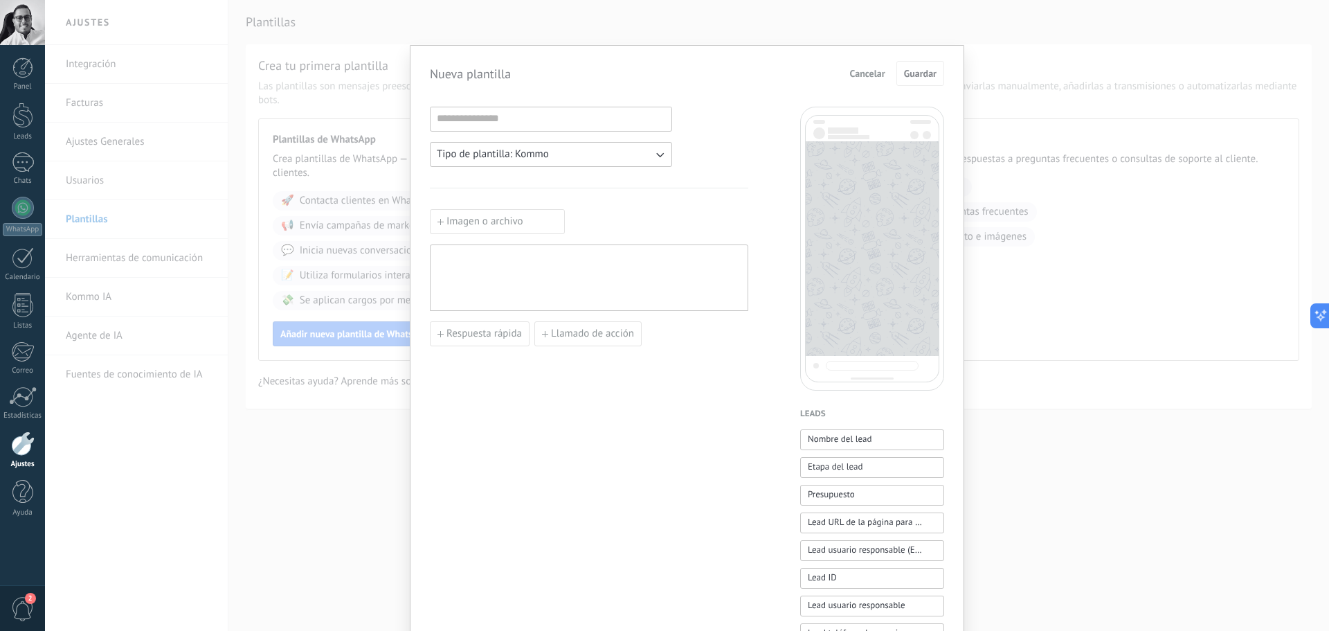
click at [613, 160] on button "Tipo de plantilla: Kommo" at bounding box center [551, 154] width 242 height 25
click at [605, 170] on li "WhatsApp" at bounding box center [547, 178] width 250 height 24
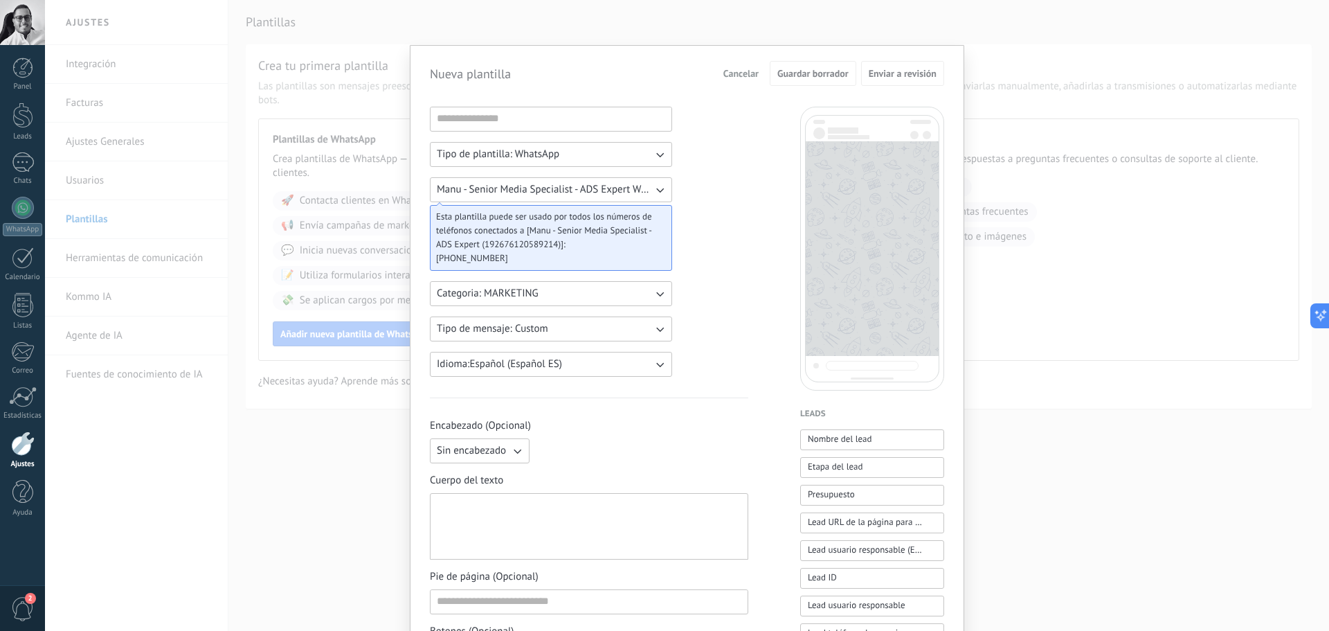
click at [741, 80] on button "Cancelar" at bounding box center [741, 73] width 48 height 21
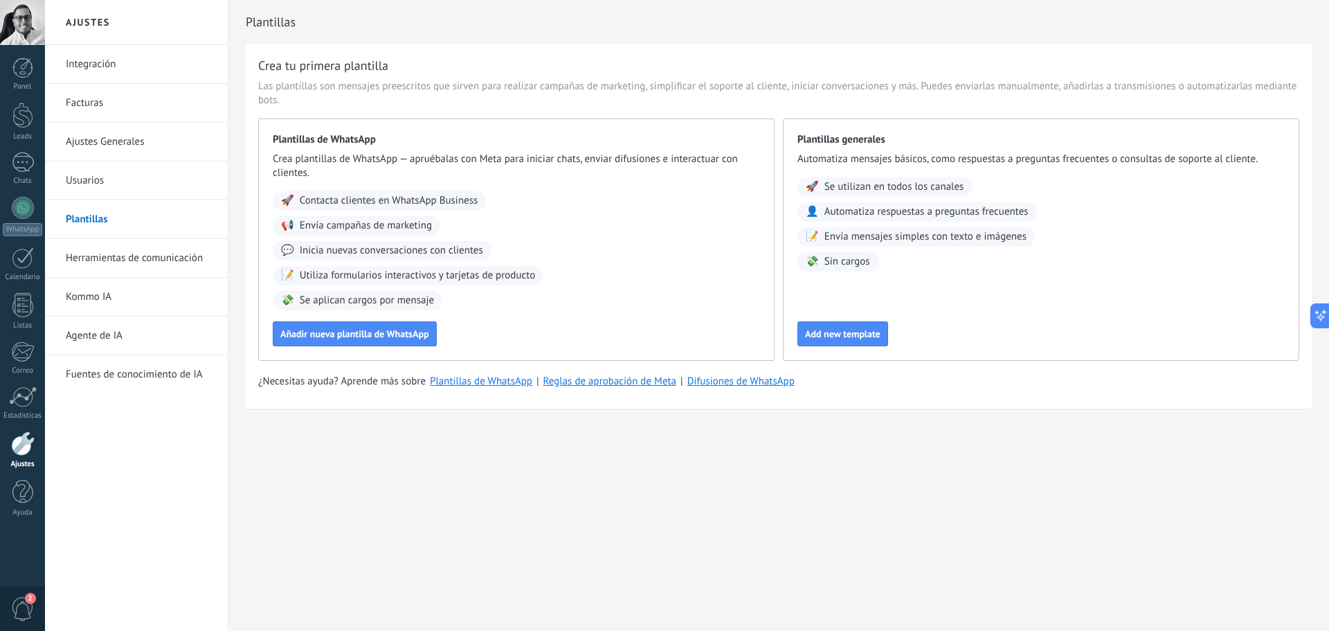
click at [24, 454] on div at bounding box center [23, 443] width 24 height 24
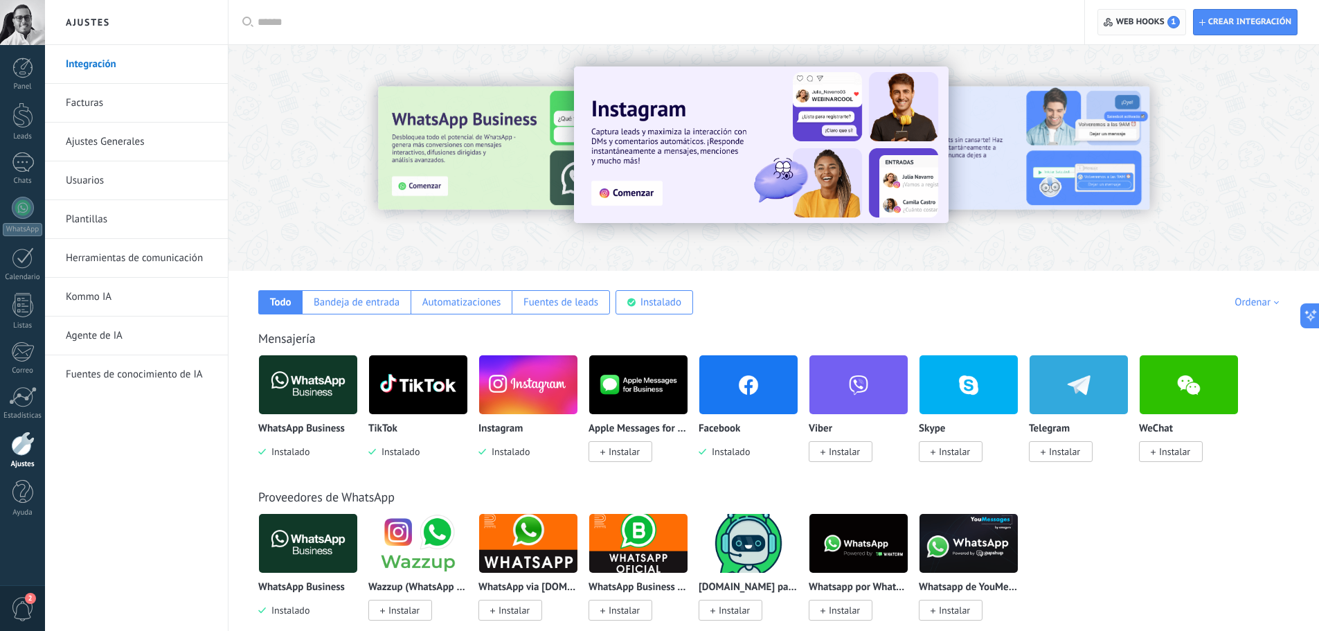
click at [1141, 26] on span "Web hooks 1" at bounding box center [1148, 22] width 64 height 12
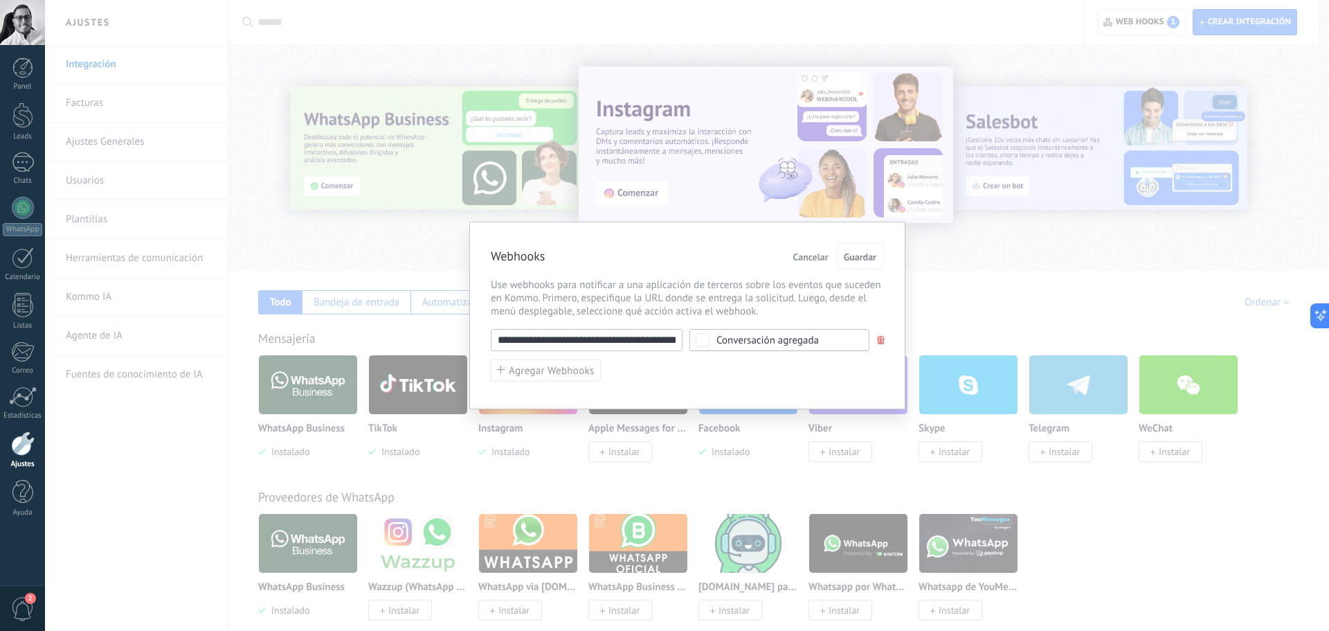
click at [802, 254] on span "Cancelar" at bounding box center [810, 257] width 35 height 10
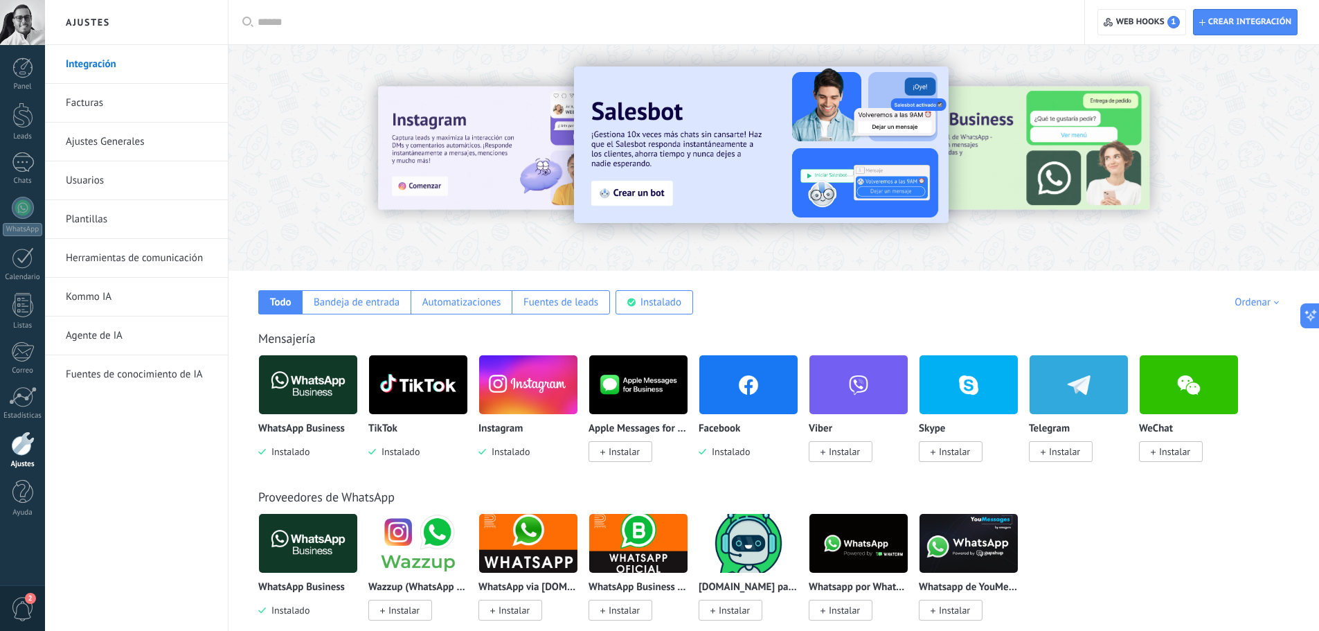
click at [282, 23] on input "text" at bounding box center [661, 22] width 807 height 15
type input "********"
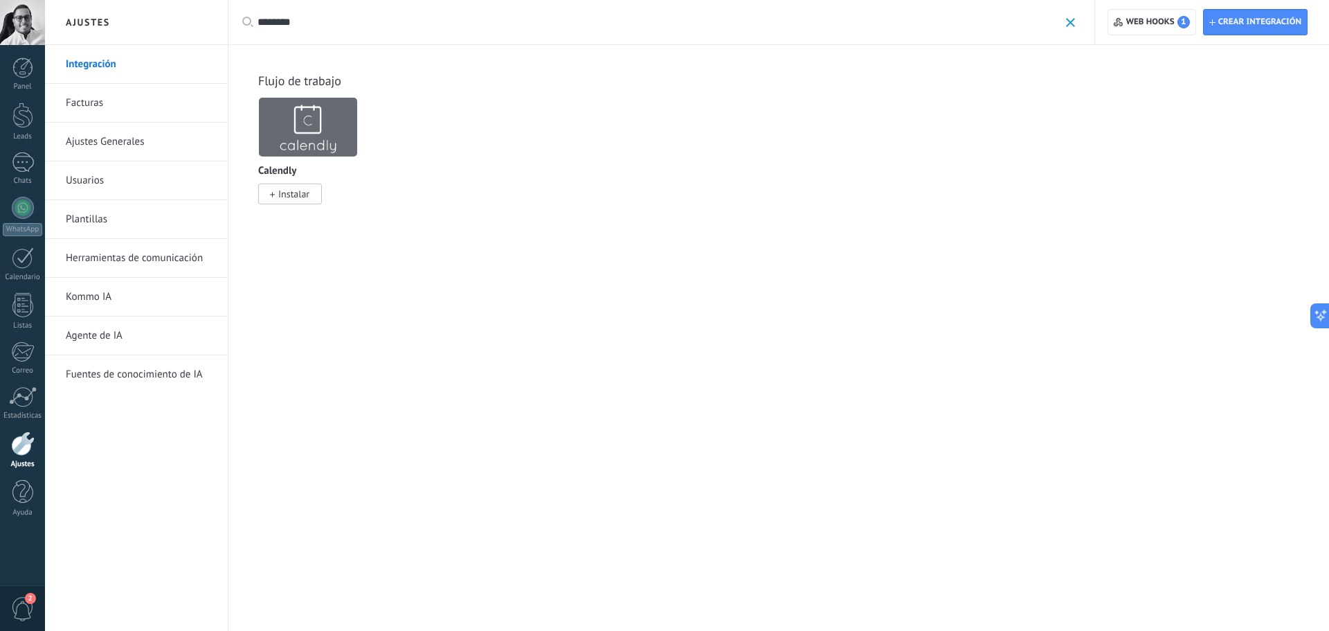
click at [314, 133] on img at bounding box center [308, 126] width 98 height 67
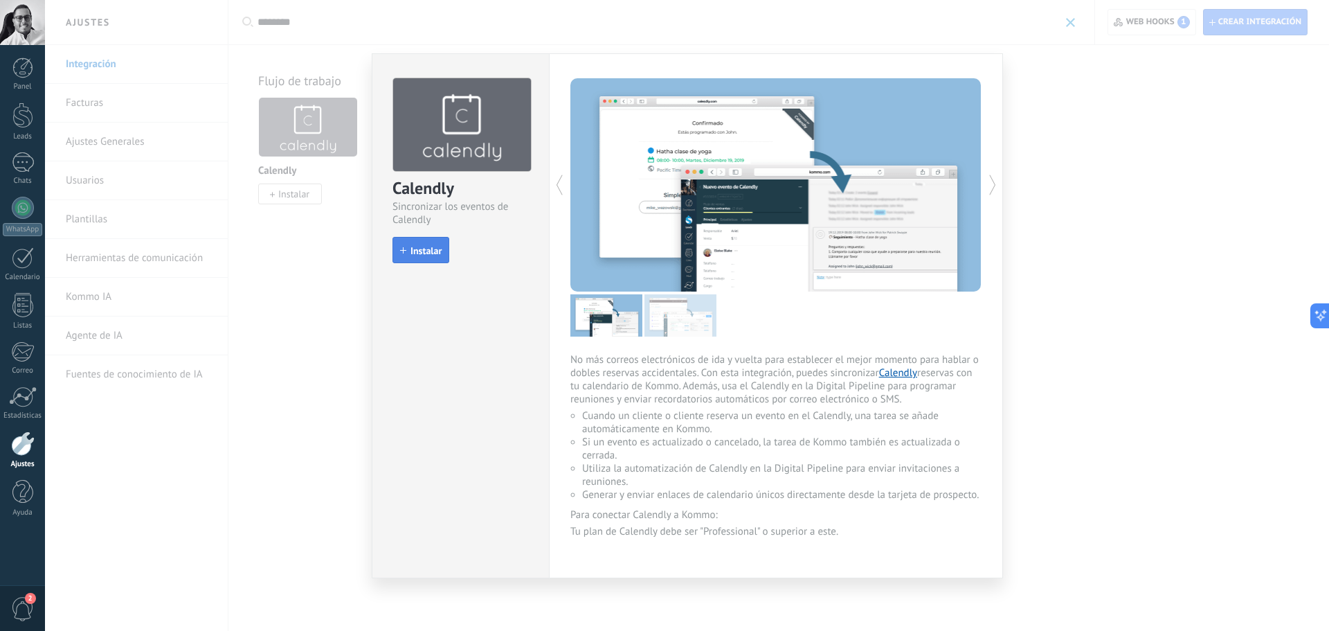
click at [435, 254] on span "Instalar" at bounding box center [425, 251] width 31 height 10
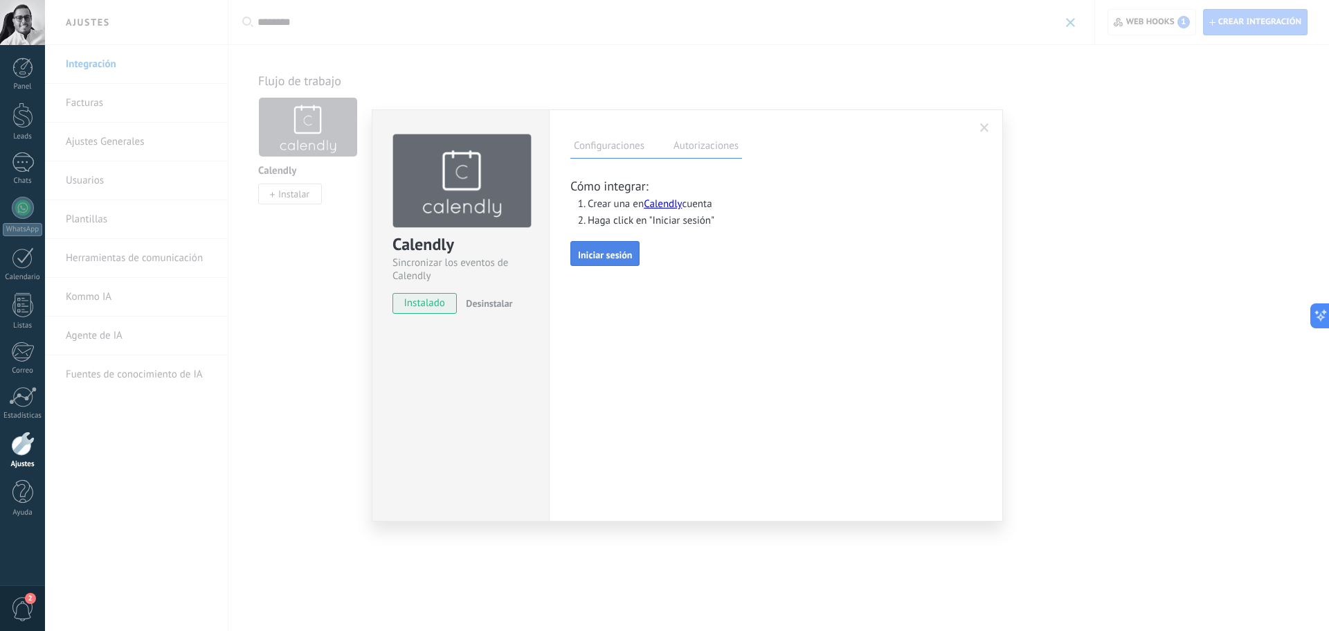
click at [595, 243] on button "Iniciar sesión" at bounding box center [604, 253] width 69 height 25
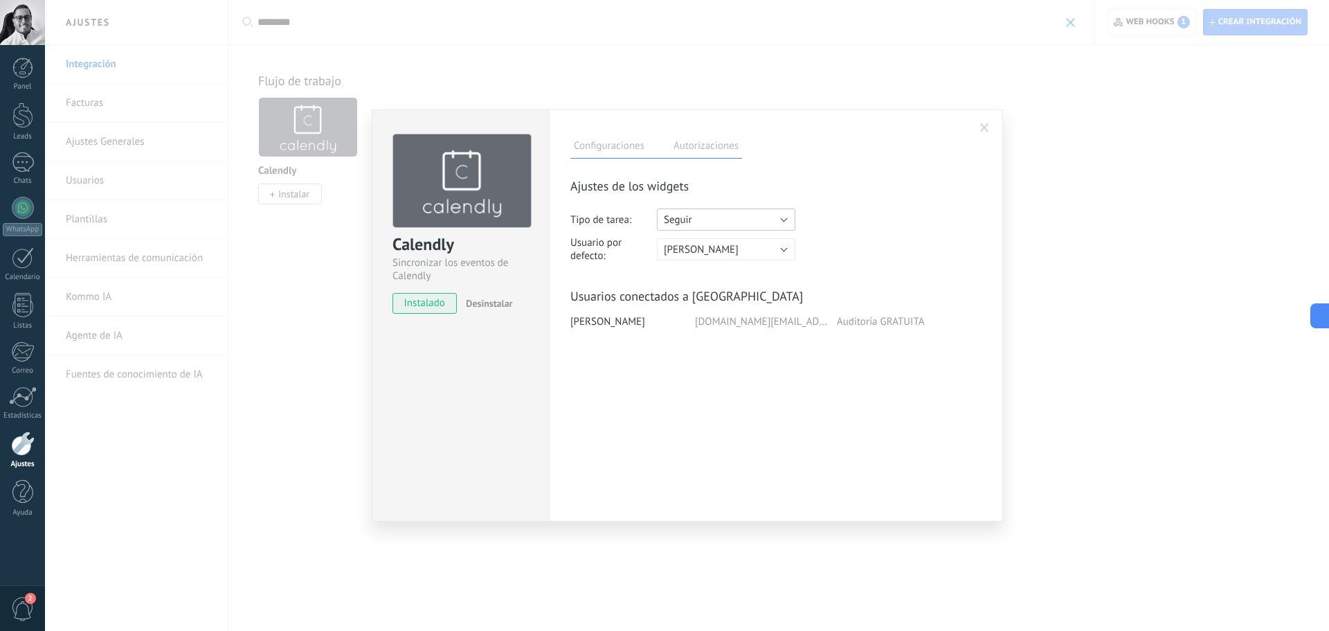
click at [744, 222] on button "Seguir" at bounding box center [726, 219] width 138 height 22
click at [744, 222] on span "Seguir" at bounding box center [729, 221] width 142 height 13
click at [739, 251] on span "[PERSON_NAME]" at bounding box center [701, 249] width 75 height 13
click at [707, 207] on div "Ajustes de los widgets Tipo de tarea: Seguir Seguir Reunión Usuario por defecto…" at bounding box center [775, 327] width 411 height 307
click at [707, 213] on button "Seguir" at bounding box center [726, 219] width 138 height 22
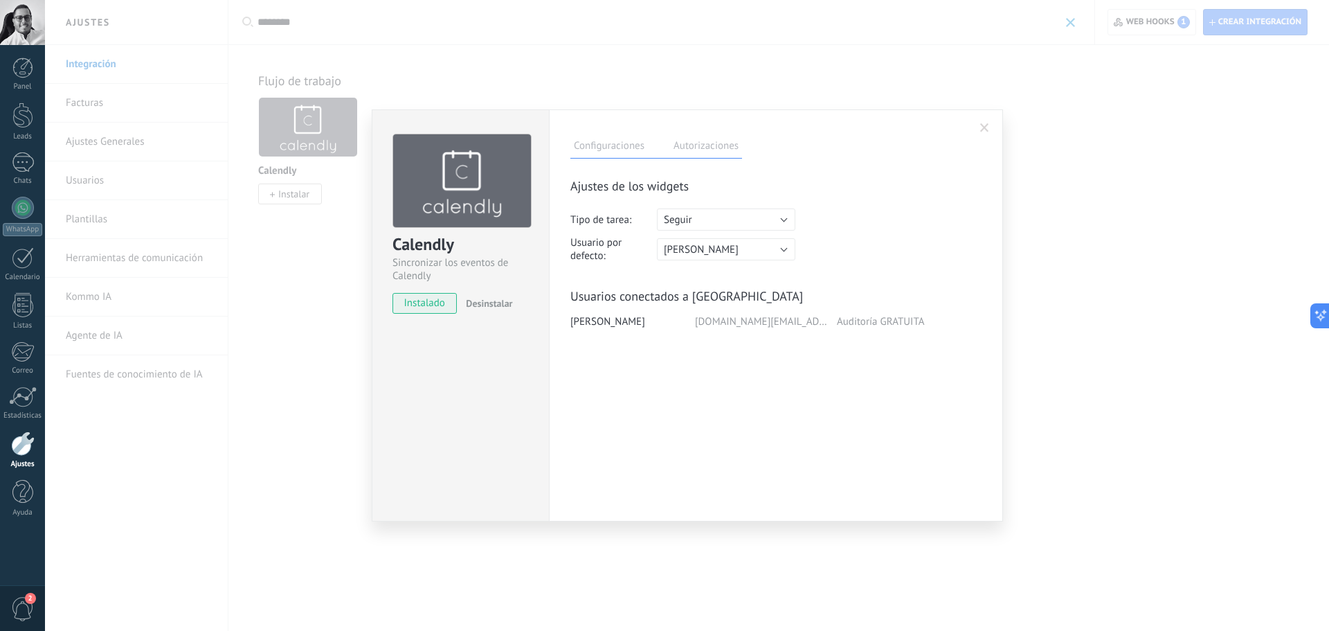
click at [0, 0] on li "Seguir" at bounding box center [0, 0] width 0 height 0
click at [700, 222] on button "Seguir" at bounding box center [726, 219] width 138 height 22
click at [776, 230] on button "Seguir" at bounding box center [726, 219] width 138 height 22
click at [780, 223] on button "Seguir" at bounding box center [726, 219] width 138 height 22
click at [780, 223] on span "Seguir" at bounding box center [729, 221] width 142 height 13
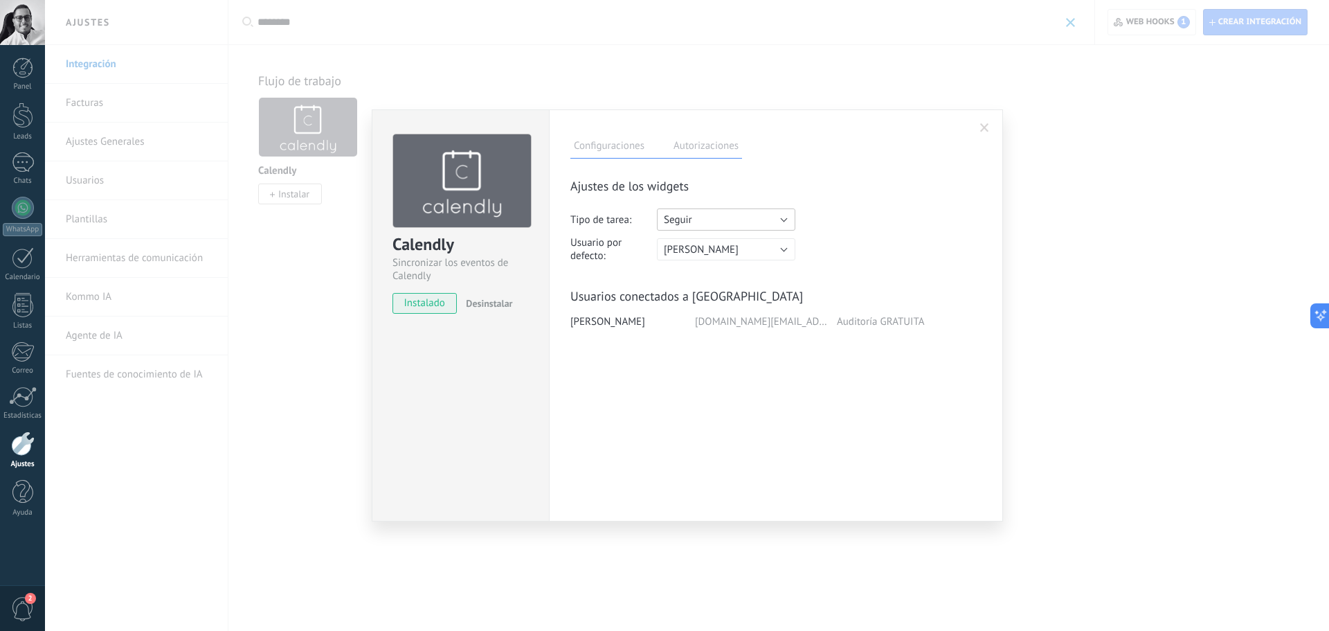
click at [780, 223] on button "Seguir" at bounding box center [726, 219] width 138 height 22
click at [782, 222] on span "Seguir" at bounding box center [729, 221] width 142 height 13
click at [693, 150] on label "Autorizaciones" at bounding box center [706, 148] width 72 height 20
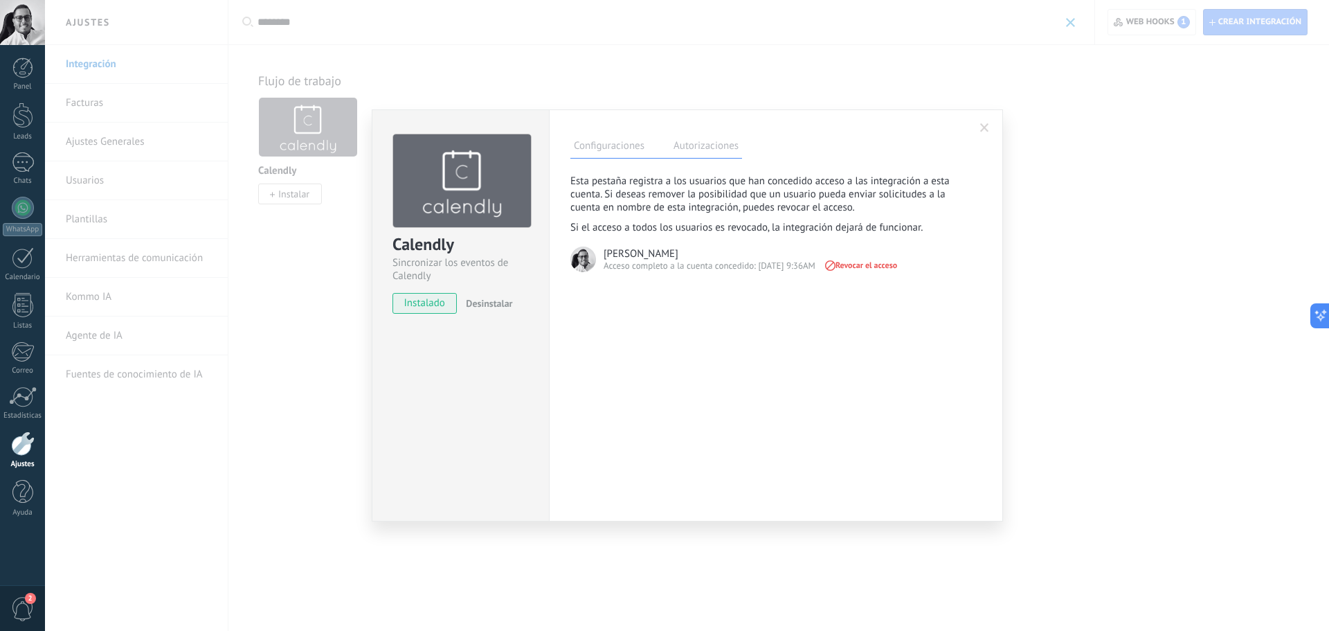
click at [601, 152] on label "Configuraciones" at bounding box center [609, 148] width 78 height 20
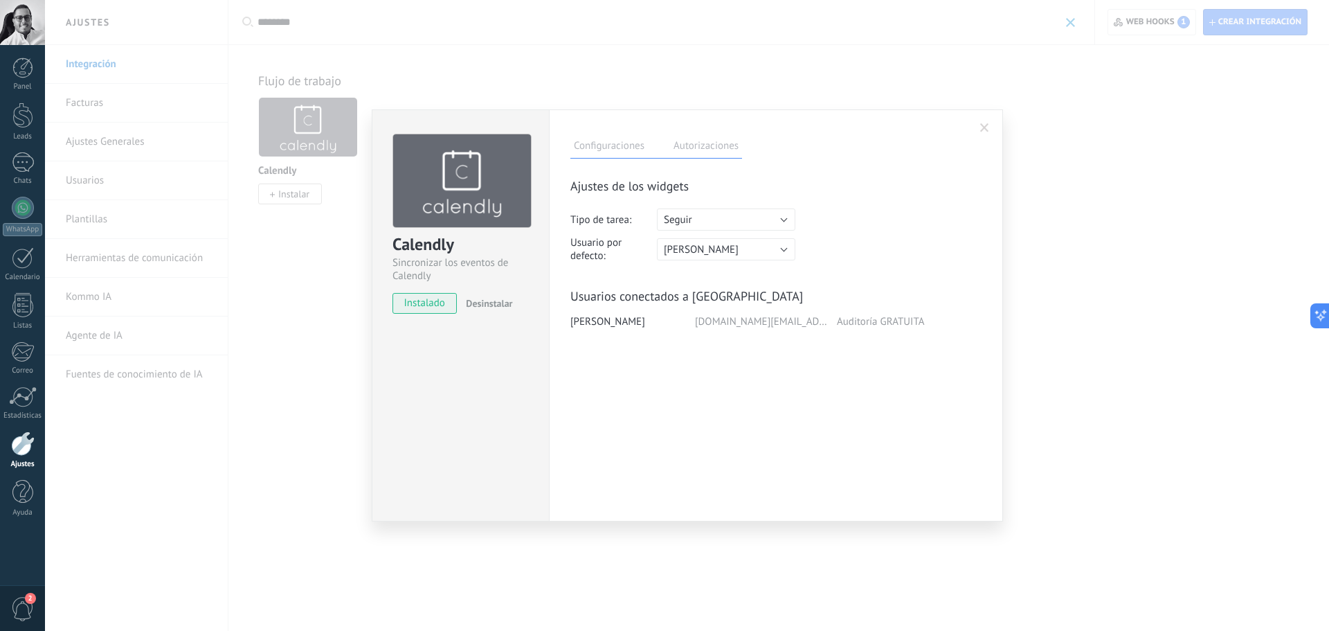
click at [763, 543] on div "**********" at bounding box center [687, 315] width 1284 height 631
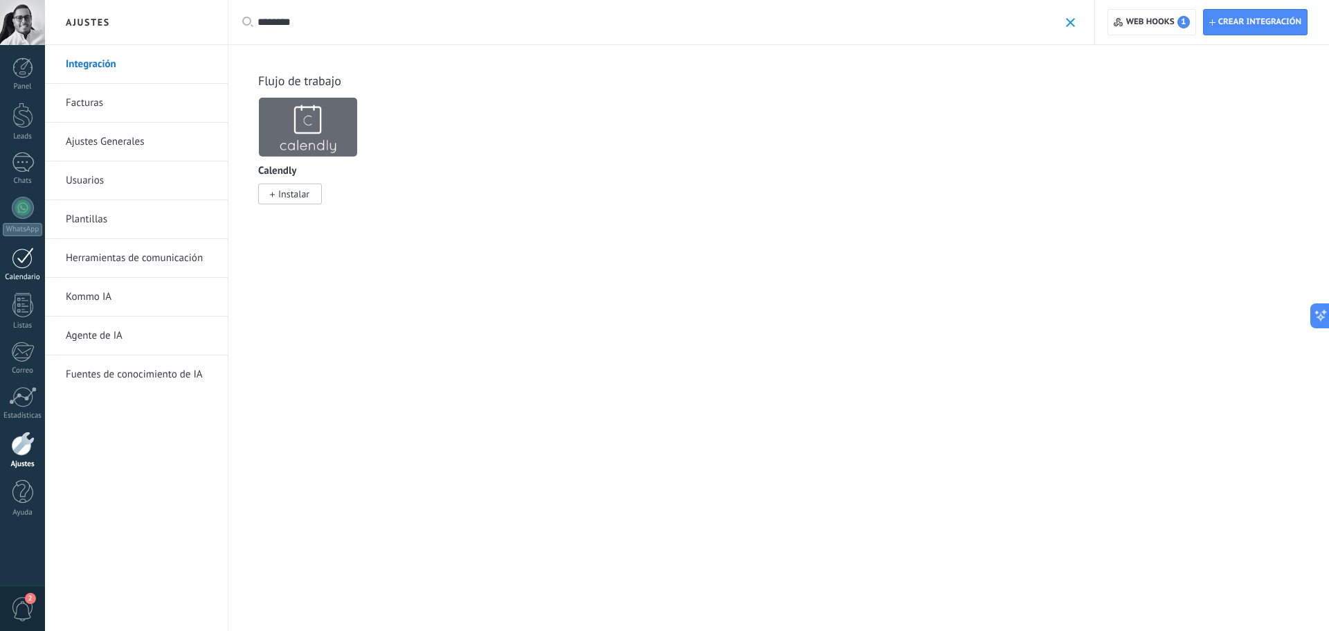
click at [21, 263] on div at bounding box center [23, 257] width 22 height 21
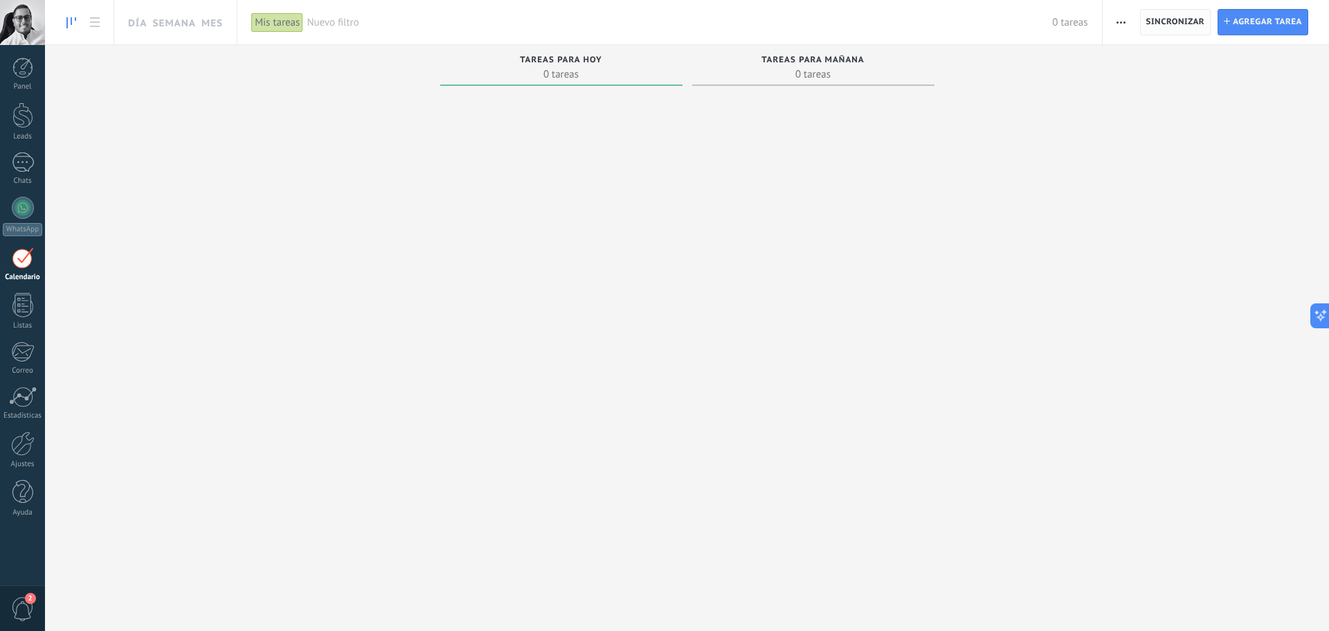
click at [1175, 20] on span "Sincronizar" at bounding box center [1175, 22] width 59 height 8
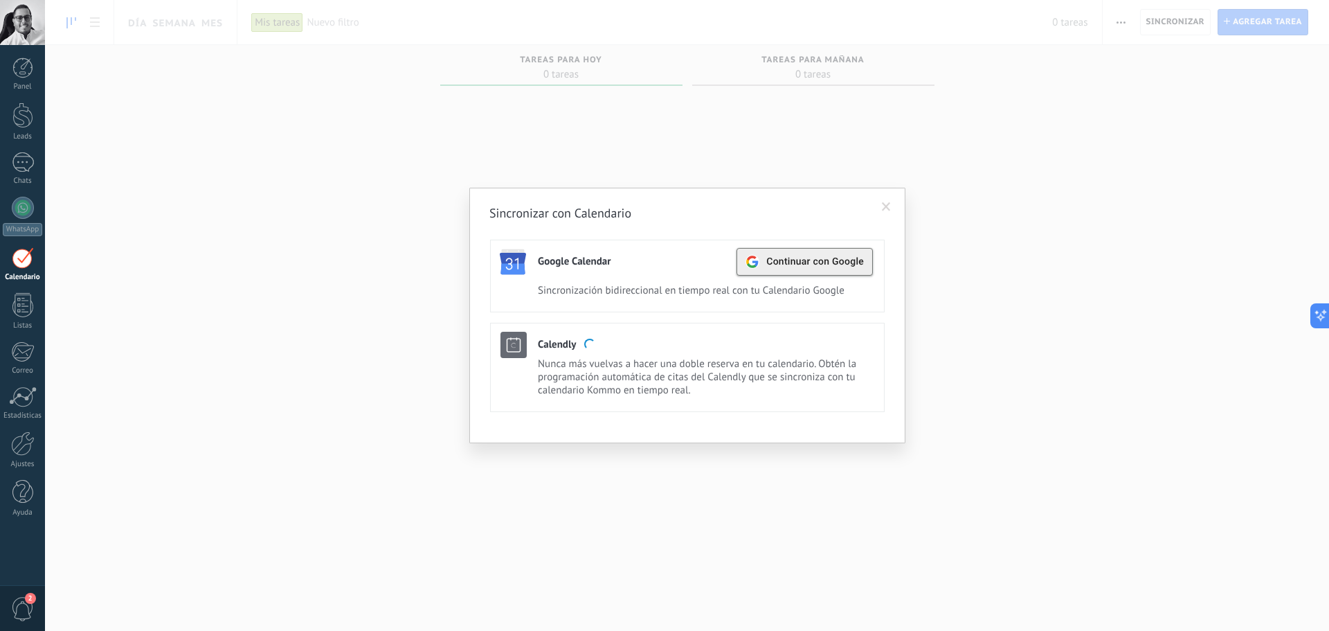
click at [815, 264] on span "Continuar con Google" at bounding box center [815, 261] width 98 height 11
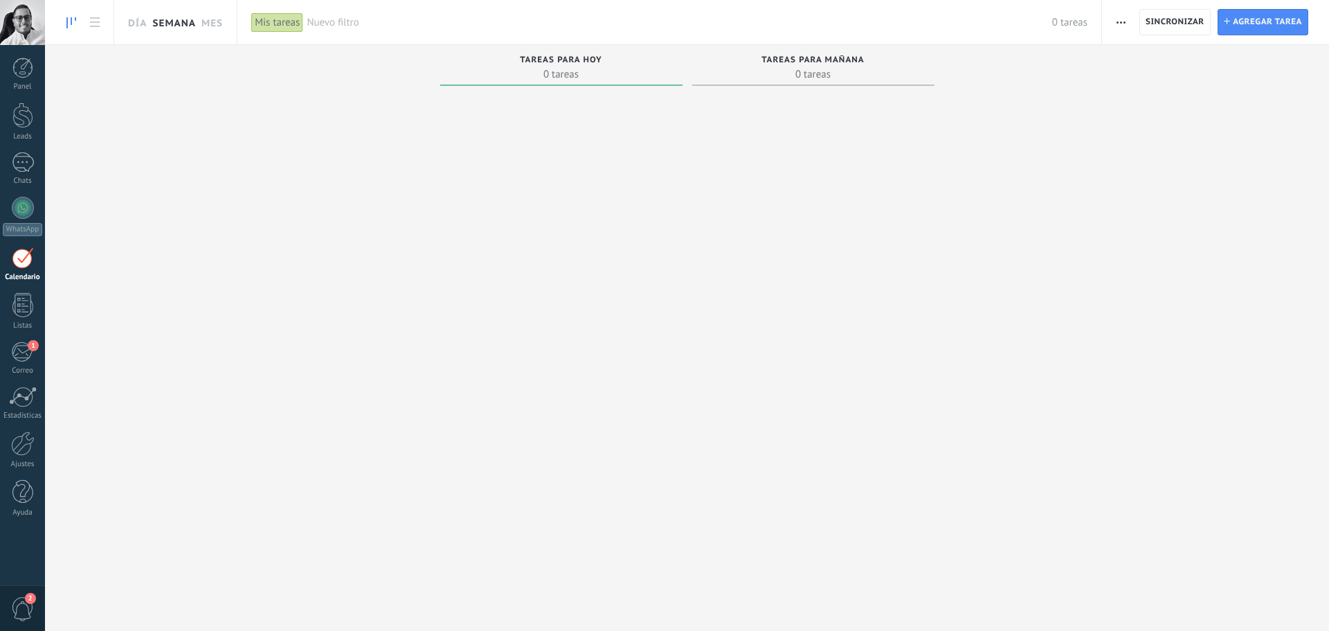
click at [172, 28] on link "Semana" at bounding box center [174, 22] width 44 height 44
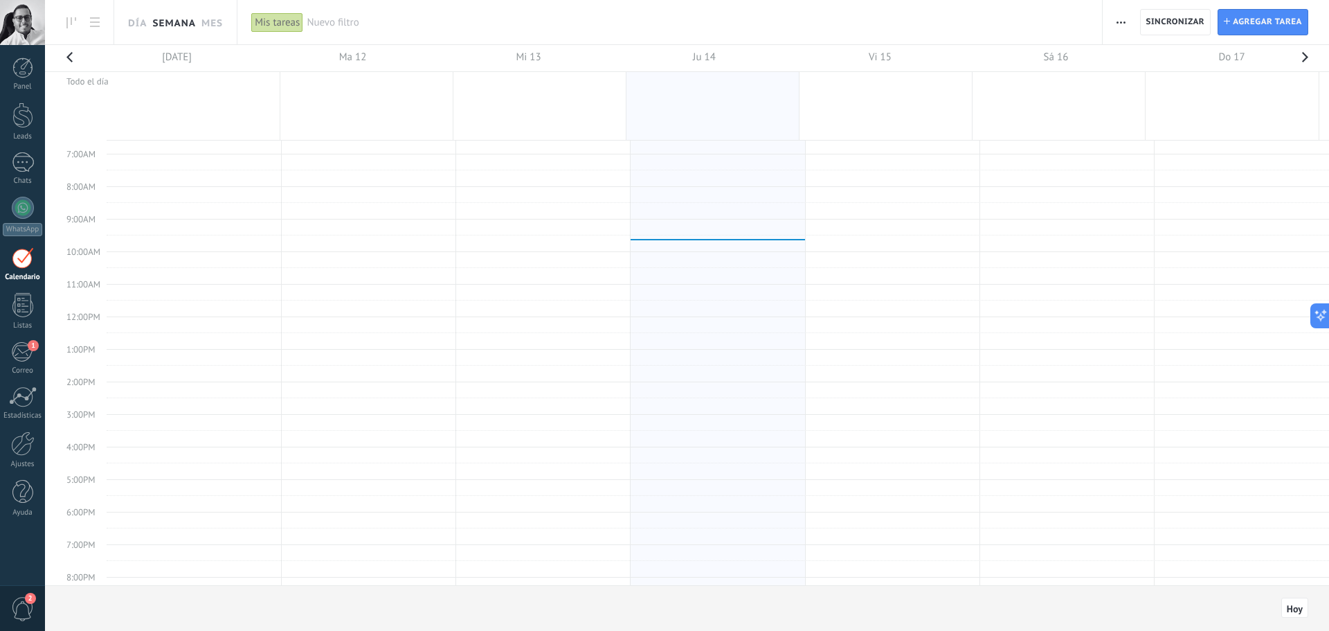
scroll to position [335, 0]
click at [1188, 24] on span "Sincronizar" at bounding box center [1175, 22] width 59 height 8
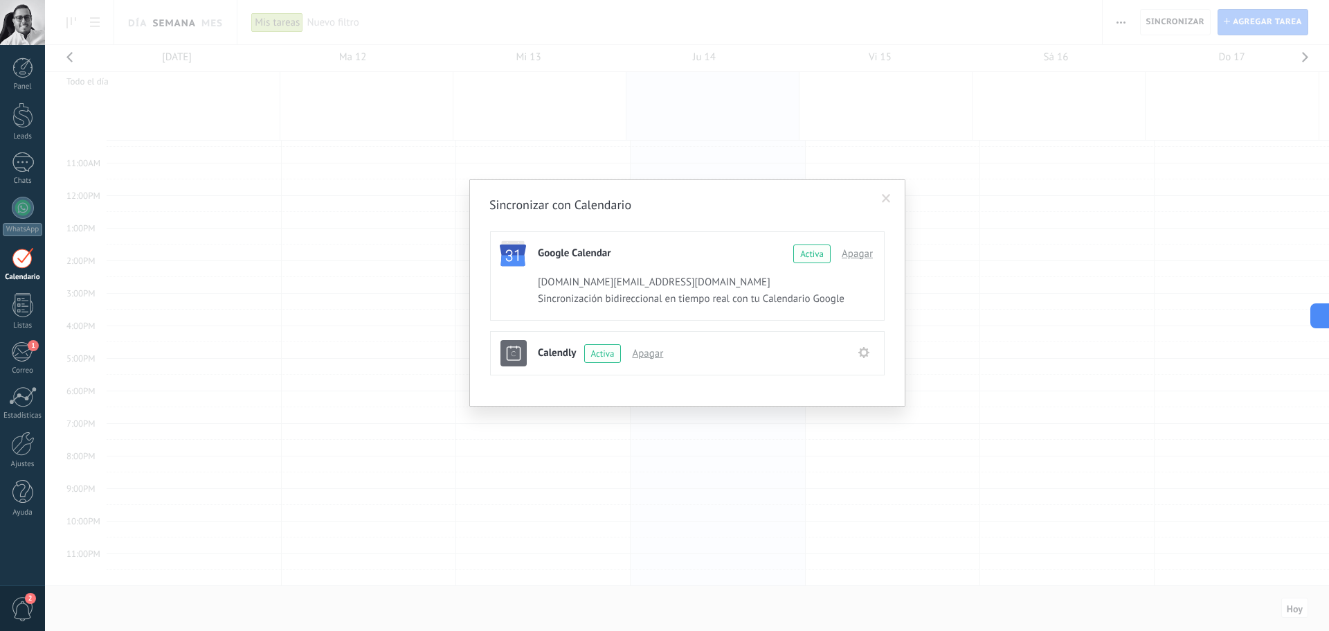
click at [862, 352] on icon at bounding box center [863, 352] width 11 height 11
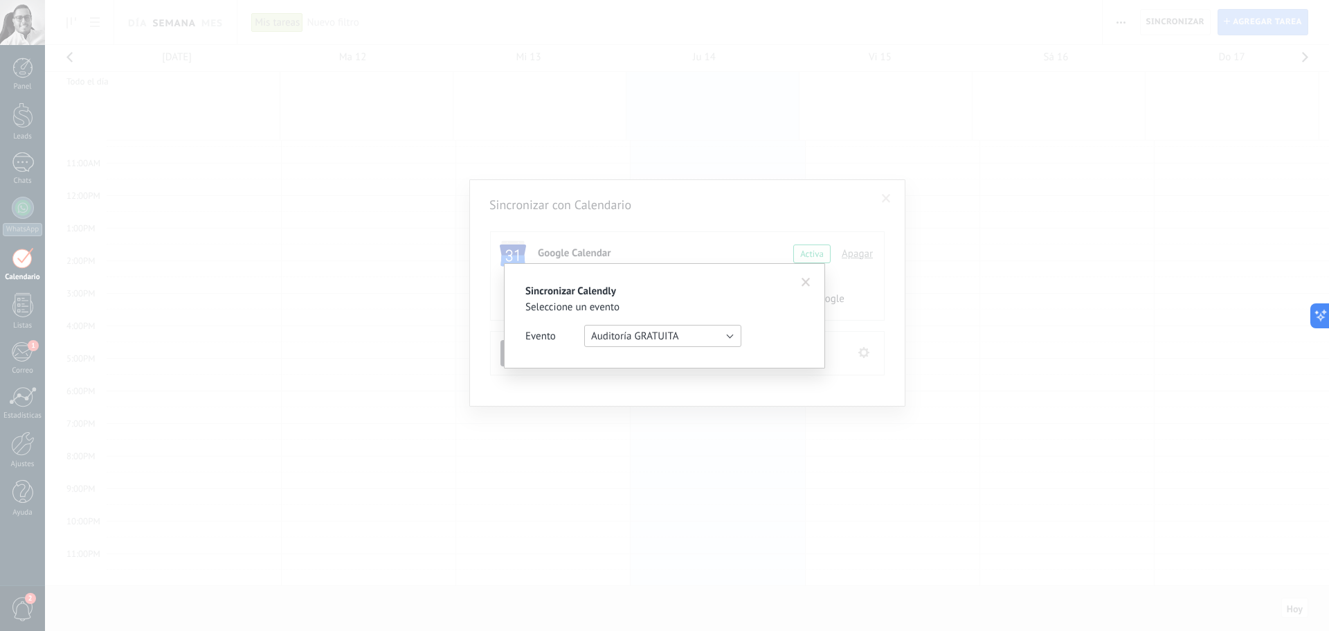
click at [690, 342] on button "Auditoría GRATUITA" at bounding box center [662, 336] width 157 height 22
click at [679, 361] on span "Auditoría GRATUITA" at bounding box center [656, 360] width 161 height 13
click at [800, 282] on span at bounding box center [806, 283] width 23 height 24
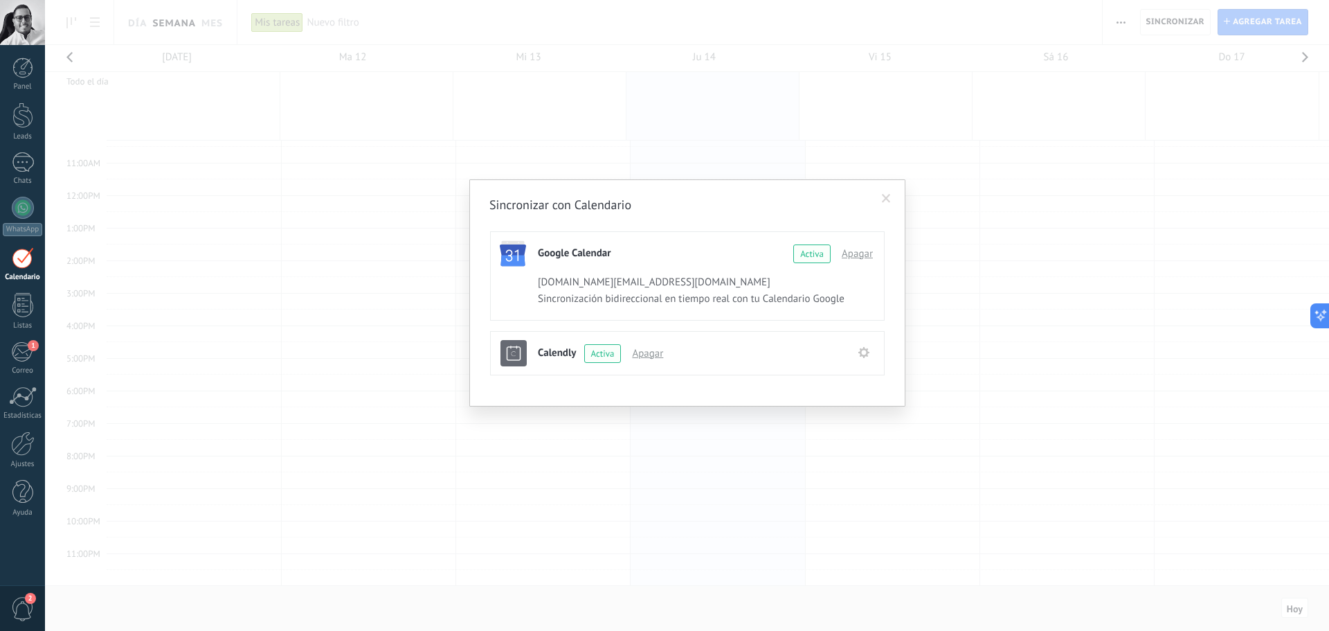
click at [895, 190] on span at bounding box center [886, 199] width 23 height 24
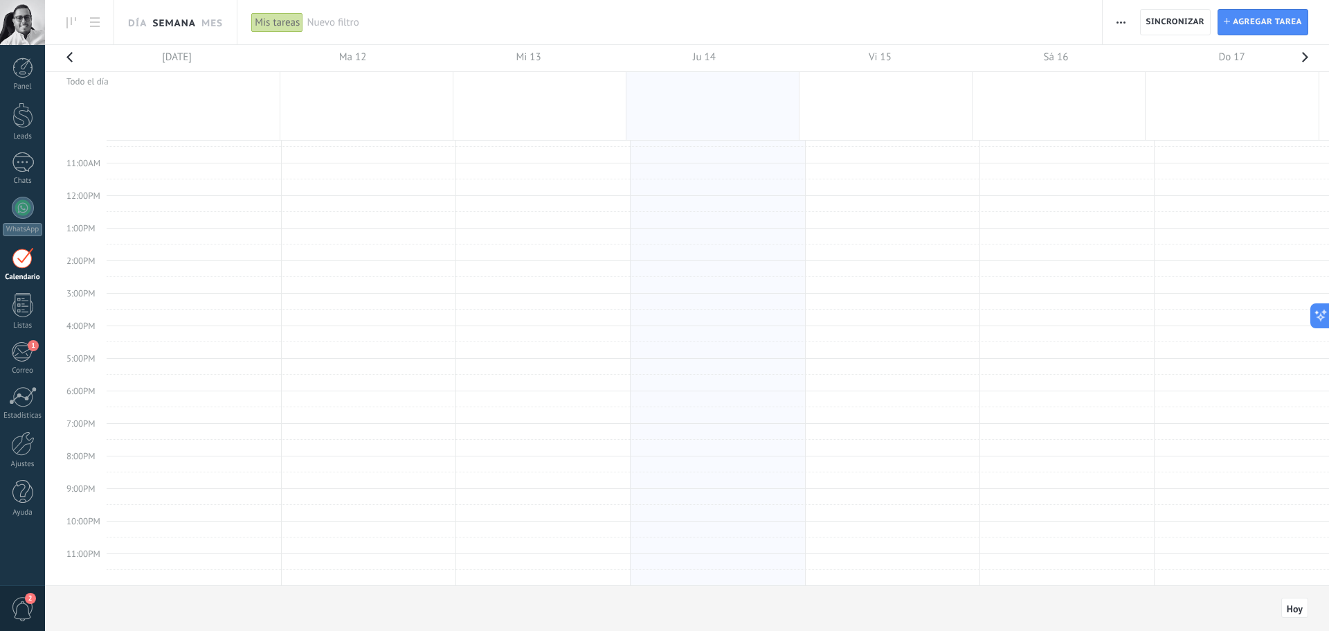
click at [1118, 23] on use "button" at bounding box center [1121, 22] width 9 height 2
click at [142, 28] on link "Día" at bounding box center [137, 22] width 19 height 44
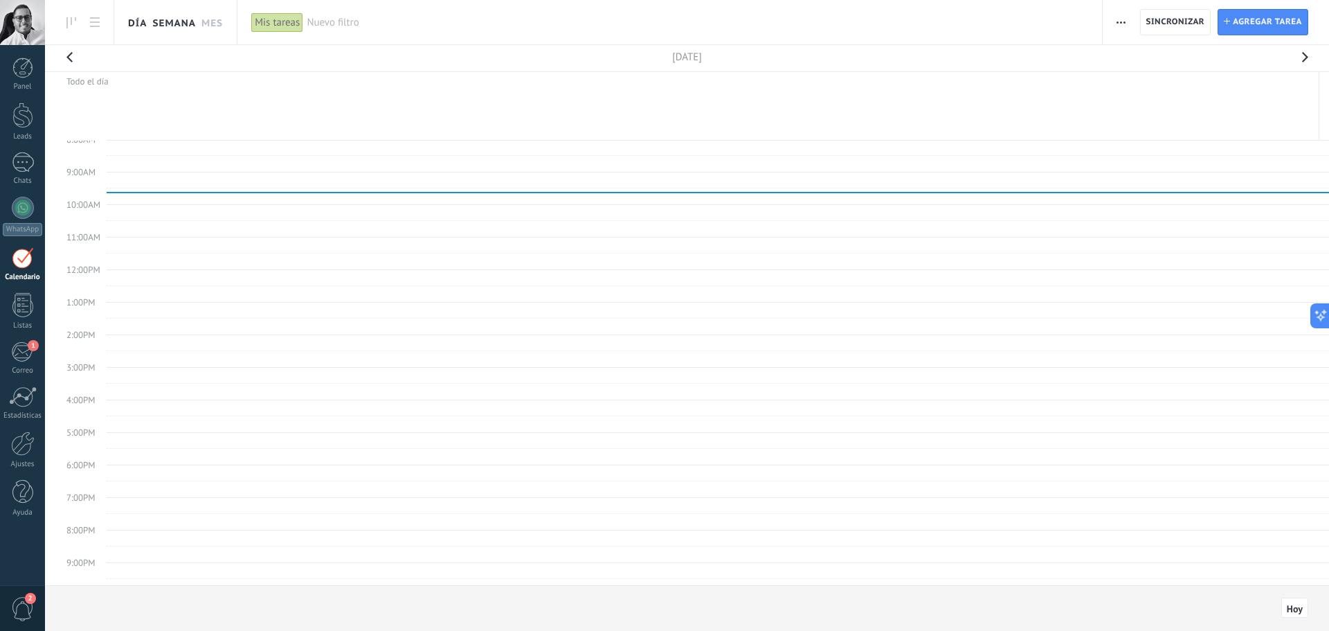
click at [165, 21] on link "Semana" at bounding box center [174, 22] width 44 height 44
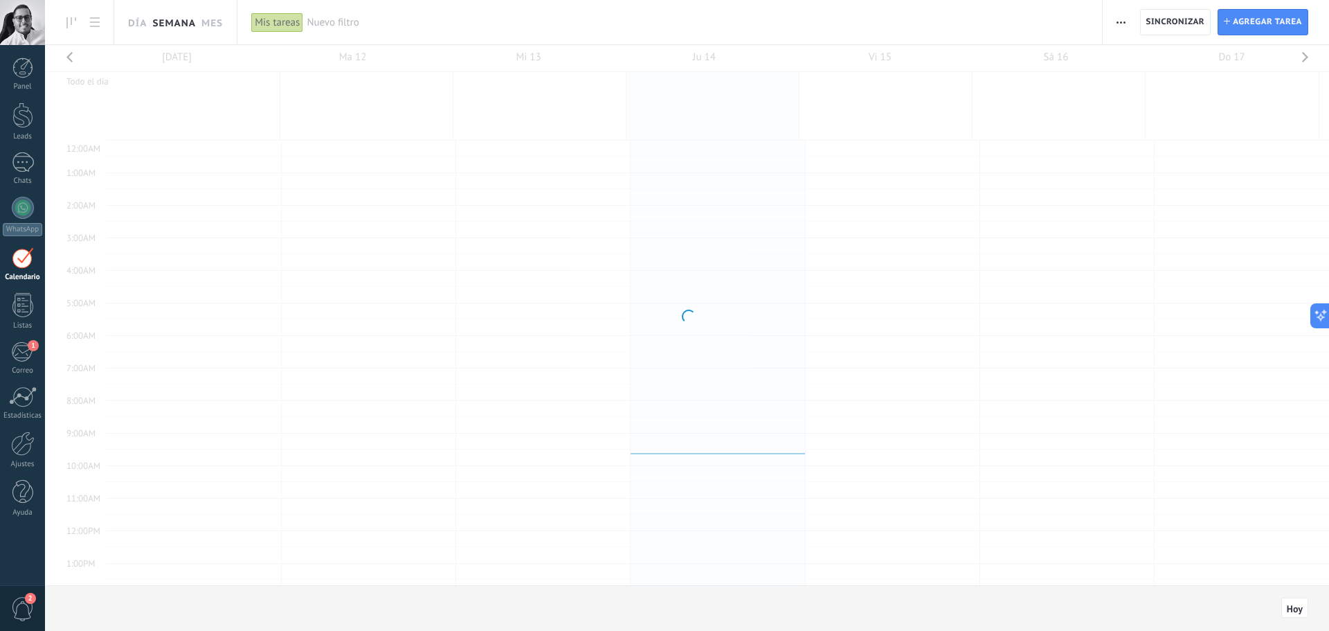
scroll to position [261, 0]
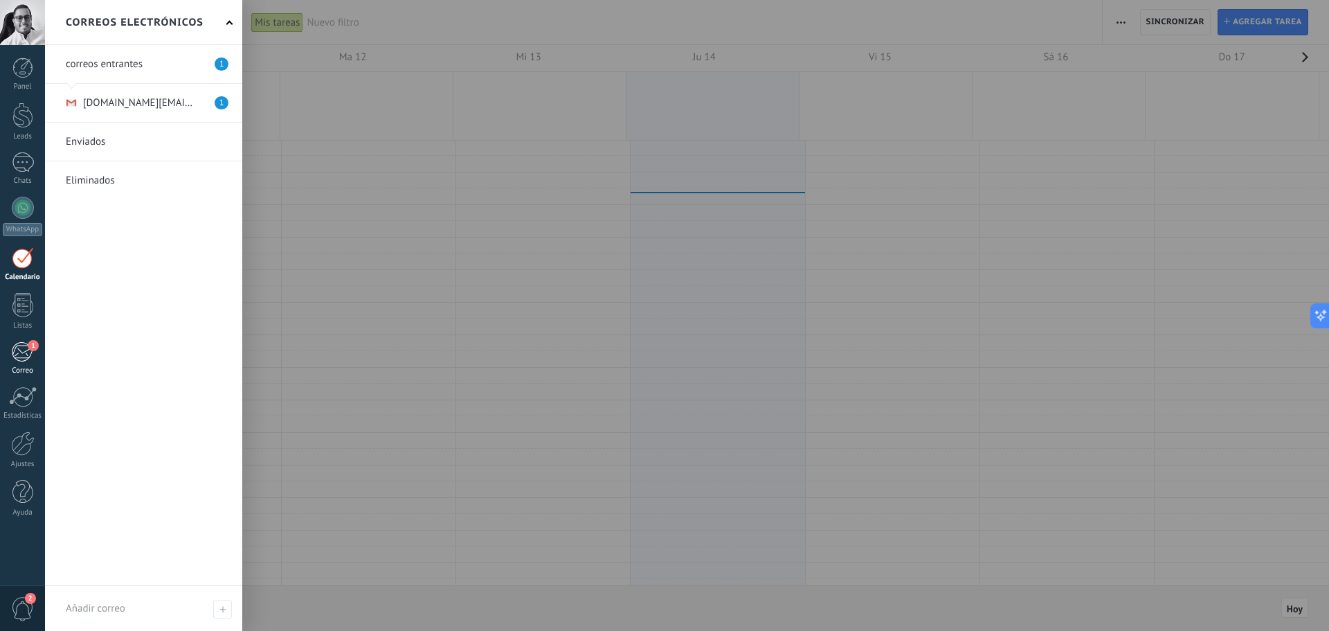
click at [11, 351] on div "1" at bounding box center [22, 351] width 23 height 21
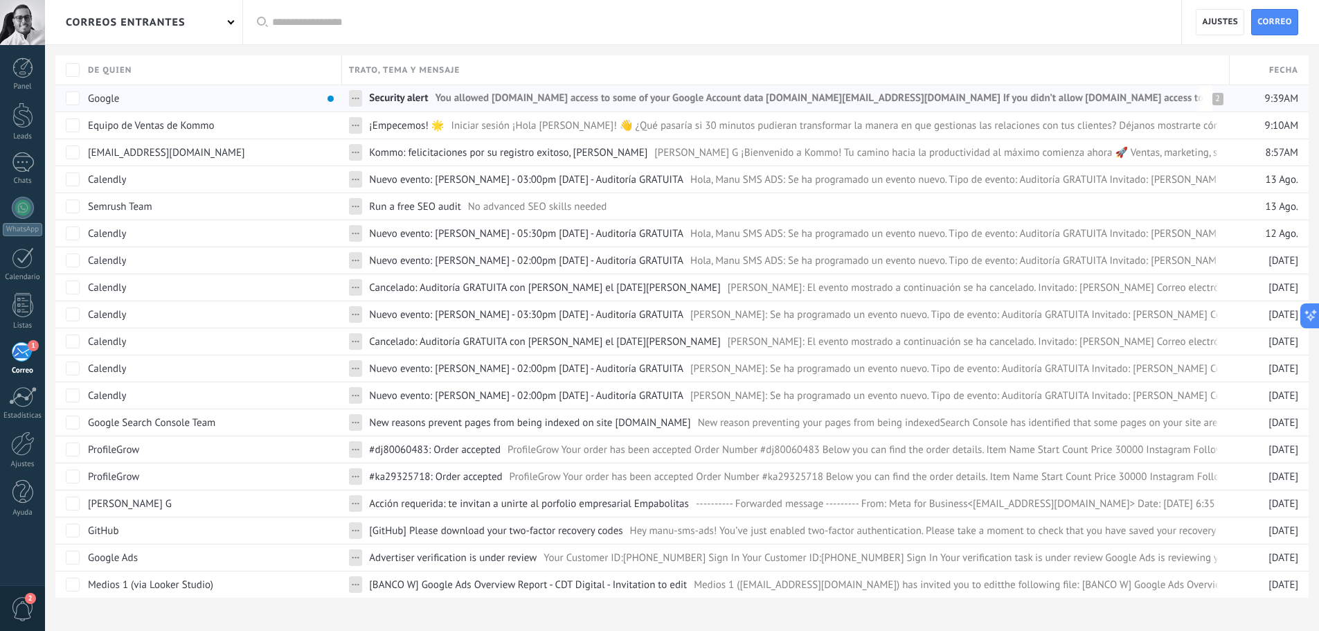
click at [460, 96] on span "You allowed [DOMAIN_NAME] access to some of your Google Account data [DOMAIN_NA…" at bounding box center [1097, 101] width 1324 height 20
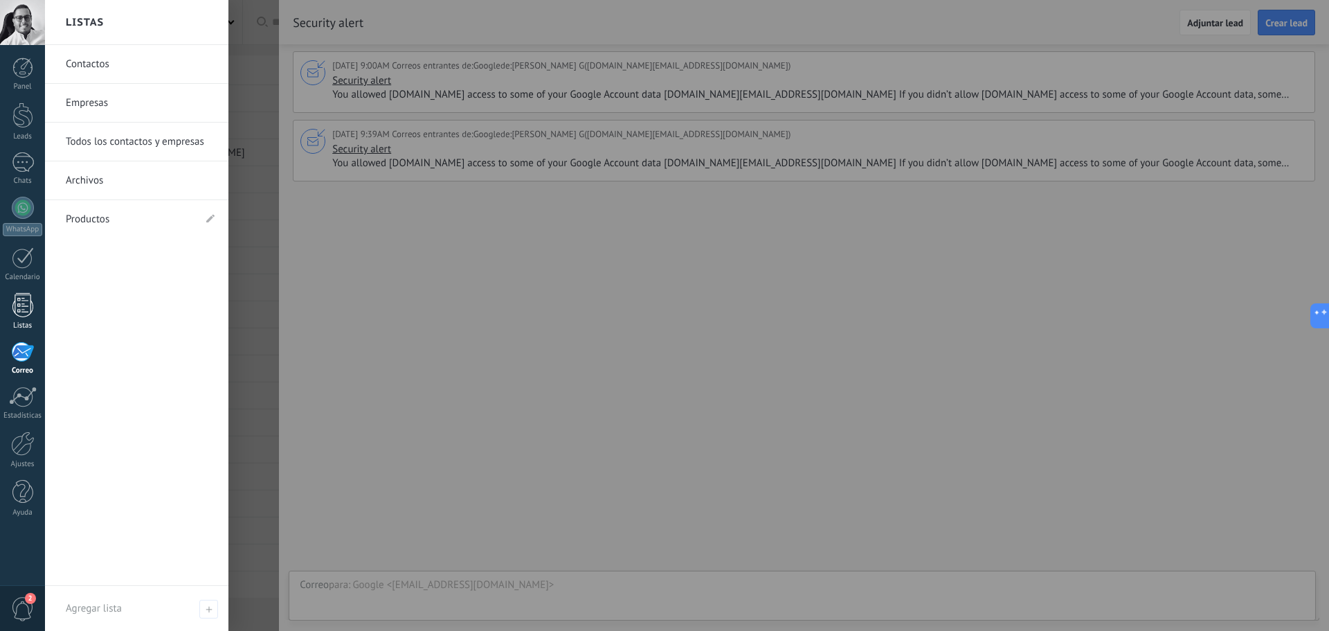
click at [23, 315] on div at bounding box center [22, 305] width 21 height 24
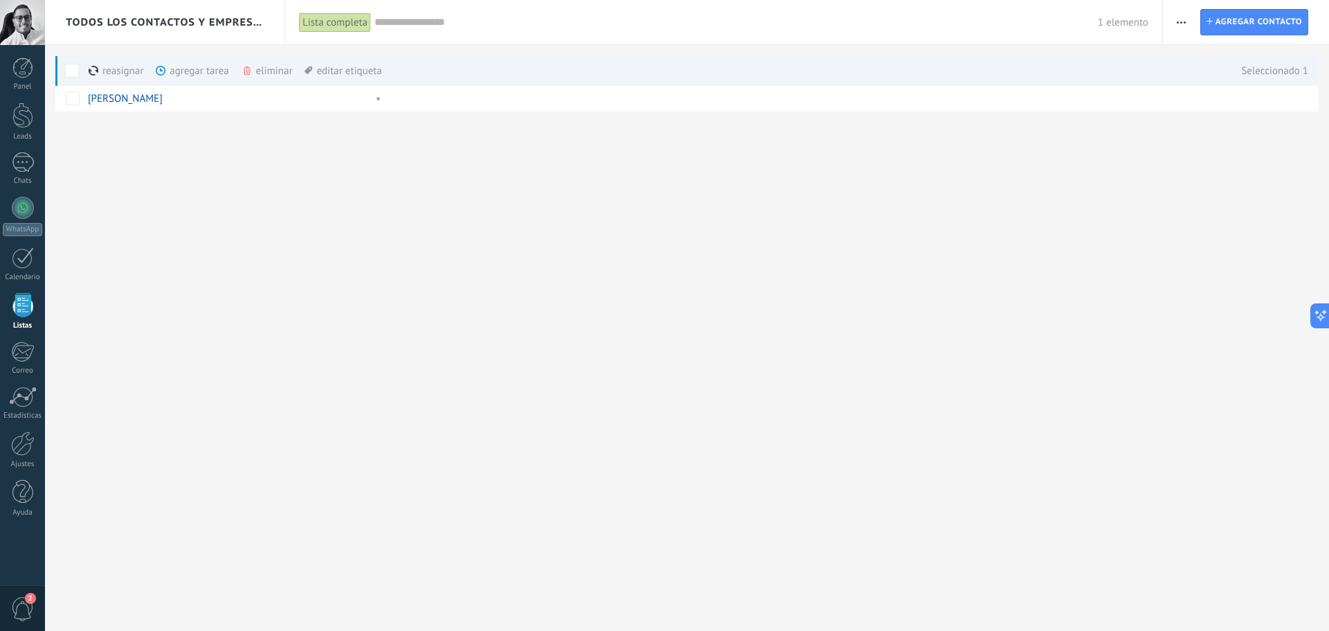
click at [259, 69] on div "eliminar màs" at bounding box center [291, 70] width 98 height 30
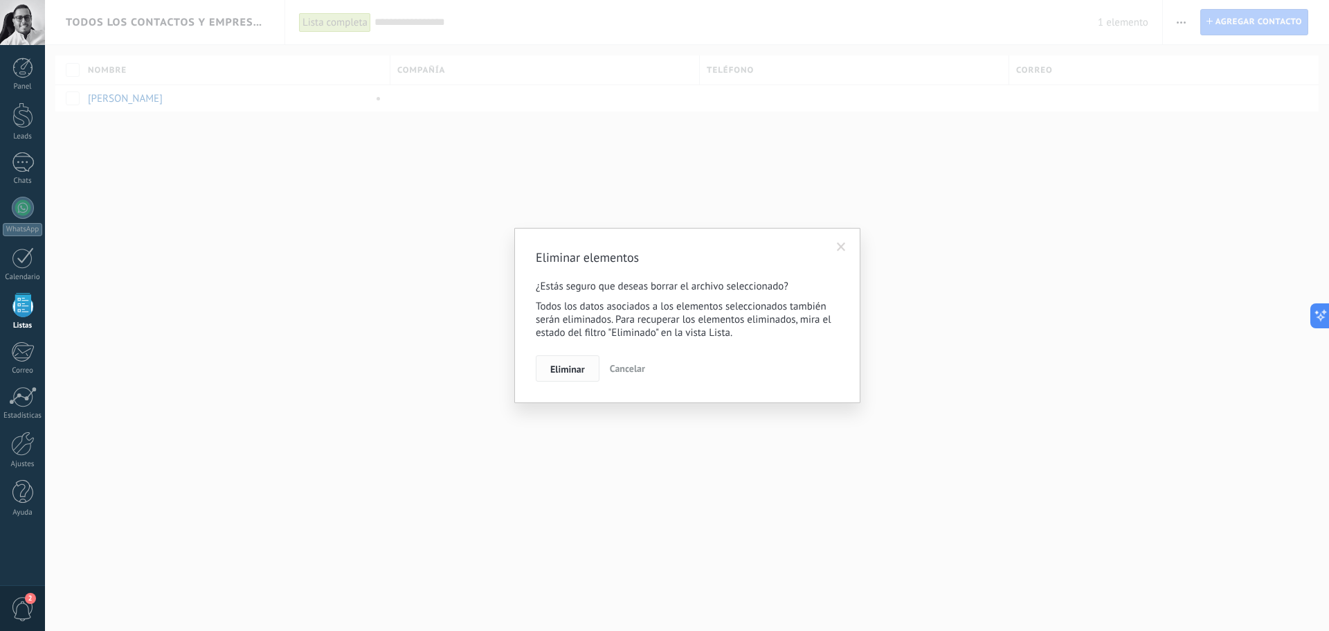
click at [589, 364] on button "Eliminar" at bounding box center [568, 368] width 64 height 26
